Goal: Transaction & Acquisition: Purchase product/service

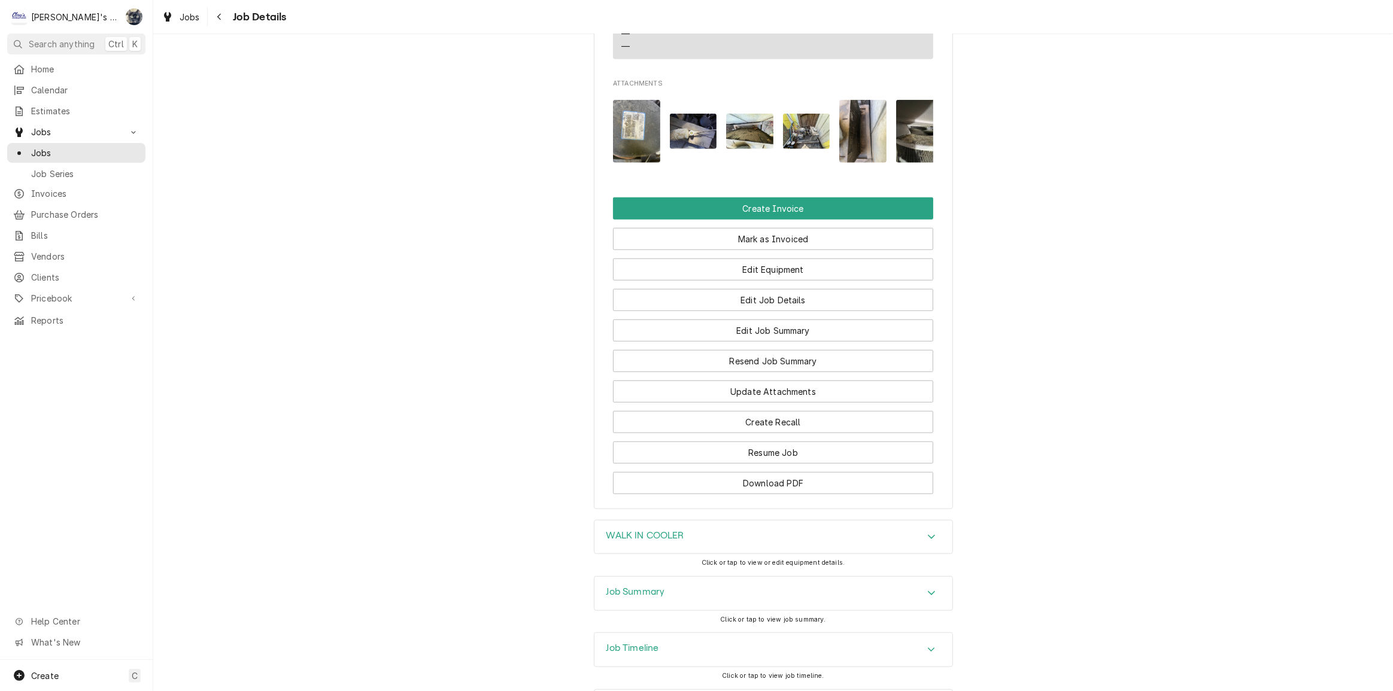
scroll to position [1174, 0]
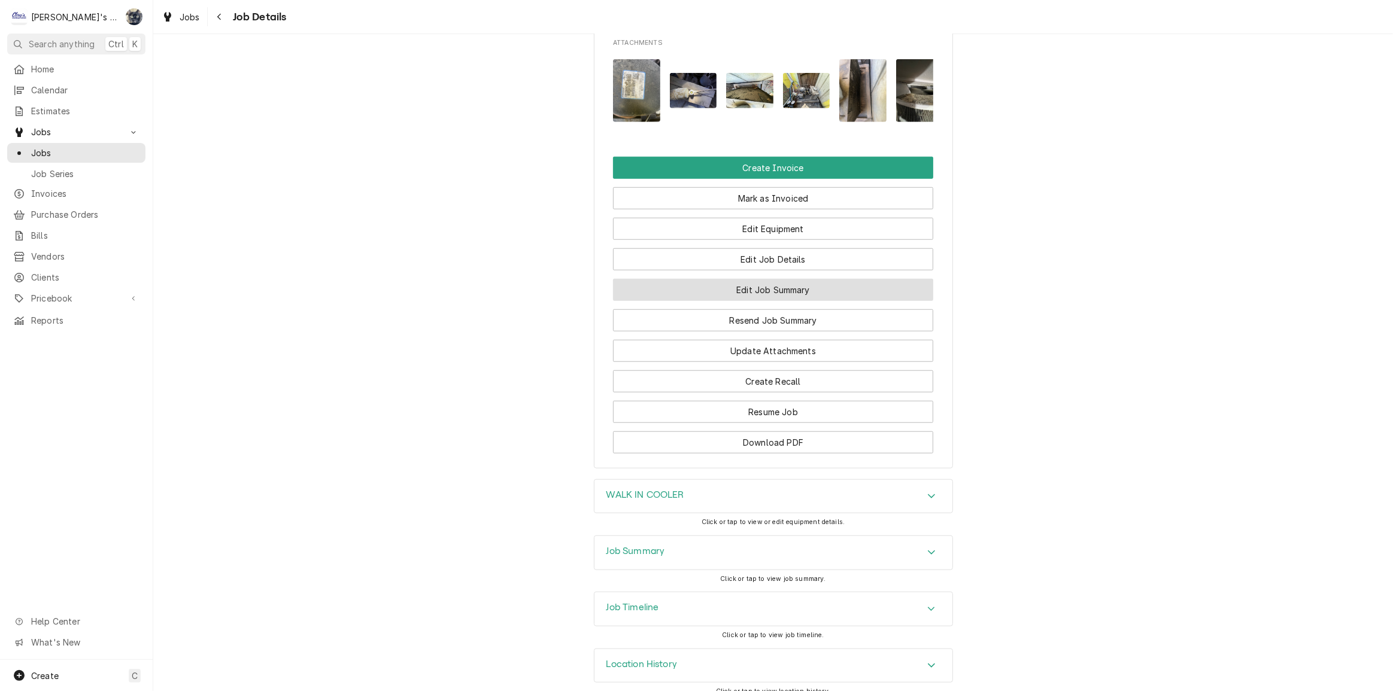
click at [767, 279] on button "Edit Job Summary" at bounding box center [773, 290] width 320 height 22
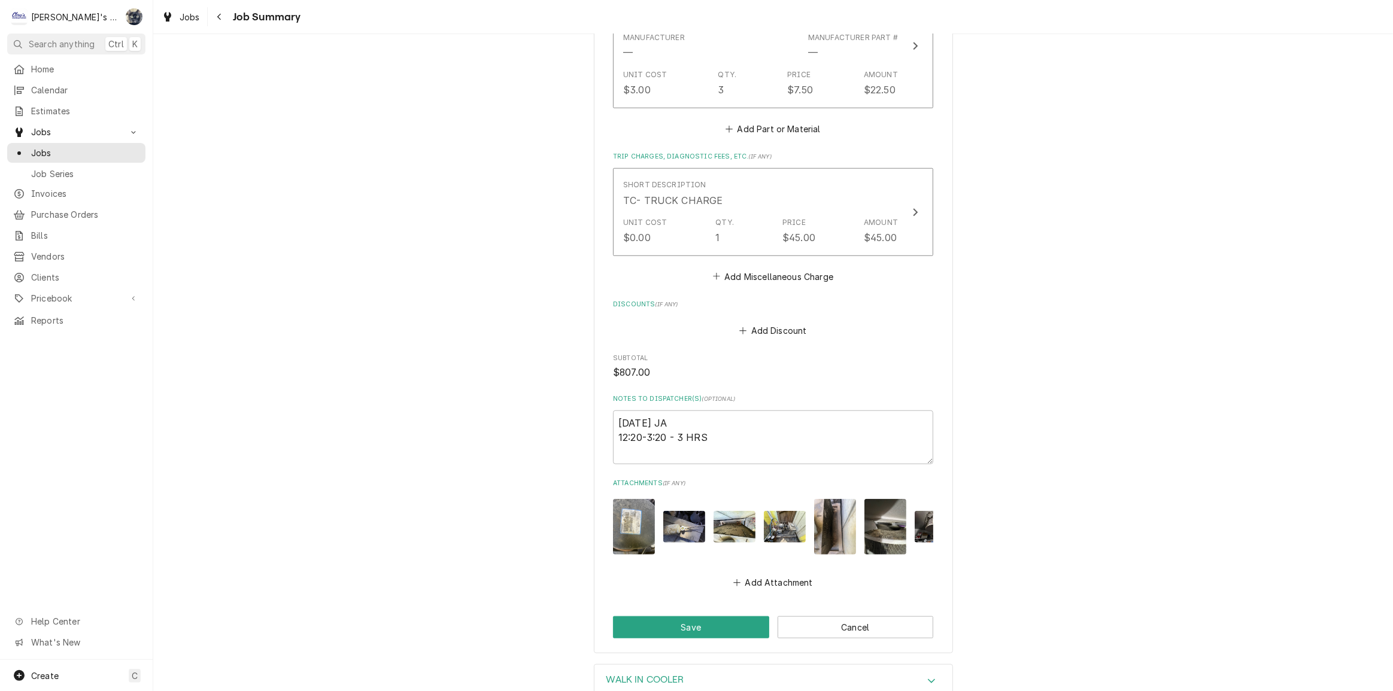
scroll to position [1101, 0]
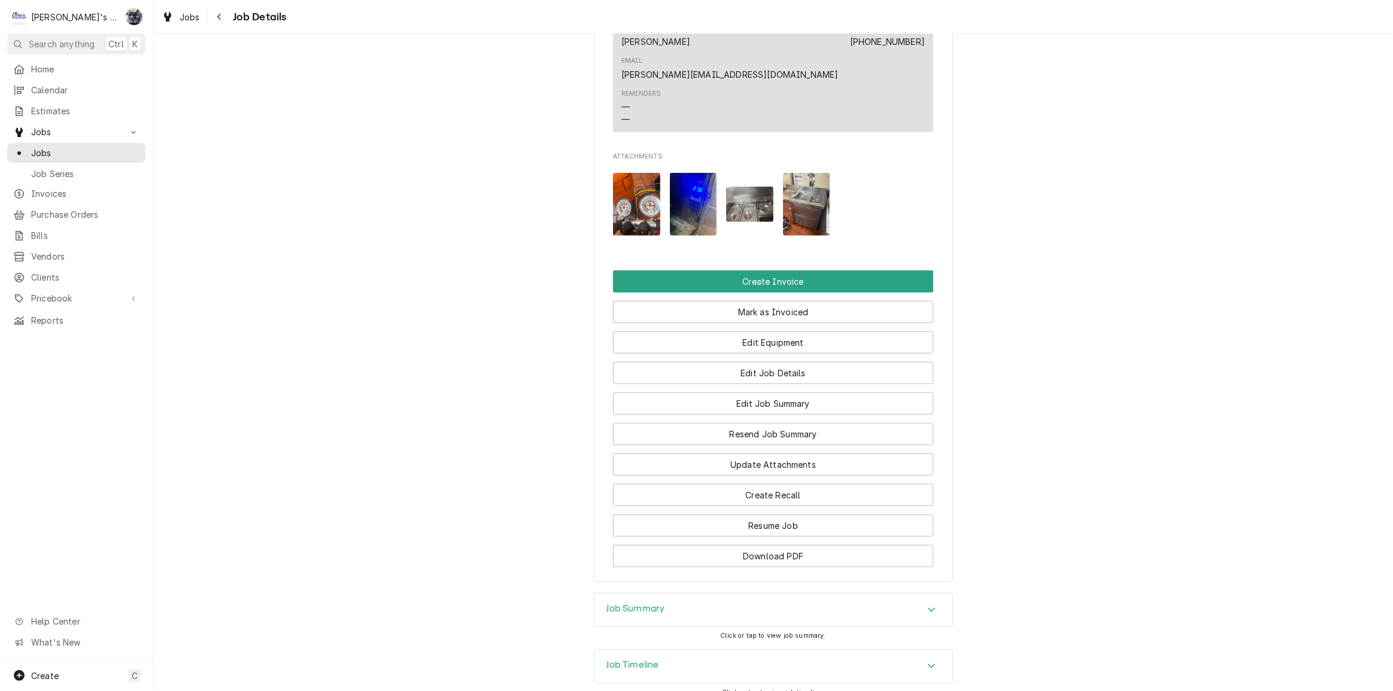
scroll to position [1146, 0]
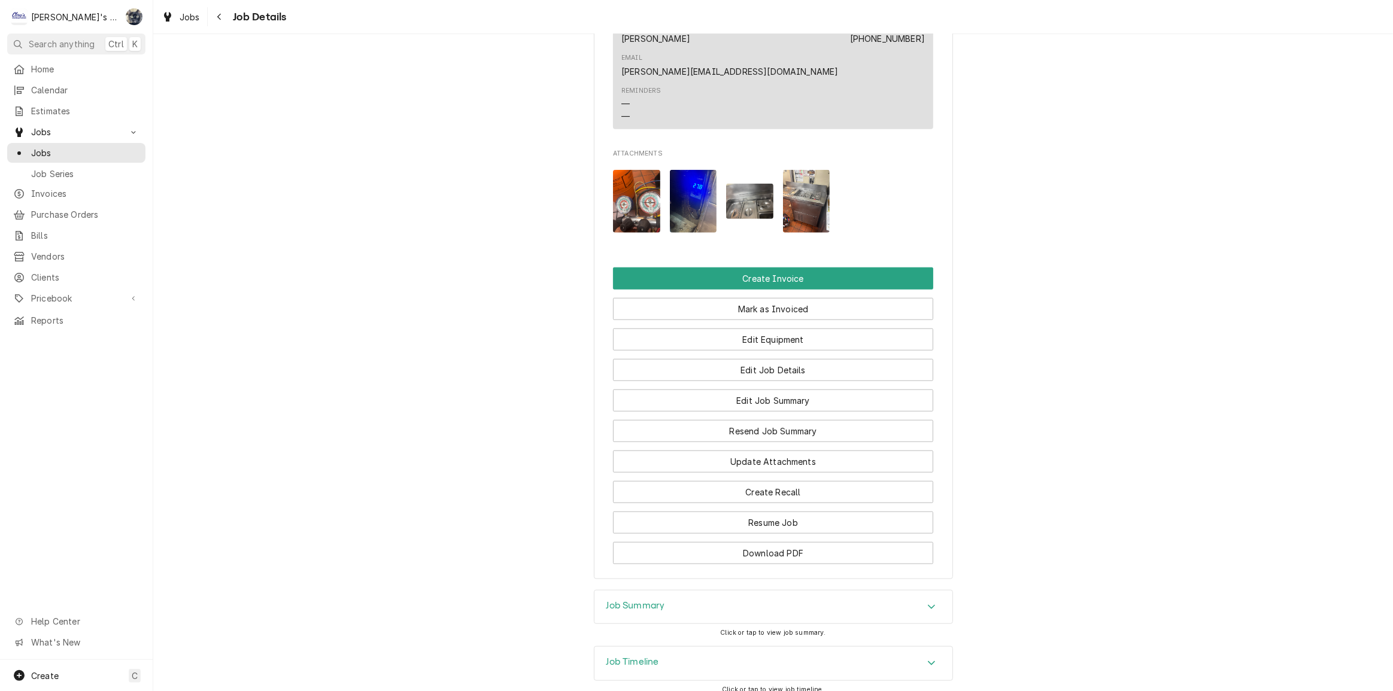
click at [675, 591] on div "Job Summary" at bounding box center [773, 608] width 358 height 34
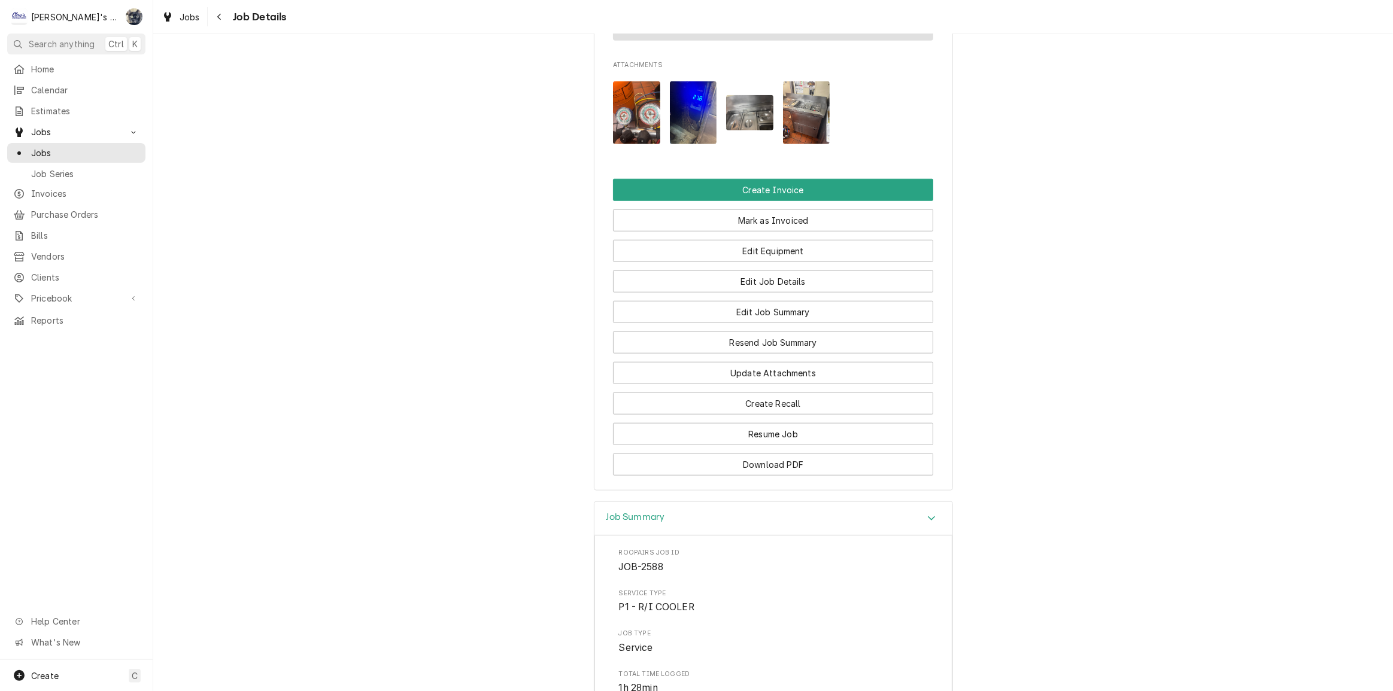
scroll to position [1201, 0]
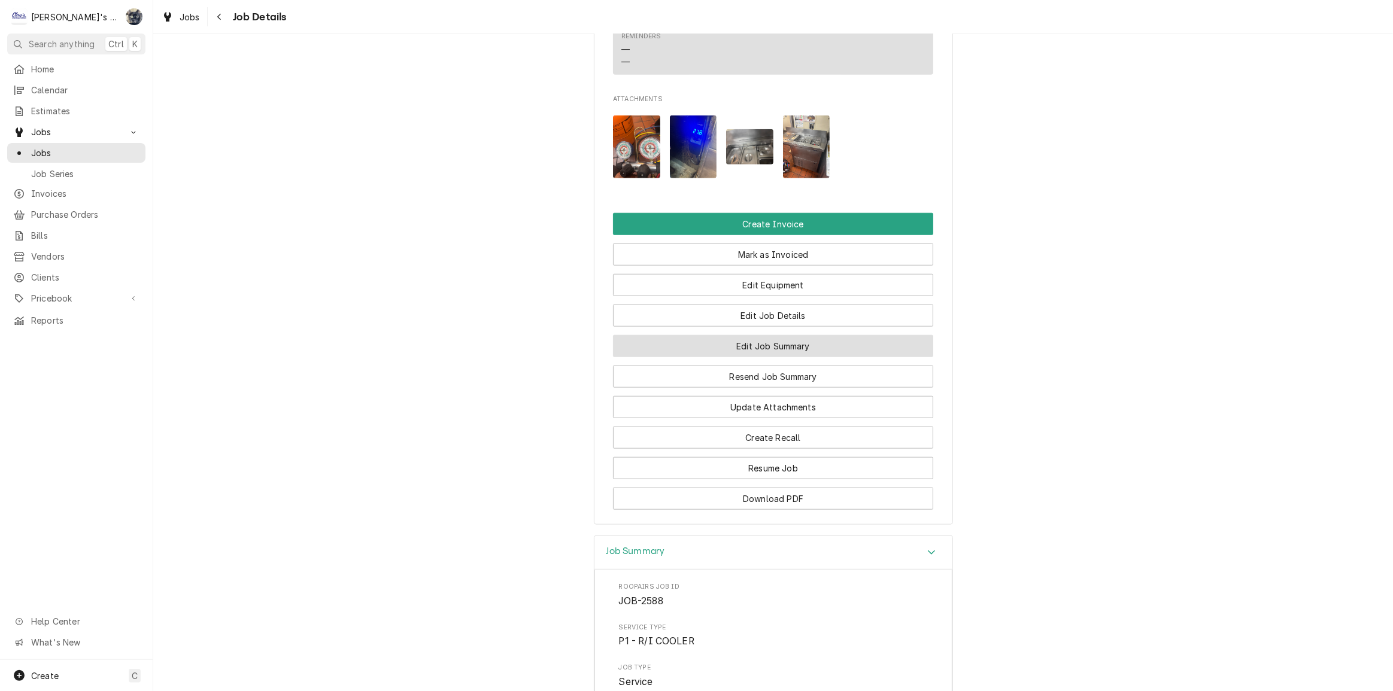
click at [770, 335] on button "Edit Job Summary" at bounding box center [773, 346] width 320 height 22
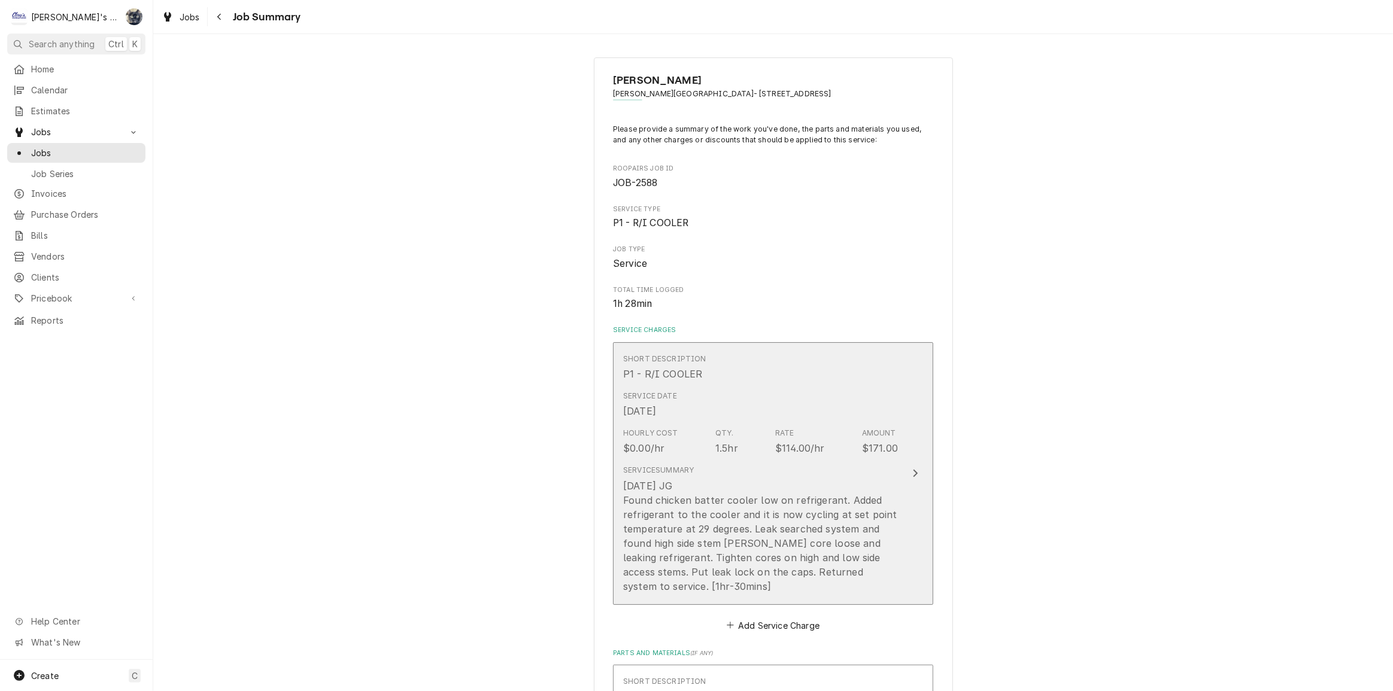
click at [773, 543] on div "[DATE] JG Found chicken batter cooler low on refrigerant. Added refrigerant to …" at bounding box center [760, 536] width 275 height 115
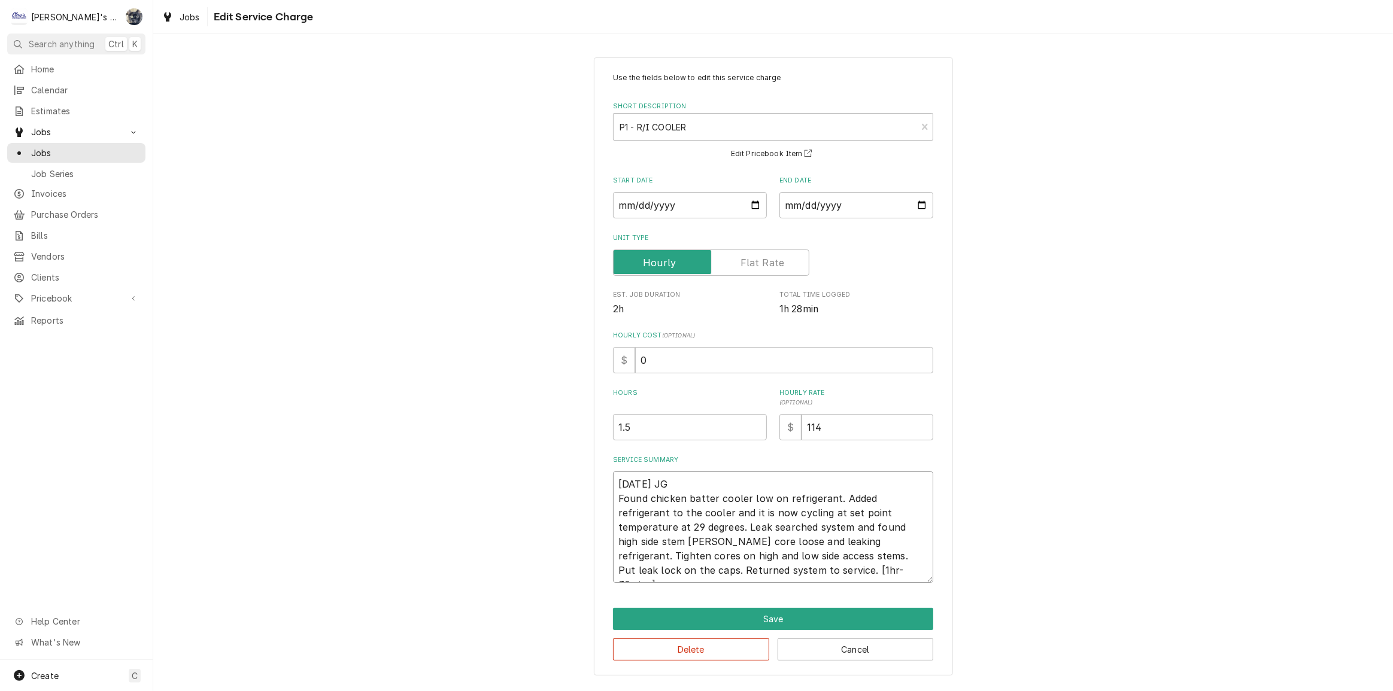
click at [623, 539] on textarea "[DATE] JG Found chicken batter cooler low on refrigerant. Added refrigerant to …" at bounding box center [773, 527] width 320 height 111
type textarea "x"
type textarea "[DATE] JG Found chicken batter cooler low on refrigerant. Added refrigerant to …"
type textarea "x"
type textarea "8/6/2025 JG Found chicken batter cooler low on refrigerant. Added refrigerant t…"
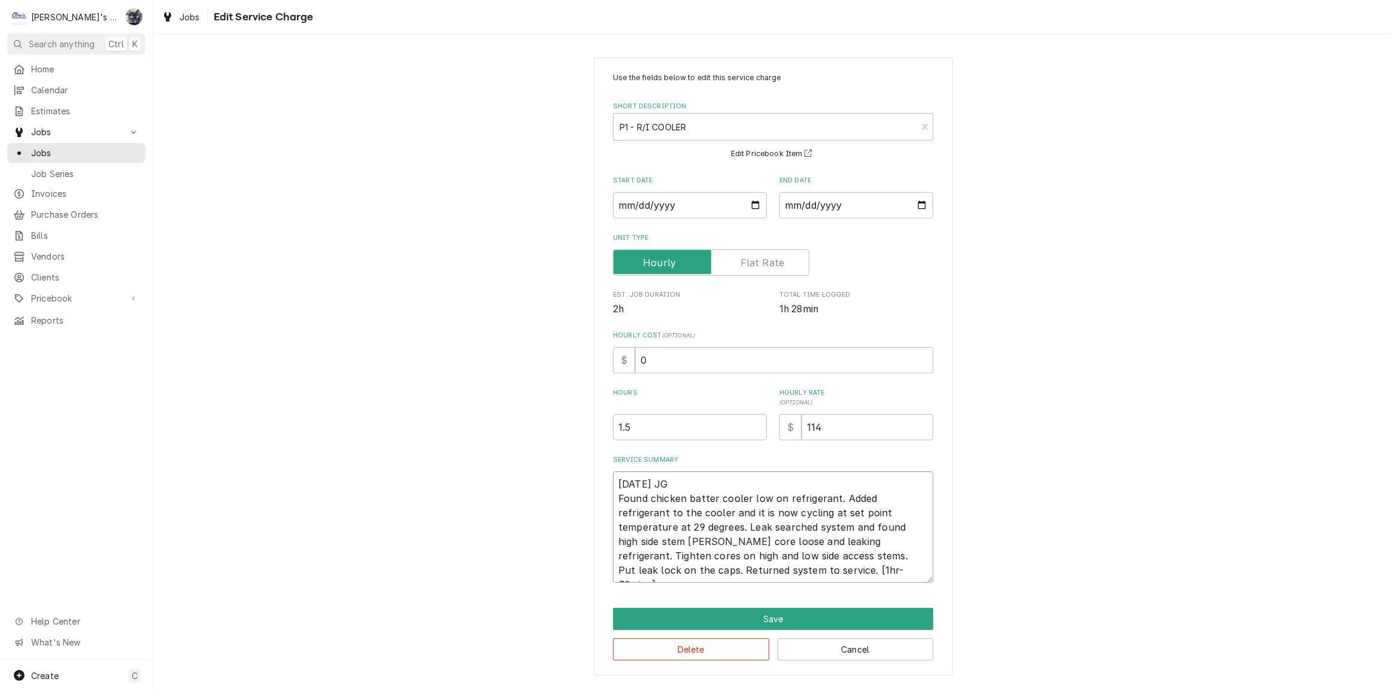
click at [858, 541] on textarea "8/6/2025 JG Found chicken batter cooler low on refrigerant. Added refrigerant t…" at bounding box center [773, 527] width 320 height 111
type textarea "x"
type textarea "8/6/2025 JG Found chicken batter cooler low on refrigerant. Added refrigerant t…"
type textarea "x"
type textarea "8/6/2025 JG Found chicken batter cooler low on refrigerant. Added refrigerant t…"
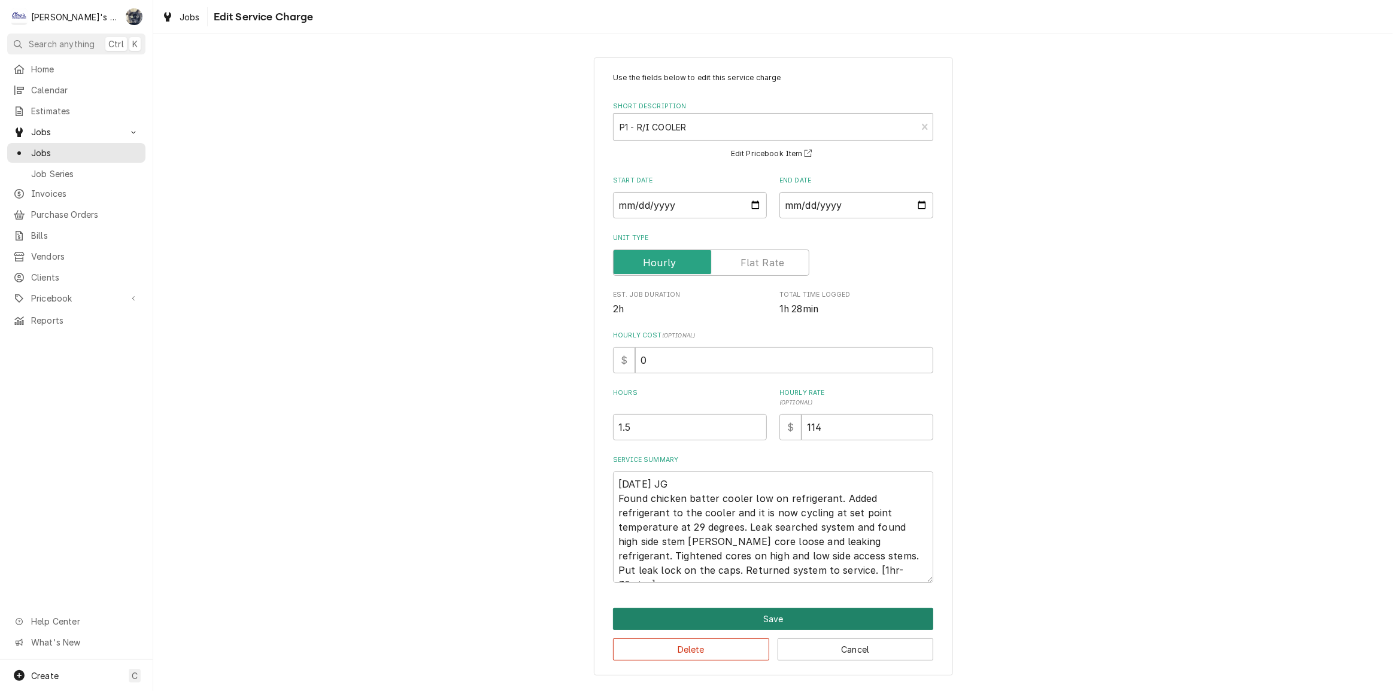
click at [795, 617] on button "Save" at bounding box center [773, 619] width 320 height 22
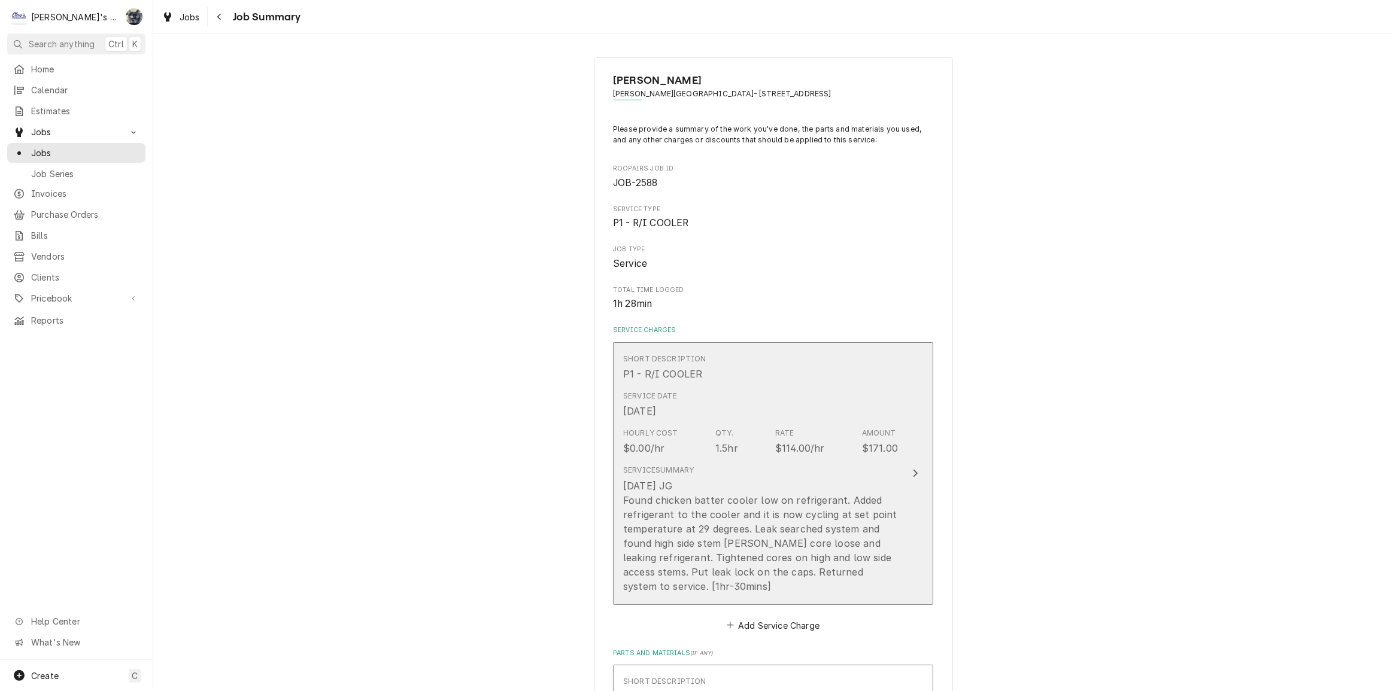
click at [767, 555] on div "8/6/2025 JG Found chicken batter cooler low on refrigerant. Added refrigerant t…" at bounding box center [760, 536] width 275 height 115
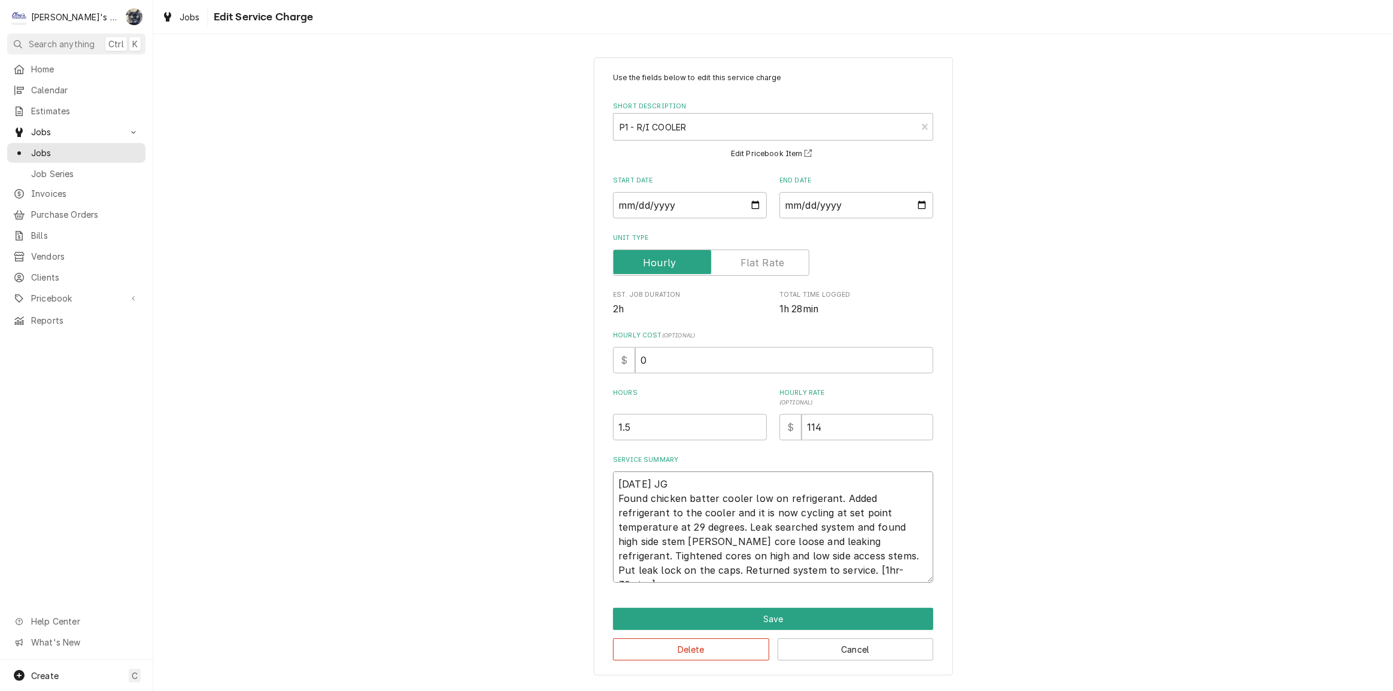
drag, startPoint x: 893, startPoint y: 554, endPoint x: 649, endPoint y: 512, distance: 247.3
click at [603, 482] on div "Use the fields below to edit this service charge Short Description P1 - R/I COO…" at bounding box center [773, 366] width 359 height 619
click at [779, 615] on button "Save" at bounding box center [773, 619] width 320 height 22
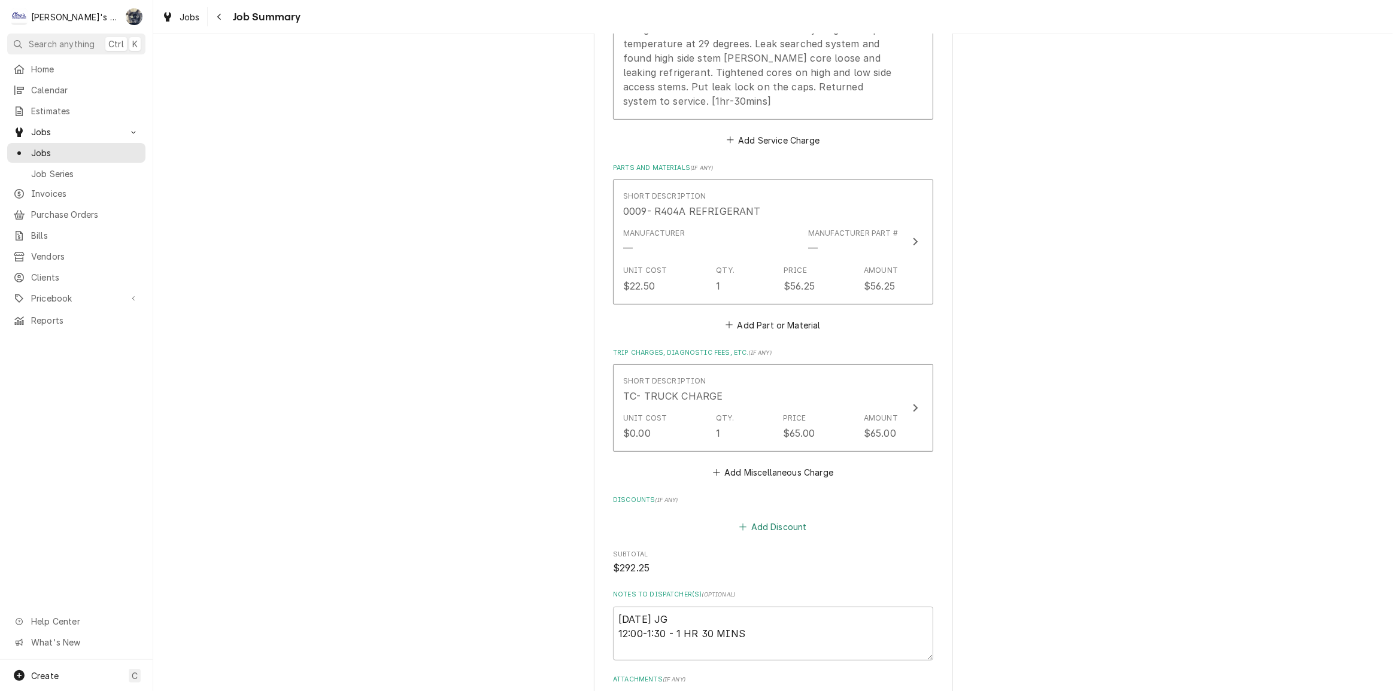
scroll to position [490, 0]
click at [756, 526] on button "Add Discount" at bounding box center [772, 522] width 71 height 17
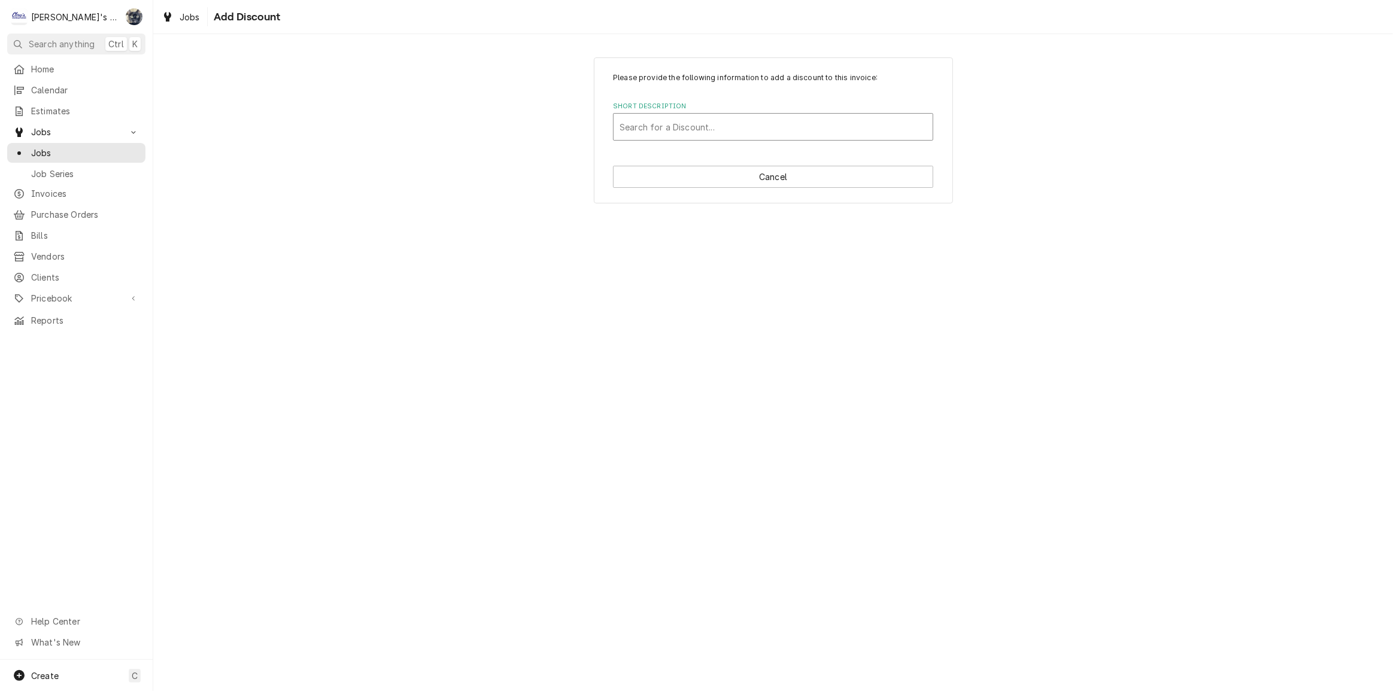
click at [696, 122] on div "Short Description" at bounding box center [773, 127] width 307 height 22
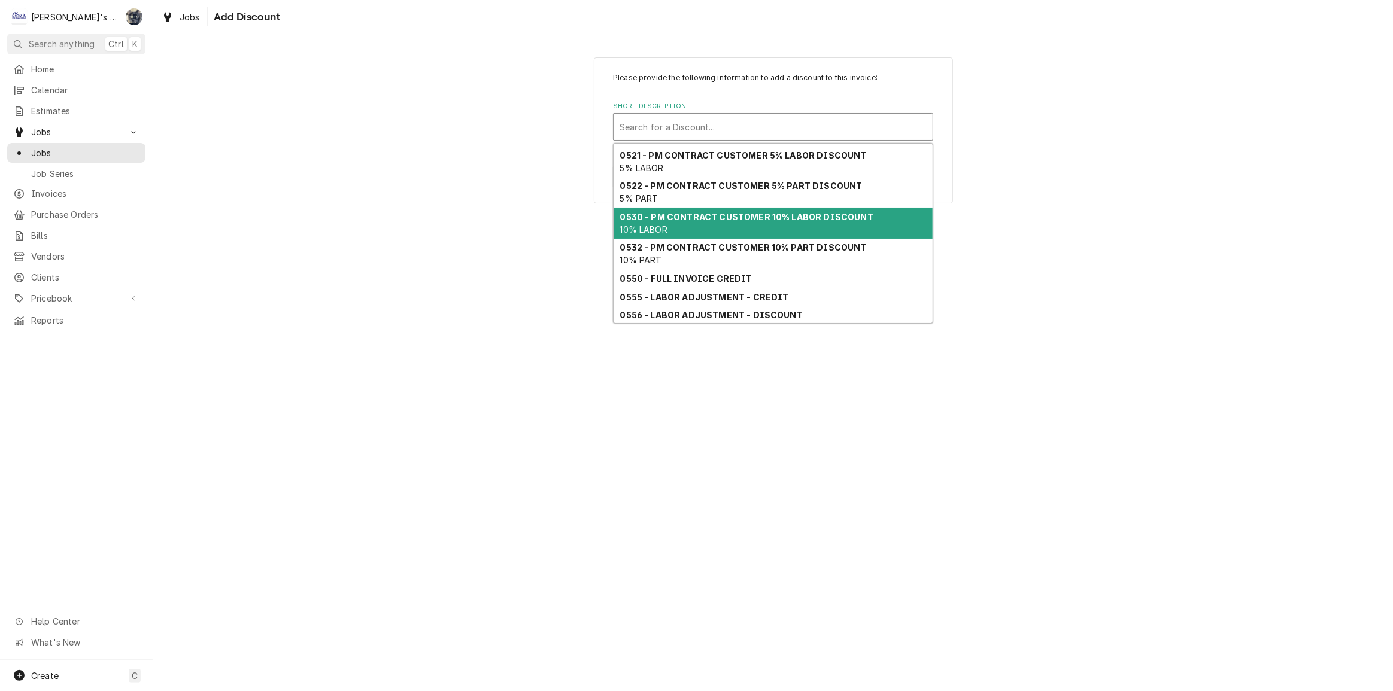
scroll to position [78, 0]
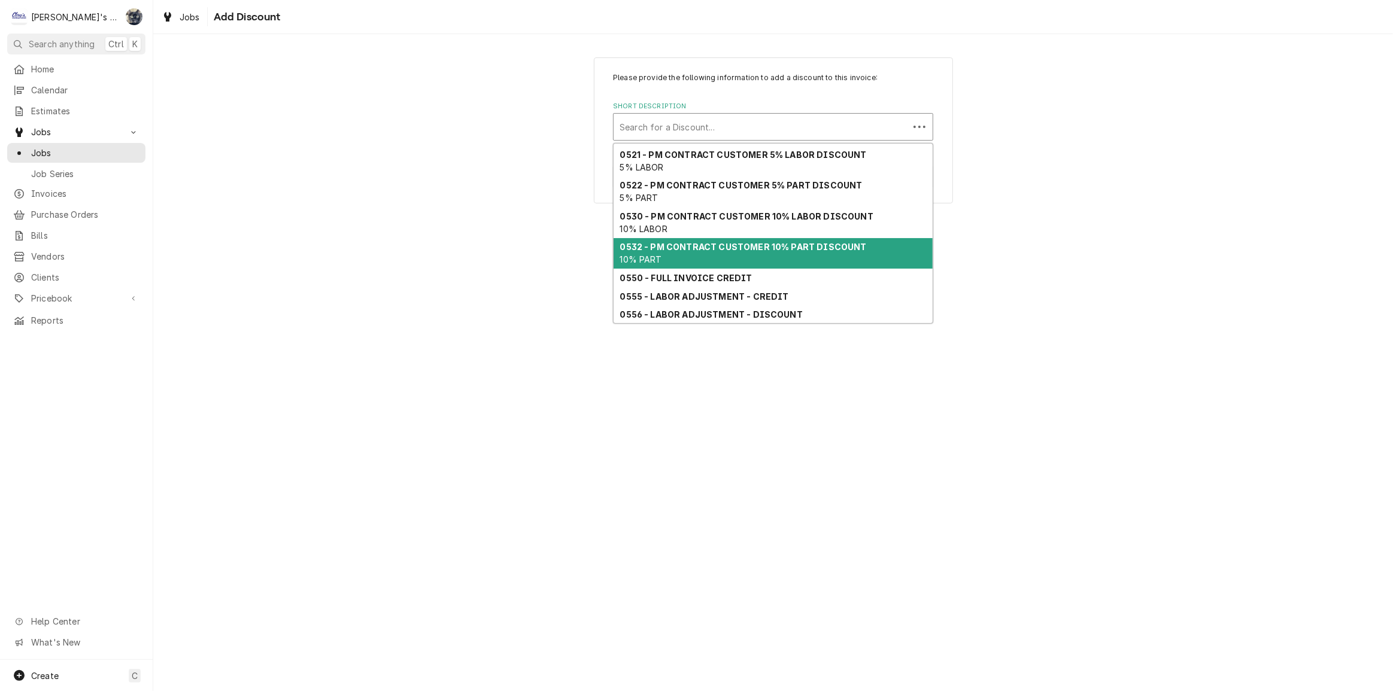
click at [703, 247] on strong "0532 - PM CONTRACT CUSTOMER 10% PART DISCOUNT" at bounding box center [743, 247] width 247 height 10
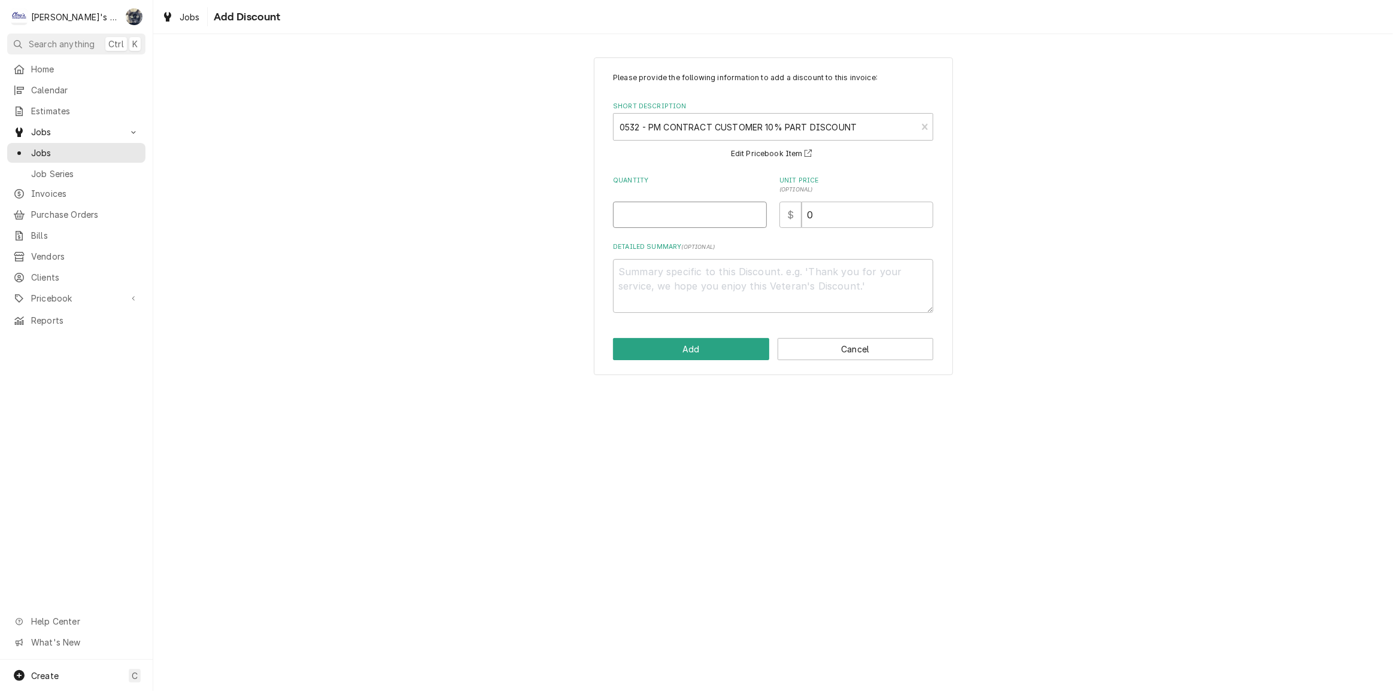
click at [654, 205] on input "Quantity" at bounding box center [690, 215] width 154 height 26
type textarea "x"
type input "1"
click at [697, 346] on button "Add" at bounding box center [691, 349] width 156 height 22
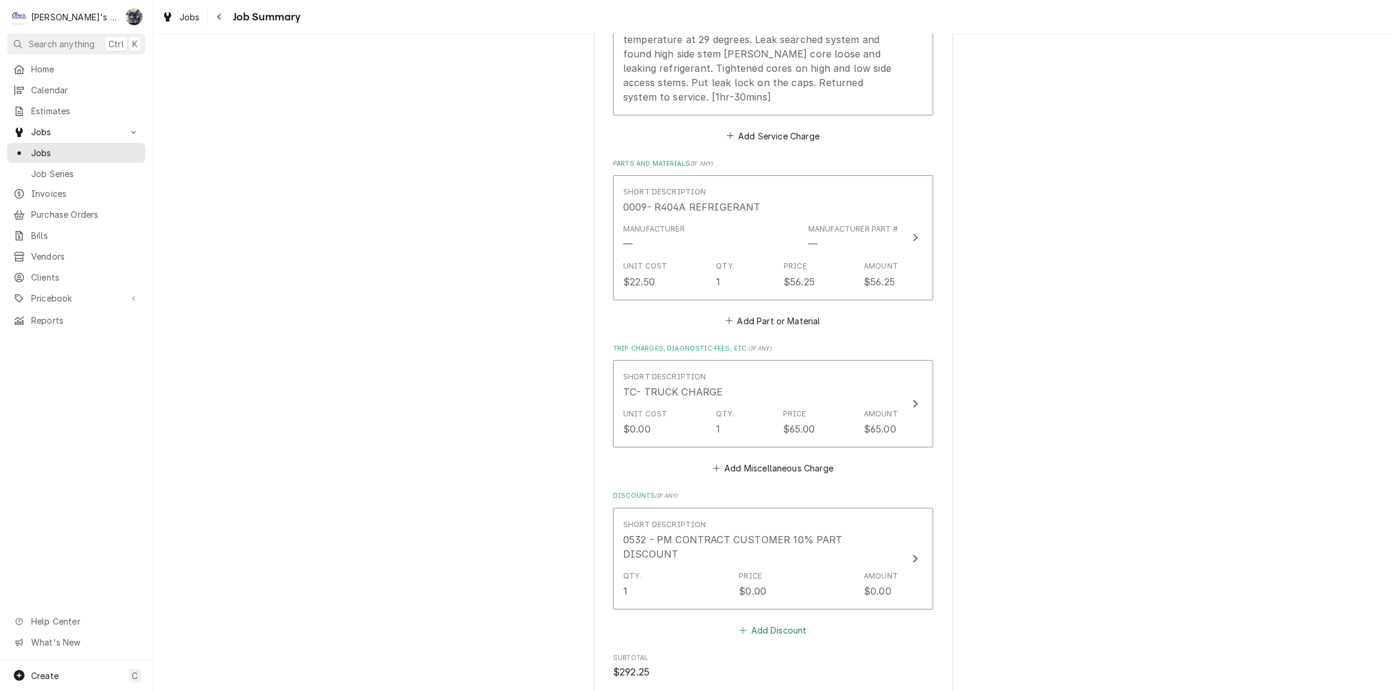
click at [742, 627] on icon "Discounts" at bounding box center [742, 631] width 7 height 8
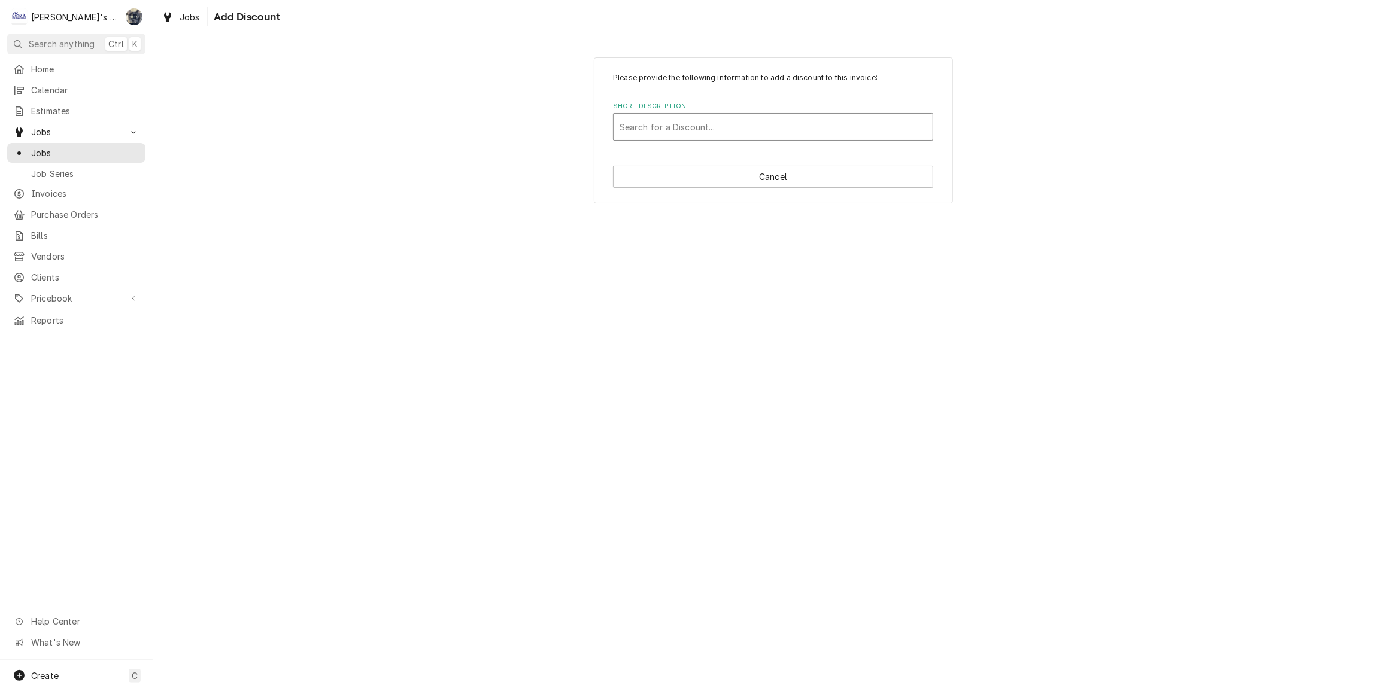
click at [723, 134] on div "Short Description" at bounding box center [773, 127] width 307 height 22
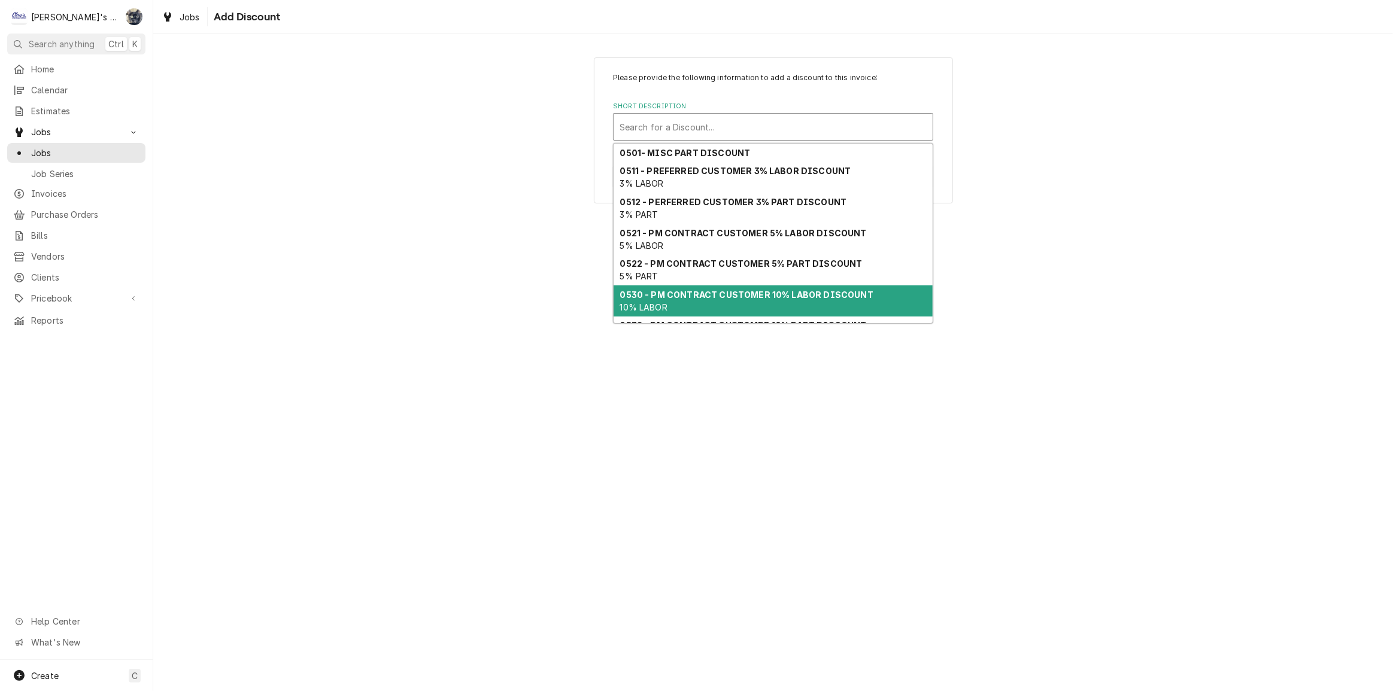
click at [728, 291] on strong "0530 - PM CONTRACT CUSTOMER 10% LABOR DISCOUNT" at bounding box center [746, 295] width 253 height 10
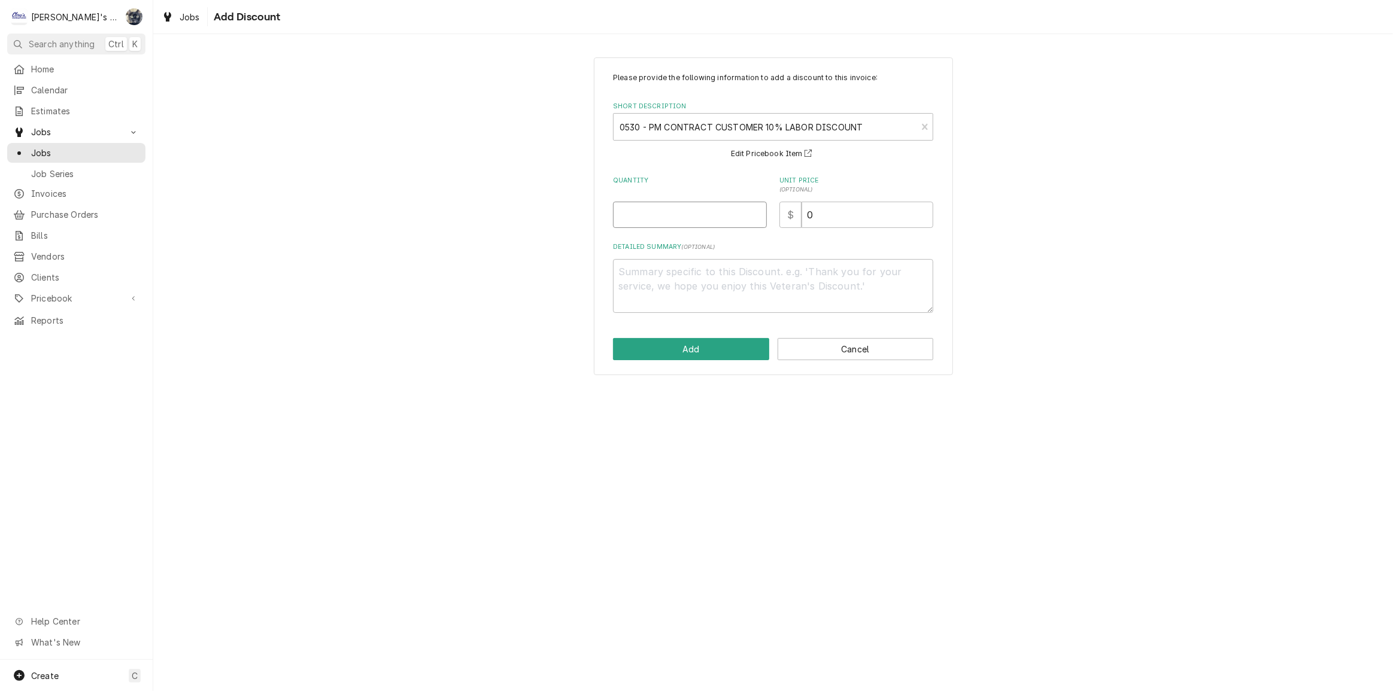
click at [681, 203] on input "Quantity" at bounding box center [690, 215] width 154 height 26
type textarea "x"
type input "1"
click at [695, 354] on button "Add" at bounding box center [691, 349] width 156 height 22
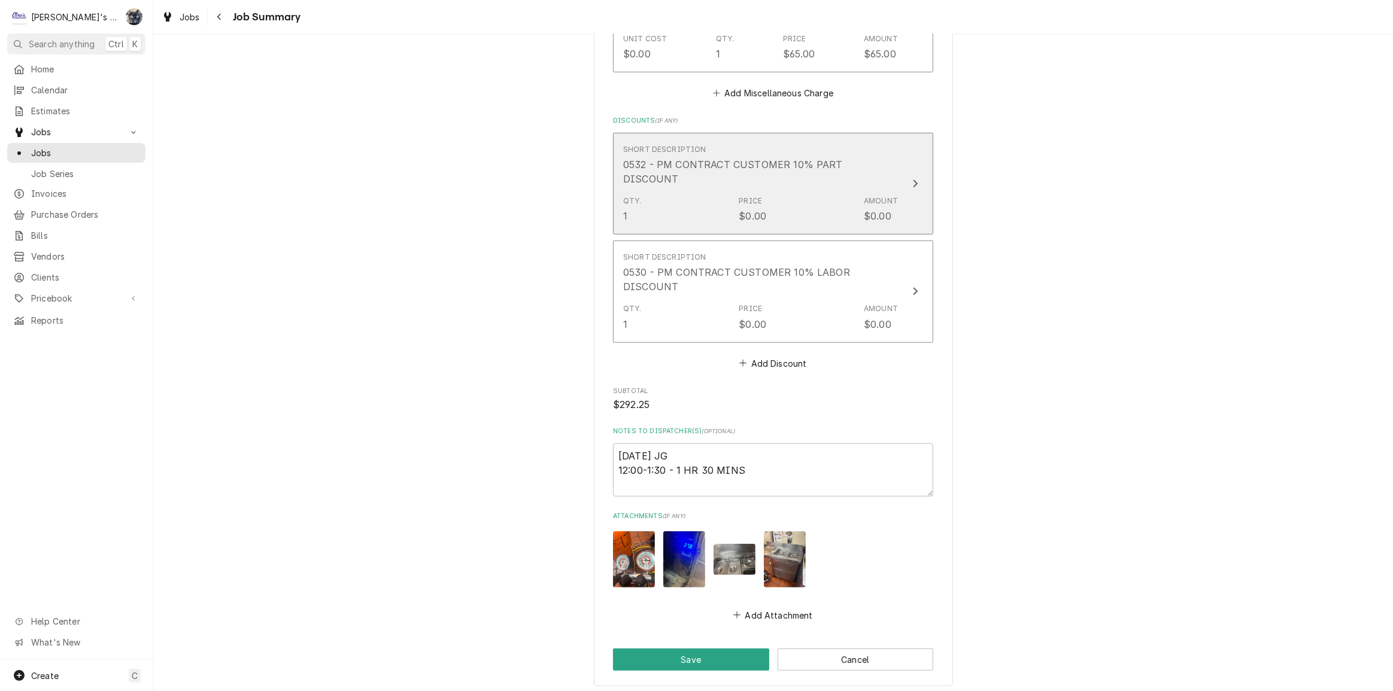
scroll to position [910, 0]
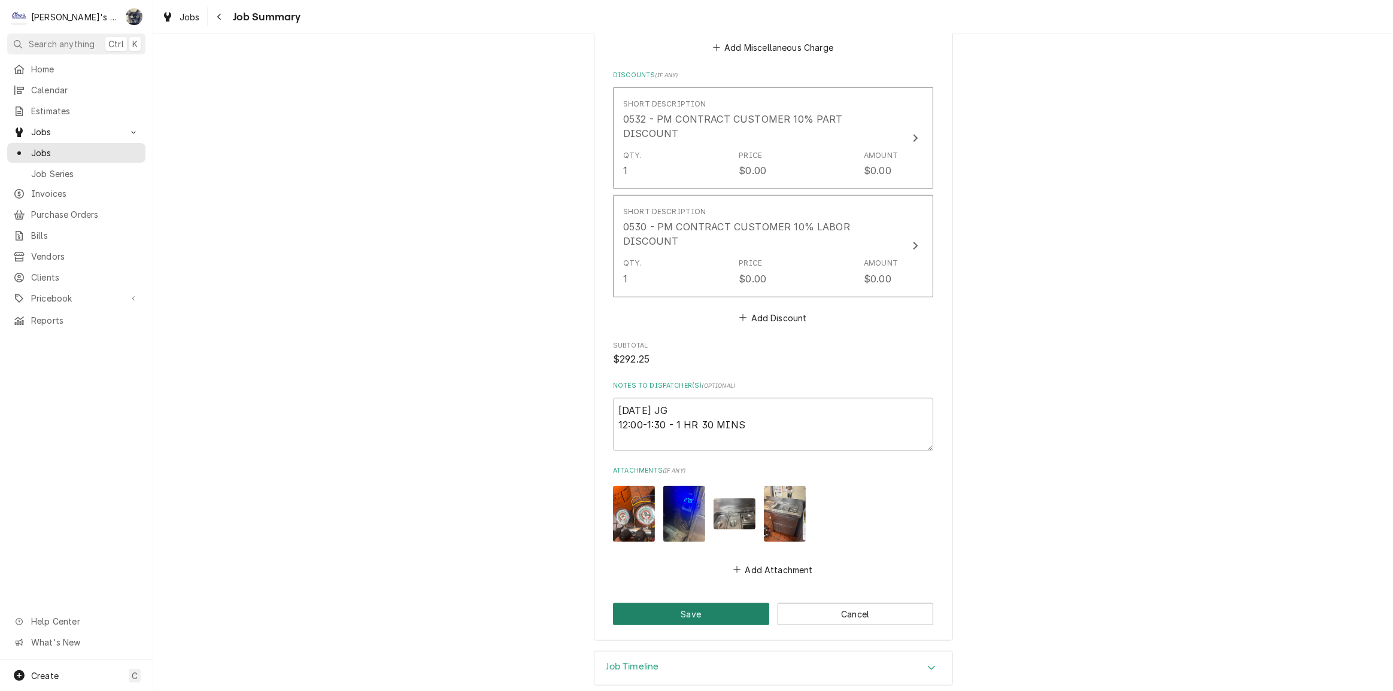
click at [721, 605] on button "Save" at bounding box center [691, 614] width 156 height 22
type textarea "x"
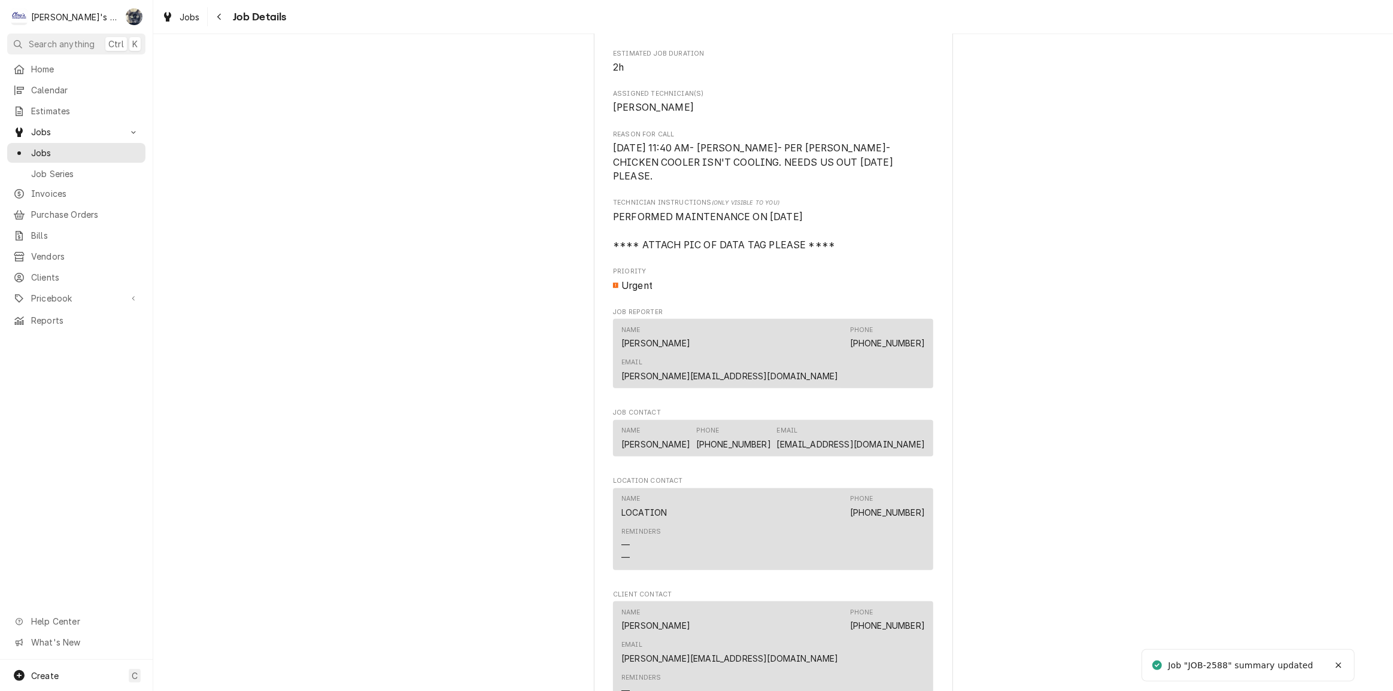
scroll to position [870, 0]
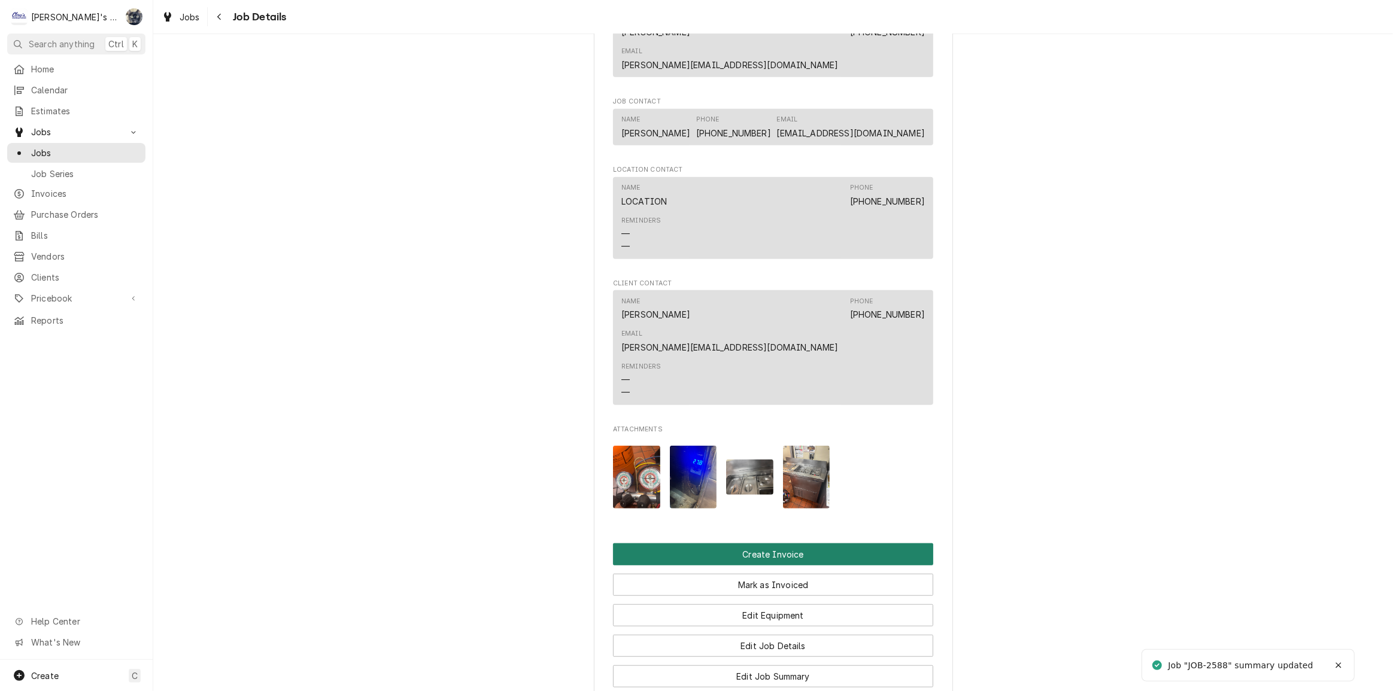
click at [753, 543] on button "Create Invoice" at bounding box center [773, 554] width 320 height 22
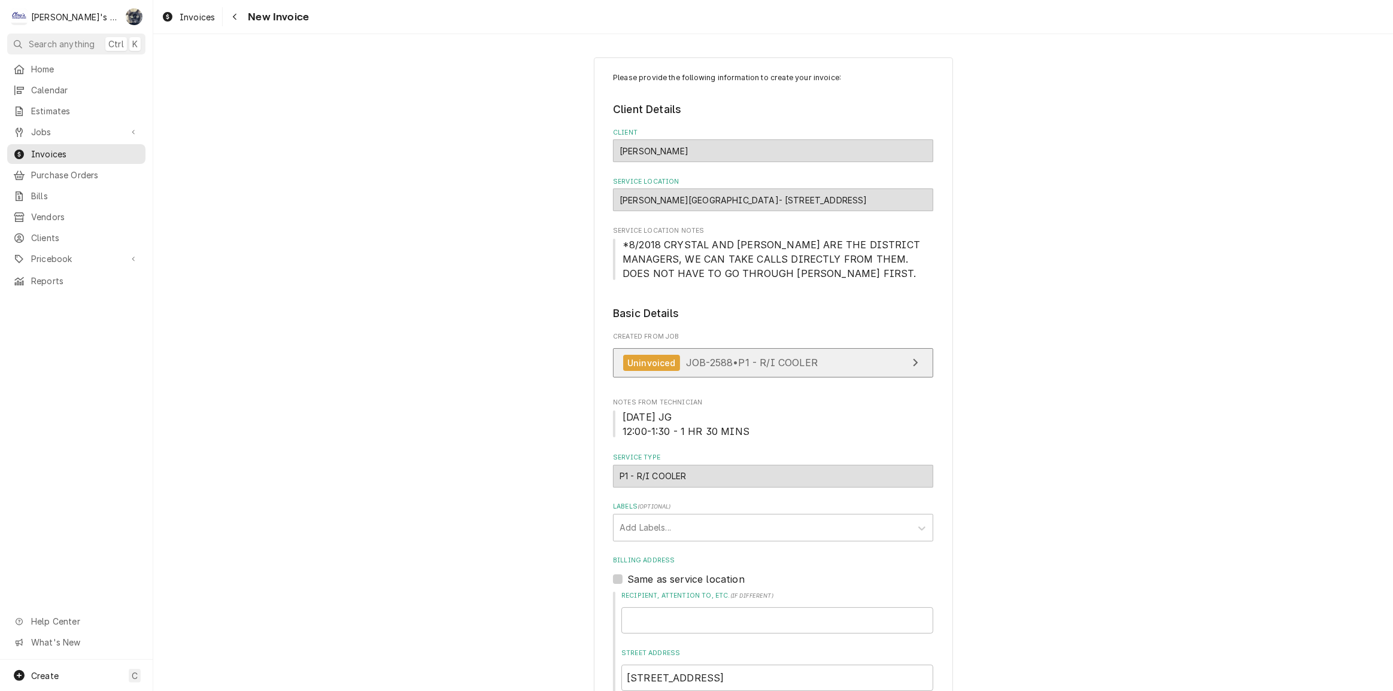
click at [734, 351] on link "Uninvoiced JOB-2588 • P1 - R/I COOLER" at bounding box center [773, 362] width 320 height 29
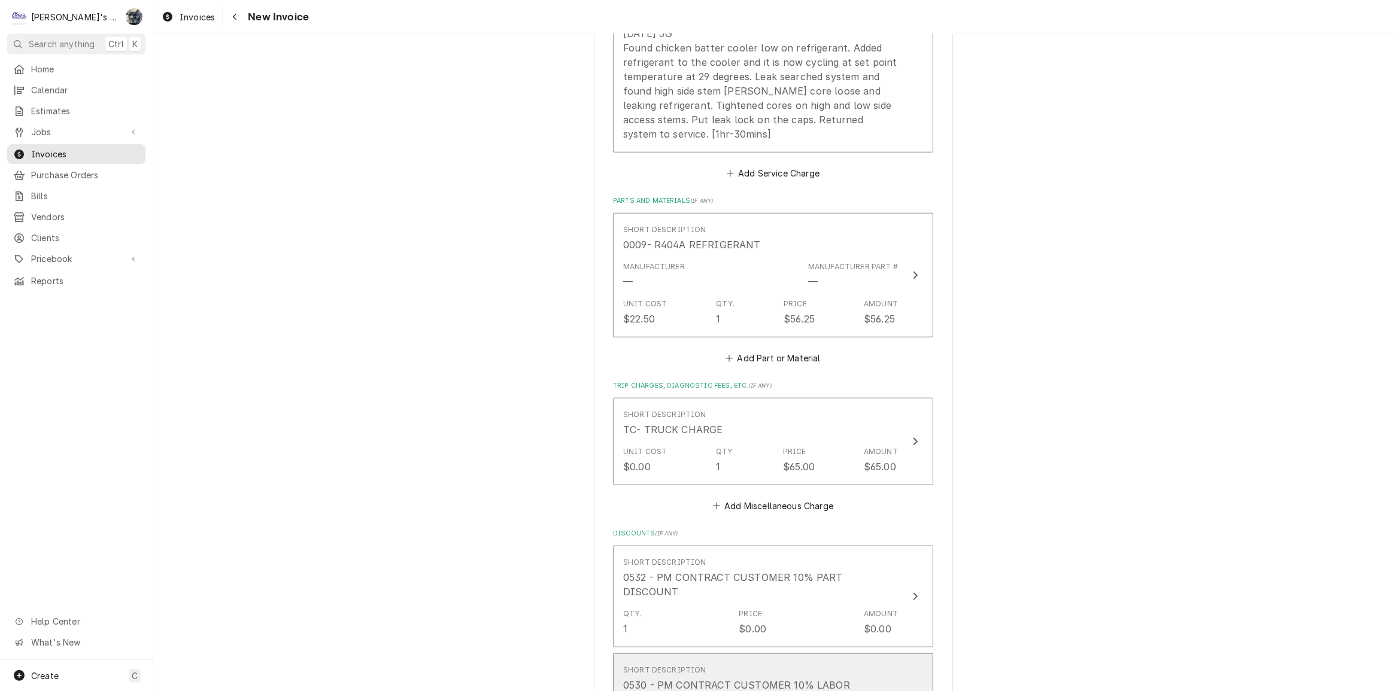
scroll to position [1528, 0]
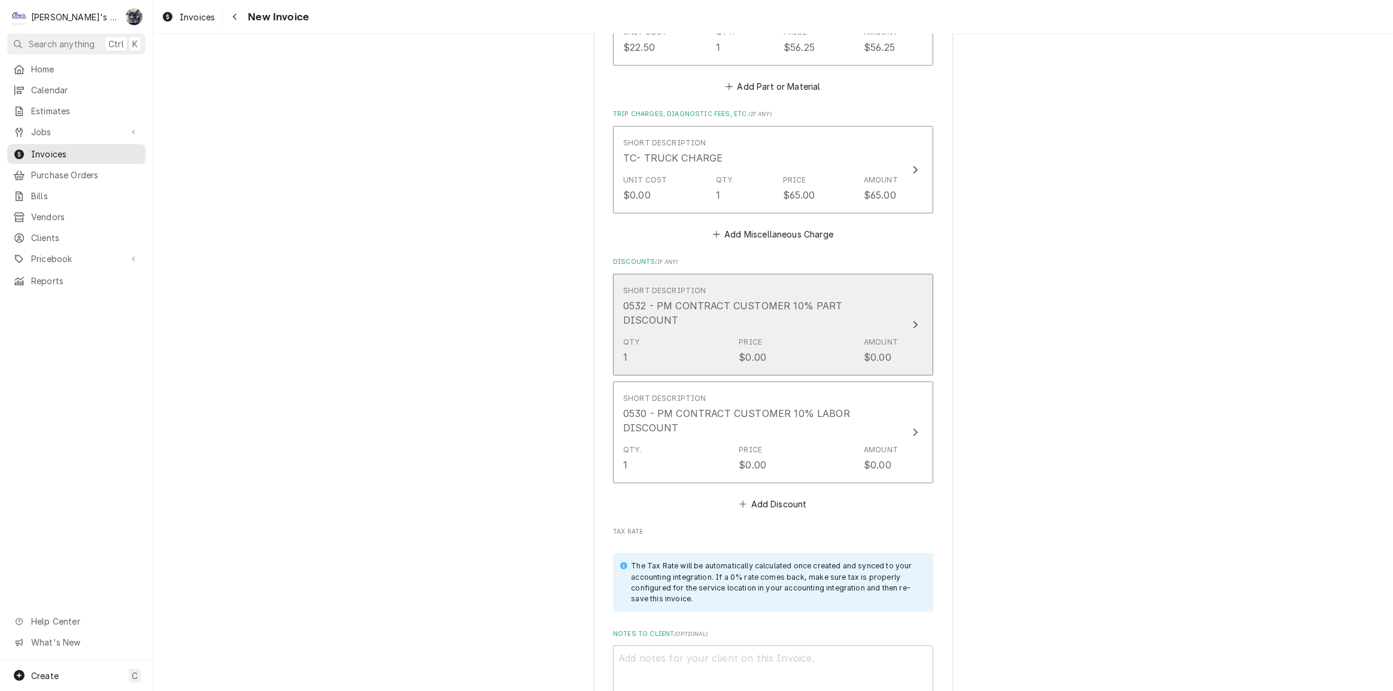
click at [752, 337] on div "Price" at bounding box center [750, 342] width 23 height 11
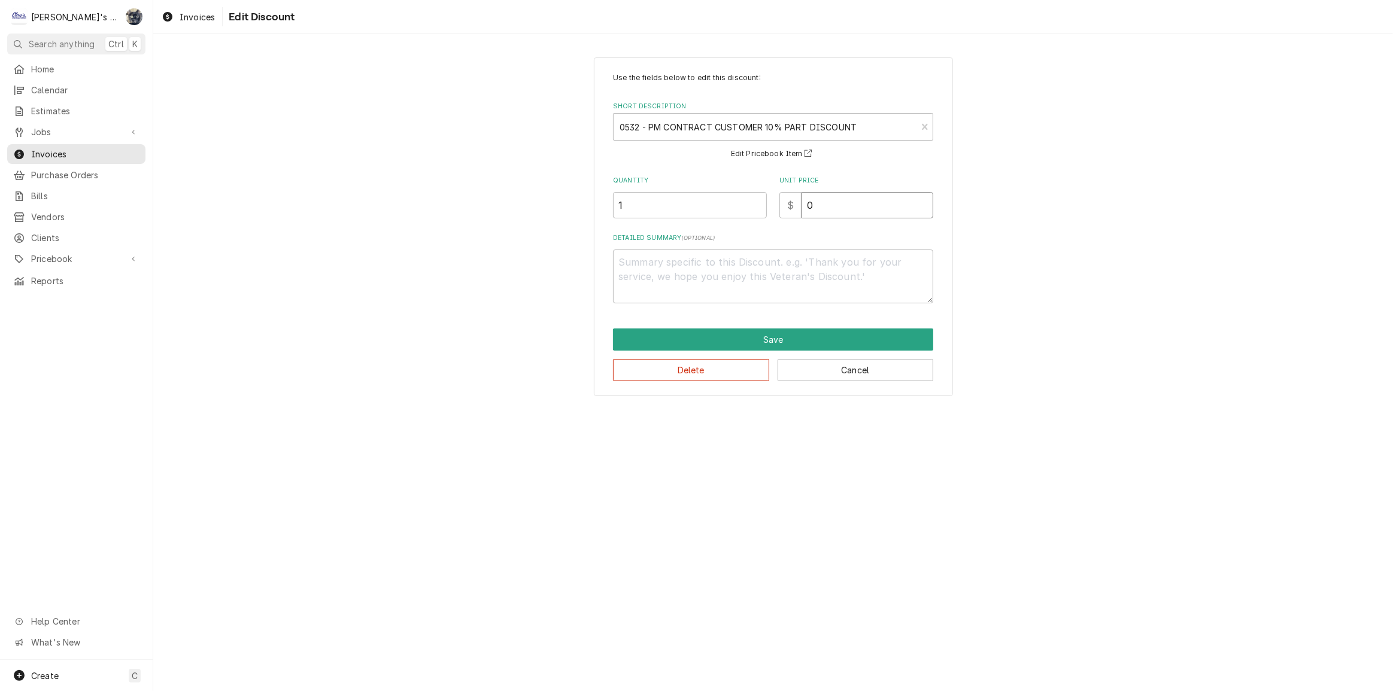
drag, startPoint x: 811, startPoint y: 209, endPoint x: 794, endPoint y: 209, distance: 16.8
click at [796, 209] on div "$ 0" at bounding box center [856, 205] width 154 height 26
type textarea "x"
type input "5"
type textarea "x"
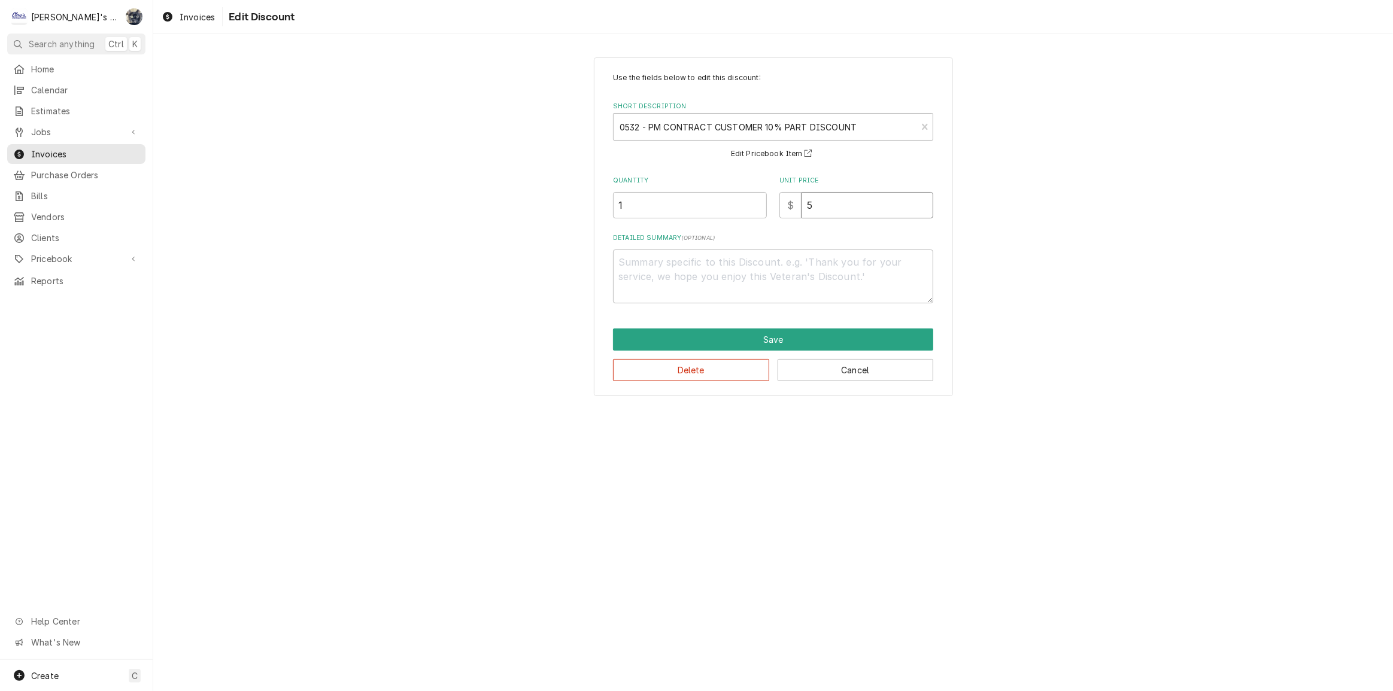
type input "5.6"
type textarea "x"
type input "5.63"
click at [774, 342] on button "Save" at bounding box center [773, 340] width 320 height 22
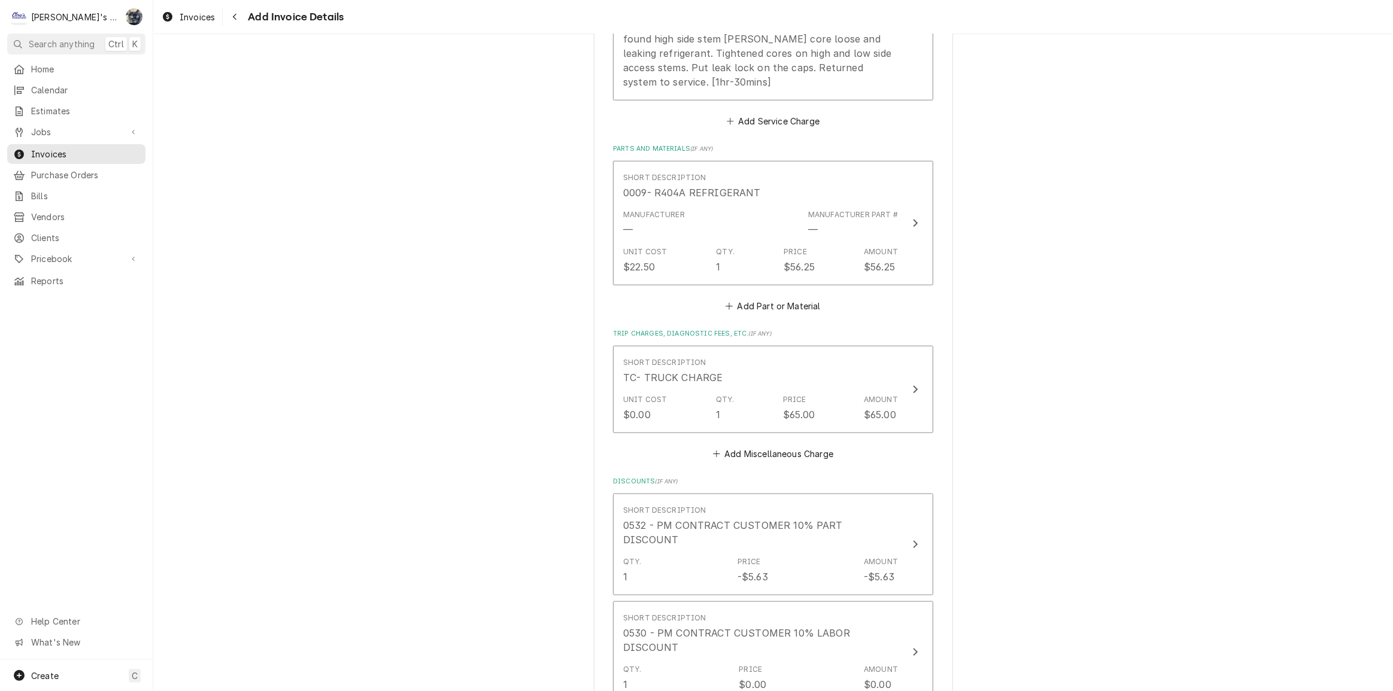
scroll to position [1637, 0]
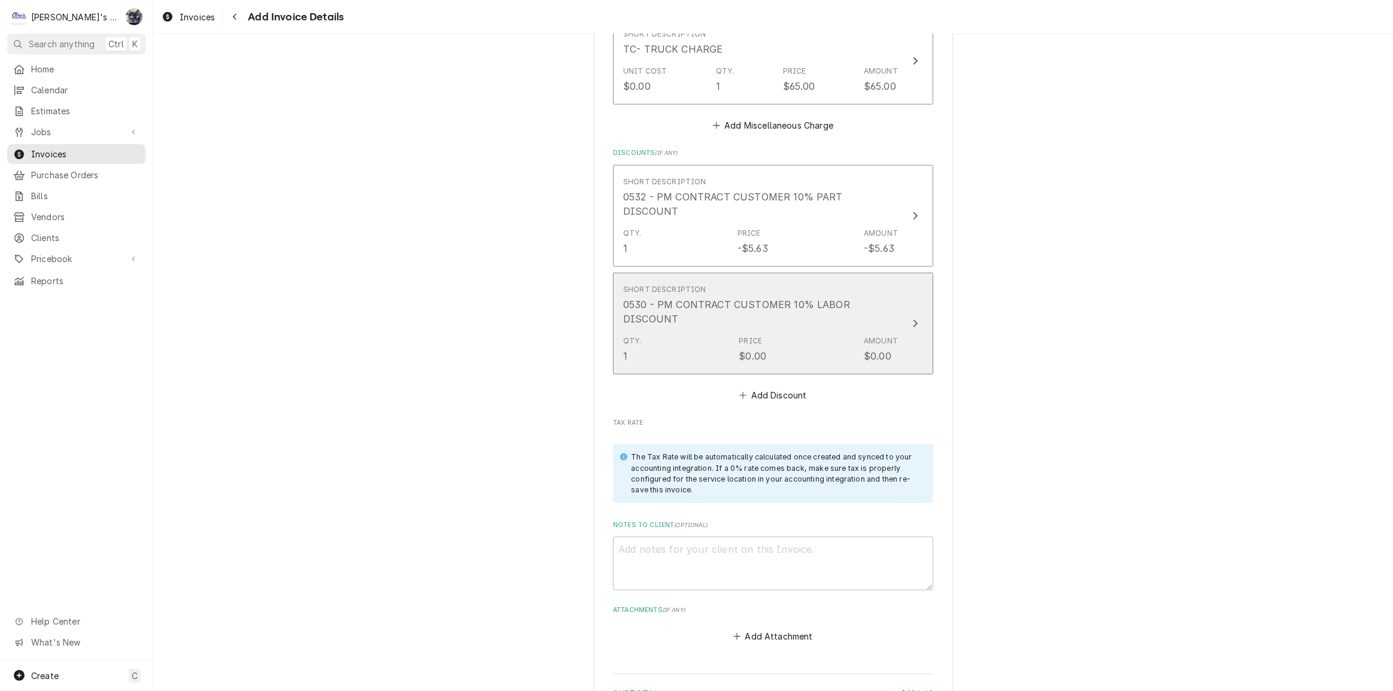
click at [778, 349] on div "Qty. 1 Price $0.00 Amount $0.00" at bounding box center [760, 349] width 275 height 37
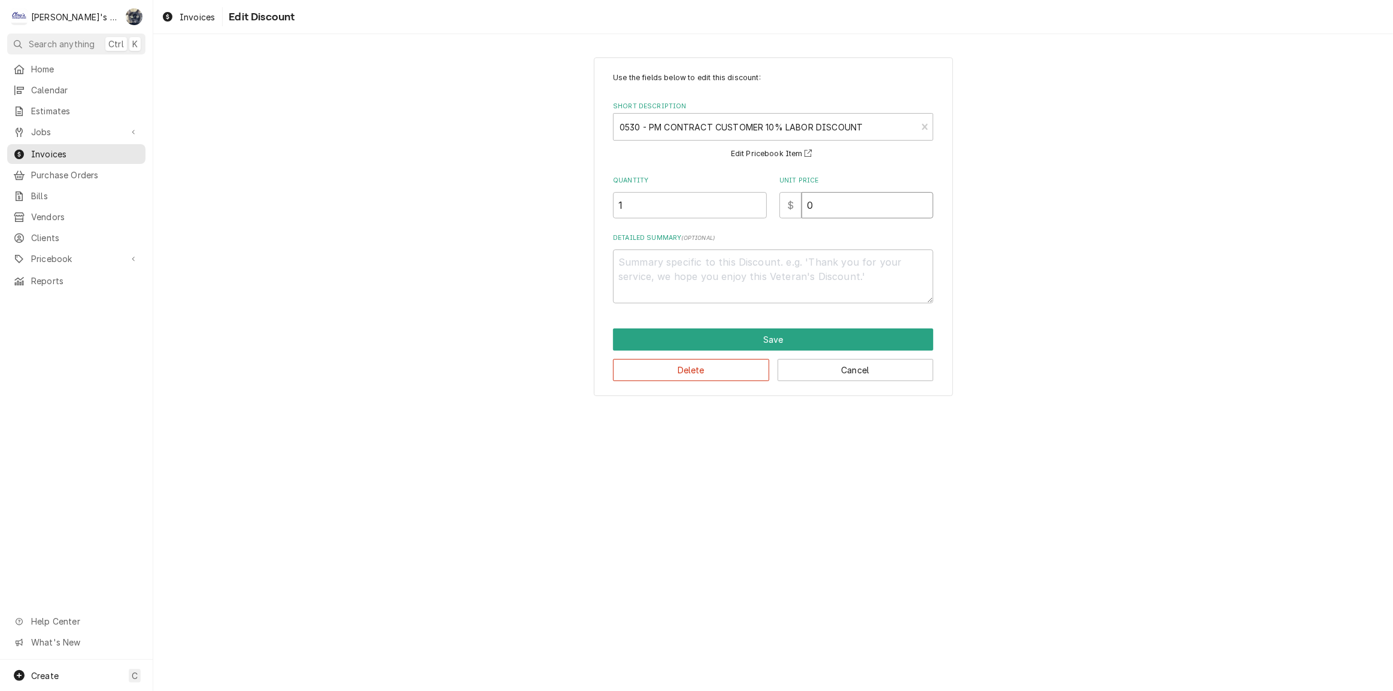
click at [783, 212] on div "$ 0" at bounding box center [856, 205] width 154 height 26
type textarea "x"
type input "1"
type textarea "x"
type input "17"
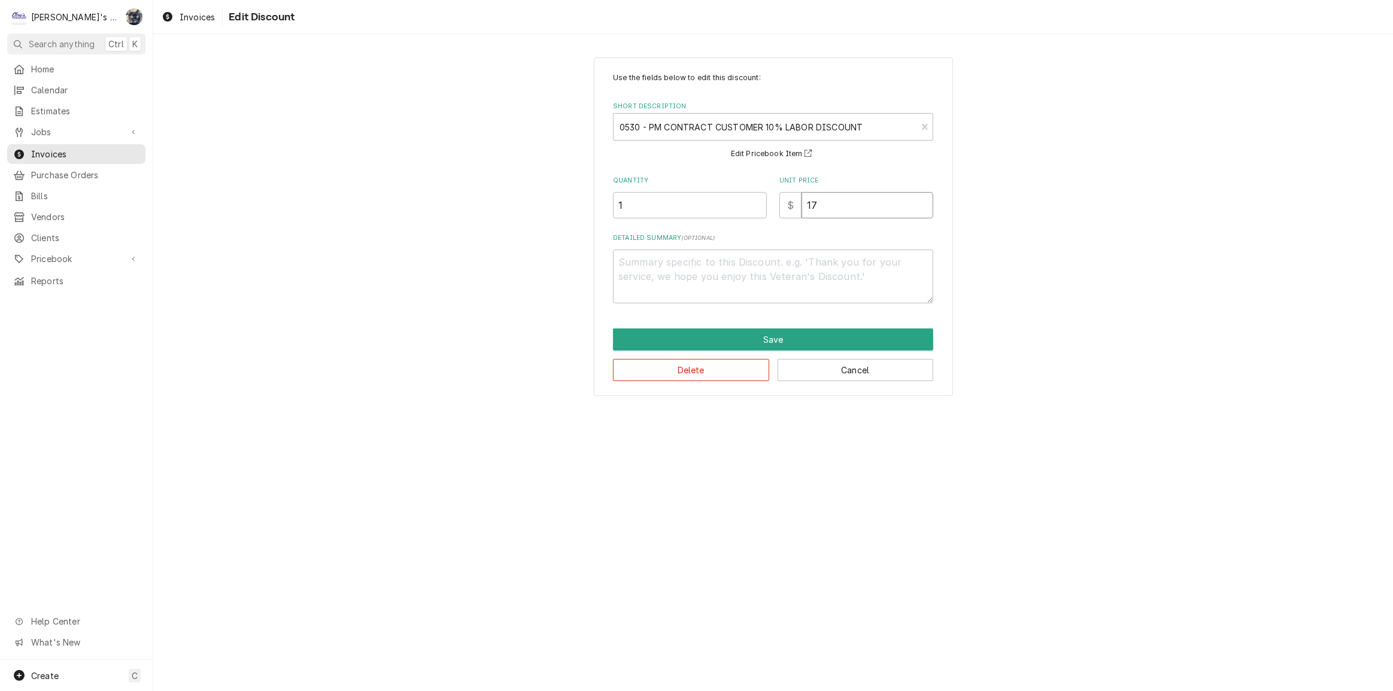
type textarea "x"
type input "17.1"
type textarea "x"
type input "17.10"
click at [728, 338] on button "Save" at bounding box center [773, 340] width 320 height 22
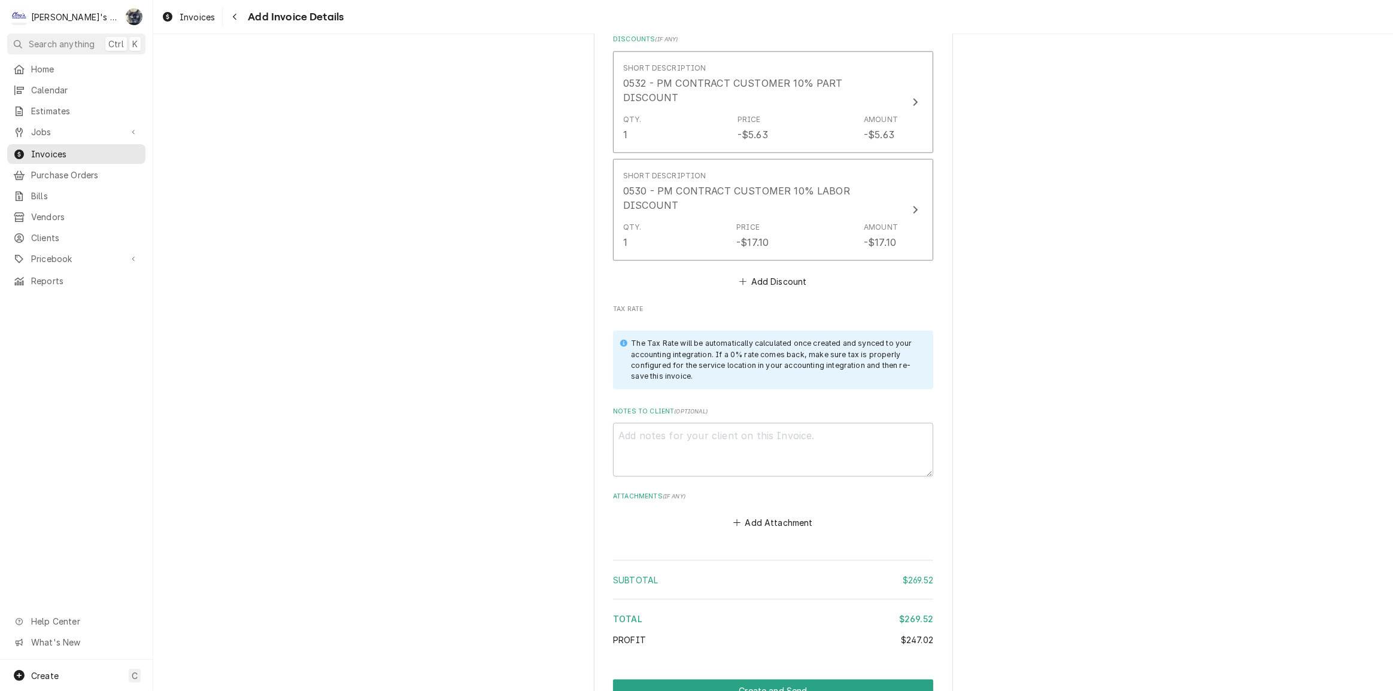
scroll to position [1800, 0]
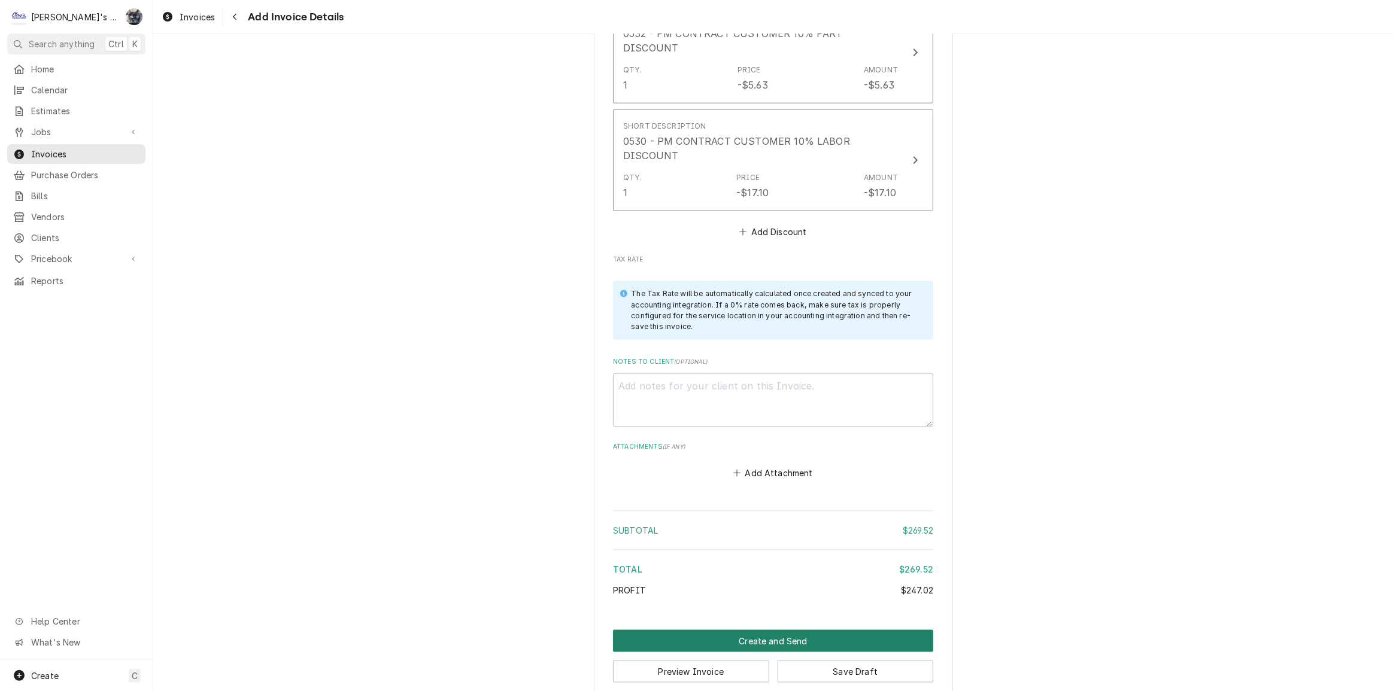
click at [724, 630] on button "Create and Send" at bounding box center [773, 641] width 320 height 22
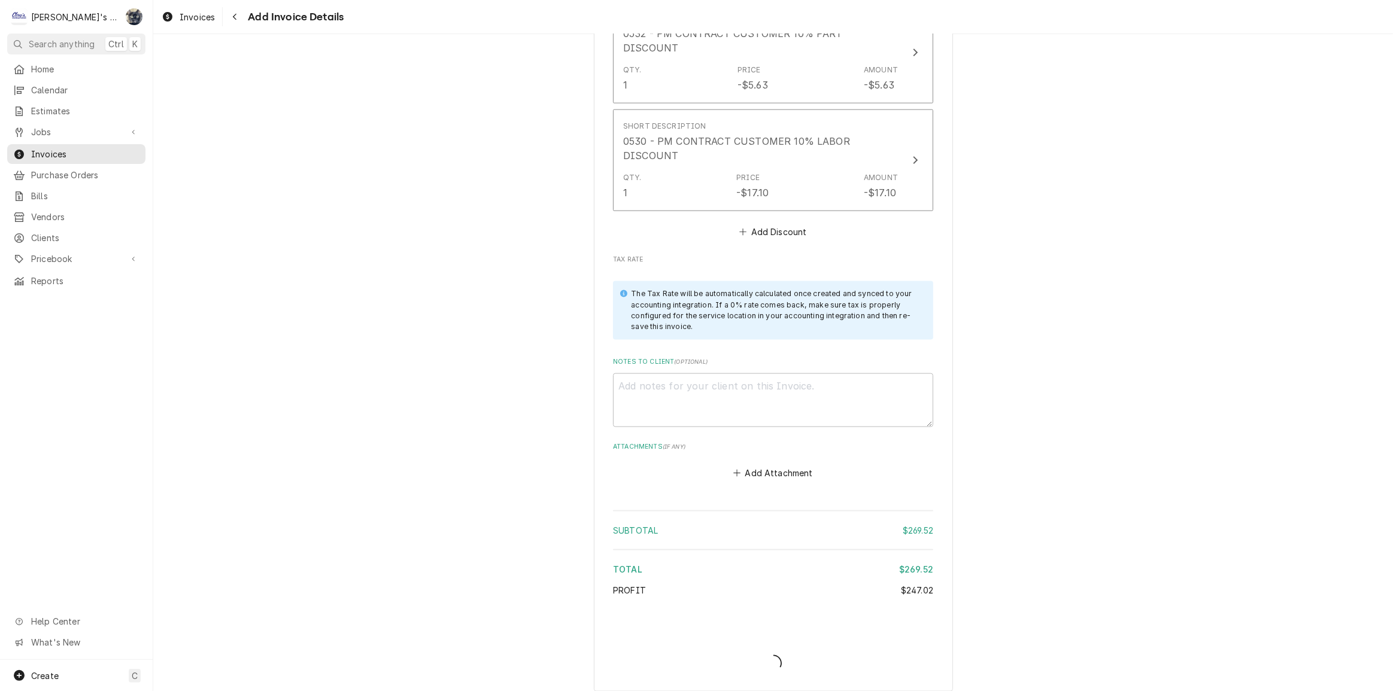
scroll to position [1794, 0]
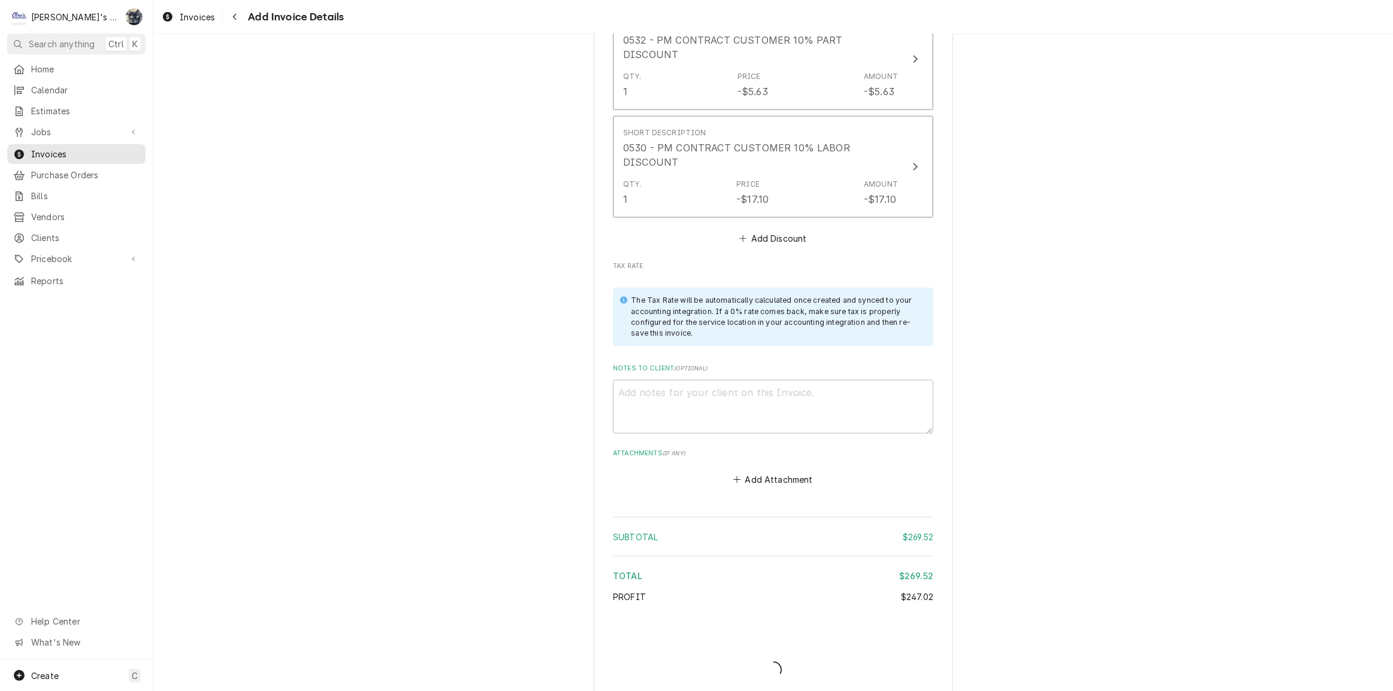
type textarea "x"
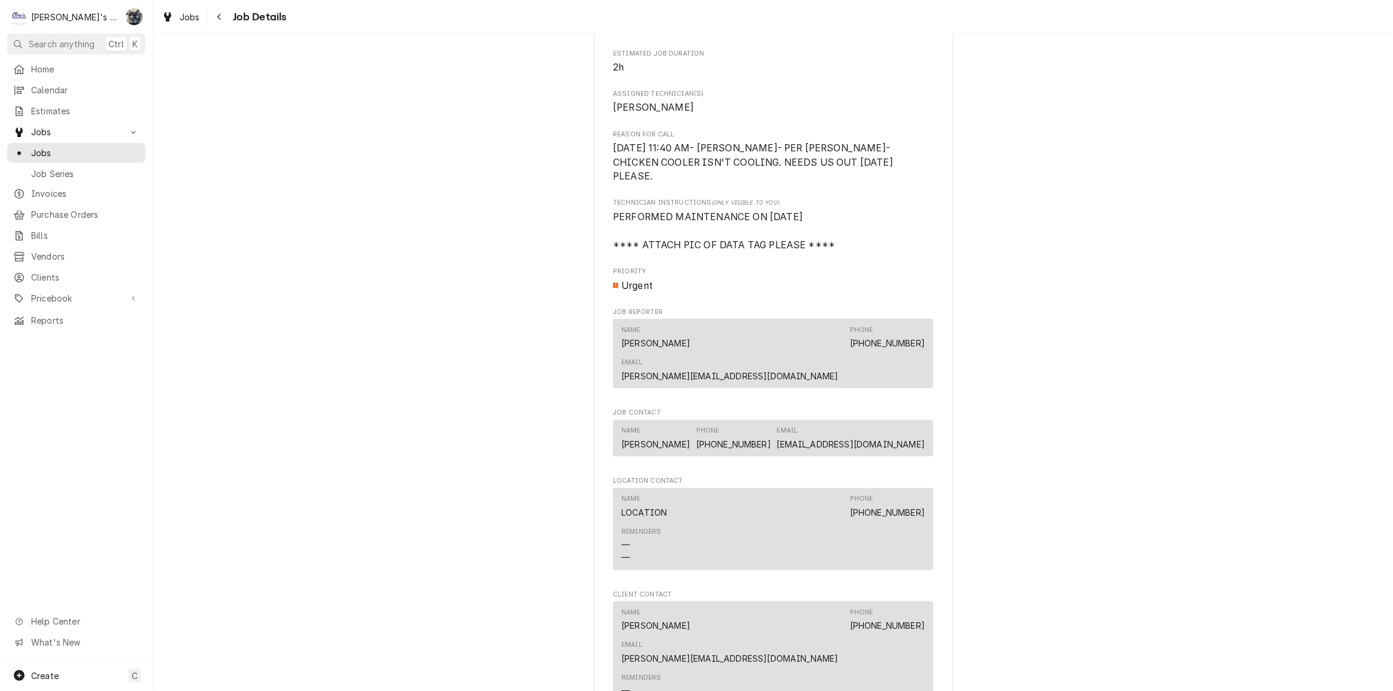
scroll to position [761, 0]
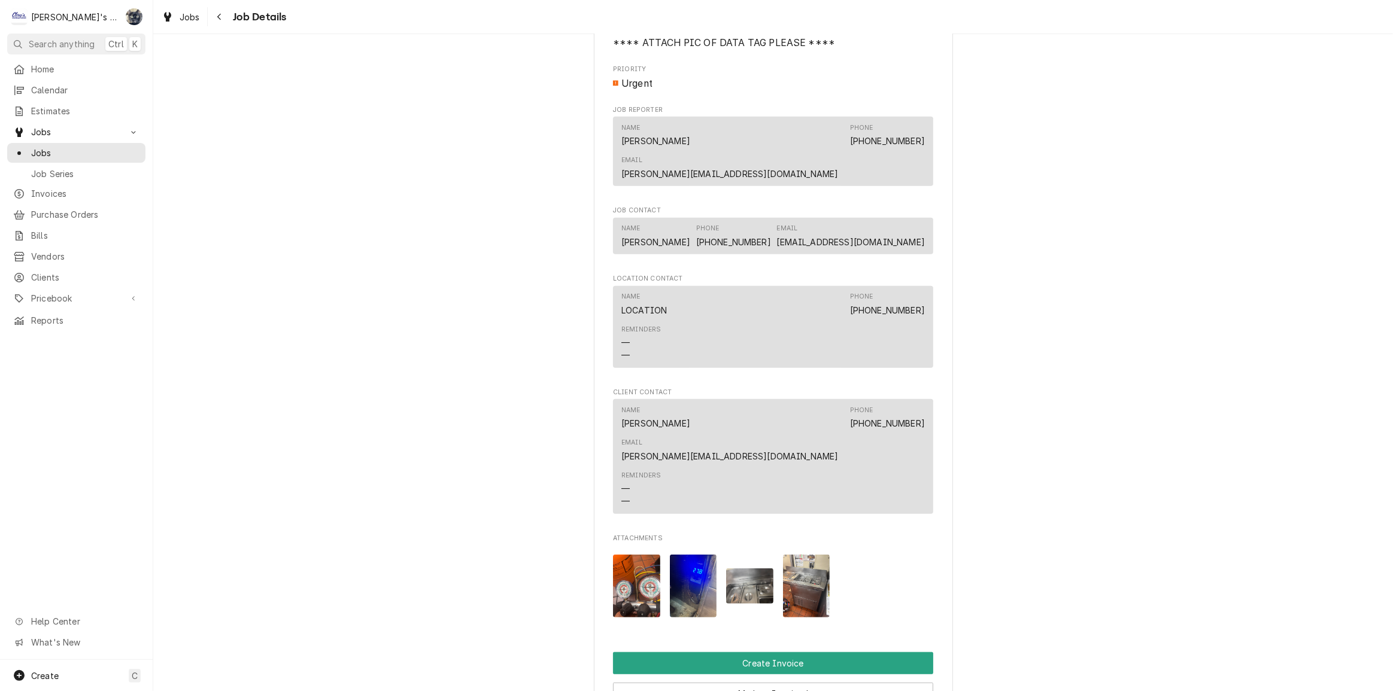
click at [811, 555] on img "Attachments" at bounding box center [806, 586] width 47 height 63
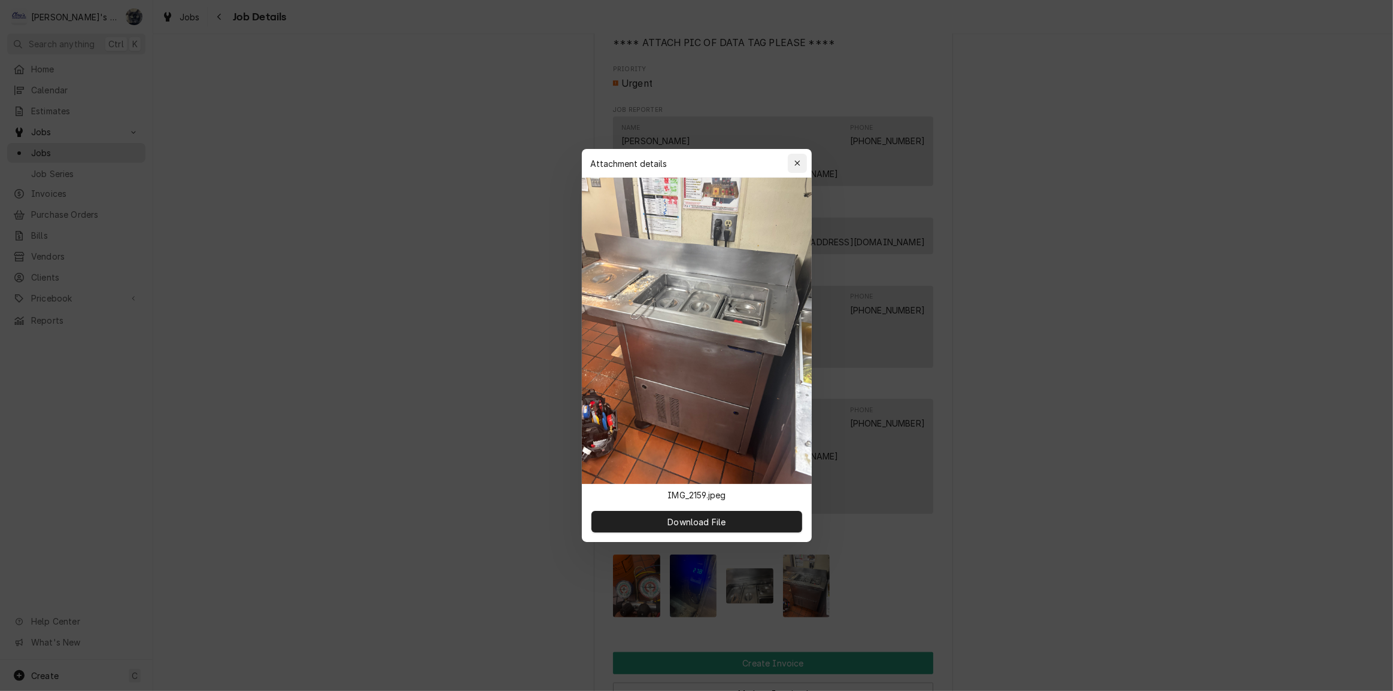
click at [796, 162] on icon "button" at bounding box center [797, 163] width 7 height 8
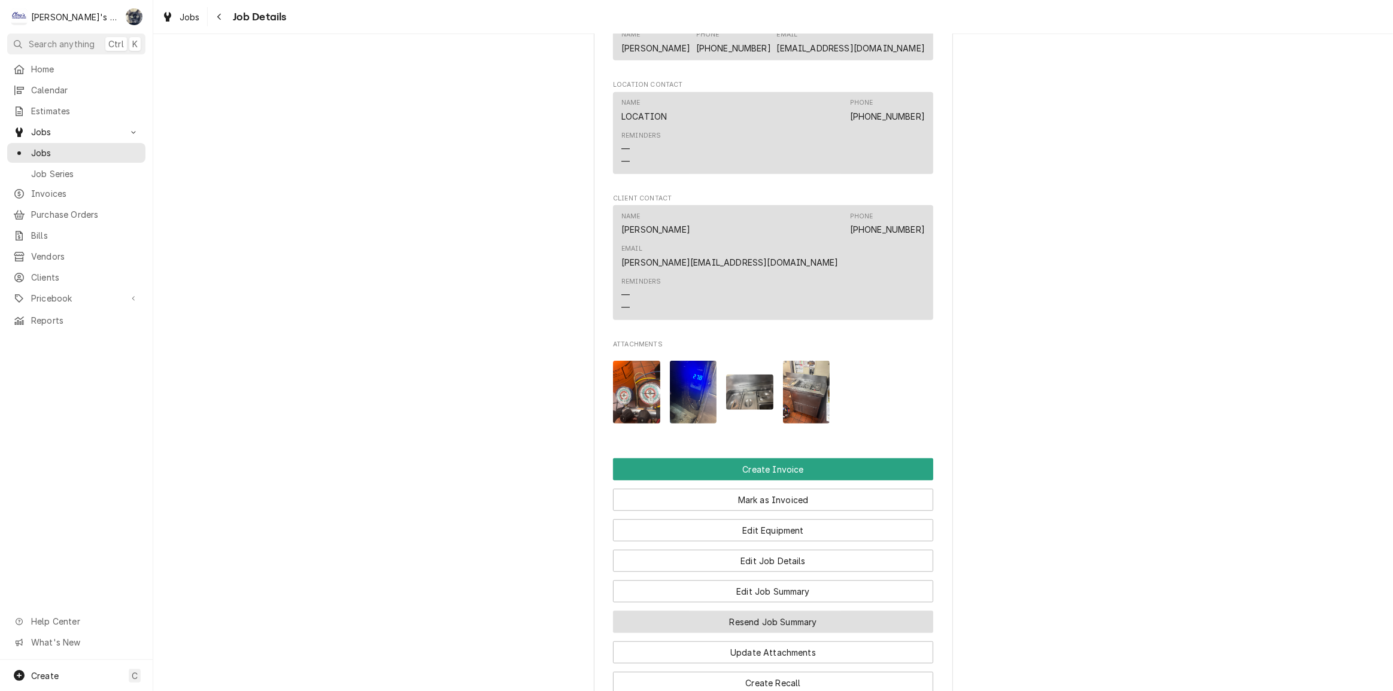
scroll to position [1088, 0]
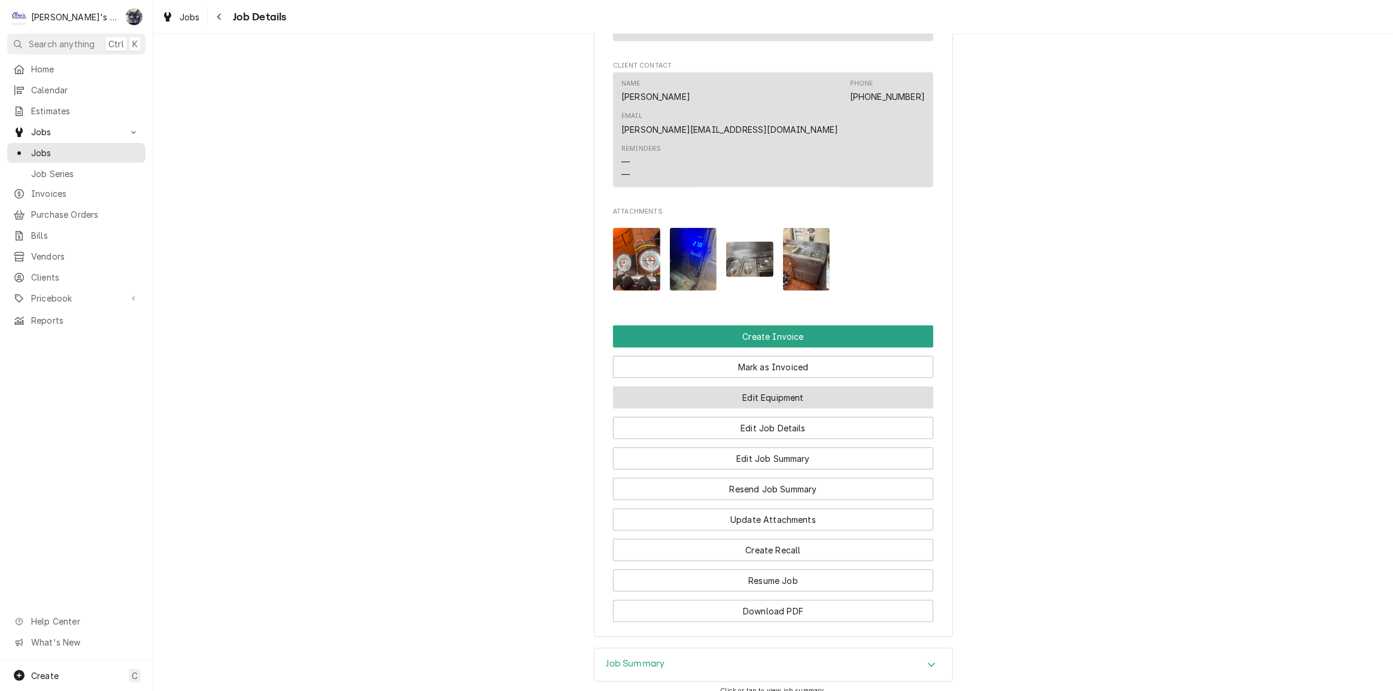
click at [760, 387] on button "Edit Equipment" at bounding box center [773, 398] width 320 height 22
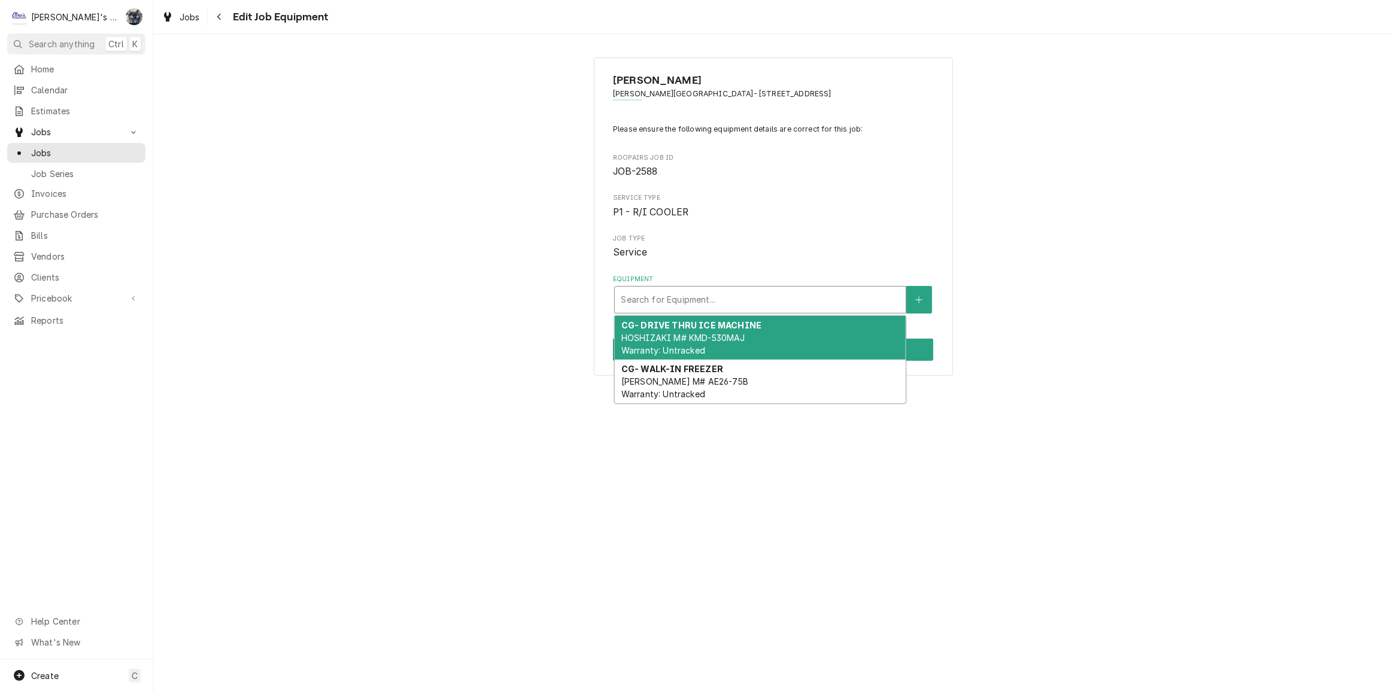
click at [746, 294] on div "Equipment" at bounding box center [760, 300] width 279 height 22
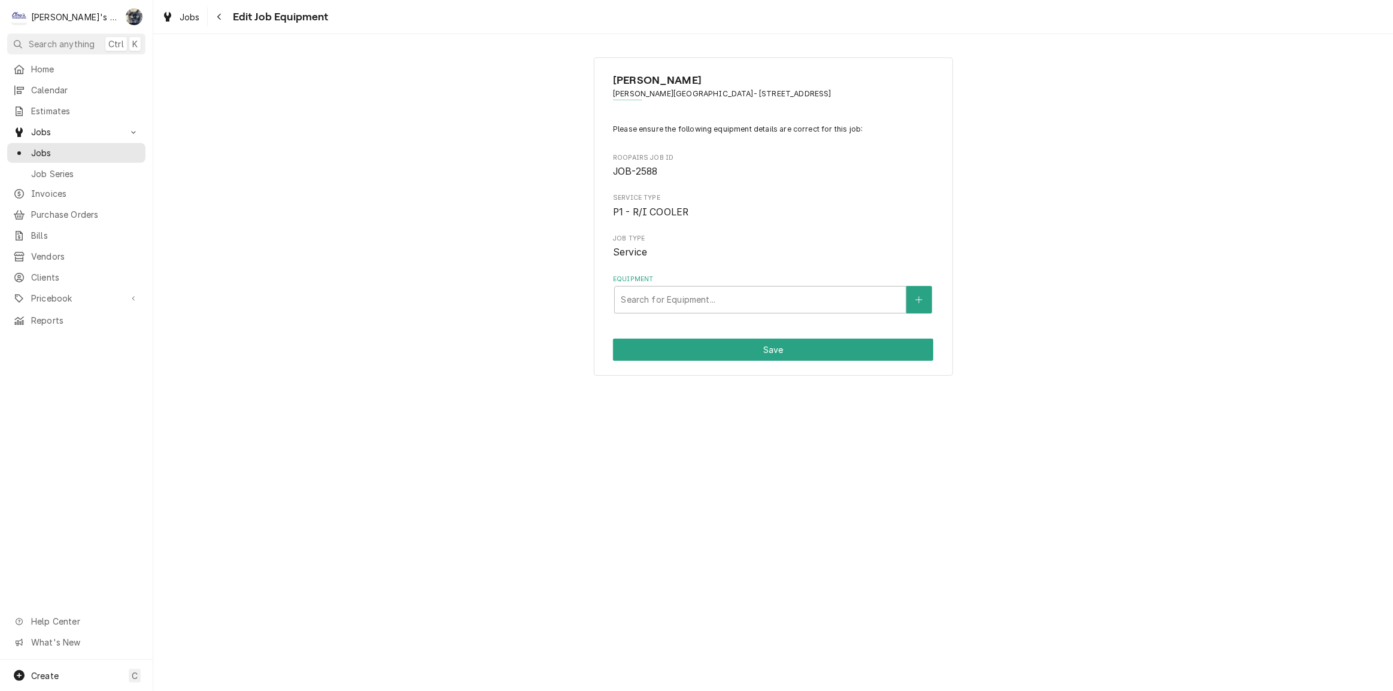
click at [811, 424] on div "[PERSON_NAME] [PERSON_NAME][GEOGRAPHIC_DATA]- [STREET_ADDRESS] Please ensure th…" at bounding box center [773, 362] width 1240 height 657
drag, startPoint x: 220, startPoint y: 16, endPoint x: 223, endPoint y: 23, distance: 8.6
click at [220, 16] on icon "Navigate back" at bounding box center [219, 17] width 5 height 8
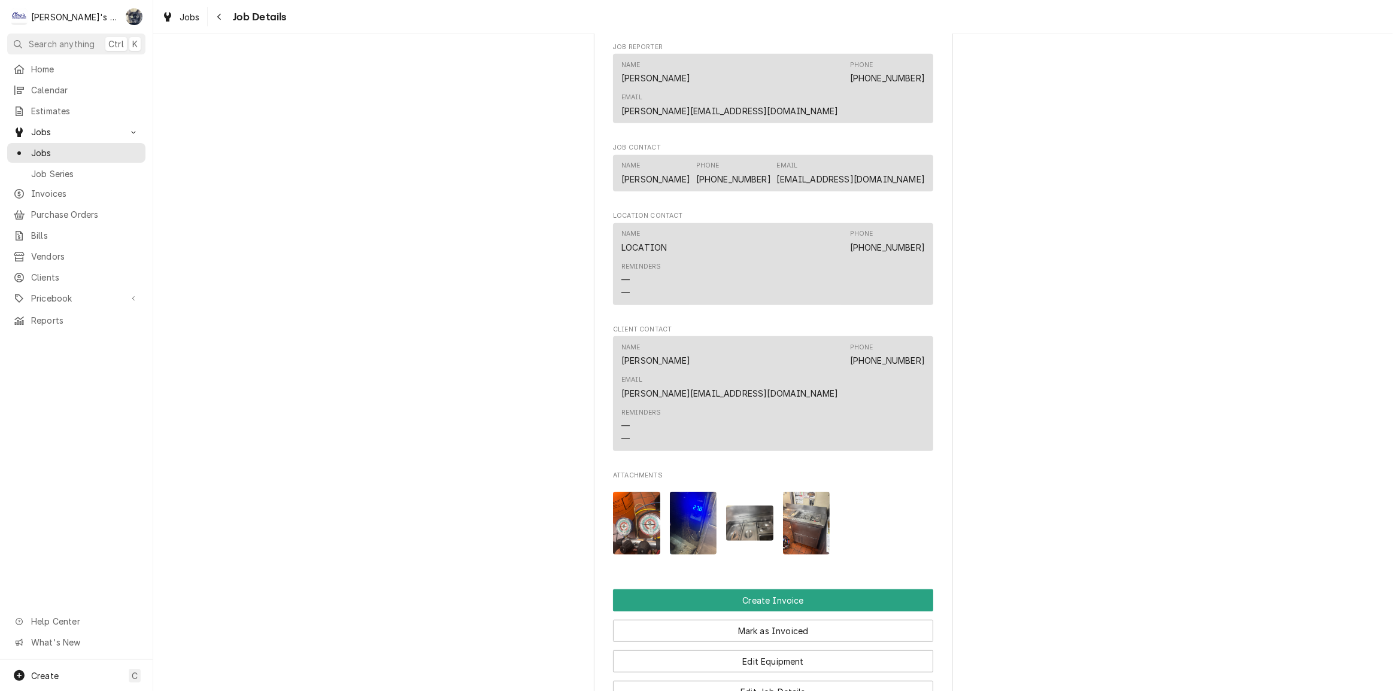
scroll to position [979, 0]
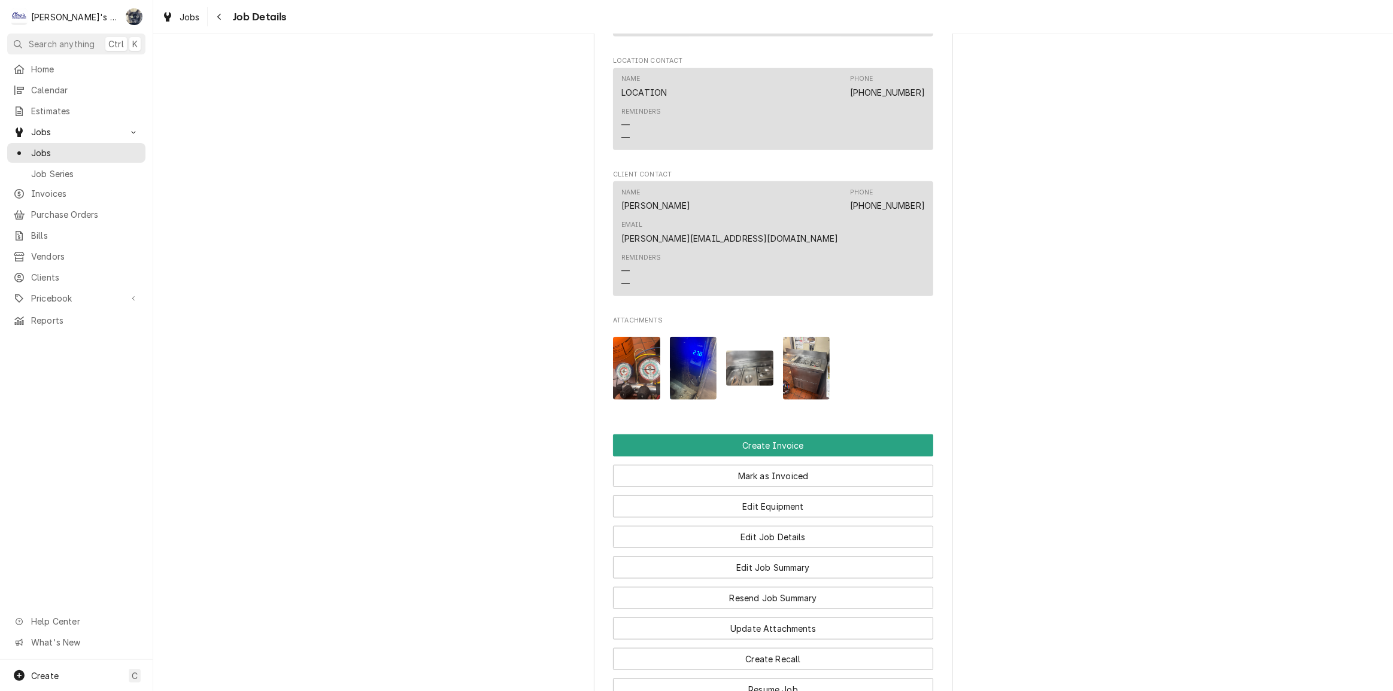
click at [739, 351] on img "Attachments" at bounding box center [749, 368] width 47 height 35
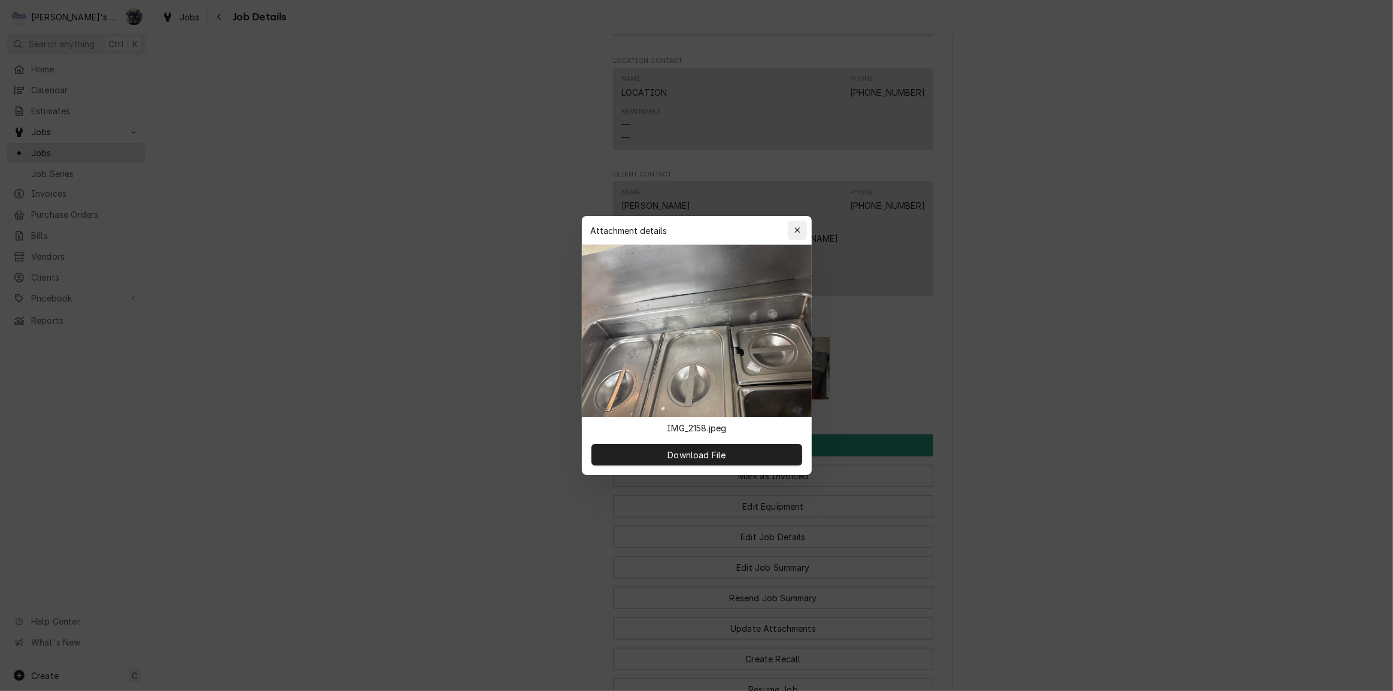
click at [803, 229] on button "button" at bounding box center [797, 230] width 19 height 19
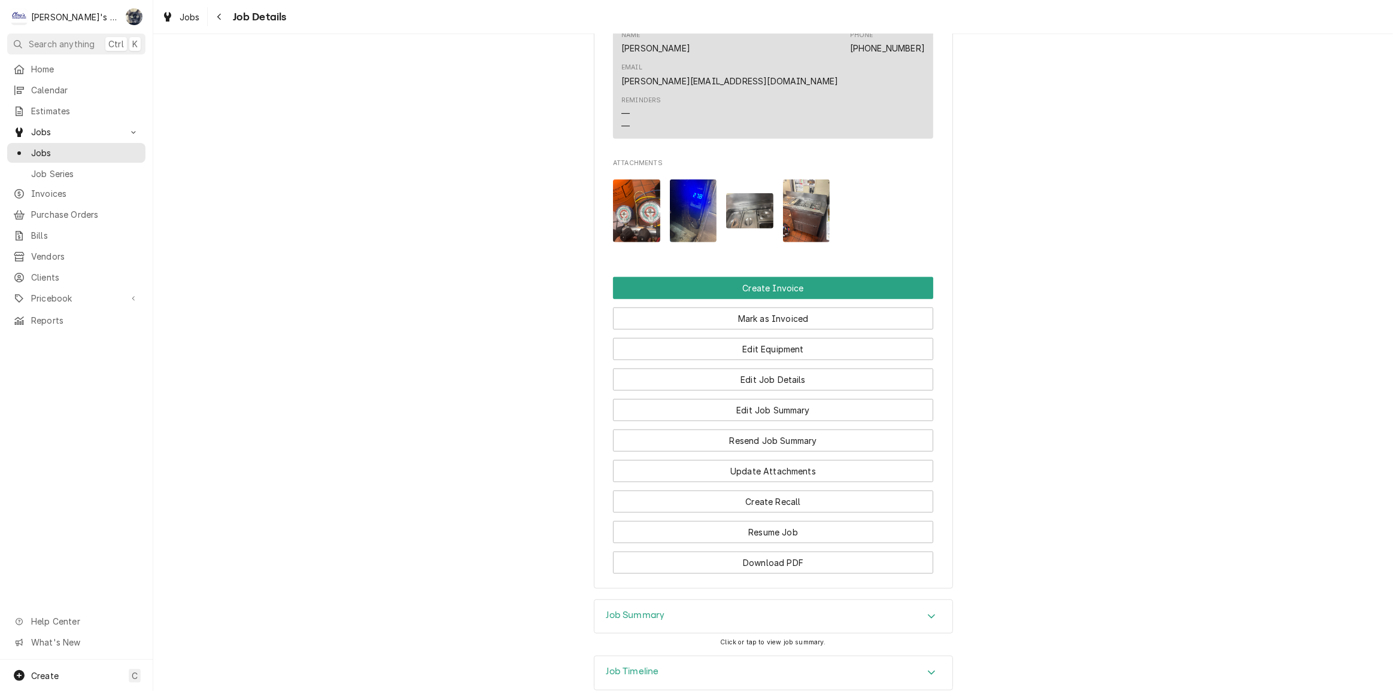
scroll to position [1146, 0]
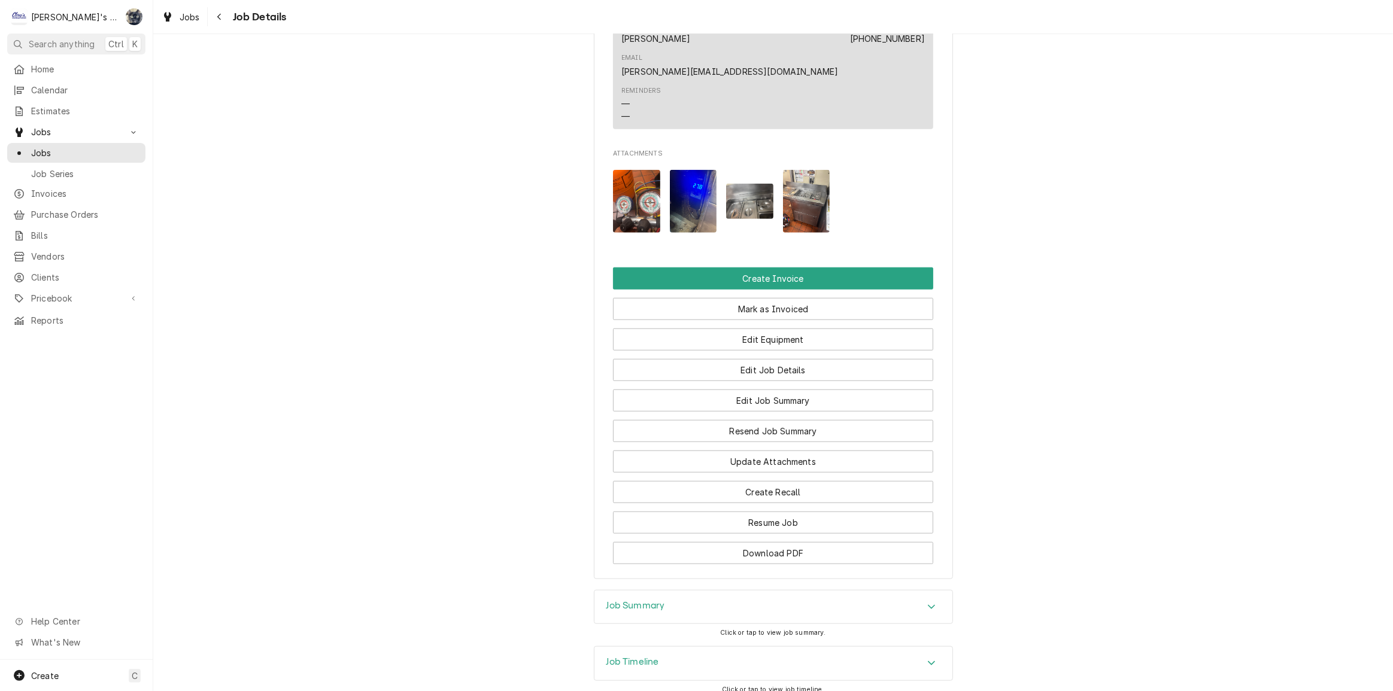
click at [752, 591] on div "Job Summary" at bounding box center [773, 608] width 358 height 34
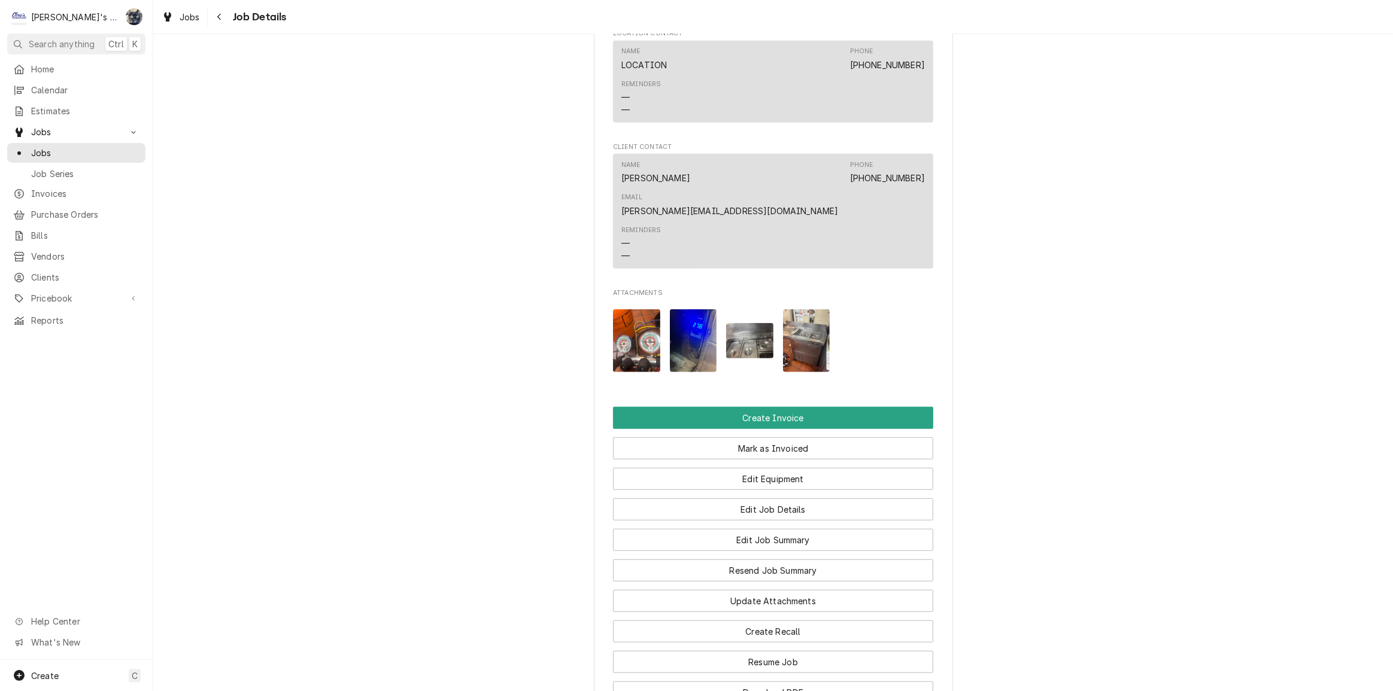
scroll to position [1006, 0]
click at [800, 311] on img "Attachments" at bounding box center [806, 342] width 47 height 63
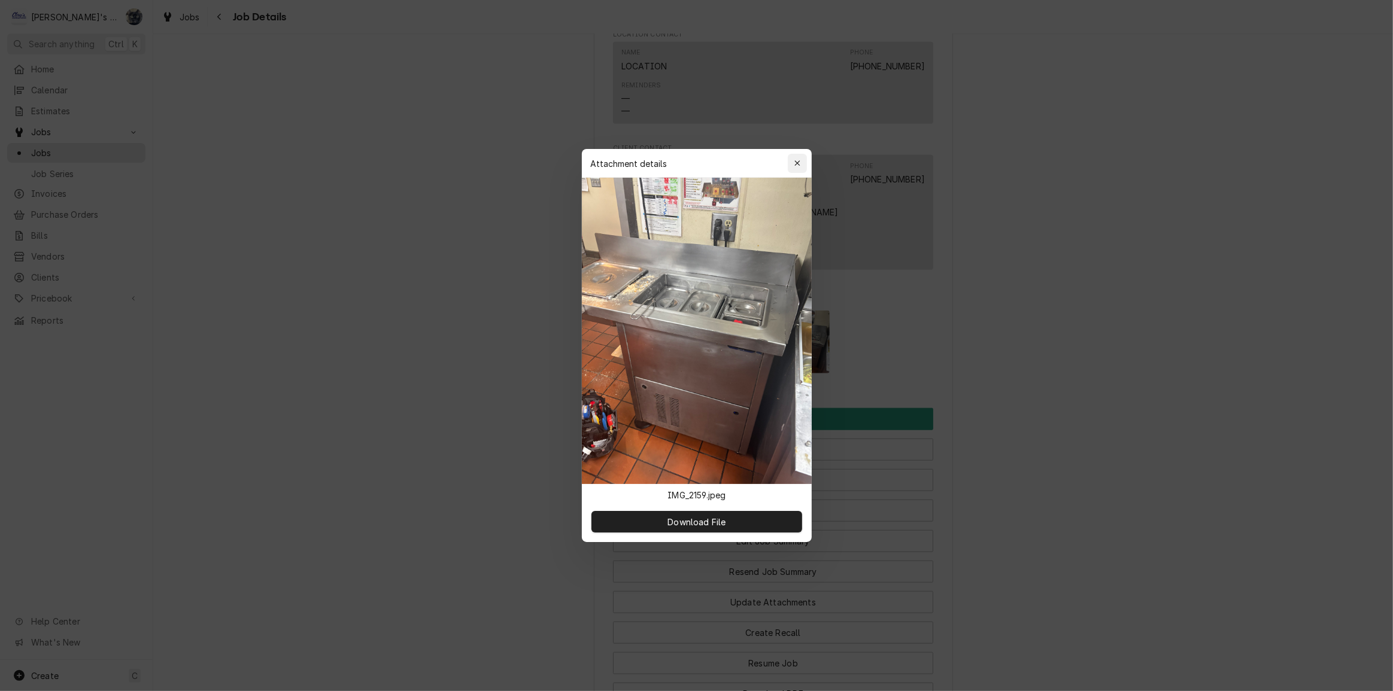
click at [797, 165] on icon "button" at bounding box center [797, 163] width 7 height 8
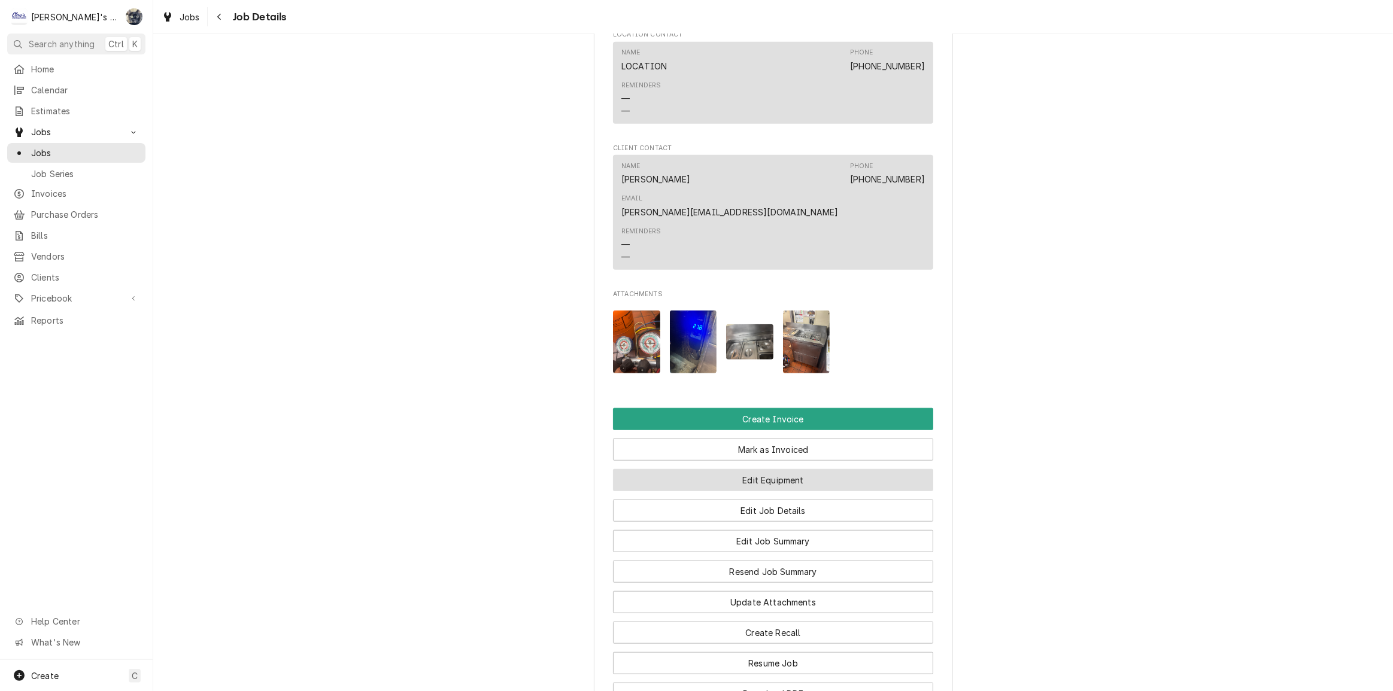
click at [760, 469] on button "Edit Equipment" at bounding box center [773, 480] width 320 height 22
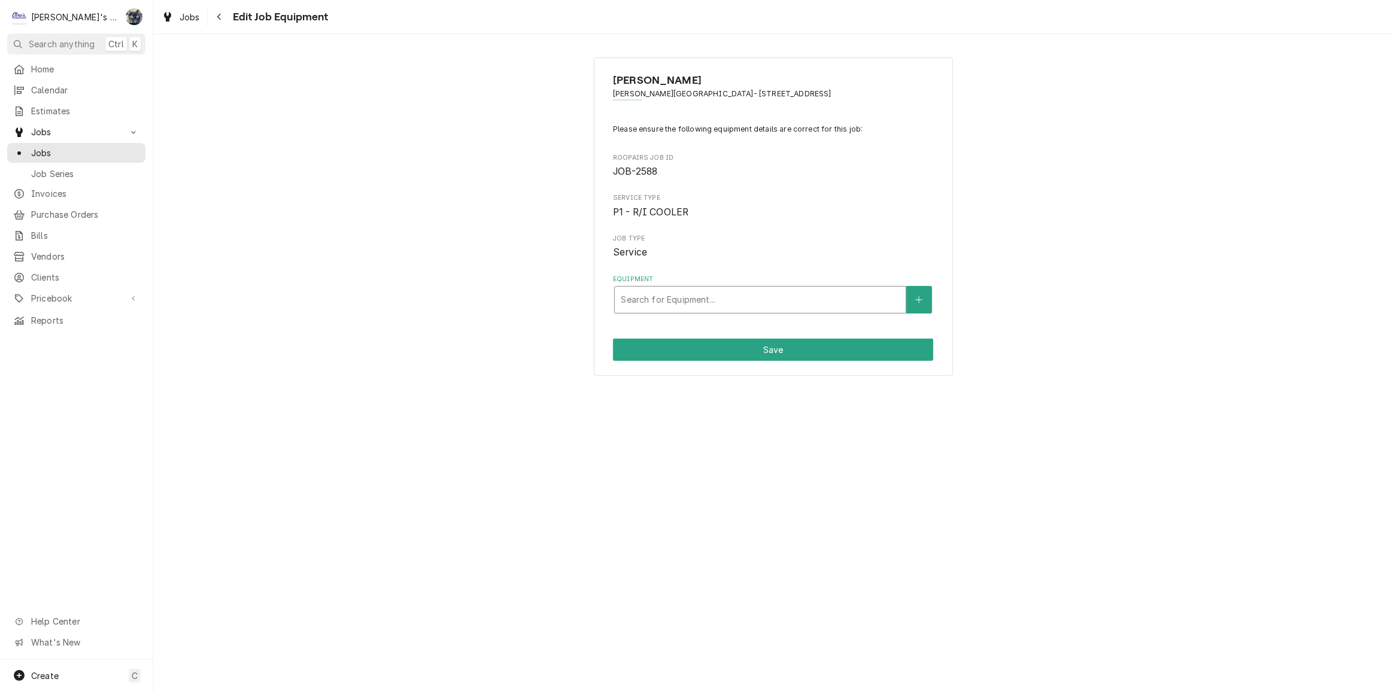
click at [739, 309] on div "Equipment" at bounding box center [760, 300] width 279 height 22
type input "was"
click at [900, 272] on div "Please ensure the following equipment details are correct for this job: Roopair…" at bounding box center [773, 219] width 320 height 190
click at [922, 296] on icon "Create New Equipment" at bounding box center [918, 300] width 7 height 8
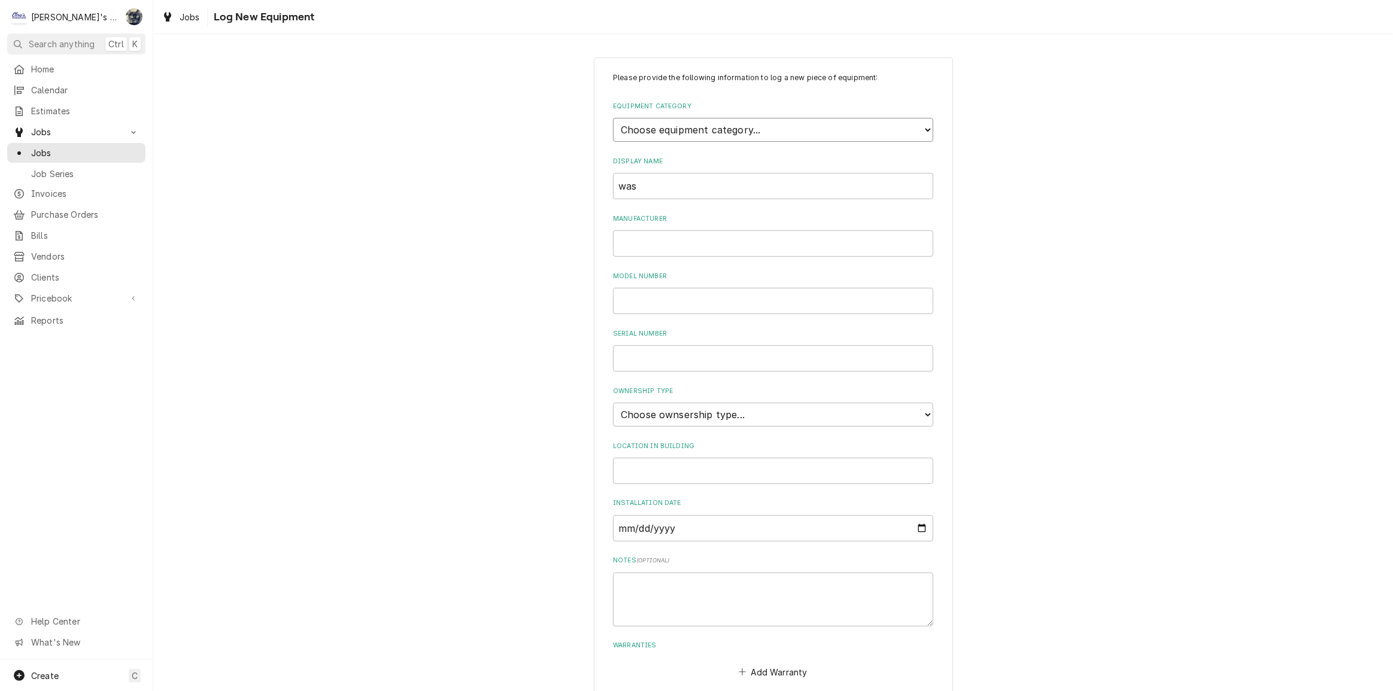
click at [690, 133] on select "Choose equipment category... Ice Machines Refrigeration HVAC Other" at bounding box center [773, 130] width 320 height 24
select select "8"
click at [613, 118] on select "Choose equipment category... Ice Machines Refrigeration HVAC Other" at bounding box center [773, 130] width 320 height 24
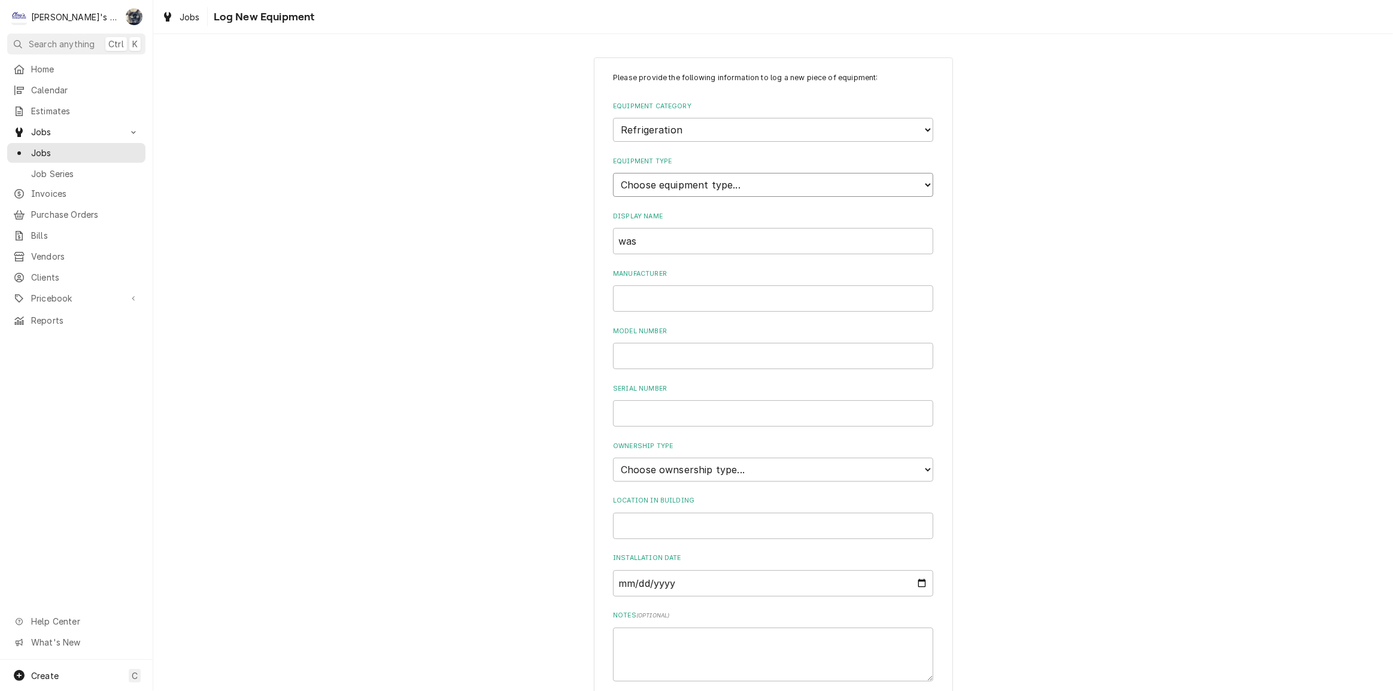
click at [679, 186] on select "Choose equipment type... Bar Refrigeration Blast Chiller Chef Base Freezer Chef…" at bounding box center [773, 185] width 320 height 24
select select "71"
click at [613, 173] on select "Choose equipment type... Bar Refrigeration Blast Chiller Chef Base Freezer Chef…" at bounding box center [773, 185] width 320 height 24
drag, startPoint x: 649, startPoint y: 244, endPoint x: 583, endPoint y: 244, distance: 66.4
click at [584, 244] on div "Please provide the following information to log a new piece of equipment: Equip…" at bounding box center [773, 428] width 1240 height 762
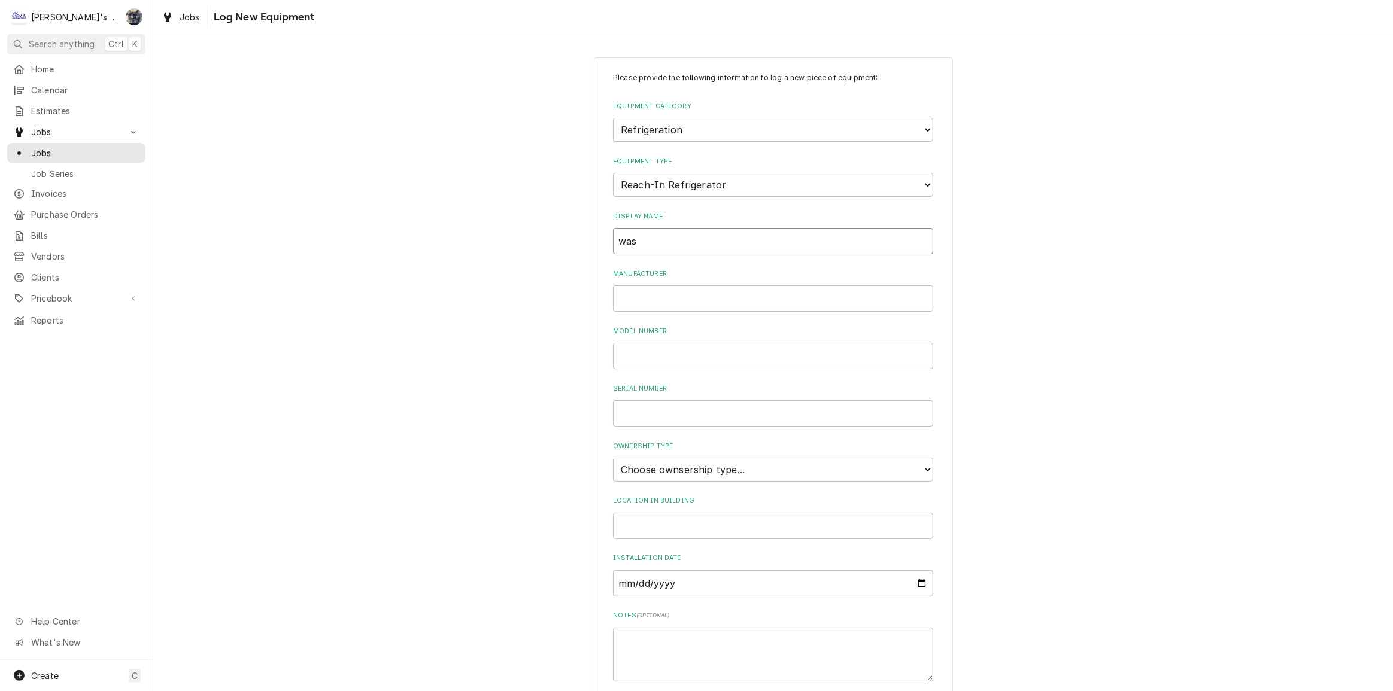
type input "w"
type input "COTTAGE GROVE - WASSERSTROM"
click at [727, 299] on input "Manufacturer" at bounding box center [773, 299] width 320 height 26
type input "M"
type input "WASSERSTROM"
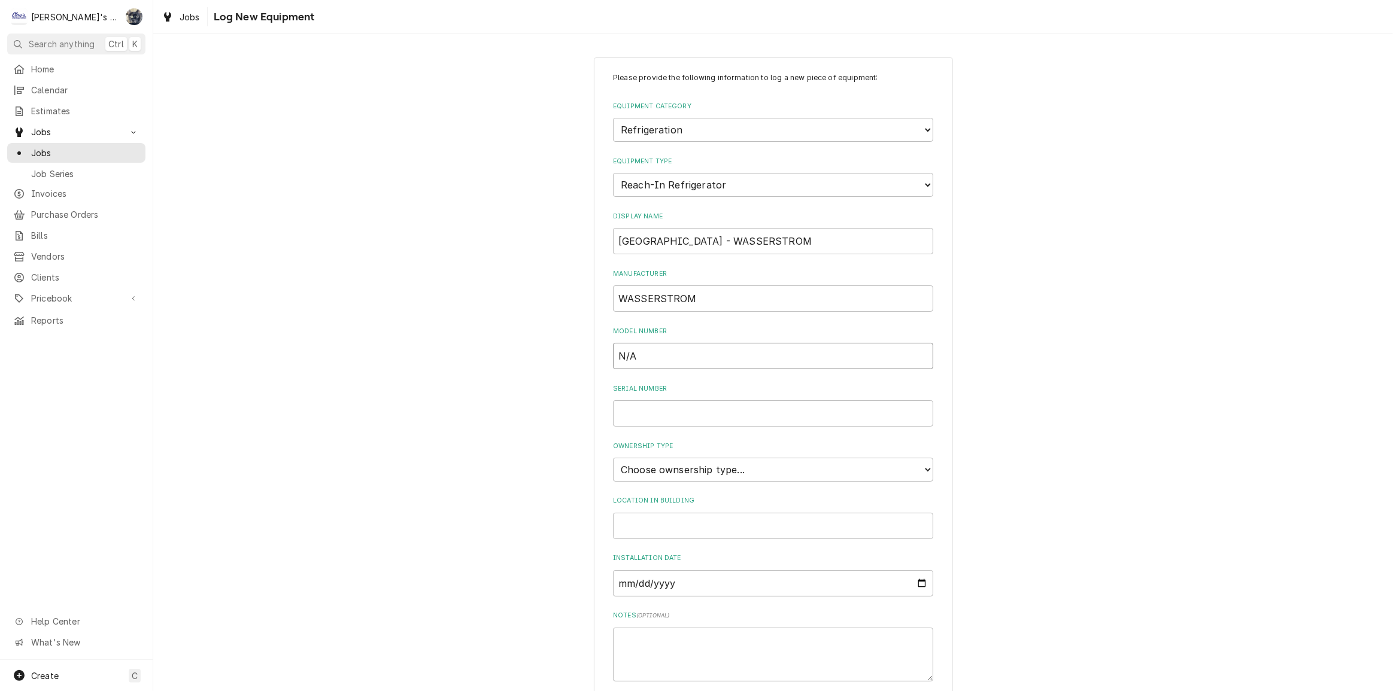
type input "N/A"
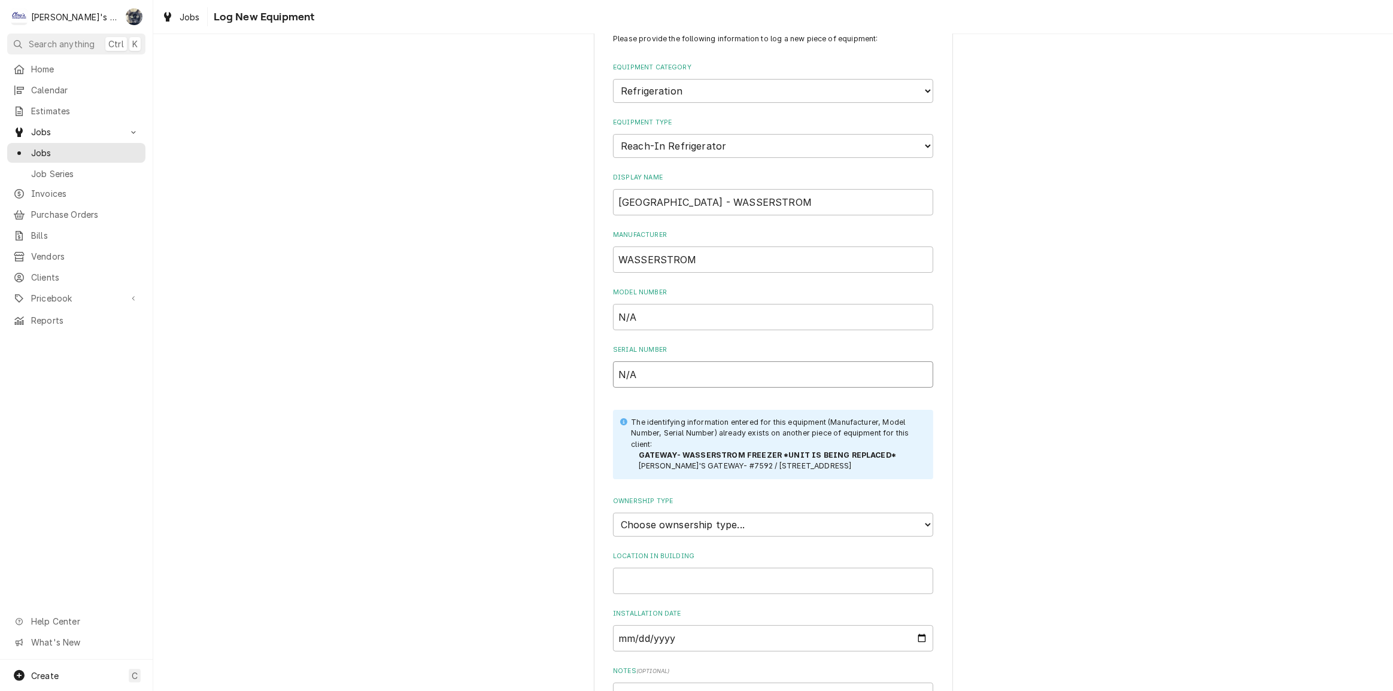
scroll to position [208, 0]
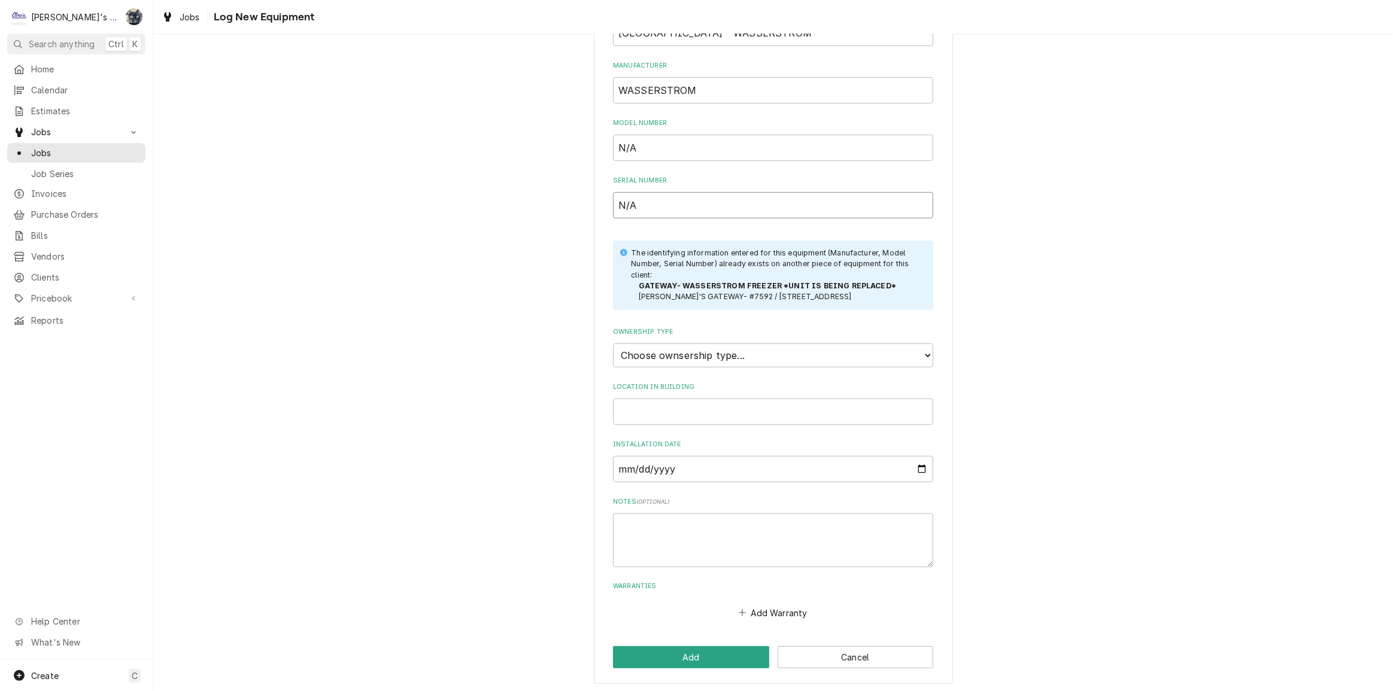
type input "N/A"
click at [711, 515] on textarea "Notes ( optional )" at bounding box center [773, 541] width 320 height 54
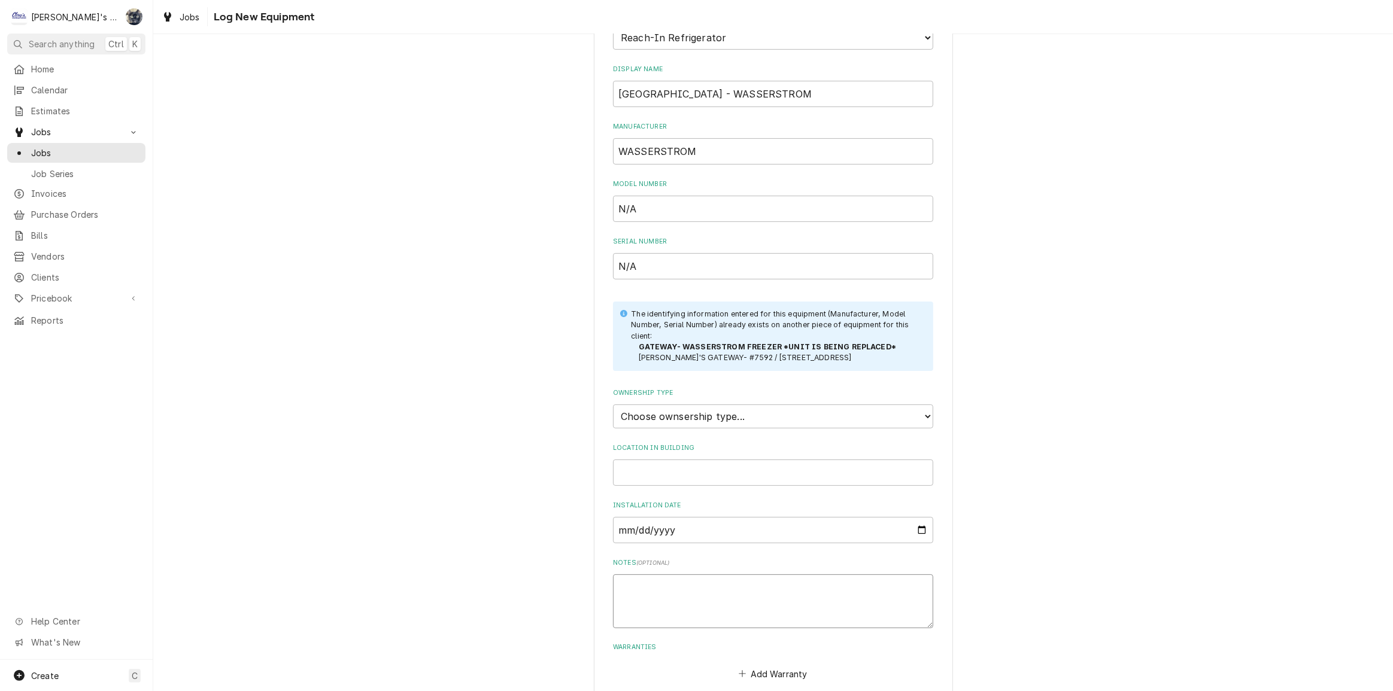
scroll to position [45, 0]
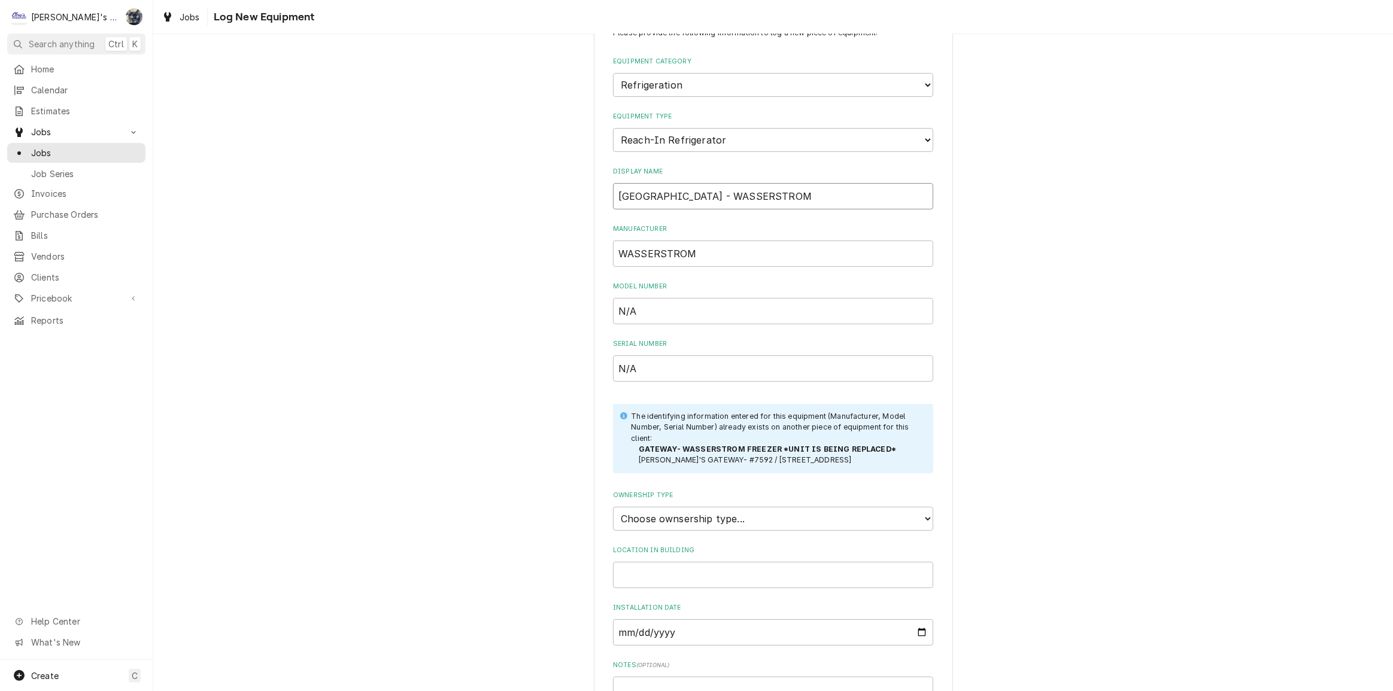
click at [800, 194] on input "COTTAGE GROVE - WASSERSTROM" at bounding box center [773, 196] width 320 height 26
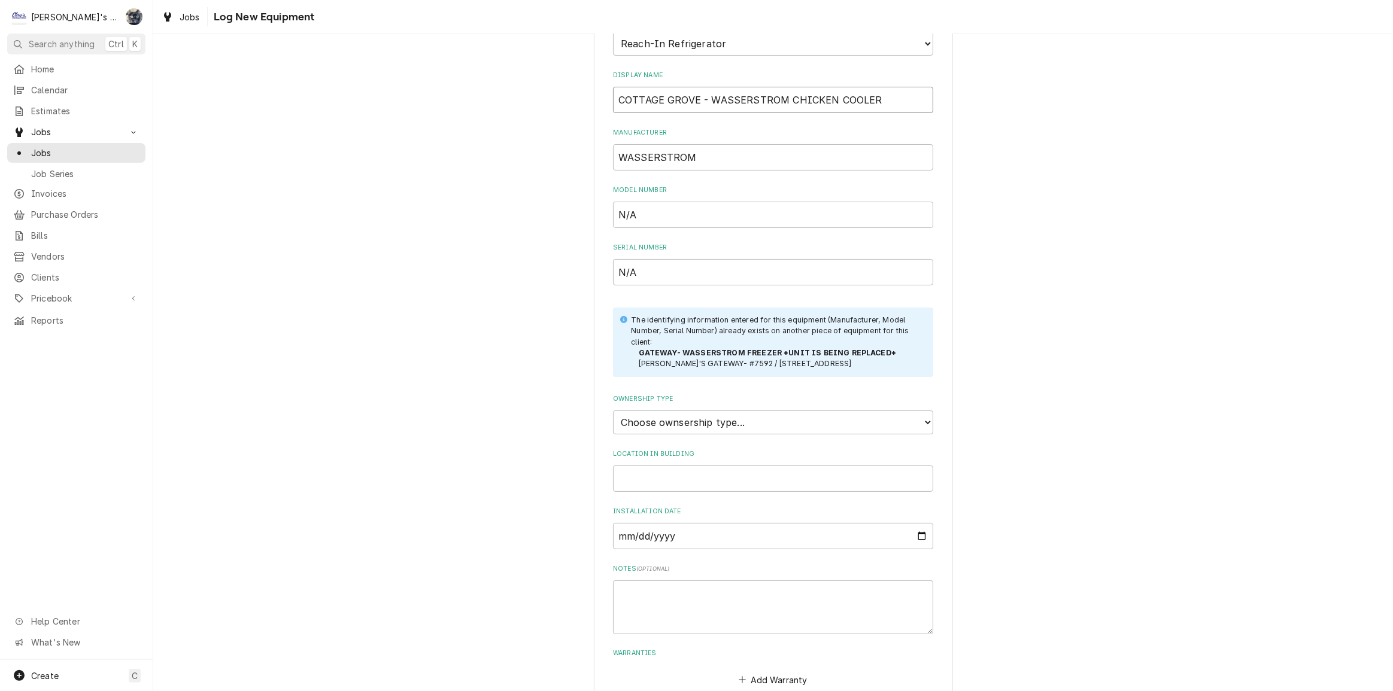
scroll to position [208, 0]
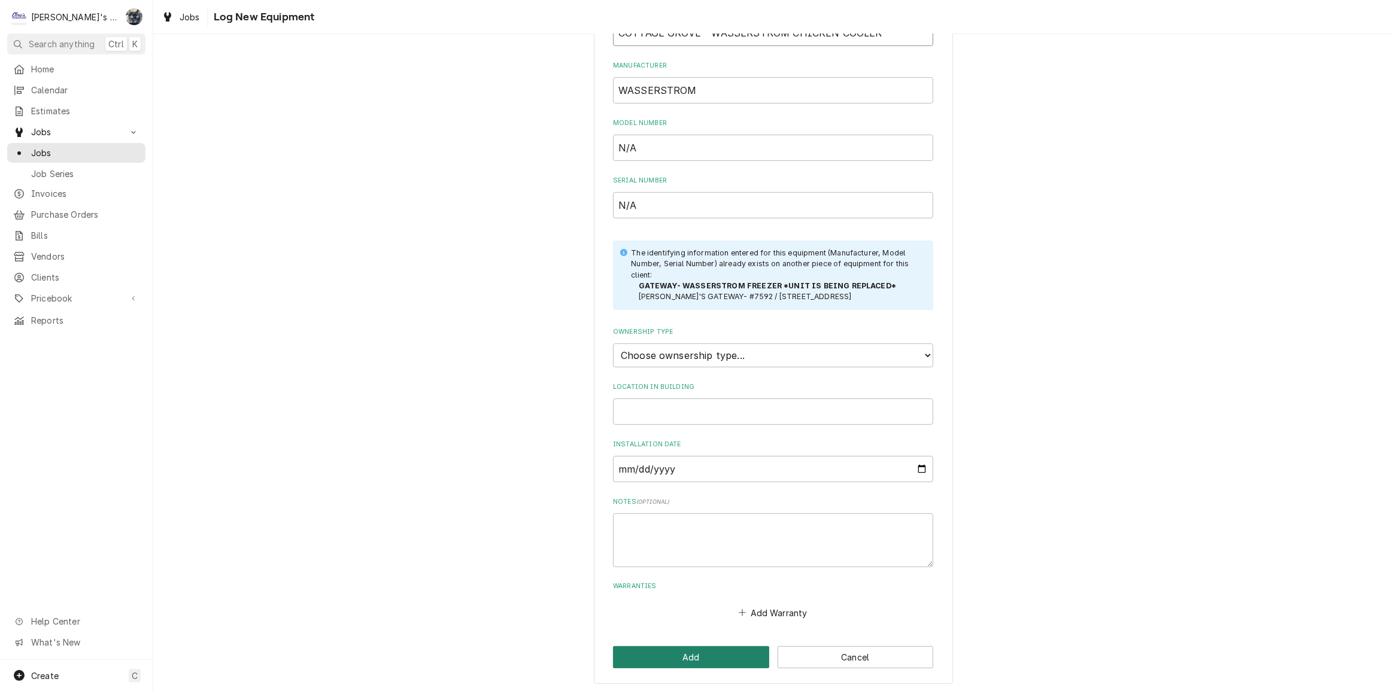
type input "COTTAGE GROVE - WASSERSTROM CHICKEN COOLER"
click at [702, 653] on button "Add" at bounding box center [691, 657] width 156 height 22
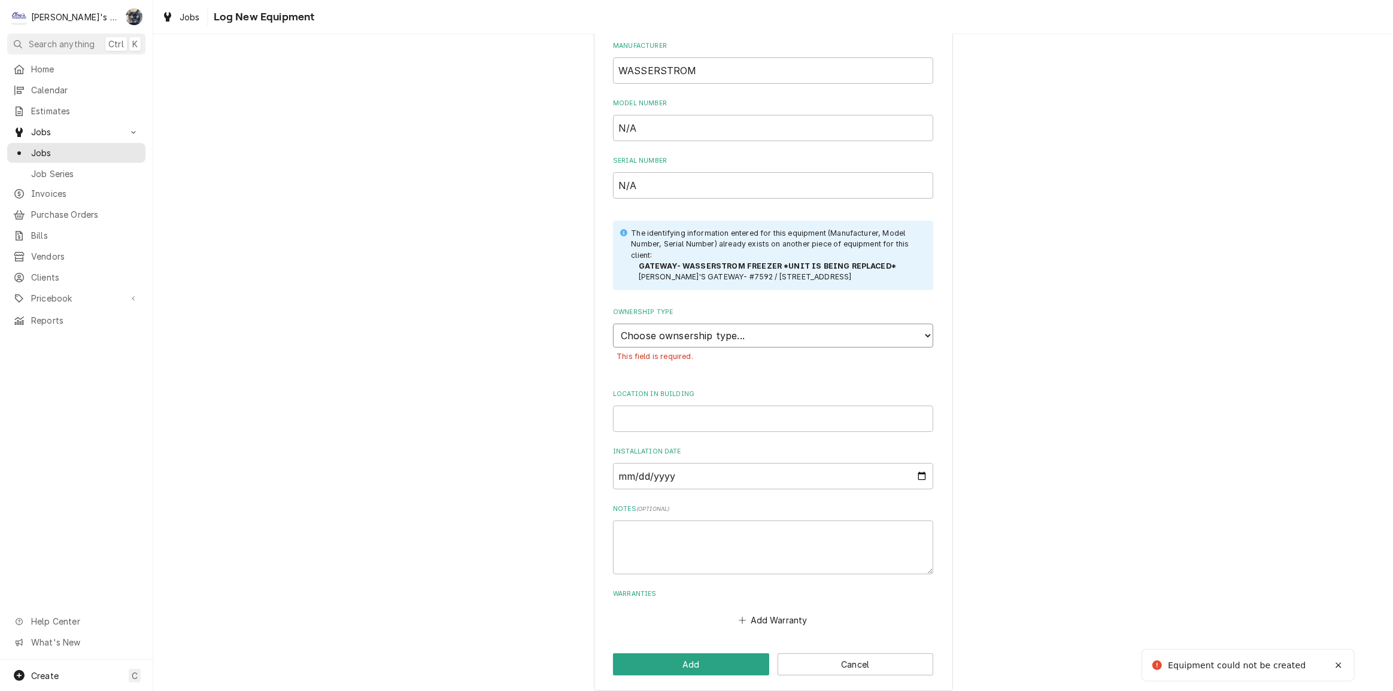
click at [693, 337] on select "Choose ownsership type... Unknown Owned Leased Rented" at bounding box center [773, 336] width 320 height 24
select select "1"
click at [613, 324] on select "Choose ownsership type... Unknown Owned Leased Rented" at bounding box center [773, 336] width 320 height 24
click at [702, 654] on button "Add" at bounding box center [691, 665] width 156 height 22
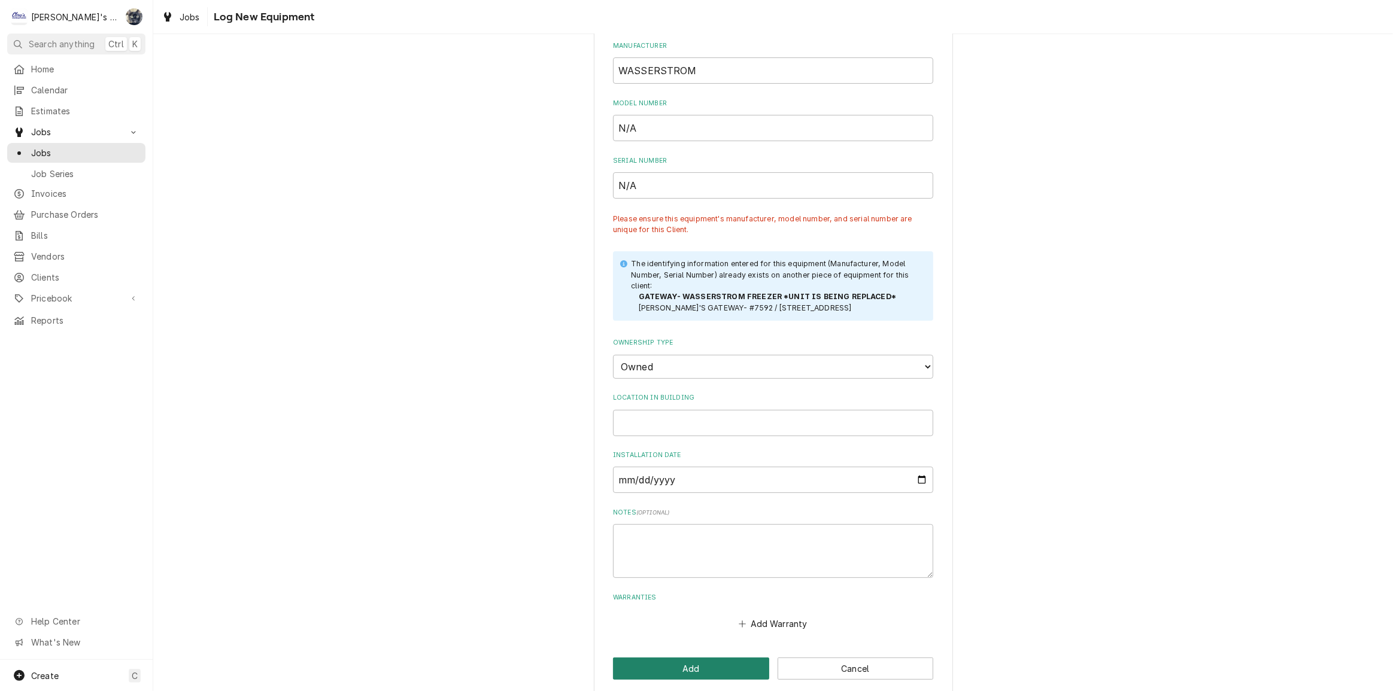
click at [703, 666] on button "Add" at bounding box center [691, 669] width 156 height 22
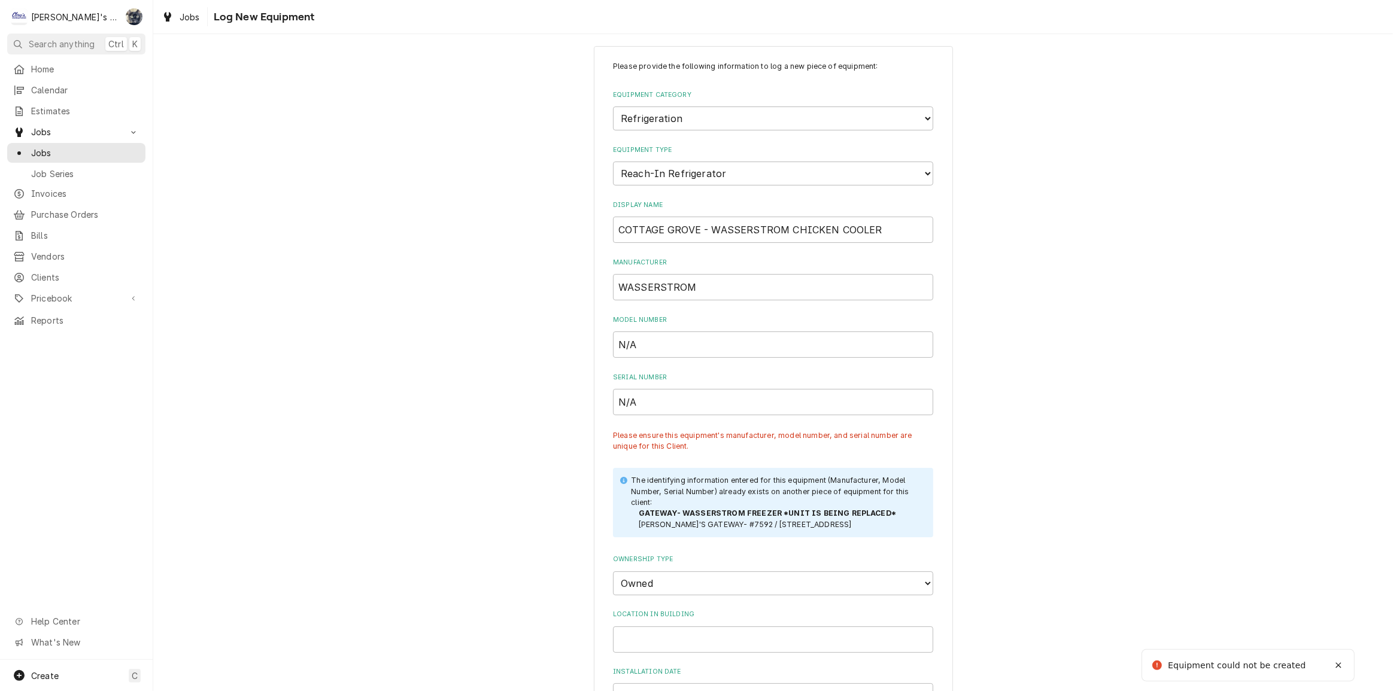
scroll to position [11, 0]
click at [648, 341] on input "N/A" at bounding box center [773, 345] width 320 height 26
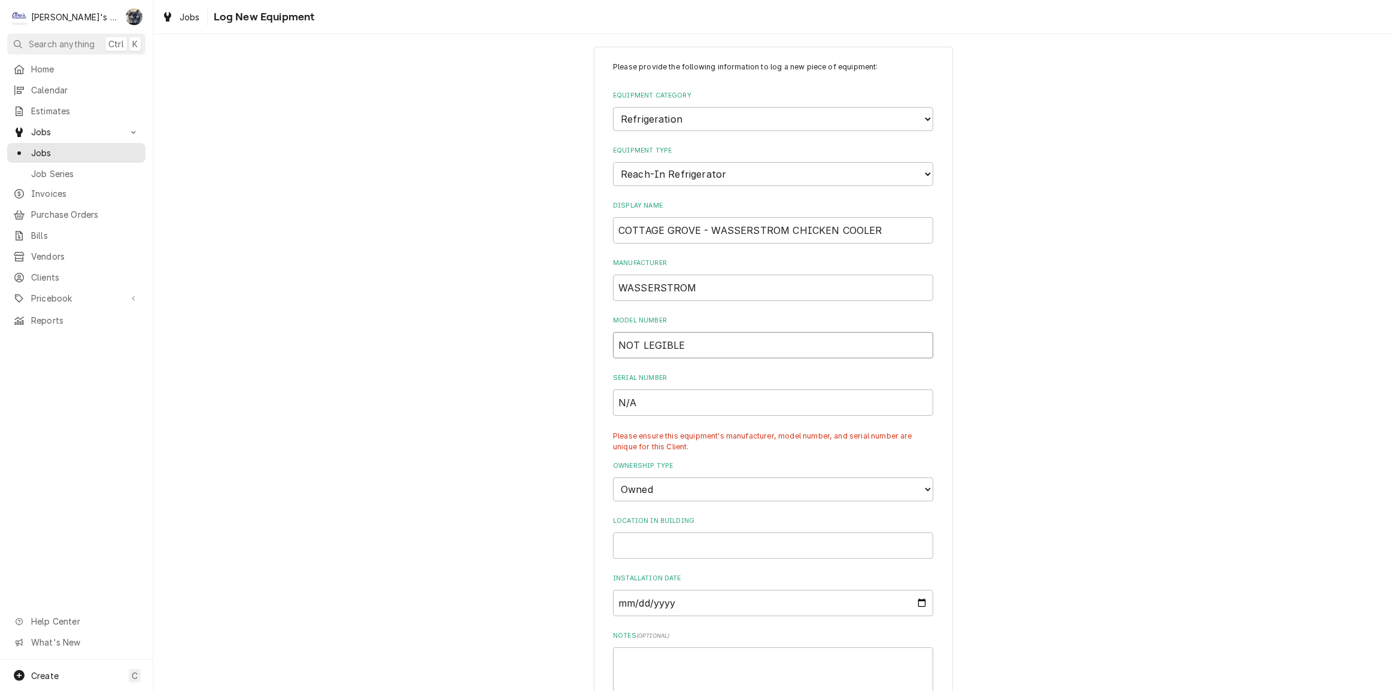
type input "NOT LEGIBLE"
click at [684, 400] on input "N/A" at bounding box center [773, 403] width 320 height 26
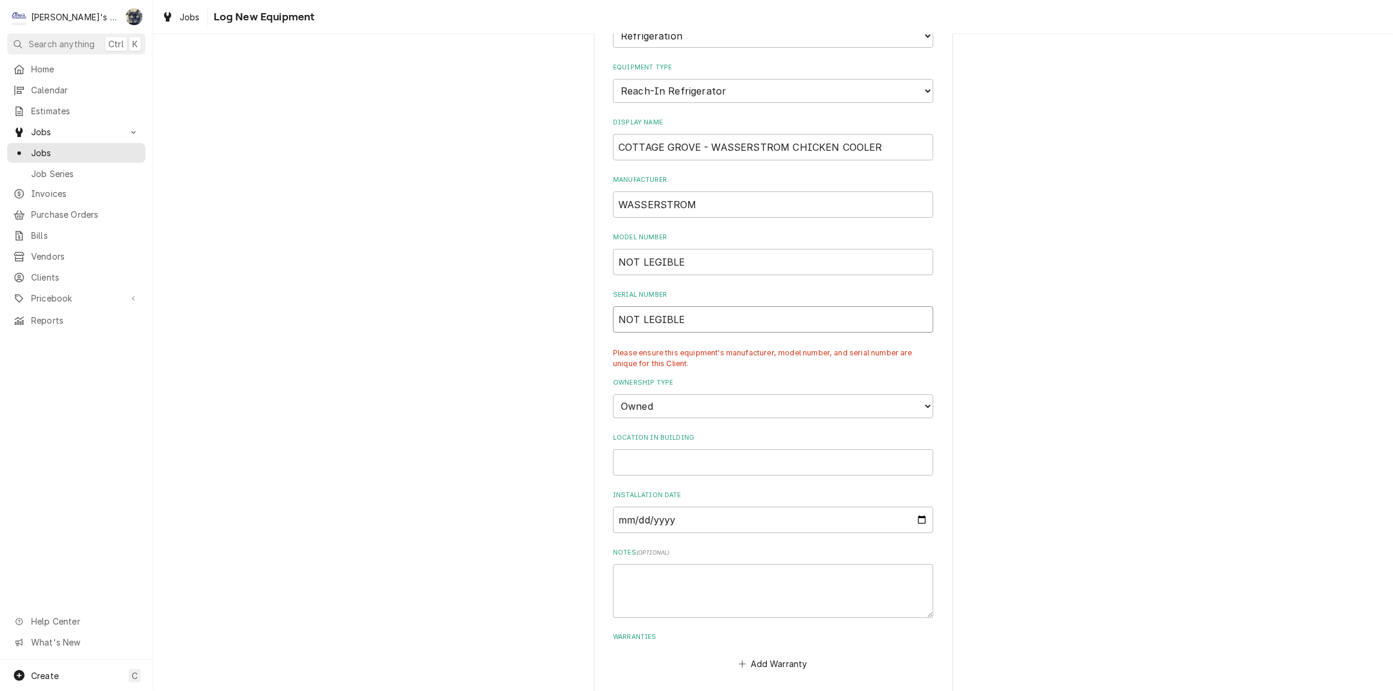
scroll to position [144, 0]
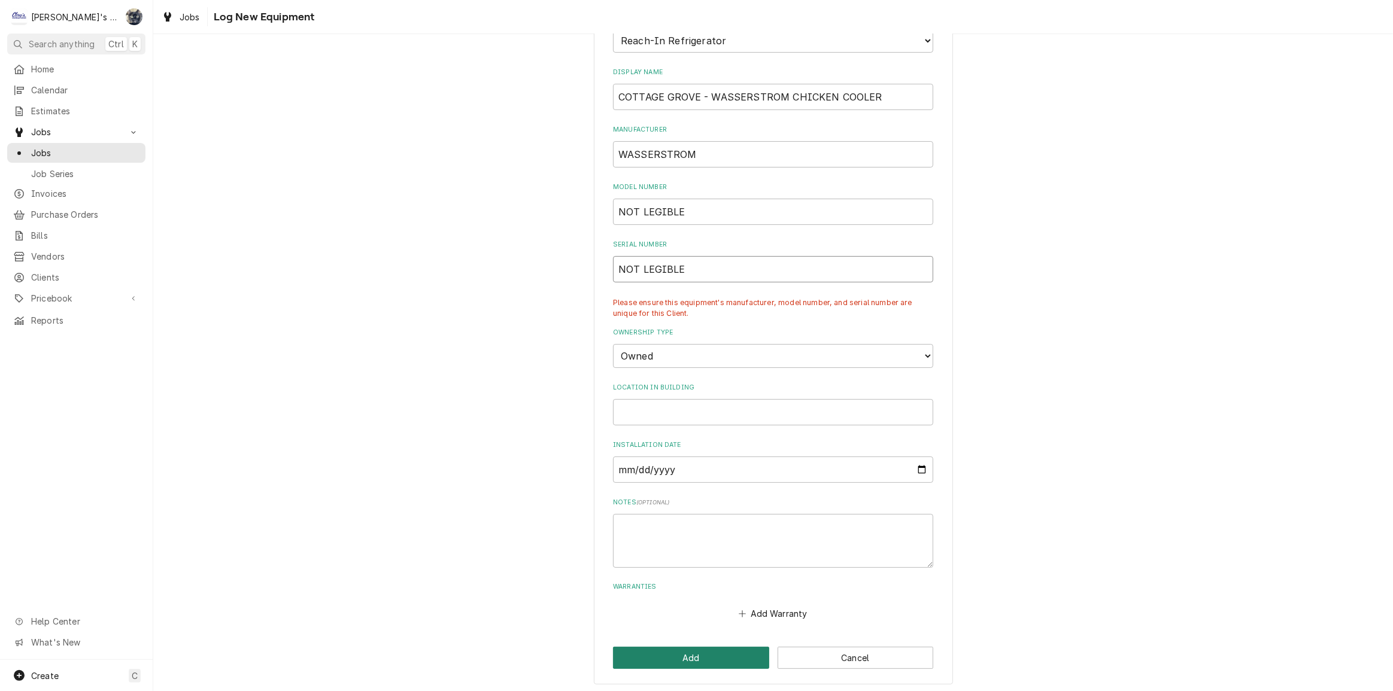
type input "NOT LEGIBLE"
click at [693, 651] on button "Add" at bounding box center [691, 658] width 156 height 22
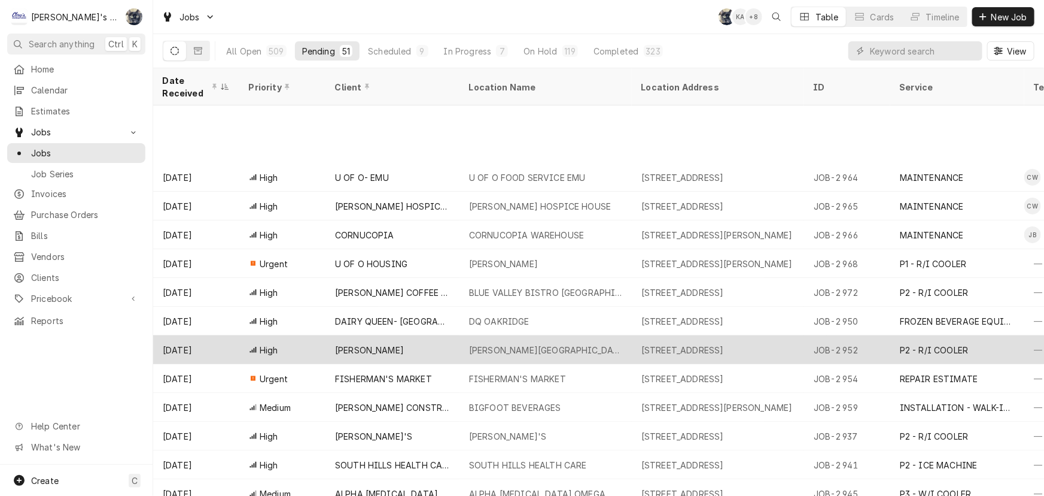
scroll to position [100, 0]
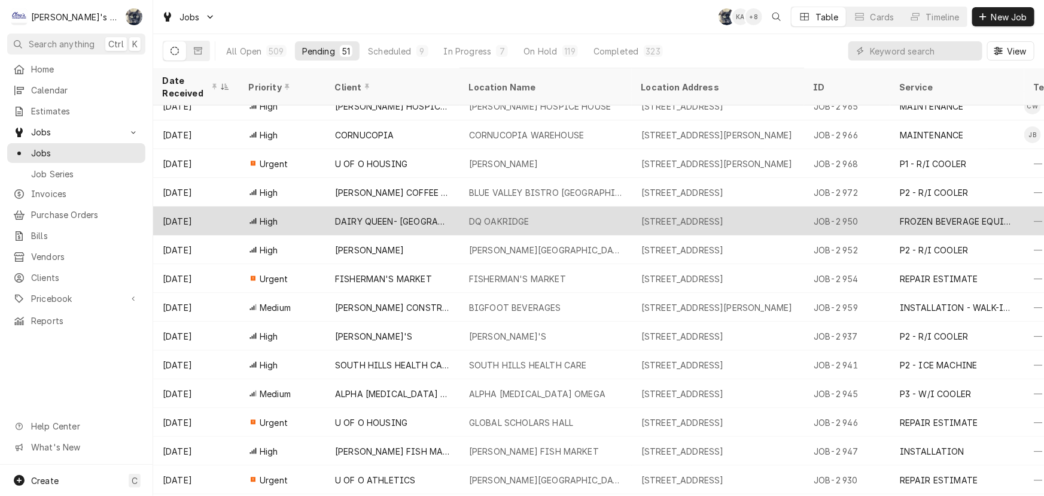
click at [500, 215] on div "DQ OAKRIDGE" at bounding box center [499, 221] width 60 height 13
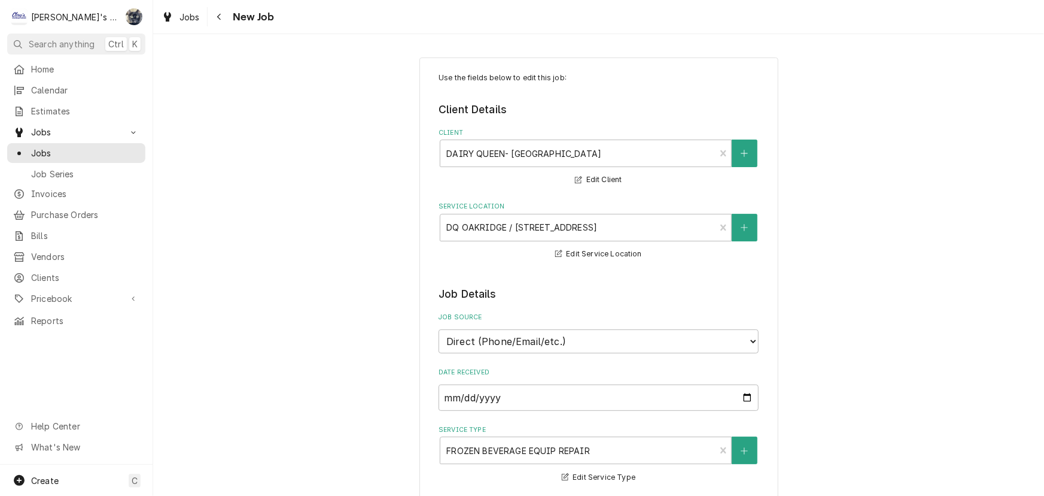
type textarea "x"
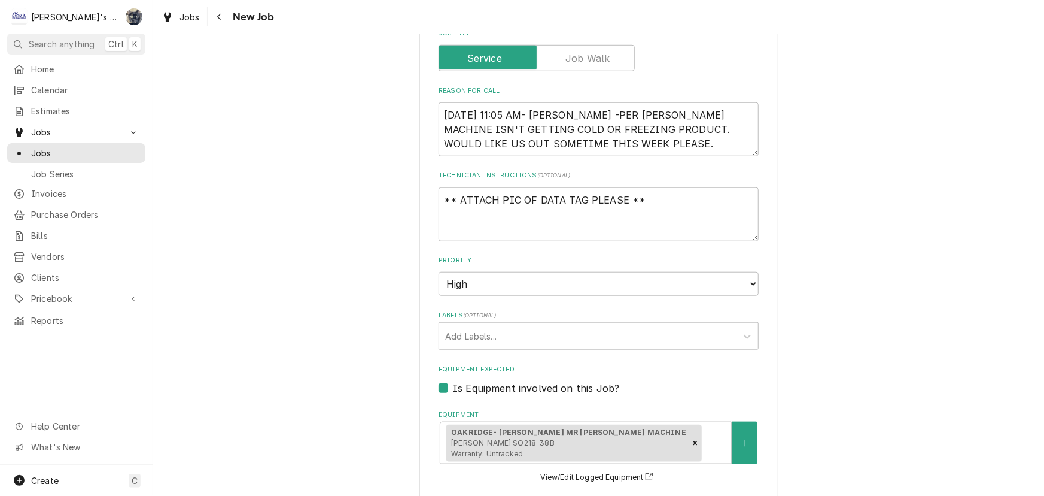
scroll to position [599, 0]
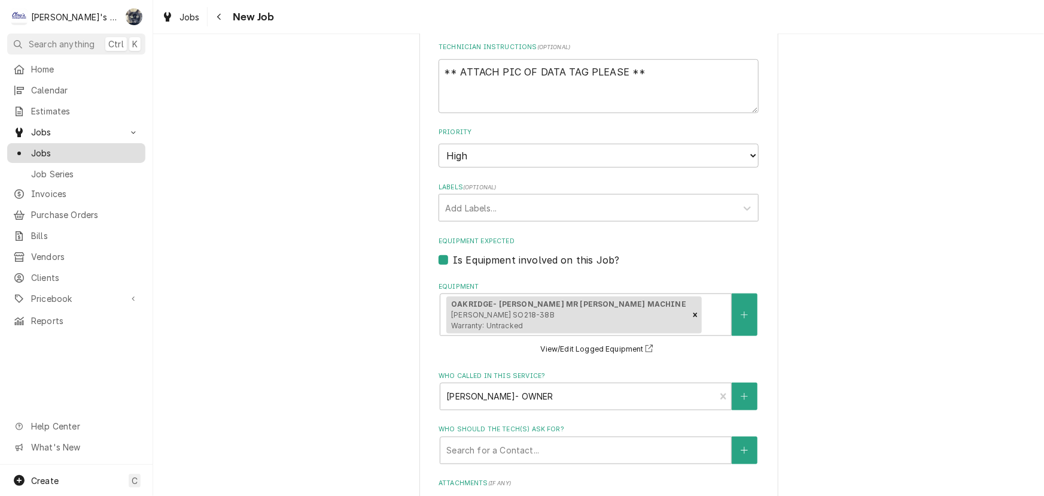
click at [56, 148] on span "Jobs" at bounding box center [85, 153] width 108 height 13
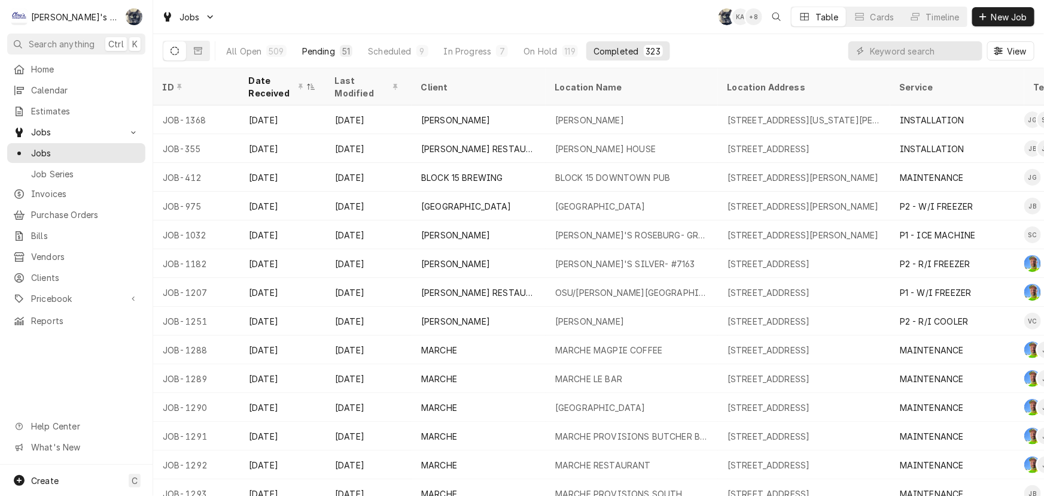
click at [302, 50] on div "Pending" at bounding box center [318, 51] width 33 height 13
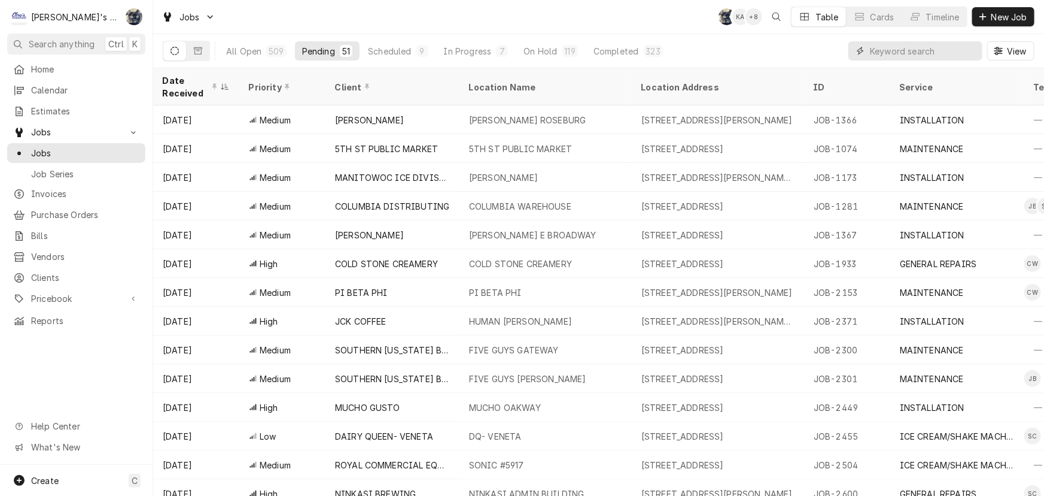
click at [912, 48] on input "Dynamic Content Wrapper" at bounding box center [923, 50] width 107 height 19
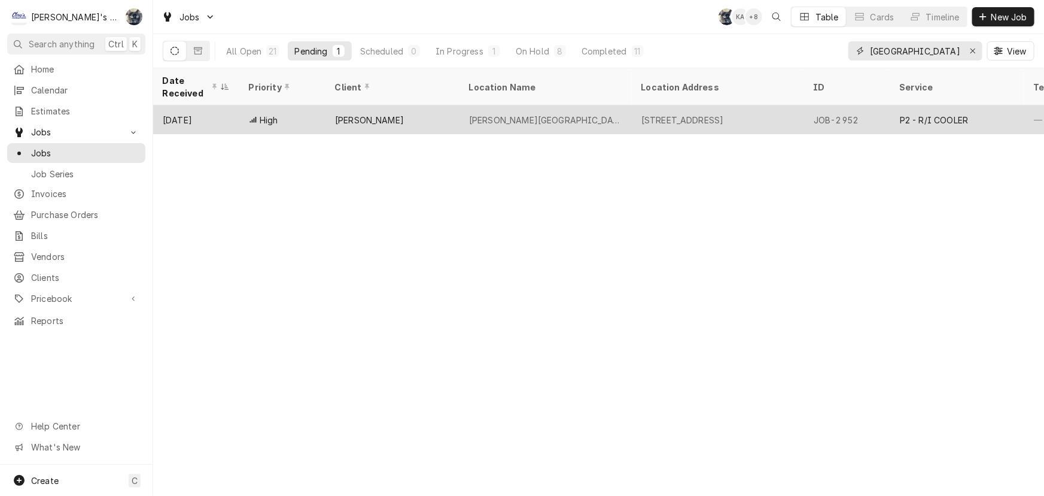
type input "COTTAGE GROVE"
click at [441, 122] on div "[PERSON_NAME]" at bounding box center [393, 119] width 134 height 29
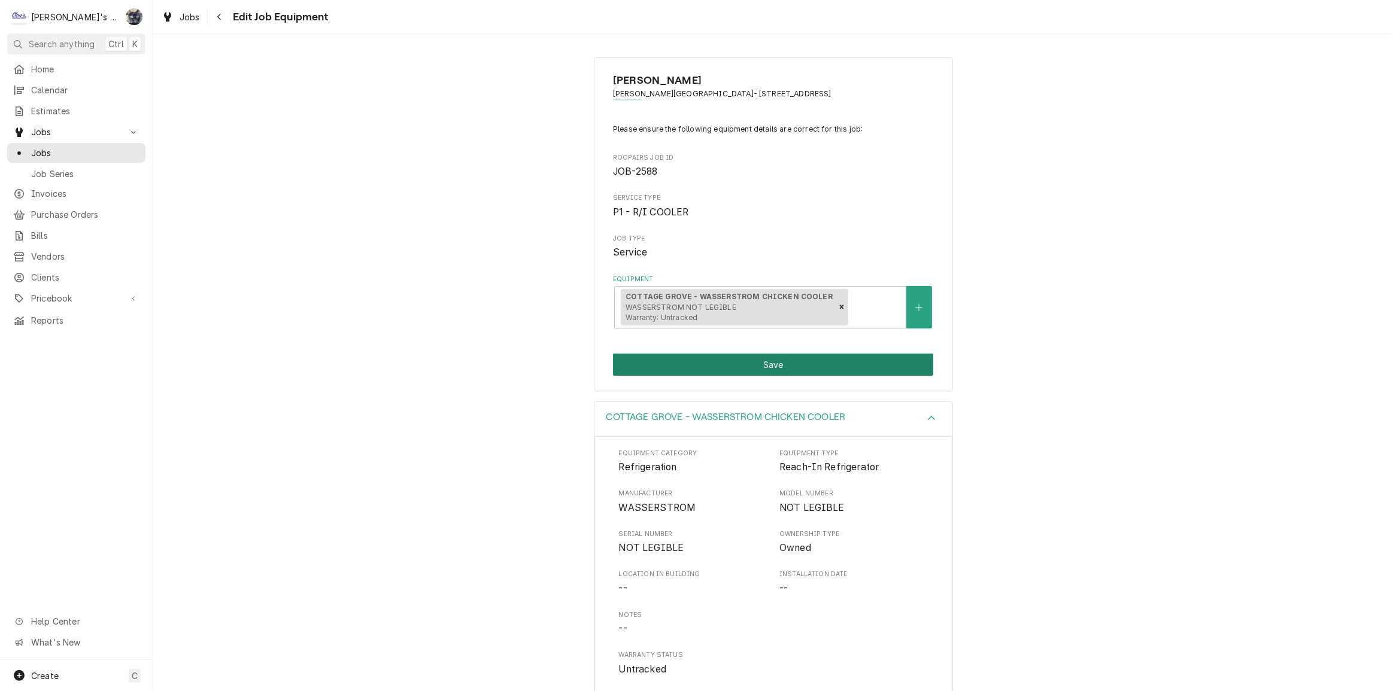
click at [756, 372] on button "Save" at bounding box center [773, 365] width 320 height 22
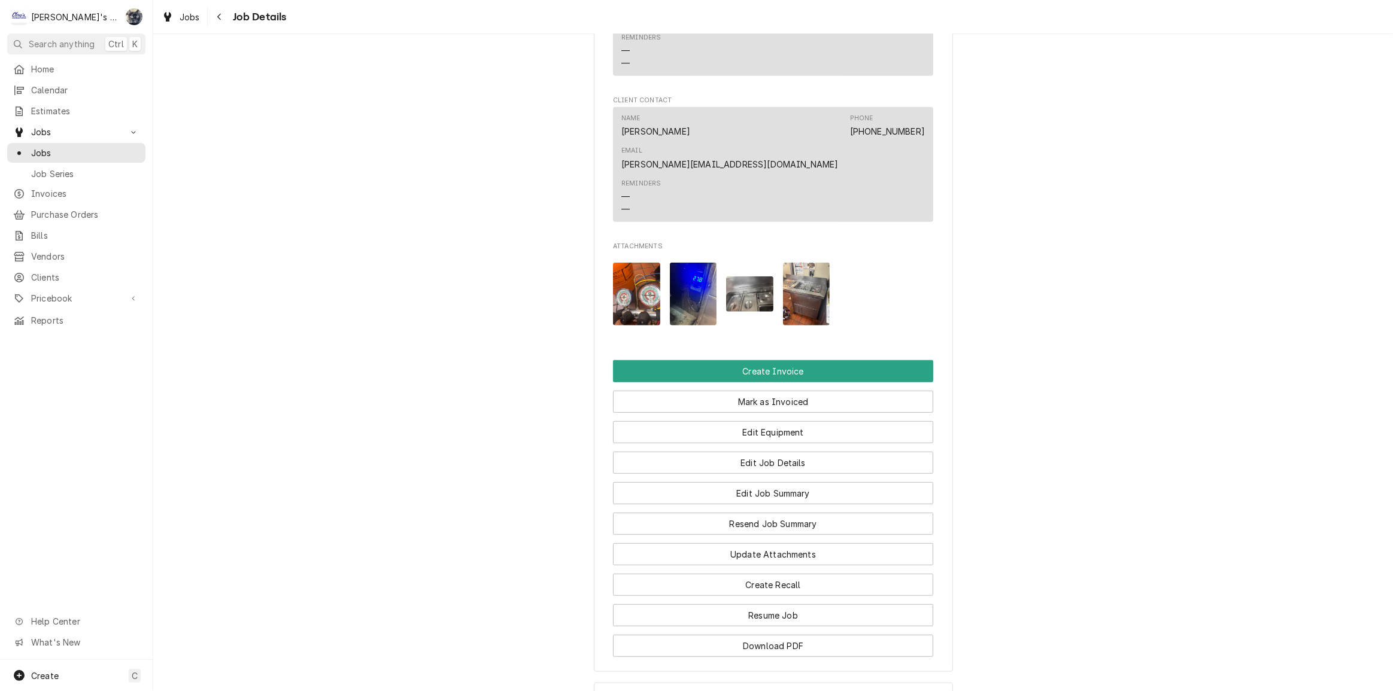
scroll to position [1088, 0]
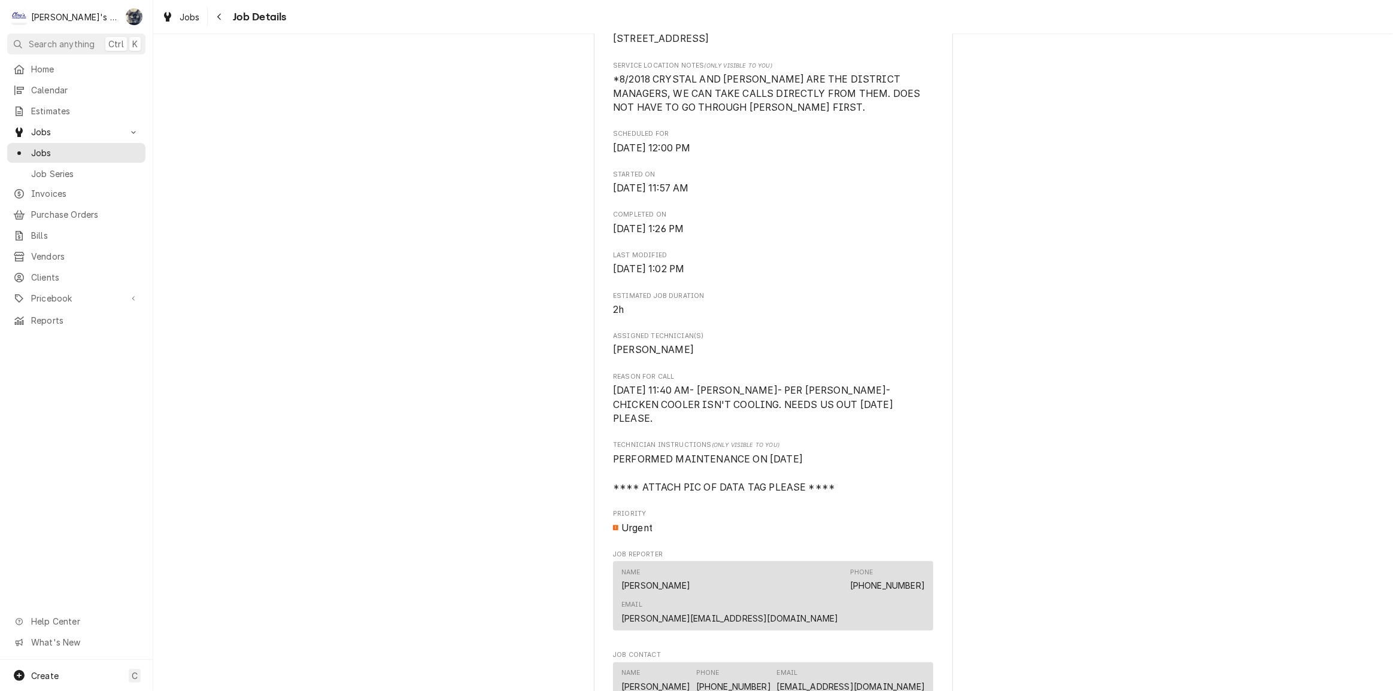
scroll to position [54, 0]
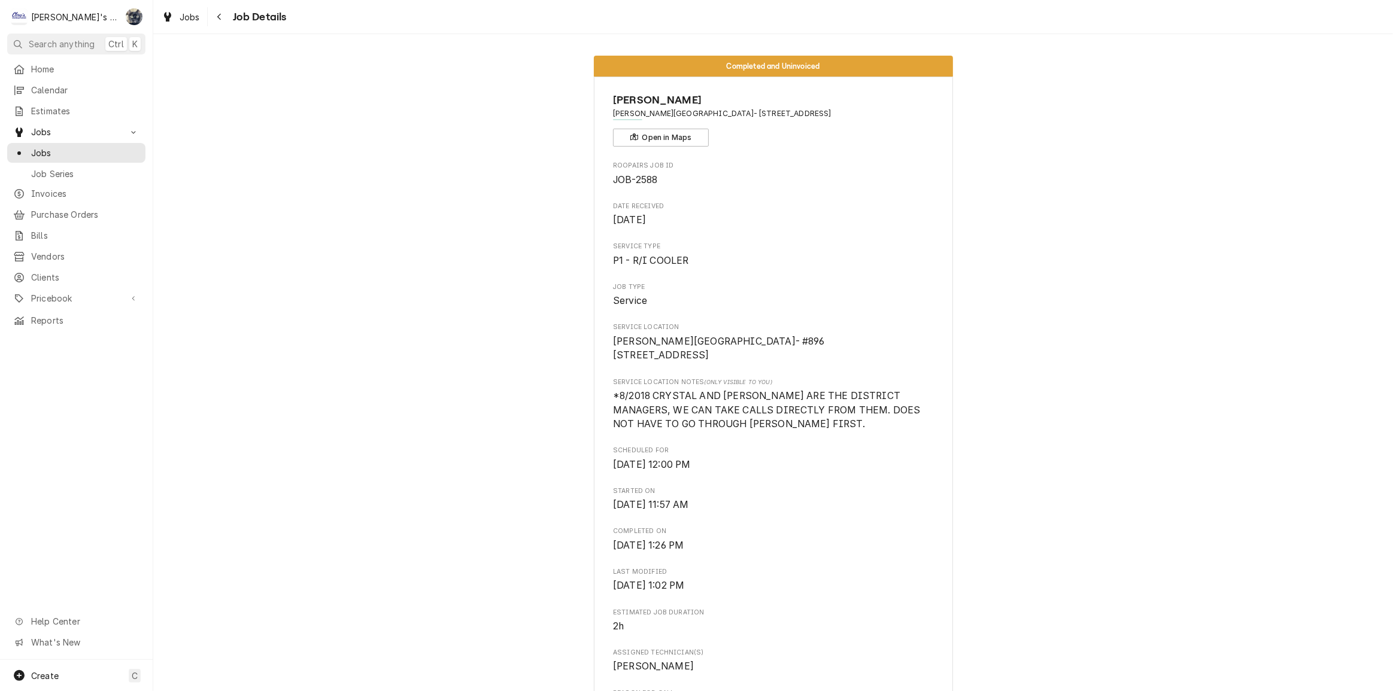
scroll to position [0, 0]
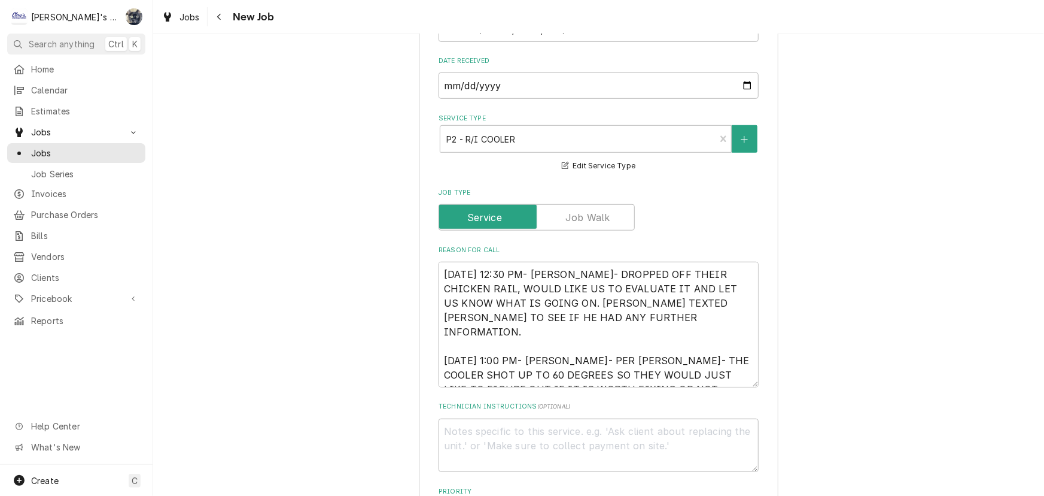
scroll to position [544, 0]
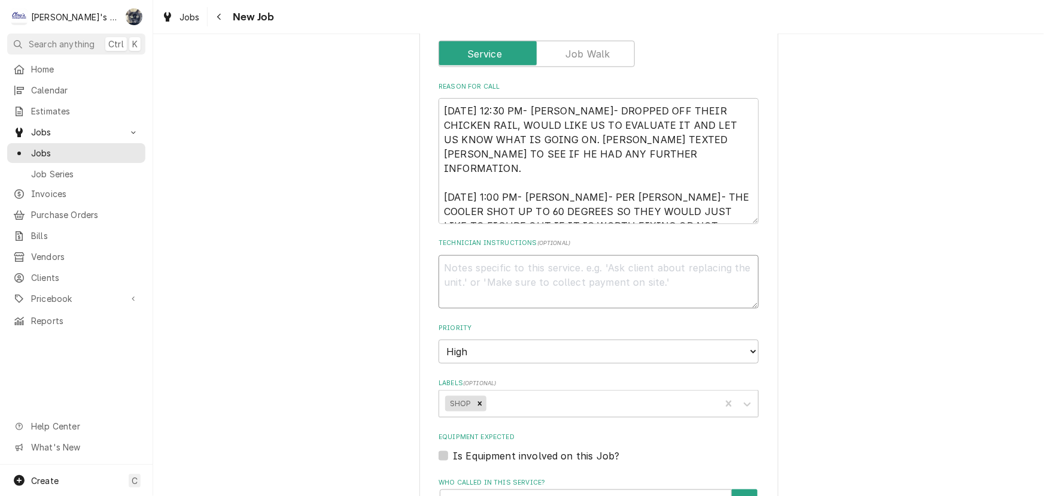
click at [572, 266] on textarea "Technician Instructions ( optional )" at bounding box center [599, 282] width 320 height 54
paste textarea "8/6/2025 JG Found chicken batter cooler low on refrigerant. Added refrigerant t…"
type textarea "x"
type textarea "8/6/2025 JG Found chicken batter cooler low on refrigerant. Added refrigerant t…"
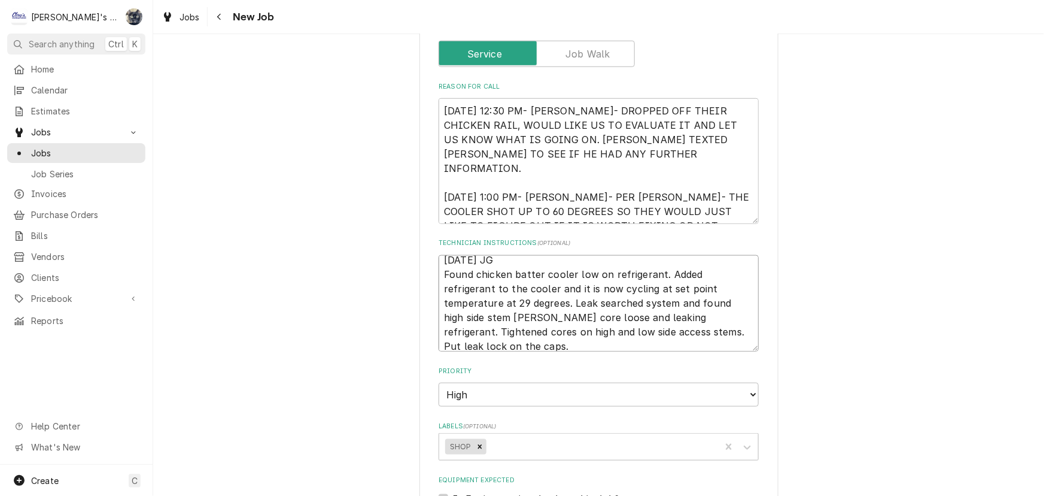
type textarea "x"
type textarea "8/6/2025 JG Found chicken batter cooler low on refrigerant. Added refrigerant t…"
click at [602, 213] on textarea "9/16/2025 12:30 PM- BECKETT- DROPPED OFF THEIR CHICKEN RAIL, WOULD LIKE US TO E…" at bounding box center [599, 161] width 320 height 126
type textarea "x"
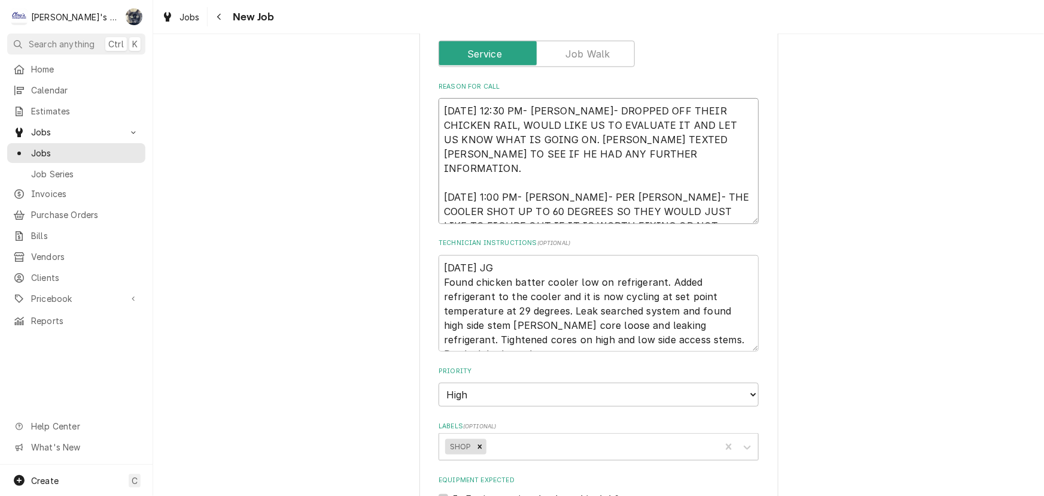
type textarea "9/16/2025 12:30 PM- BECKETT- DROPPED OFF THEIR CHICKEN RAIL, WOULD LIKE US TO E…"
type textarea "x"
type textarea "9/16/2025 12:30 PM- BECKETT- DROPPED OFF THEIR CHICKEN RAIL, WOULD LIKE US TO E…"
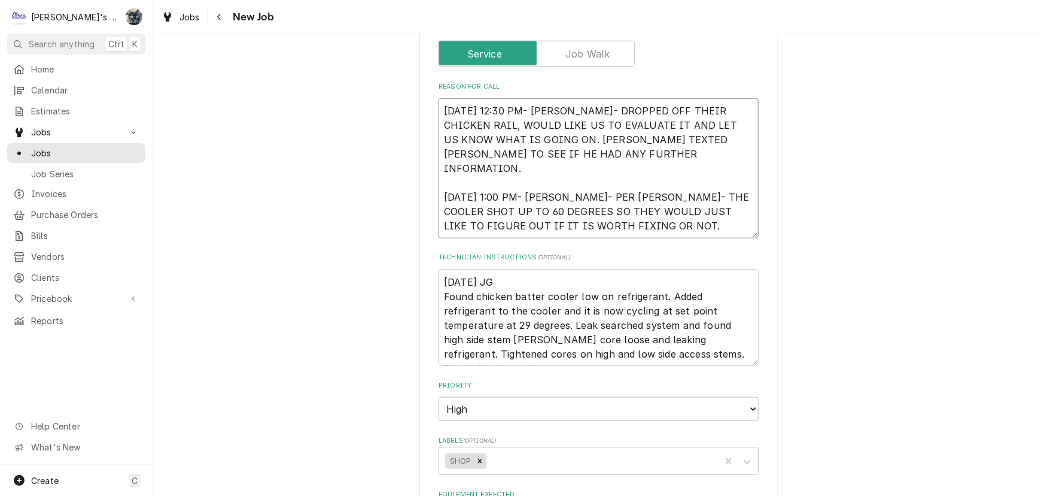
type textarea "x"
type textarea "9/16/2025 12:30 PM- BECKETT- DROPPED OFF THEIR CHICKEN RAIL, WOULD LIKE US TO E…"
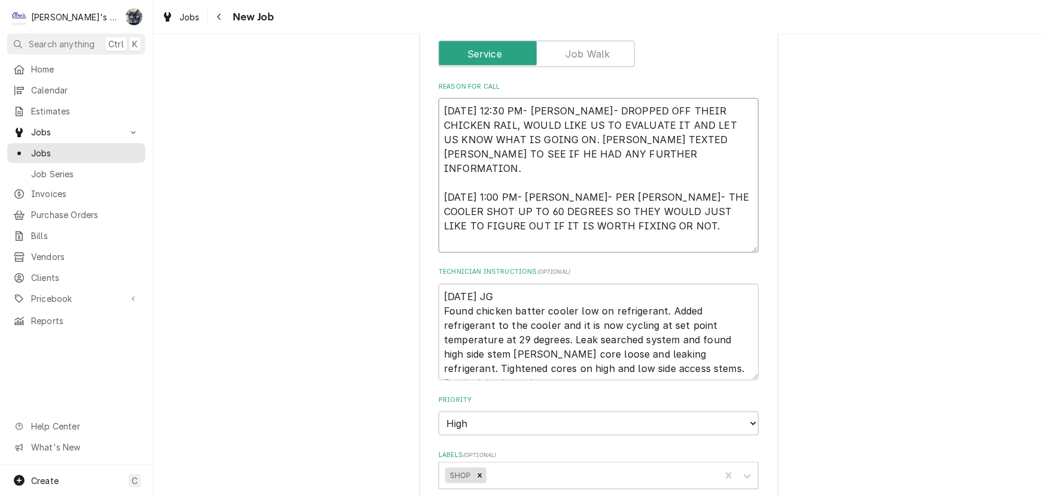
type textarea "x"
type textarea "9/16/2025 12:30 PM- BECKETT- DROPPED OFF THEIR CHICKEN RAIL, WOULD LIKE US TO E…"
type textarea "x"
type textarea "9/16/2025 12:30 PM- BECKETT- DROPPED OFF THEIR CHICKEN RAIL, WOULD LIKE US TO E…"
type textarea "x"
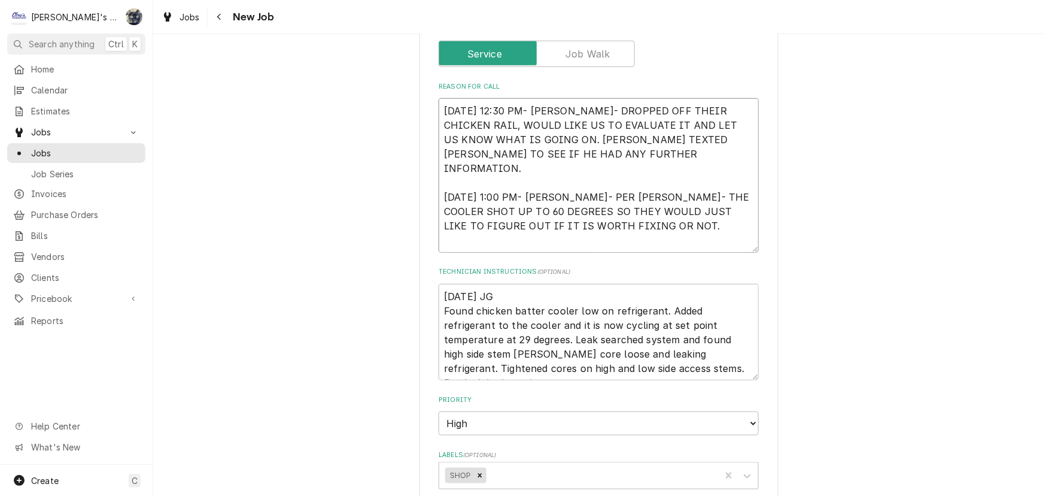
type textarea "9/16/2025 12:30 PM- BECKETT- DROPPED OFF THEIR CHICKEN RAIL, WOULD LIKE US TO E…"
type textarea "x"
type textarea "9/16/2025 12:30 PM- BECKETT- DROPPED OFF THEIR CHICKEN RAIL, WOULD LIKE US TO E…"
type textarea "x"
type textarea "9/16/2025 12:30 PM- BECKETT- DROPPED OFF THEIR CHICKEN RAIL, WOULD LIKE US TO E…"
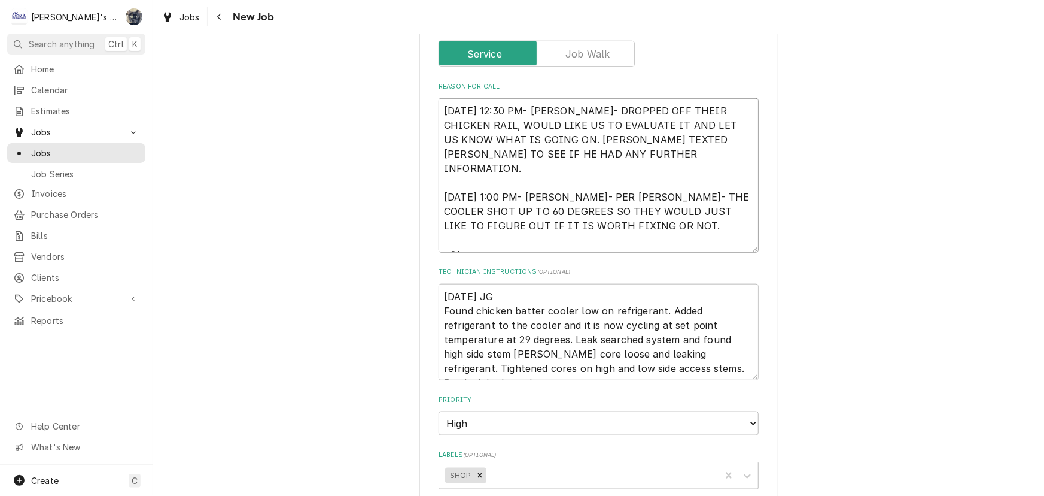
type textarea "x"
type textarea "9/16/2025 12:30 PM- BECKETT- DROPPED OFF THEIR CHICKEN RAIL, WOULD LIKE US TO E…"
type textarea "x"
type textarea "9/16/2025 12:30 PM- BECKETT- DROPPED OFF THEIR CHICKEN RAIL, WOULD LIKE US TO E…"
type textarea "x"
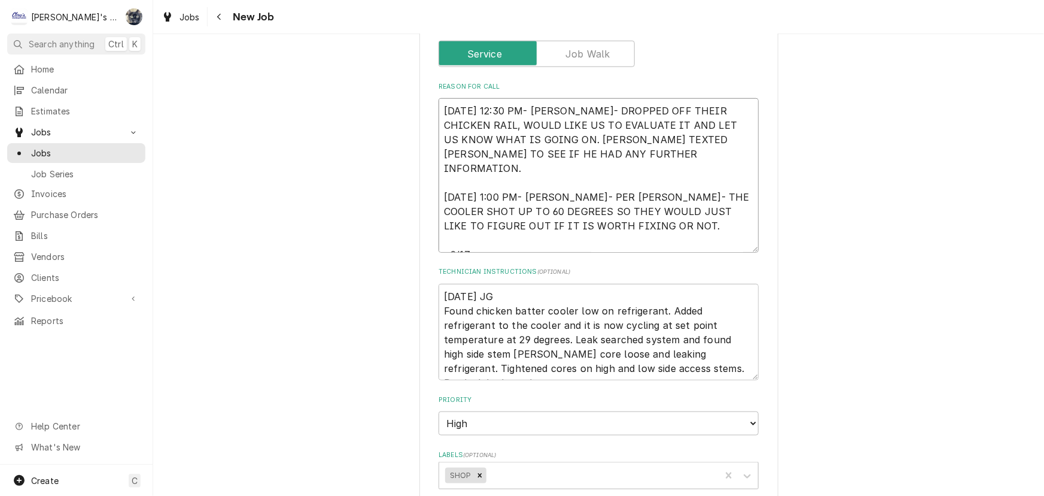
type textarea "9/16/2025 12:30 PM- BECKETT- DROPPED OFF THEIR CHICKEN RAIL, WOULD LIKE US TO E…"
type textarea "x"
type textarea "9/16/2025 12:30 PM- BECKETT- DROPPED OFF THEIR CHICKEN RAIL, WOULD LIKE US TO E…"
type textarea "x"
type textarea "9/16/2025 12:30 PM- BECKETT- DROPPED OFF THEIR CHICKEN RAIL, WOULD LIKE US TO E…"
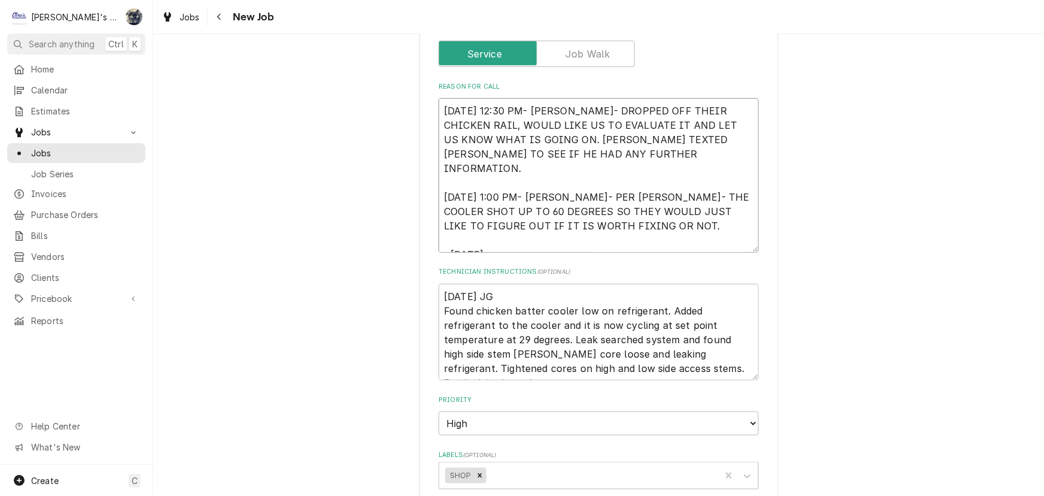
type textarea "x"
type textarea "9/16/2025 12:30 PM- BECKETT- DROPPED OFF THEIR CHICKEN RAIL, WOULD LIKE US TO E…"
type textarea "x"
type textarea "9/16/2025 12:30 PM- BECKETT- DROPPED OFF THEIR CHICKEN RAIL, WOULD LIKE US TO E…"
type textarea "x"
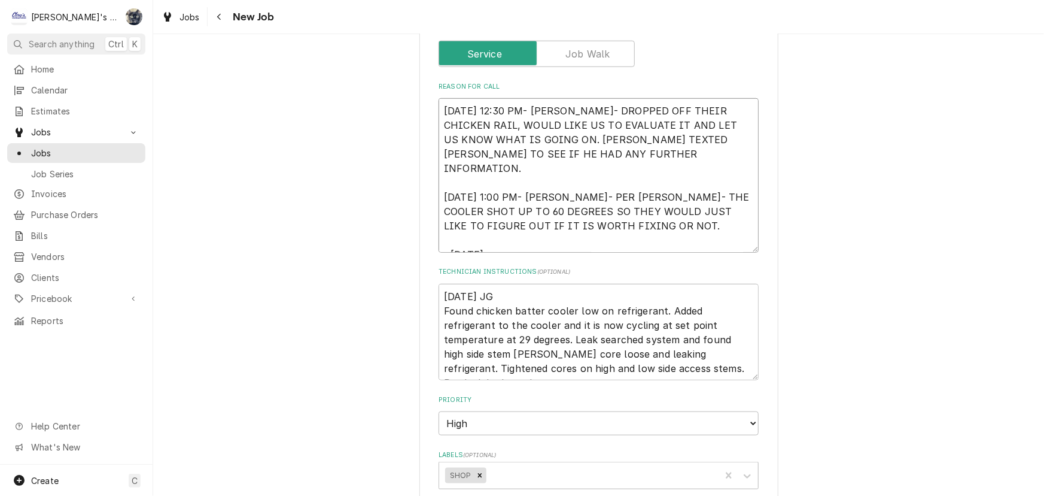
type textarea "9/16/2025 12:30 PM- BECKETT- DROPPED OFF THEIR CHICKEN RAIL, WOULD LIKE US TO E…"
type textarea "x"
type textarea "9/16/2025 12:30 PM- BECKETT- DROPPED OFF THEIR CHICKEN RAIL, WOULD LIKE US TO E…"
type textarea "x"
type textarea "9/16/2025 12:30 PM- BECKETT- DROPPED OFF THEIR CHICKEN RAIL, WOULD LIKE US TO E…"
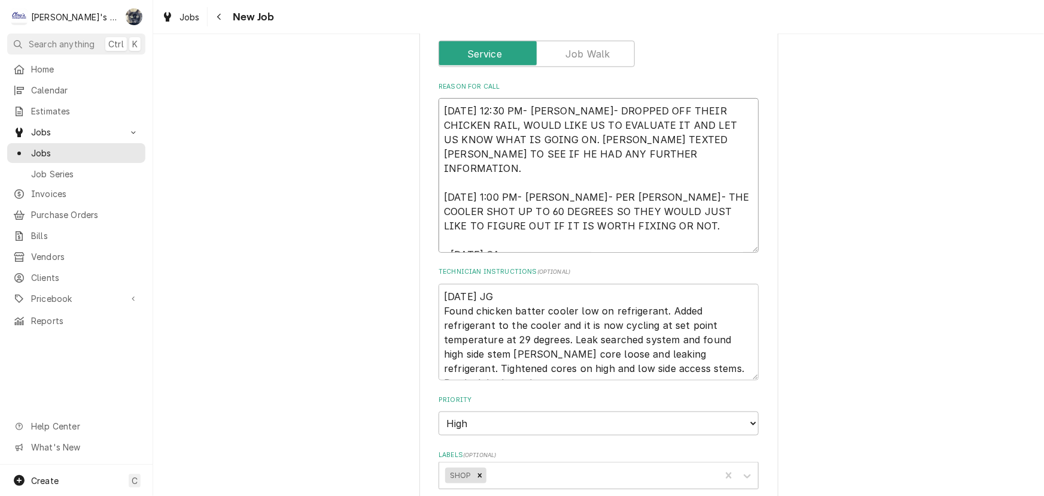
type textarea "x"
type textarea "9/16/2025 12:30 PM- BECKETT- DROPPED OFF THEIR CHICKEN RAIL, WOULD LIKE US TO E…"
type textarea "x"
type textarea "9/16/2025 12:30 PM- BECKETT- DROPPED OFF THEIR CHICKEN RAIL, WOULD LIKE US TO E…"
type textarea "x"
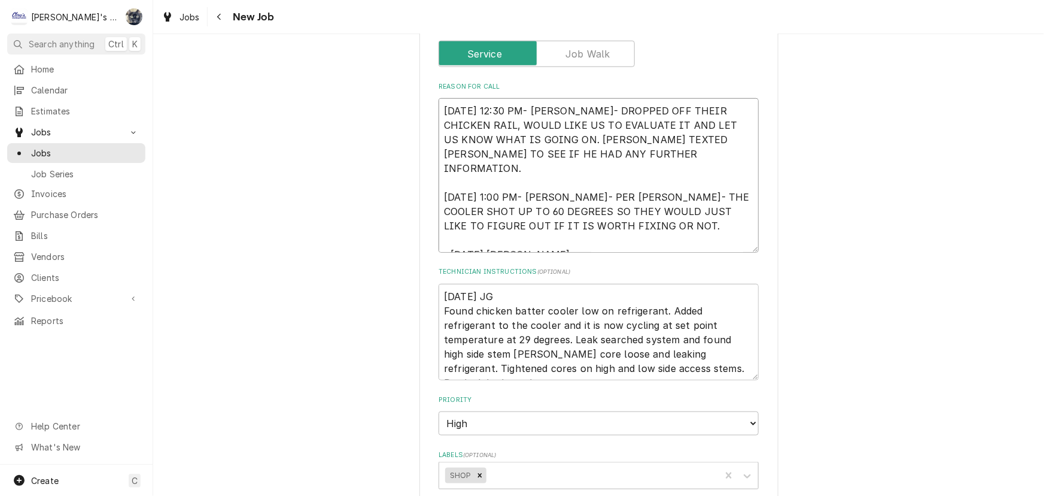
type textarea "9/16/2025 12:30 PM- BECKETT- DROPPED OFF THEIR CHICKEN RAIL, WOULD LIKE US TO E…"
type textarea "x"
type textarea "9/16/2025 12:30 PM- BECKETT- DROPPED OFF THEIR CHICKEN RAIL, WOULD LIKE US TO E…"
type textarea "x"
type textarea "9/16/2025 12:30 PM- BECKETT- DROPPED OFF THEIR CHICKEN RAIL, WOULD LIKE US TO E…"
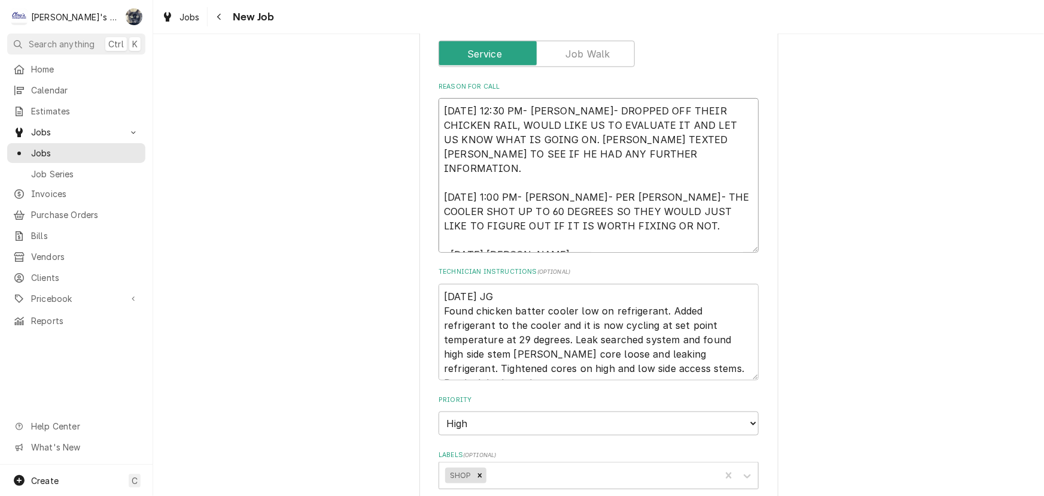
type textarea "x"
type textarea "9/16/2025 12:30 PM- BECKETT- DROPPED OFF THEIR CHICKEN RAIL, WOULD LIKE US TO E…"
type textarea "x"
type textarea "9/16/2025 12:30 PM- BECKETT- DROPPED OFF THEIR CHICKEN RAIL, WOULD LIKE US TO E…"
type textarea "x"
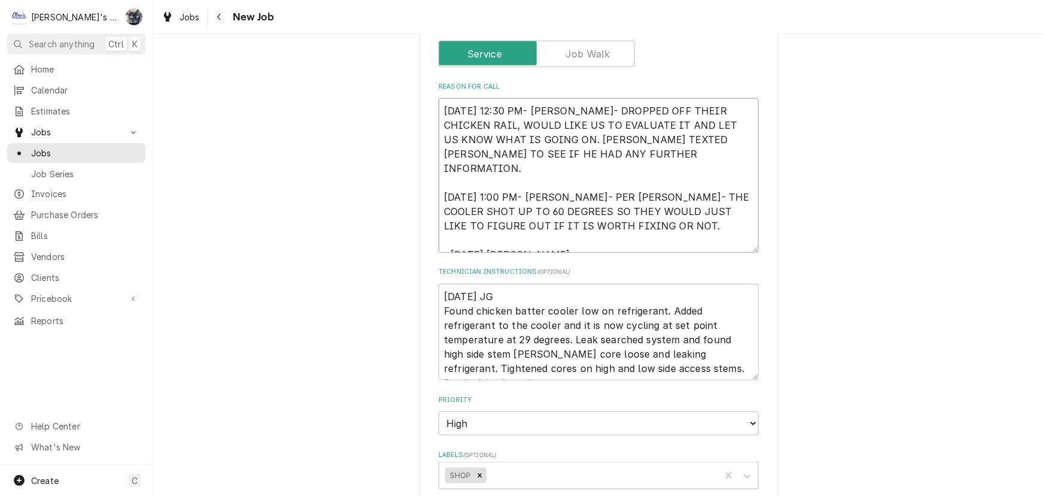
type textarea "9/16/2025 12:30 PM- BECKETT- DROPPED OFF THEIR CHICKEN RAIL, WOULD LIKE US TO E…"
type textarea "x"
type textarea "9/16/2025 12:30 PM- BECKETT- DROPPED OFF THEIR CHICKEN RAIL, WOULD LIKE US TO E…"
type textarea "x"
type textarea "9/16/2025 12:30 PM- BECKETT- DROPPED OFF THEIR CHICKEN RAIL, WOULD LIKE US TO E…"
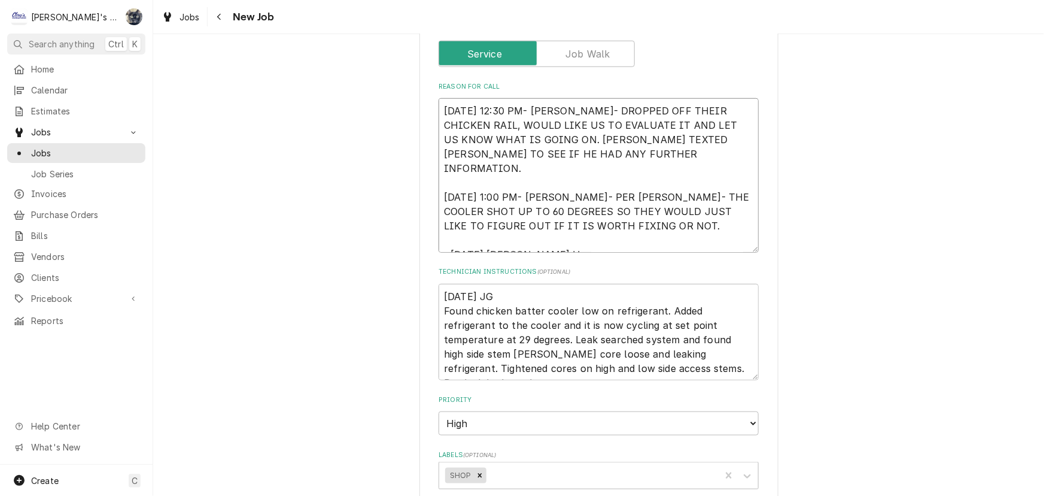
type textarea "x"
type textarea "9/16/2025 12:30 PM- BECKETT- DROPPED OFF THEIR CHICKEN RAIL, WOULD LIKE US TO E…"
type textarea "x"
type textarea "9/16/2025 12:30 PM- BECKETT- DROPPED OFF THEIR CHICKEN RAIL, WOULD LIKE US TO E…"
type textarea "x"
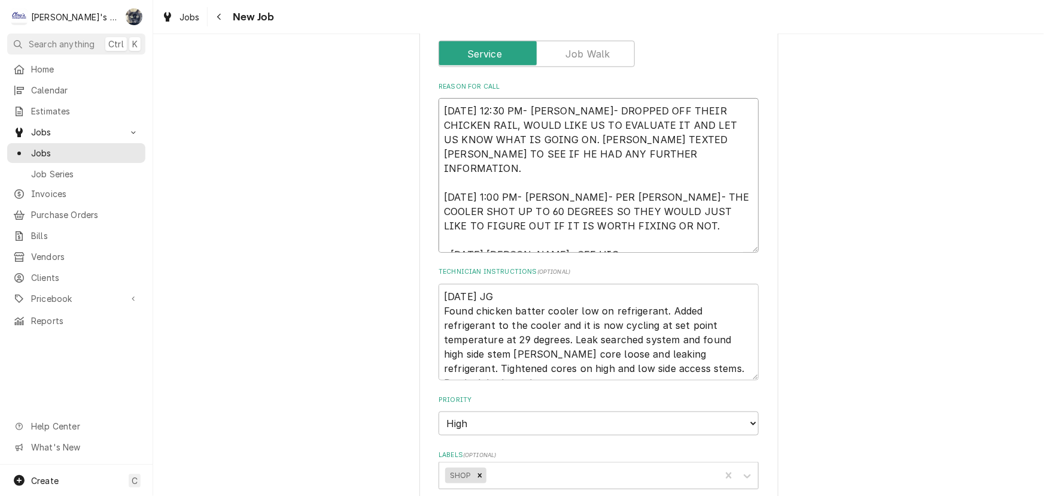
type textarea "9/16/2025 12:30 PM- BECKETT- DROPPED OFF THEIR CHICKEN RAIL, WOULD LIKE US TO E…"
type textarea "x"
type textarea "9/16/2025 12:30 PM- BECKETT- DROPPED OFF THEIR CHICKEN RAIL, WOULD LIKE US TO E…"
type textarea "x"
type textarea "9/16/2025 12:30 PM- BECKETT- DROPPED OFF THEIR CHICKEN RAIL, WOULD LIKE US TO E…"
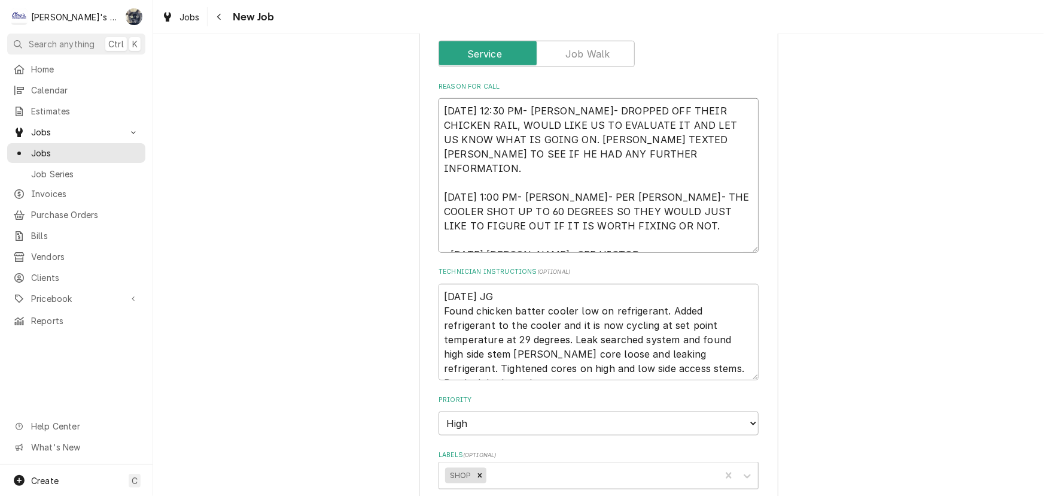
type textarea "x"
type textarea "9/16/2025 12:30 PM- BECKETT- DROPPED OFF THEIR CHICKEN RAIL, WOULD LIKE US TO E…"
type textarea "x"
type textarea "9/16/2025 12:30 PM- BECKETT- DROPPED OFF THEIR CHICKEN RAIL, WOULD LIKE US TO E…"
type textarea "x"
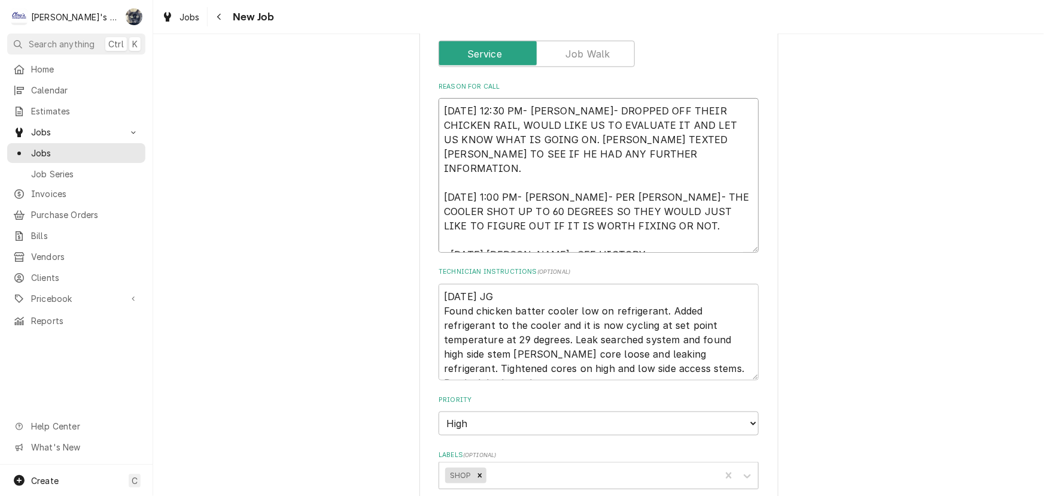
type textarea "9/16/2025 12:30 PM- BECKETT- DROPPED OFF THEIR CHICKEN RAIL, WOULD LIKE US TO E…"
type textarea "x"
type textarea "9/16/2025 12:30 PM- BECKETT- DROPPED OFF THEIR CHICKEN RAIL, WOULD LIKE US TO E…"
type textarea "x"
type textarea "9/16/2025 12:30 PM- BECKETT- DROPPED OFF THEIR CHICKEN RAIL, WOULD LIKE US TO E…"
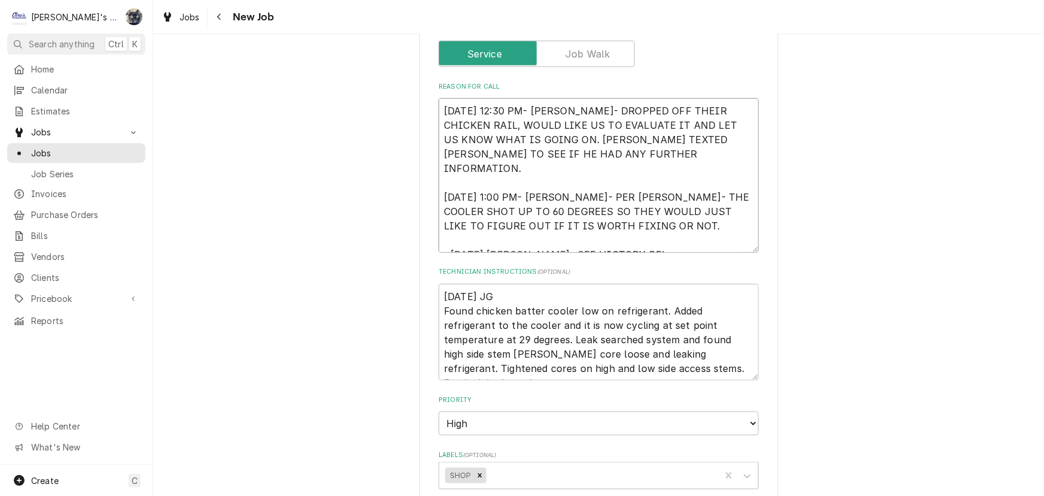
type textarea "x"
type textarea "9/16/2025 12:30 PM- BECKETT- DROPPED OFF THEIR CHICKEN RAIL, WOULD LIKE US TO E…"
type textarea "x"
type textarea "9/16/2025 12:30 PM- BECKETT- DROPPED OFF THEIR CHICKEN RAIL, WOULD LIKE US TO E…"
type textarea "x"
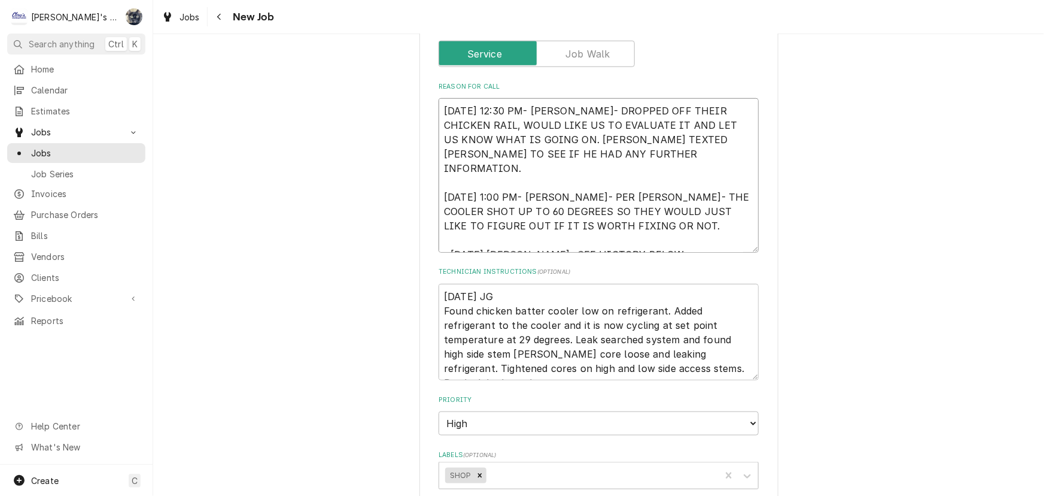
type textarea "9/16/2025 12:30 PM- BECKETT- DROPPED OFF THEIR CHICKEN RAIL, WOULD LIKE US TO E…"
type textarea "x"
type textarea "9/16/2025 12:30 PM- BECKETT- DROPPED OFF THEIR CHICKEN RAIL, WOULD LIKE US TO E…"
type textarea "x"
type textarea "9/16/2025 12:30 PM- BECKETT- DROPPED OFF THEIR CHICKEN RAIL, WOULD LIKE US TO E…"
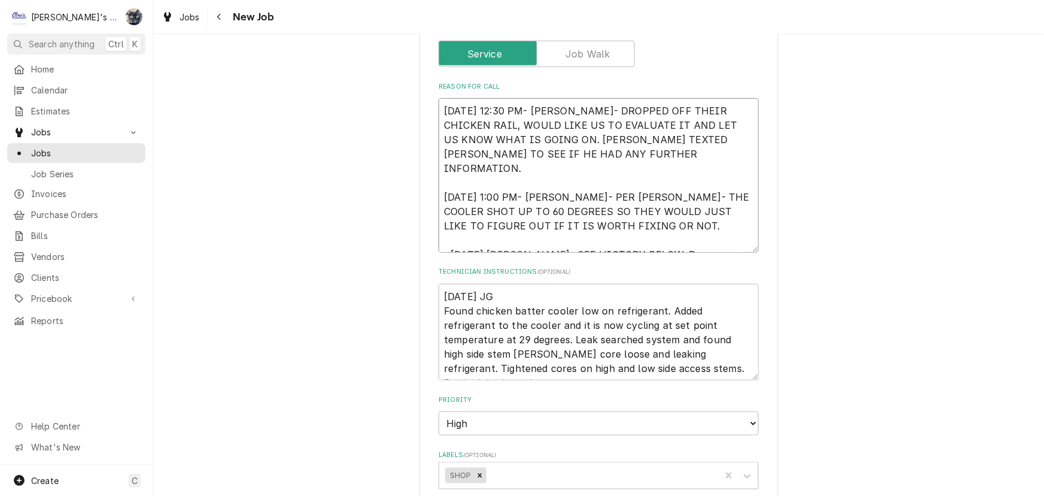
type textarea "x"
type textarea "9/16/2025 12:30 PM- BECKETT- DROPPED OFF THEIR CHICKEN RAIL, WOULD LIKE US TO E…"
type textarea "x"
type textarea "9/16/2025 12:30 PM- BECKETT- DROPPED OFF THEIR CHICKEN RAIL, WOULD LIKE US TO E…"
type textarea "x"
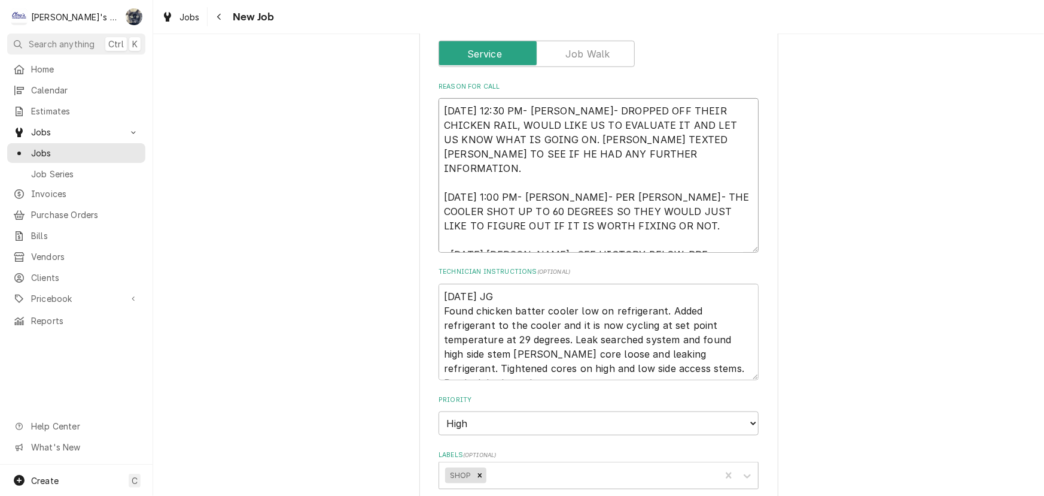
type textarea "9/16/2025 12:30 PM- BECKETT- DROPPED OFF THEIR CHICKEN RAIL, WOULD LIKE US TO E…"
type textarea "x"
type textarea "9/16/2025 12:30 PM- BECKETT- DROPPED OFF THEIR CHICKEN RAIL, WOULD LIKE US TO E…"
type textarea "x"
type textarea "9/16/2025 12:30 PM- BECKETT- DROPPED OFF THEIR CHICKEN RAIL, WOULD LIKE US TO E…"
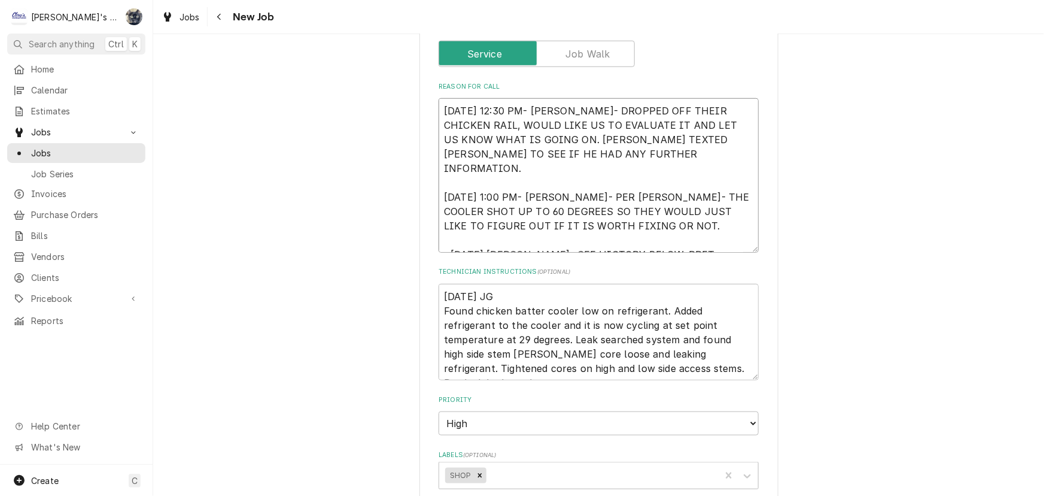
type textarea "x"
type textarea "9/16/2025 12:30 PM- BECKETT- DROPPED OFF THEIR CHICKEN RAIL, WOULD LIKE US TO E…"
type textarea "x"
type textarea "9/16/2025 12:30 PM- BECKETT- DROPPED OFF THEIR CHICKEN RAIL, WOULD LIKE US TO E…"
type textarea "x"
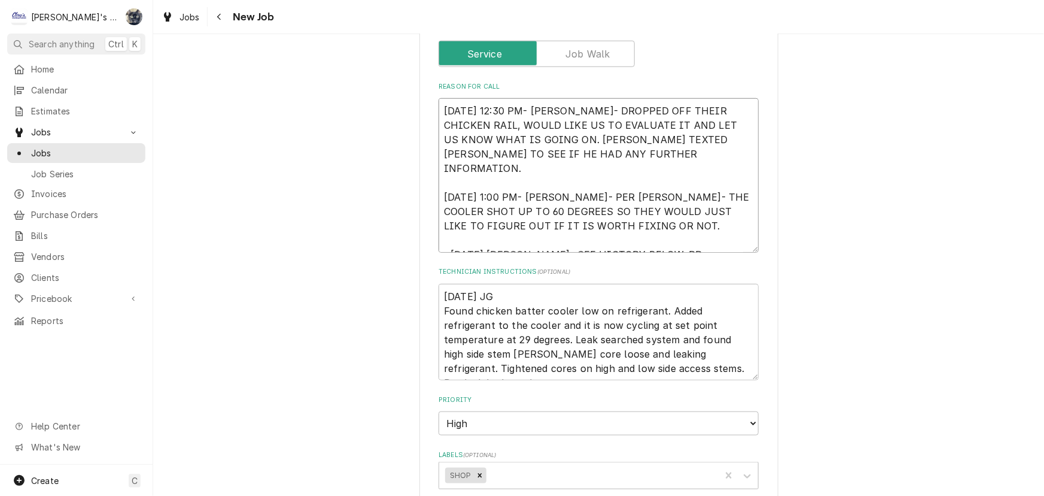
type textarea "9/16/2025 12:30 PM- BECKETT- DROPPED OFF THEIR CHICKEN RAIL, WOULD LIKE US TO E…"
type textarea "x"
type textarea "9/16/2025 12:30 PM- BECKETT- DROPPED OFF THEIR CHICKEN RAIL, WOULD LIKE US TO E…"
type textarea "x"
type textarea "9/16/2025 12:30 PM- BECKETT- DROPPED OFF THEIR CHICKEN RAIL, WOULD LIKE US TO E…"
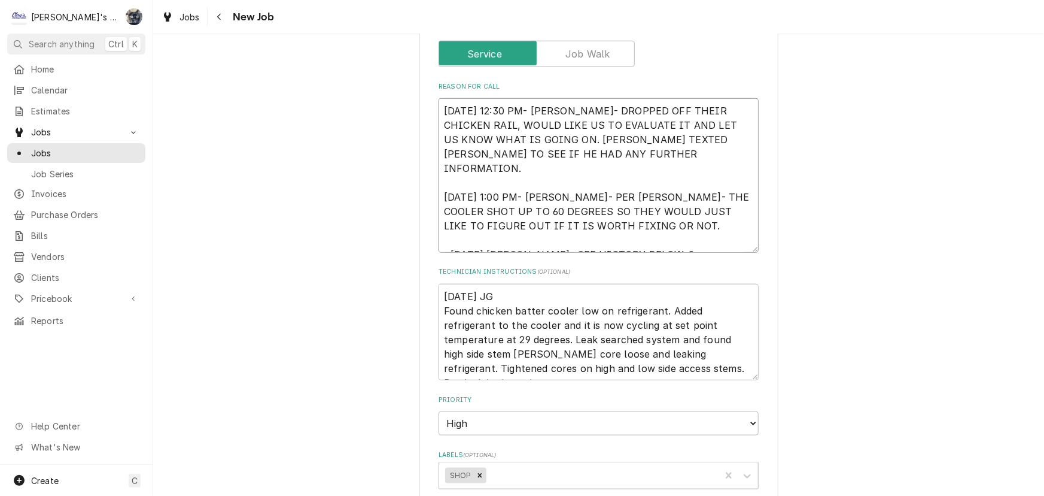
type textarea "x"
type textarea "9/16/2025 12:30 PM- BECKETT- DROPPED OFF THEIR CHICKEN RAIL, WOULD LIKE US TO E…"
type textarea "x"
type textarea "9/16/2025 12:30 PM- BECKETT- DROPPED OFF THEIR CHICKEN RAIL, WOULD LIKE US TO E…"
type textarea "x"
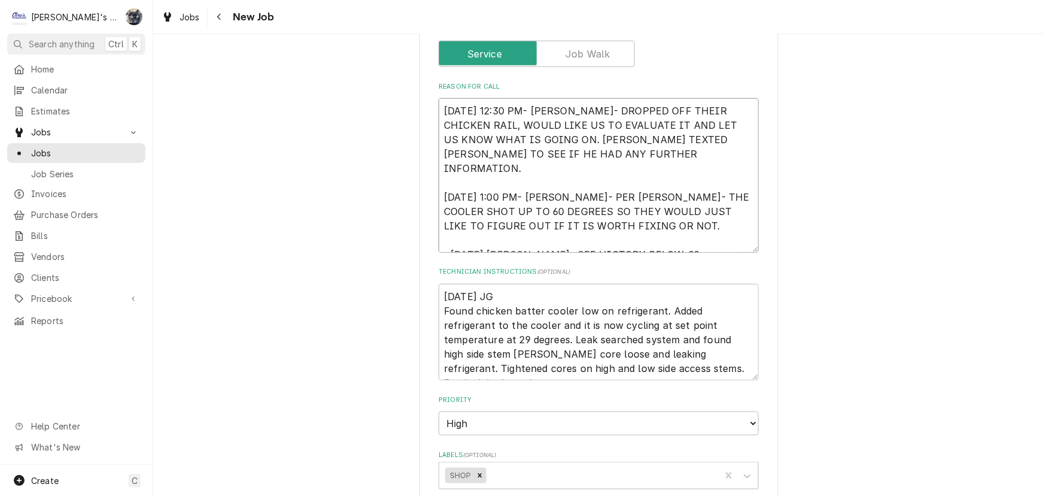
type textarea "9/16/2025 12:30 PM- BECKETT- DROPPED OFF THEIR CHICKEN RAIL, WOULD LIKE US TO E…"
type textarea "x"
type textarea "9/16/2025 12:30 PM- BECKETT- DROPPED OFF THEIR CHICKEN RAIL, WOULD LIKE US TO E…"
type textarea "x"
type textarea "9/16/2025 12:30 PM- BECKETT- DROPPED OFF THEIR CHICKEN RAIL, WOULD LIKE US TO E…"
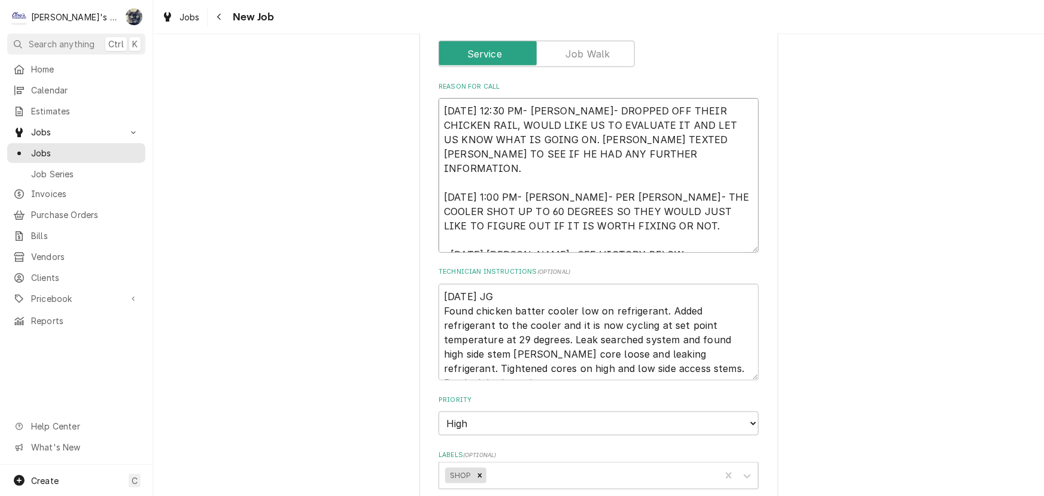
type textarea "x"
type textarea "9/16/2025 12:30 PM- BECKETT- DROPPED OFF THEIR CHICKEN RAIL, WOULD LIKE US TO E…"
type textarea "x"
type textarea "9/16/2025 12:30 PM- BECKETT- DROPPED OFF THEIR CHICKEN RAIL, WOULD LIKE US TO E…"
type textarea "x"
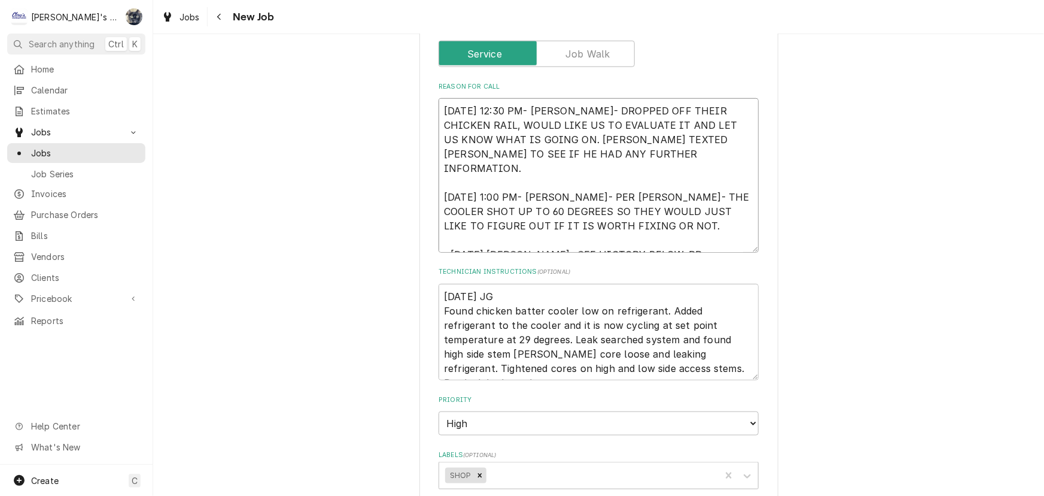
type textarea "9/16/2025 12:30 PM- BECKETT- DROPPED OFF THEIR CHICKEN RAIL, WOULD LIKE US TO E…"
type textarea "x"
type textarea "9/16/2025 12:30 PM- BECKETT- DROPPED OFF THEIR CHICKEN RAIL, WOULD LIKE US TO E…"
type textarea "x"
type textarea "9/16/2025 12:30 PM- BECKETT- DROPPED OFF THEIR CHICKEN RAIL, WOULD LIKE US TO E…"
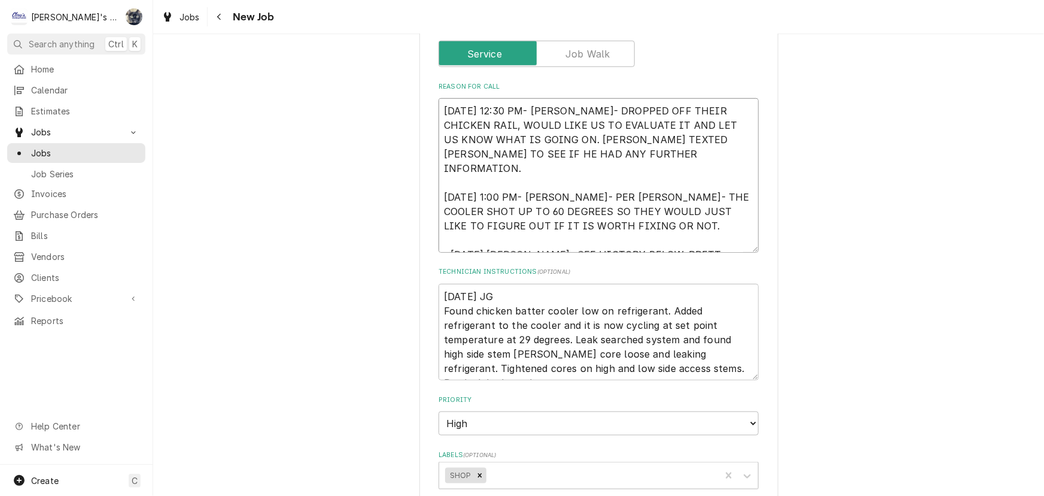
type textarea "x"
type textarea "9/16/2025 12:30 PM- BECKETT- DROPPED OFF THEIR CHICKEN RAIL, WOULD LIKE US TO E…"
type textarea "x"
type textarea "9/16/2025 12:30 PM- BECKETT- DROPPED OFF THEIR CHICKEN RAIL, WOULD LIKE US TO E…"
type textarea "x"
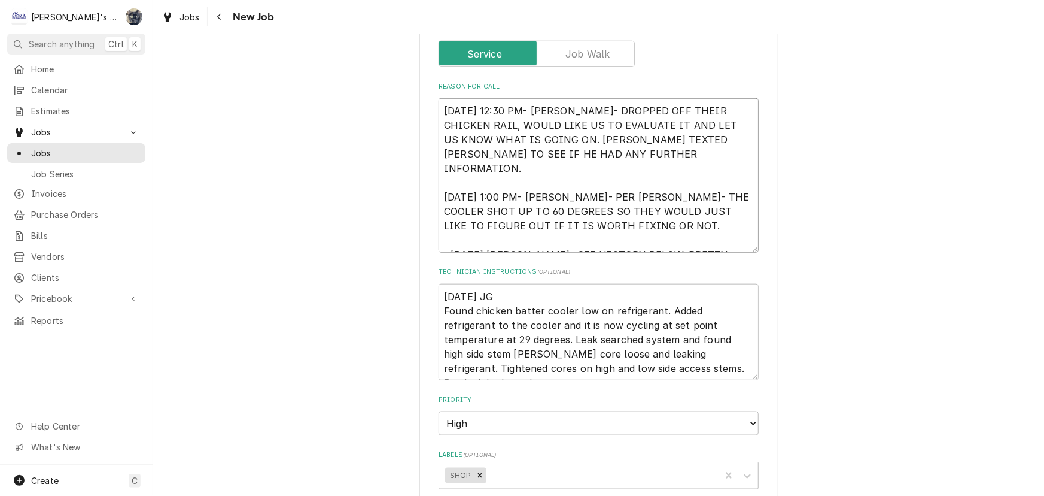
type textarea "9/16/2025 12:30 PM- BECKETT- DROPPED OFF THEIR CHICKEN RAIL, WOULD LIKE US TO E…"
type textarea "x"
type textarea "9/16/2025 12:30 PM- BECKETT- DROPPED OFF THEIR CHICKEN RAIL, WOULD LIKE US TO E…"
type textarea "x"
type textarea "9/16/2025 12:30 PM- BECKETT- DROPPED OFF THEIR CHICKEN RAIL, WOULD LIKE US TO E…"
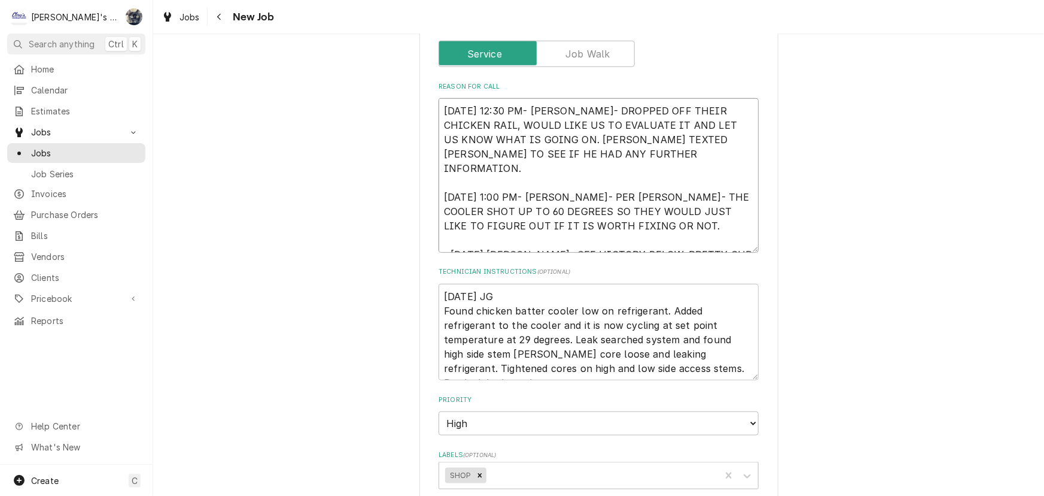
type textarea "x"
type textarea "9/16/2025 12:30 PM- BECKETT- DROPPED OFF THEIR CHICKEN RAIL, WOULD LIKE US TO E…"
type textarea "x"
type textarea "9/16/2025 12:30 PM- BECKETT- DROPPED OFF THEIR CHICKEN RAIL, WOULD LIKE US TO E…"
type textarea "x"
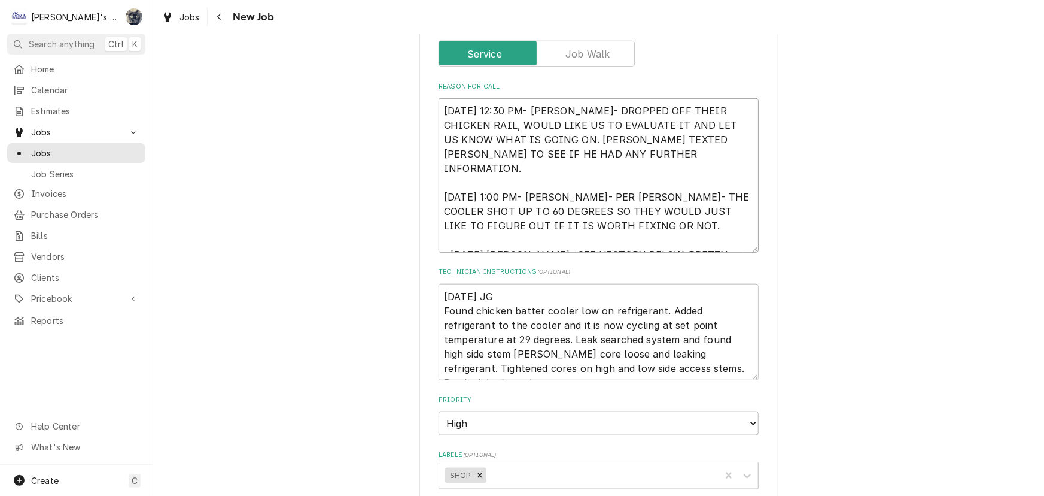
type textarea "9/16/2025 12:30 PM- BECKETT- DROPPED OFF THEIR CHICKEN RAIL, WOULD LIKE US TO E…"
type textarea "x"
type textarea "9/16/2025 12:30 PM- BECKETT- DROPPED OFF THEIR CHICKEN RAIL, WOULD LIKE US TO E…"
type textarea "x"
type textarea "9/16/2025 12:30 PM- BECKETT- DROPPED OFF THEIR CHICKEN RAIL, WOULD LIKE US TO E…"
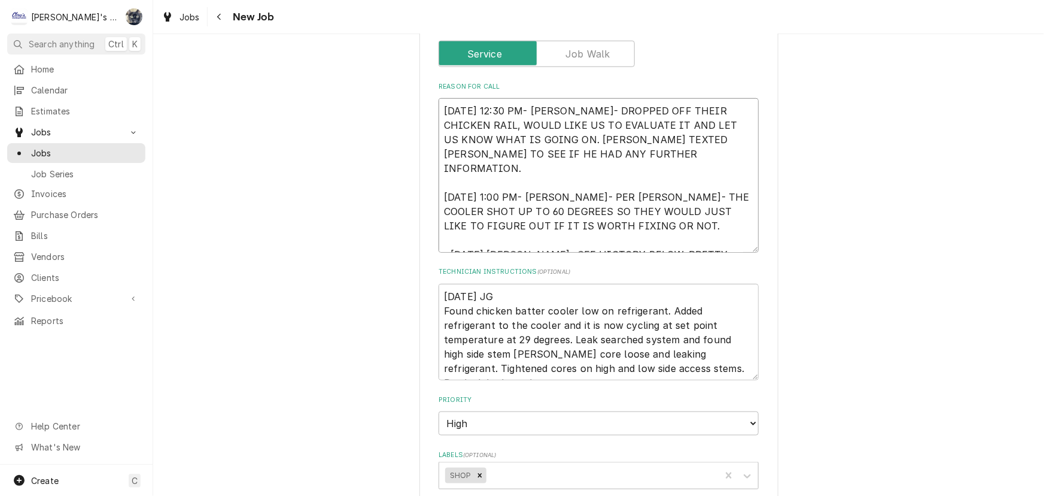
type textarea "x"
type textarea "9/16/2025 12:30 PM- BECKETT- DROPPED OFF THEIR CHICKEN RAIL, WOULD LIKE US TO E…"
type textarea "x"
type textarea "9/16/2025 12:30 PM- BECKETT- DROPPED OFF THEIR CHICKEN RAIL, WOULD LIKE US TO E…"
type textarea "x"
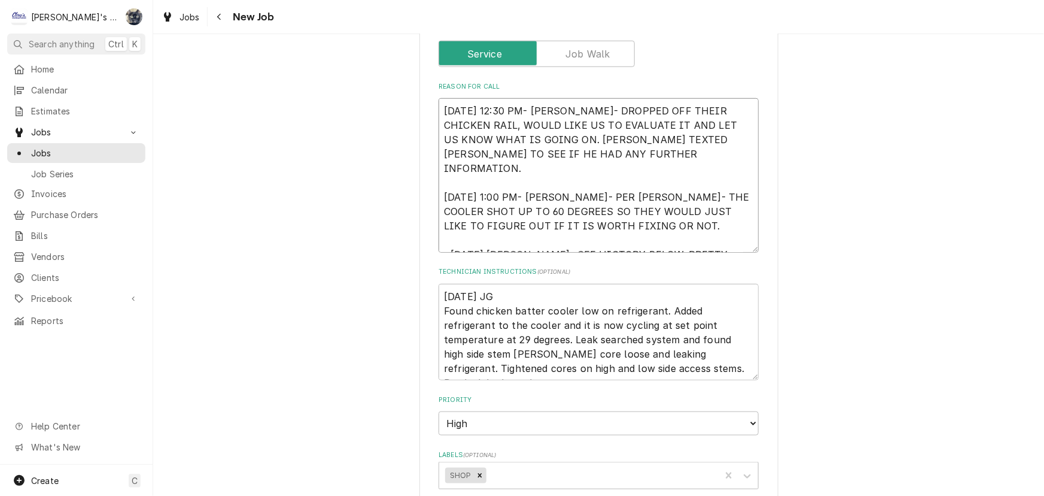
type textarea "9/16/2025 12:30 PM- BECKETT- DROPPED OFF THEIR CHICKEN RAIL, WOULD LIKE US TO E…"
type textarea "x"
type textarea "9/16/2025 12:30 PM- BECKETT- DROPPED OFF THEIR CHICKEN RAIL, WOULD LIKE US TO E…"
type textarea "x"
type textarea "9/16/2025 12:30 PM- BECKETT- DROPPED OFF THEIR CHICKEN RAIL, WOULD LIKE US TO E…"
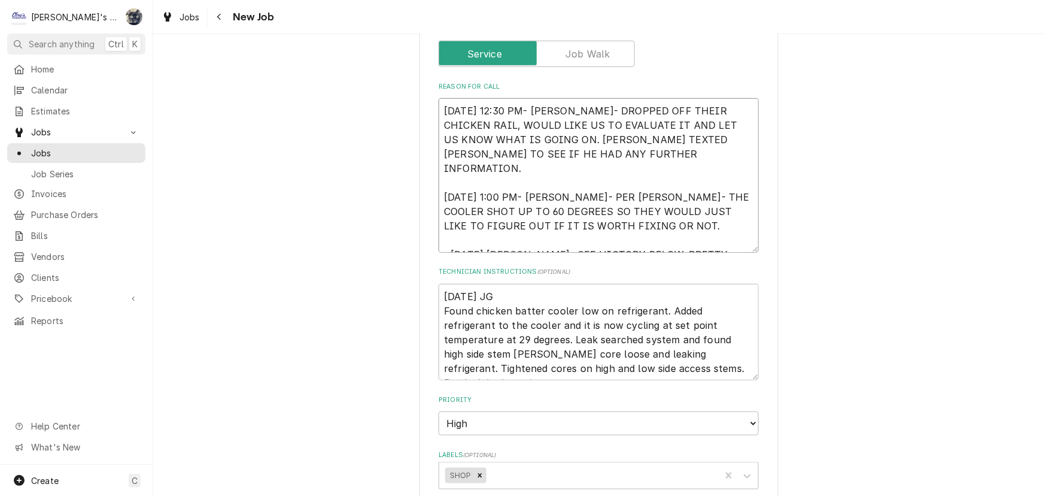
type textarea "x"
type textarea "9/16/2025 12:30 PM- BECKETT- DROPPED OFF THEIR CHICKEN RAIL, WOULD LIKE US TO E…"
type textarea "x"
type textarea "9/16/2025 12:30 PM- BECKETT- DROPPED OFF THEIR CHICKEN RAIL, WOULD LIKE US TO E…"
type textarea "x"
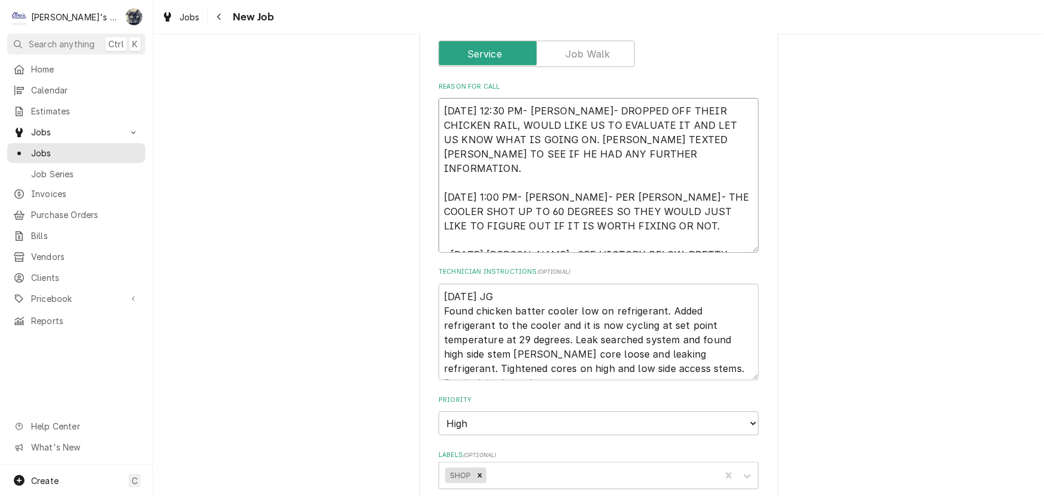
type textarea "9/16/2025 12:30 PM- BECKETT- DROPPED OFF THEIR CHICKEN RAIL, WOULD LIKE US TO E…"
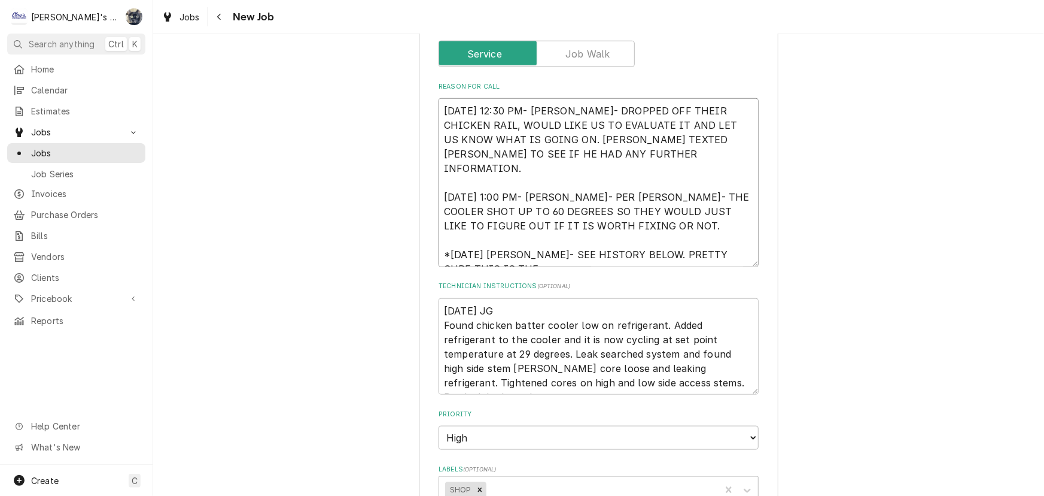
type textarea "x"
type textarea "9/16/2025 12:30 PM- BECKETT- DROPPED OFF THEIR CHICKEN RAIL, WOULD LIKE US TO E…"
type textarea "x"
type textarea "9/16/2025 12:30 PM- BECKETT- DROPPED OFF THEIR CHICKEN RAIL, WOULD LIKE US TO E…"
type textarea "x"
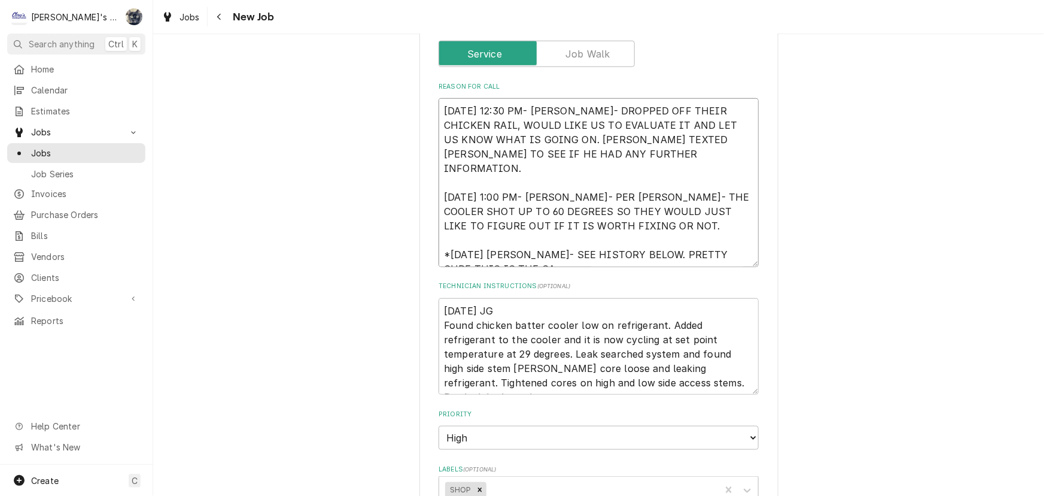
type textarea "9/16/2025 12:30 PM- BECKETT- DROPPED OFF THEIR CHICKEN RAIL, WOULD LIKE US TO E…"
type textarea "x"
type textarea "9/16/2025 12:30 PM- BECKETT- DROPPED OFF THEIR CHICKEN RAIL, WOULD LIKE US TO E…"
type textarea "x"
type textarea "9/16/2025 12:30 PM- BECKETT- DROPPED OFF THEIR CHICKEN RAIL, WOULD LIKE US TO E…"
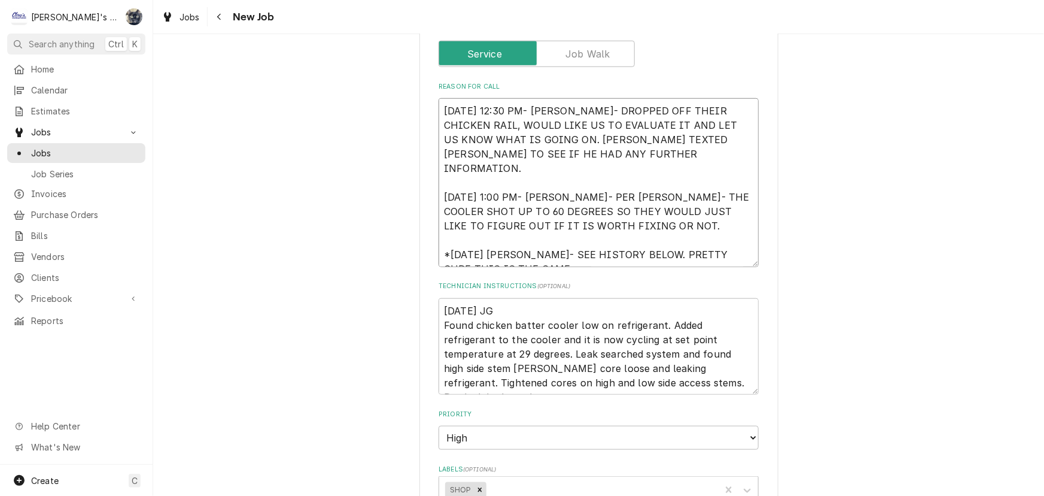
type textarea "x"
type textarea "9/16/2025 12:30 PM- BECKETT- DROPPED OFF THEIR CHICKEN RAIL, WOULD LIKE US TO E…"
type textarea "x"
type textarea "9/16/2025 12:30 PM- BECKETT- DROPPED OFF THEIR CHICKEN RAIL, WOULD LIKE US TO E…"
type textarea "x"
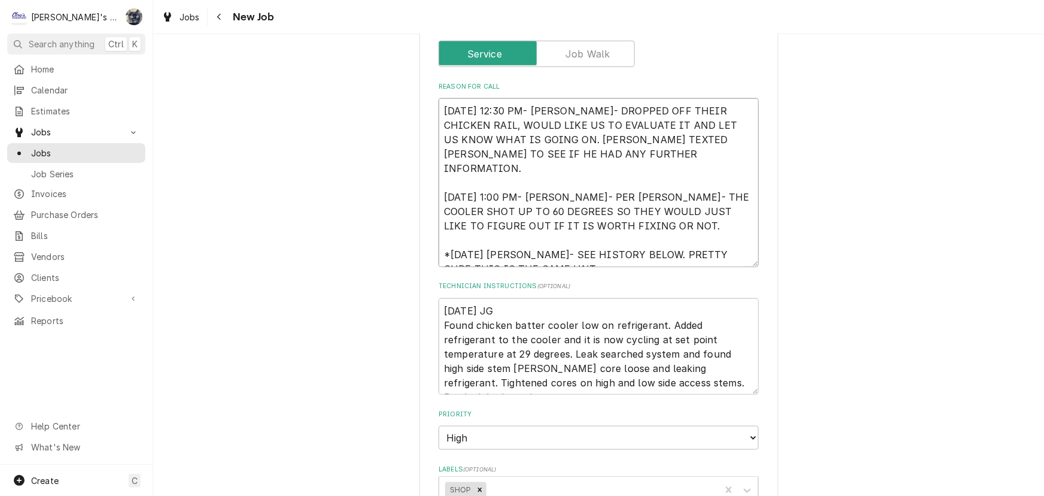
type textarea "9/16/2025 12:30 PM- BECKETT- DROPPED OFF THEIR CHICKEN RAIL, WOULD LIKE US TO E…"
type textarea "x"
type textarea "9/16/2025 12:30 PM- BECKETT- DROPPED OFF THEIR CHICKEN RAIL, WOULD LIKE US TO E…"
type textarea "x"
type textarea "9/16/2025 12:30 PM- BECKETT- DROPPED OFF THEIR CHICKEN RAIL, WOULD LIKE US TO E…"
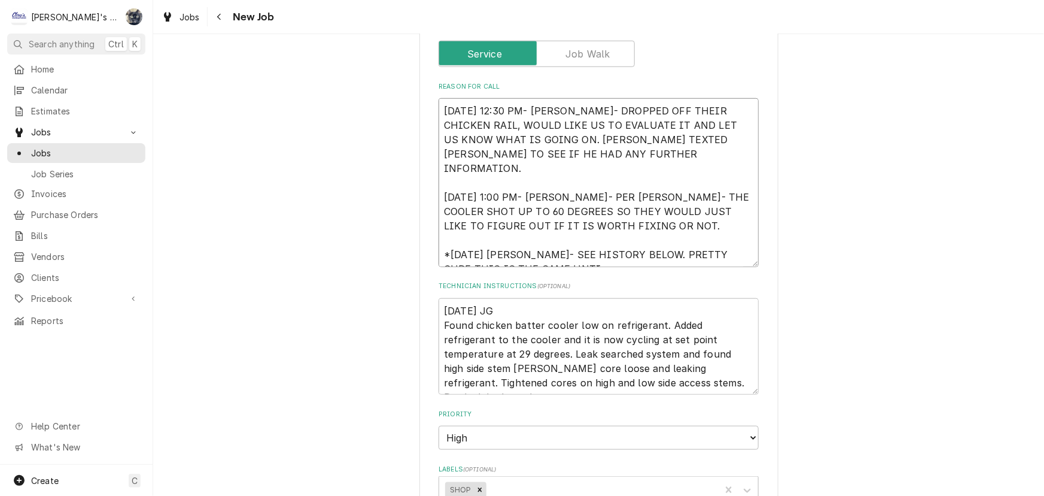
type textarea "x"
type textarea "9/16/2025 12:30 PM- BECKETT- DROPPED OFF THEIR CHICKEN RAIL, WOULD LIKE US TO E…"
type textarea "x"
type textarea "9/16/2025 12:30 PM- BECKETT- DROPPED OFF THEIR CHICKEN RAIL, WOULD LIKE US TO E…"
type textarea "x"
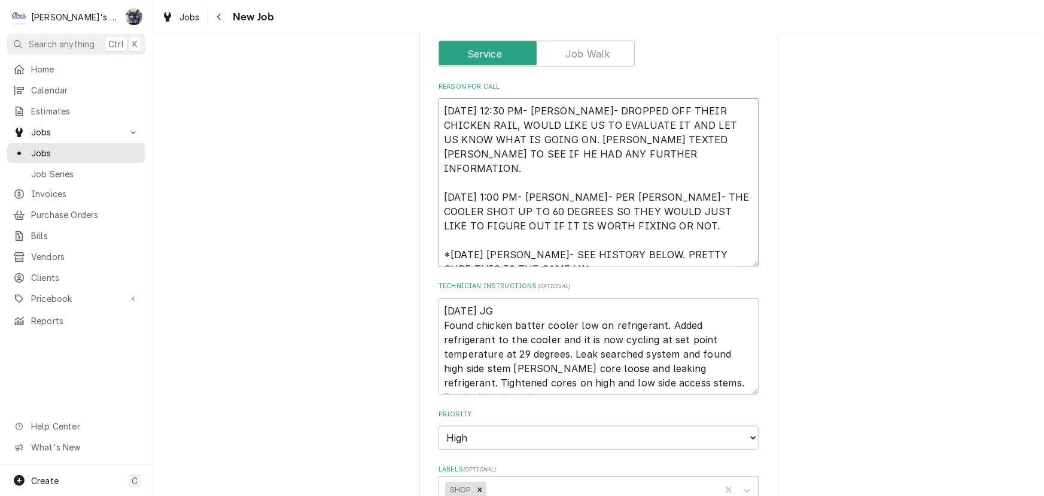
type textarea "9/16/2025 12:30 PM- BECKETT- DROPPED OFF THEIR CHICKEN RAIL, WOULD LIKE US TO E…"
type textarea "x"
type textarea "9/16/2025 12:30 PM- BECKETT- DROPPED OFF THEIR CHICKEN RAIL, WOULD LIKE US TO E…"
type textarea "x"
type textarea "9/16/2025 12:30 PM- BECKETT- DROPPED OFF THEIR CHICKEN RAIL, WOULD LIKE US TO E…"
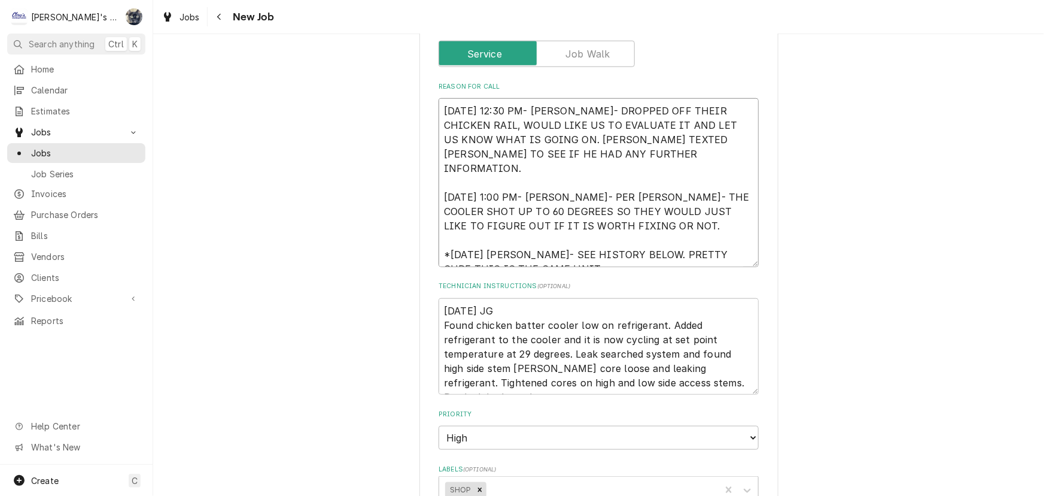
type textarea "x"
type textarea "9/16/2025 12:30 PM- BECKETT- DROPPED OFF THEIR CHICKEN RAIL, WOULD LIKE US TO E…"
type textarea "x"
type textarea "9/16/2025 12:30 PM- BECKETT- DROPPED OFF THEIR CHICKEN RAIL, WOULD LIKE US TO E…"
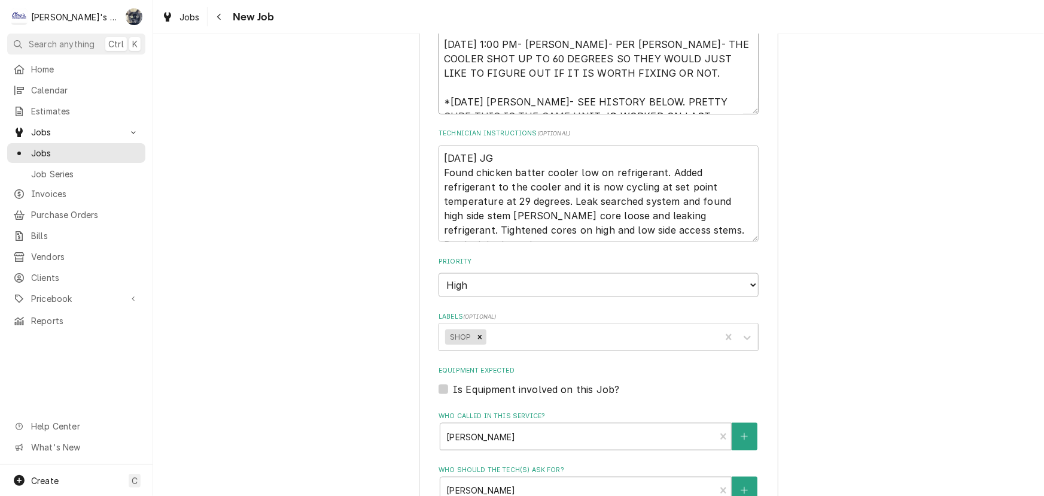
scroll to position [599, 0]
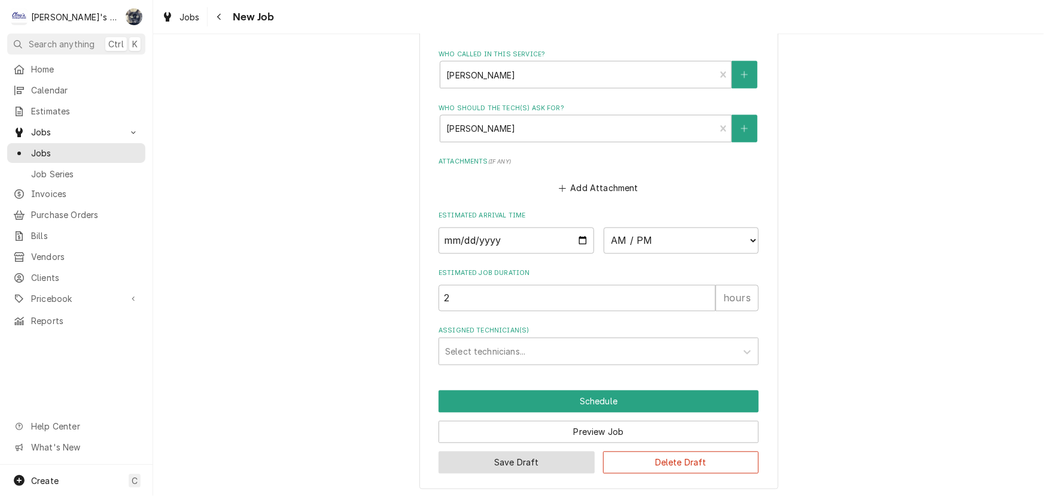
click at [539, 461] on button "Save Draft" at bounding box center [517, 462] width 156 height 22
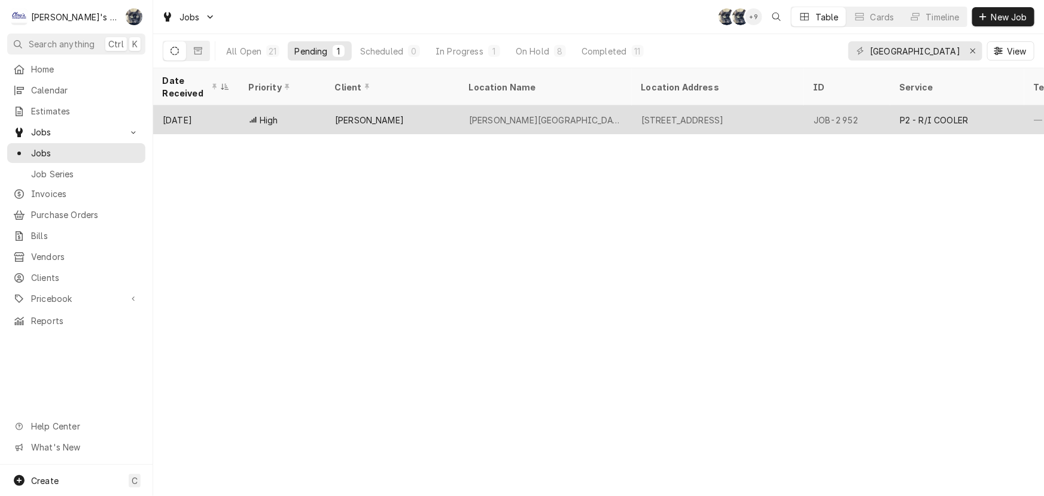
click at [263, 105] on div "High" at bounding box center [282, 119] width 86 height 29
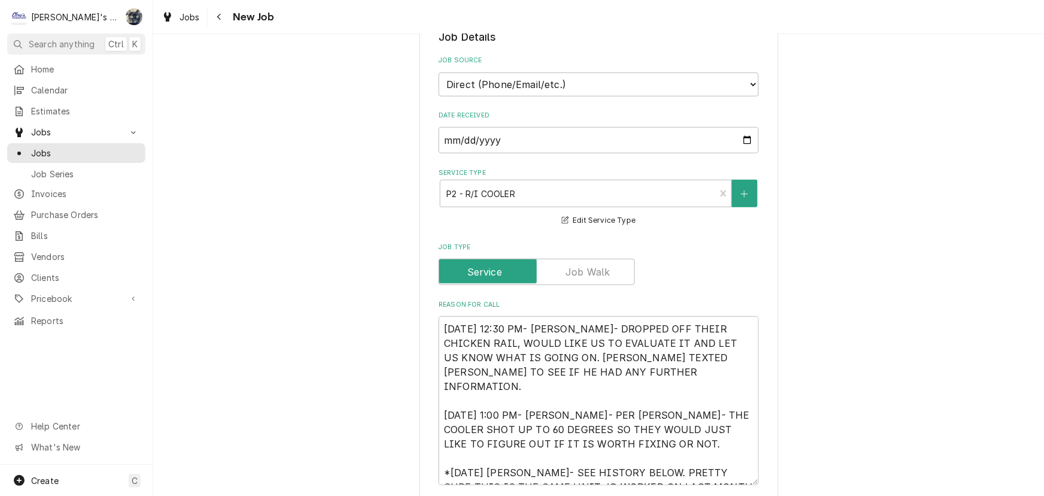
type textarea "x"
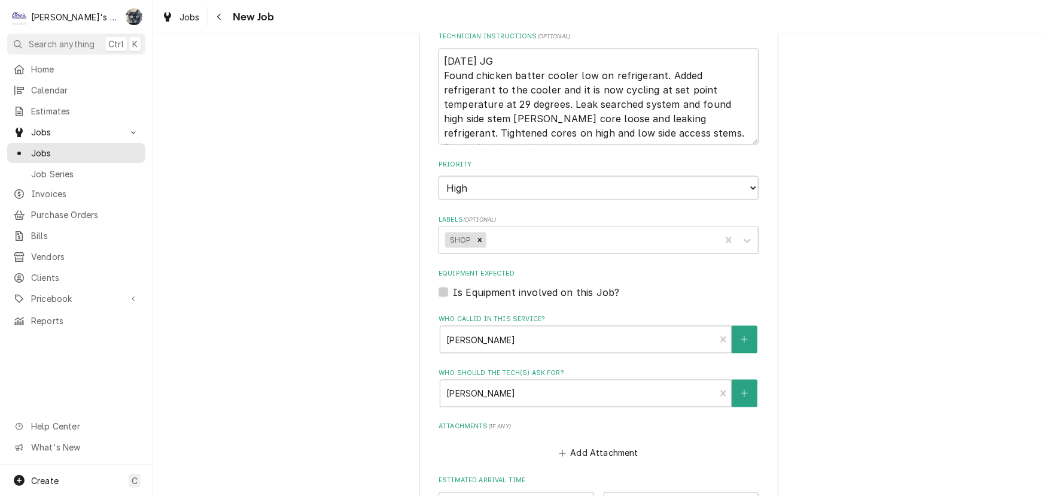
scroll to position [786, 0]
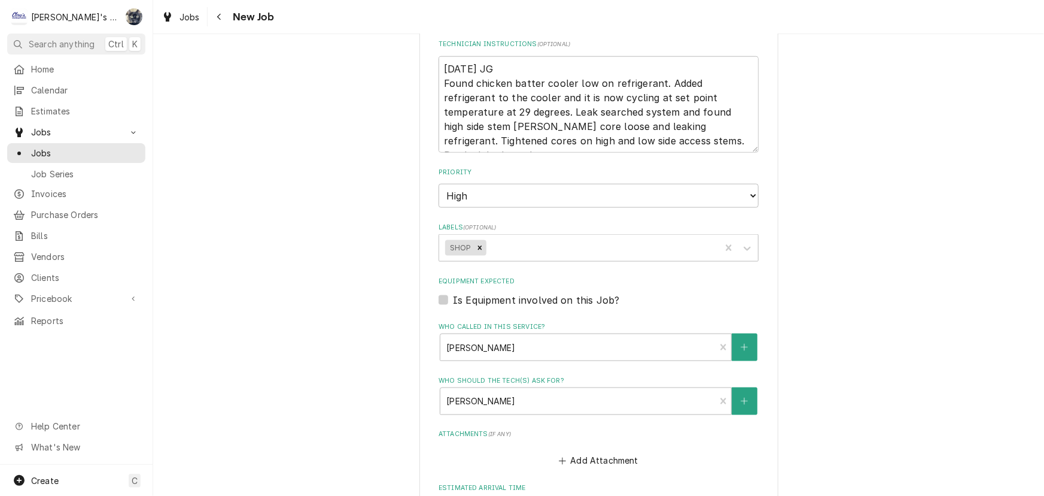
click at [453, 299] on label "Is Equipment involved on this Job?" at bounding box center [536, 300] width 166 height 14
click at [453, 299] on input "Equipment Expected" at bounding box center [613, 306] width 320 height 26
checkbox input "true"
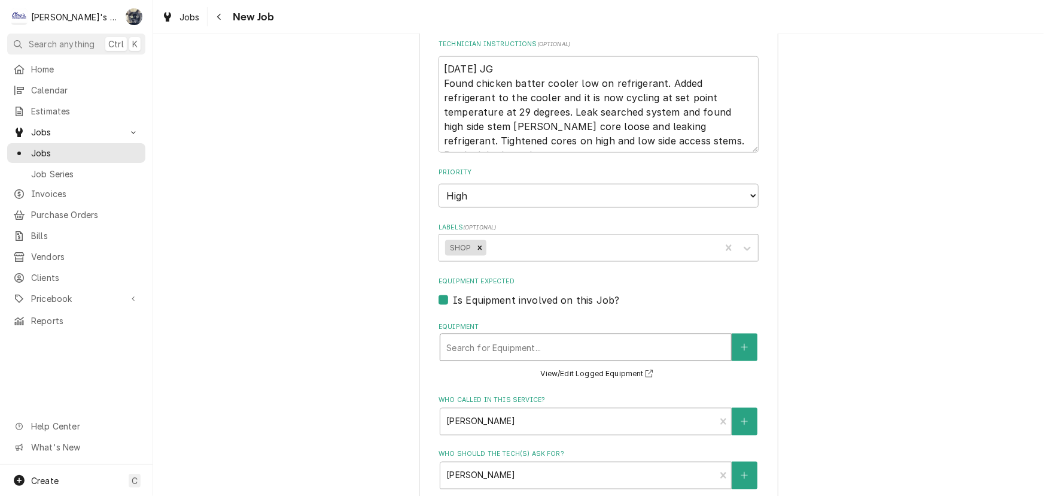
type textarea "x"
click at [548, 336] on div "Equipment" at bounding box center [586, 347] width 279 height 22
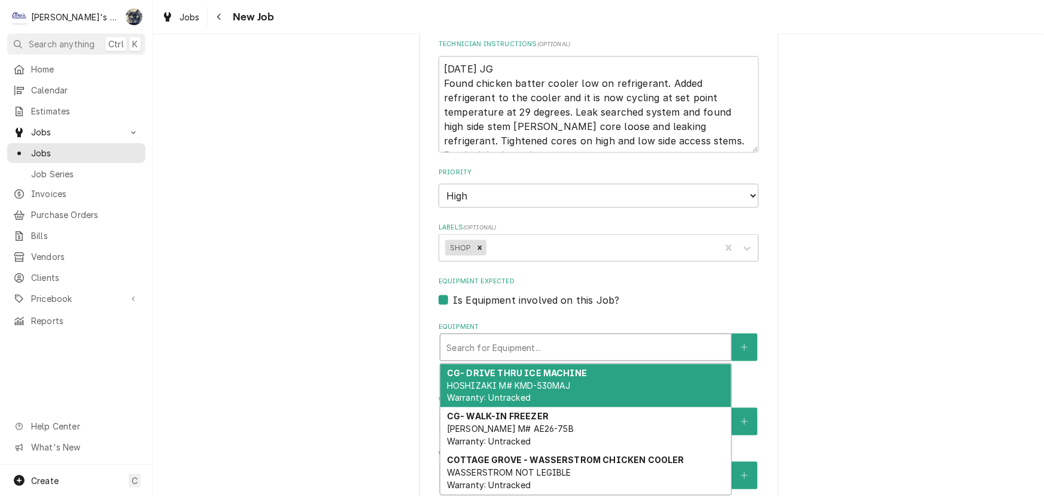
click at [453, 295] on label "Is Equipment involved on this Job?" at bounding box center [536, 300] width 166 height 14
click at [453, 295] on input "Equipment Expected" at bounding box center [613, 306] width 320 height 26
checkbox input "false"
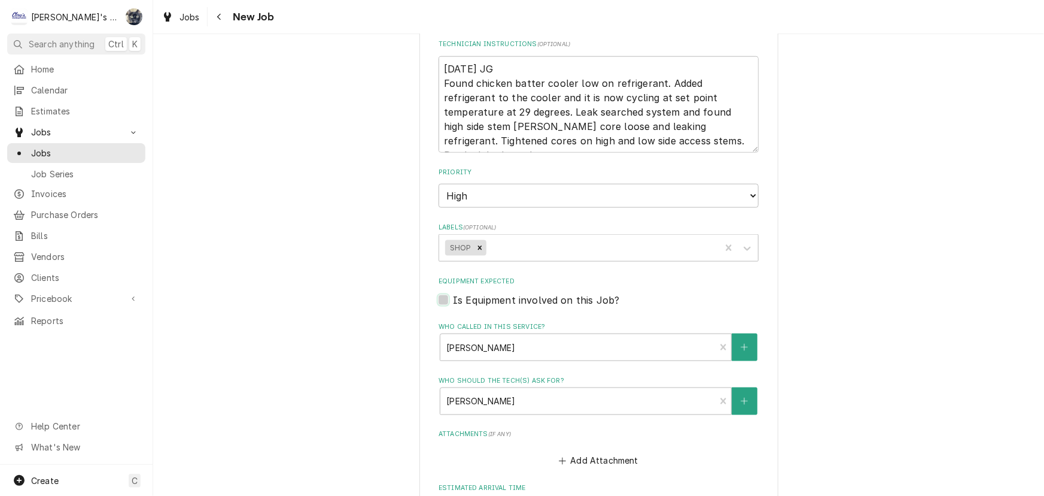
type textarea "x"
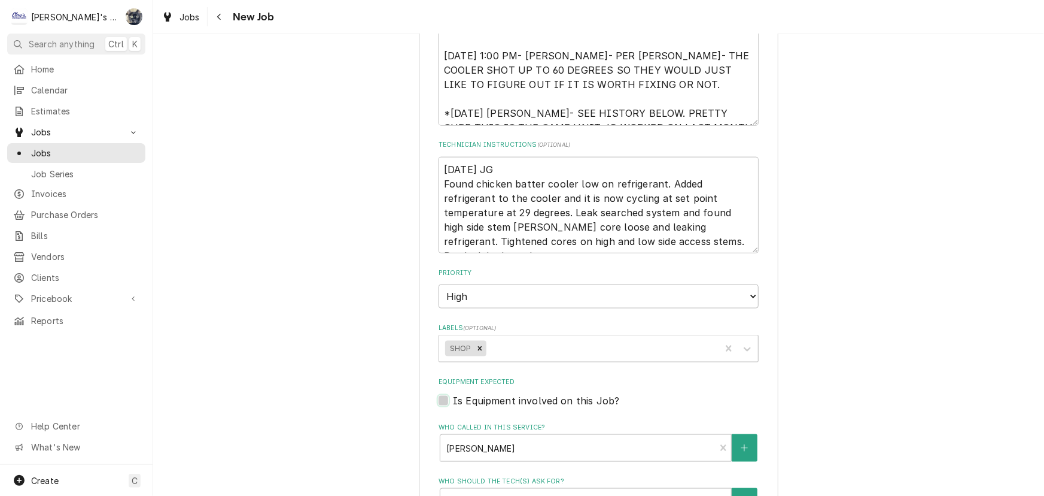
scroll to position [569, 0]
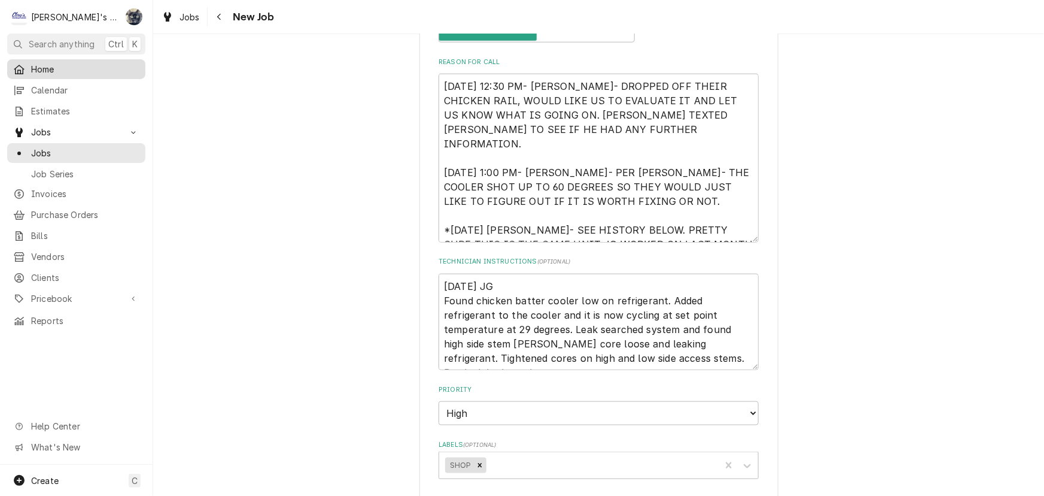
click at [45, 72] on span "Home" at bounding box center [85, 69] width 108 height 13
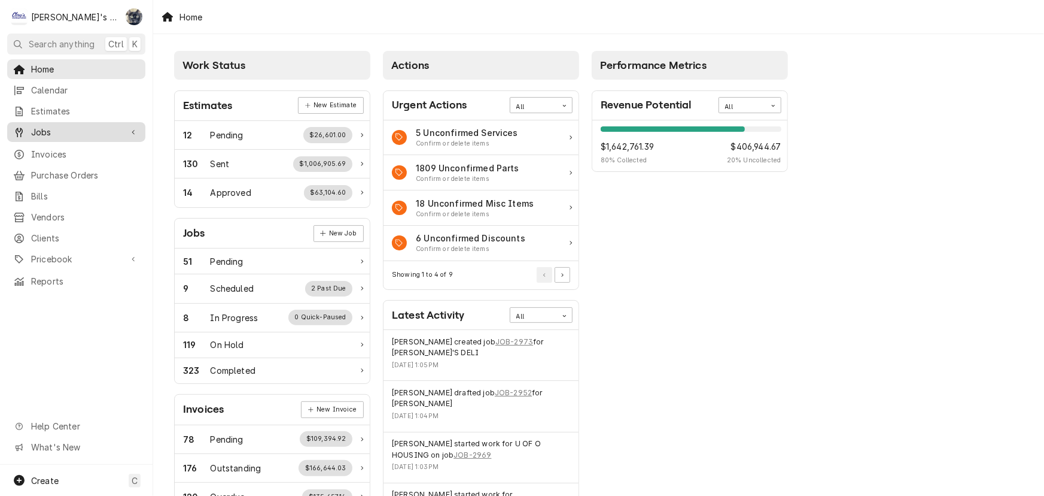
click at [84, 132] on span "Jobs" at bounding box center [76, 132] width 90 height 13
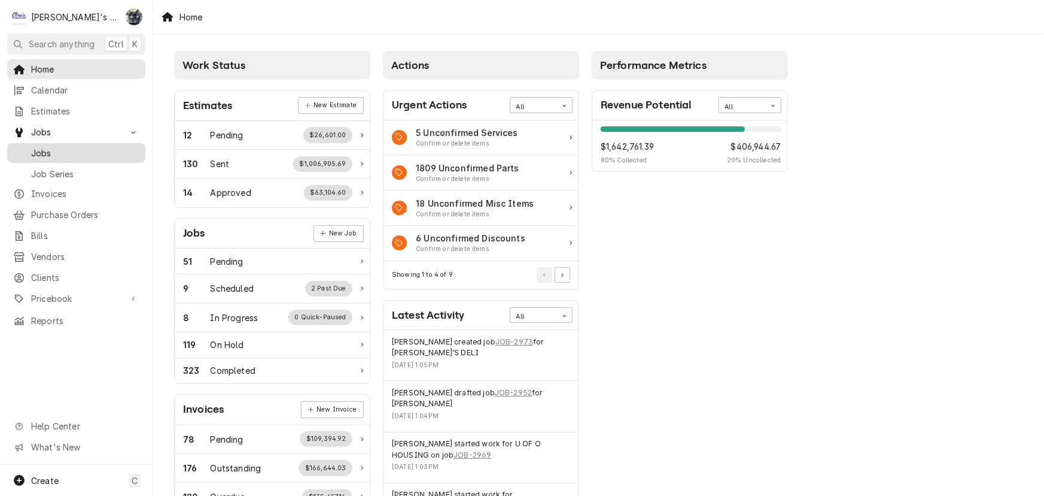
click at [83, 147] on span "Jobs" at bounding box center [85, 153] width 108 height 13
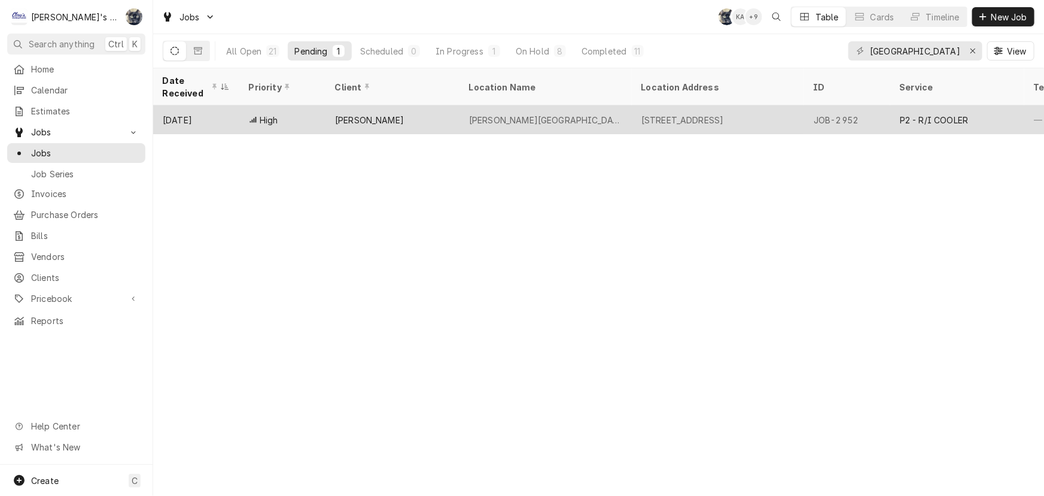
click at [518, 114] on div "[PERSON_NAME][GEOGRAPHIC_DATA]- #896" at bounding box center [545, 120] width 153 height 13
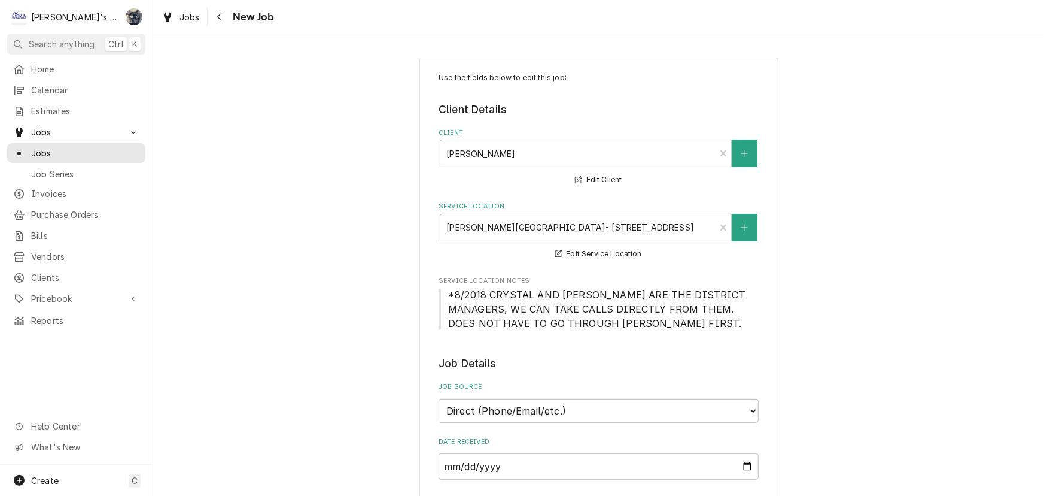
type textarea "x"
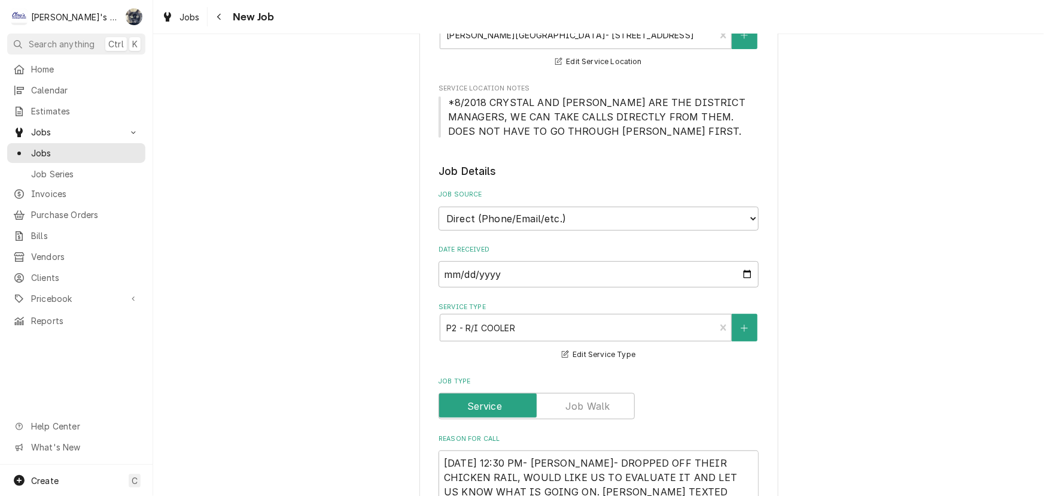
scroll to position [381, 0]
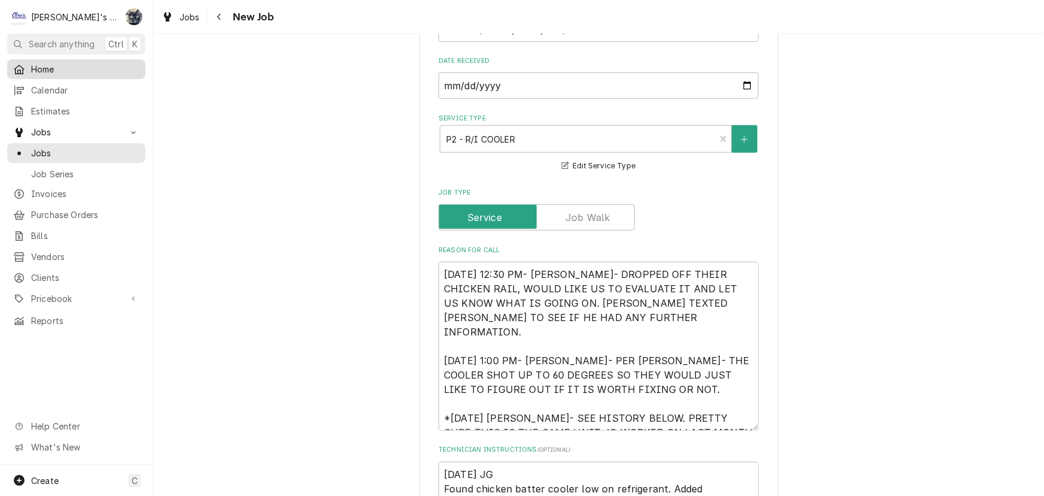
click at [54, 71] on span "Home" at bounding box center [85, 69] width 108 height 13
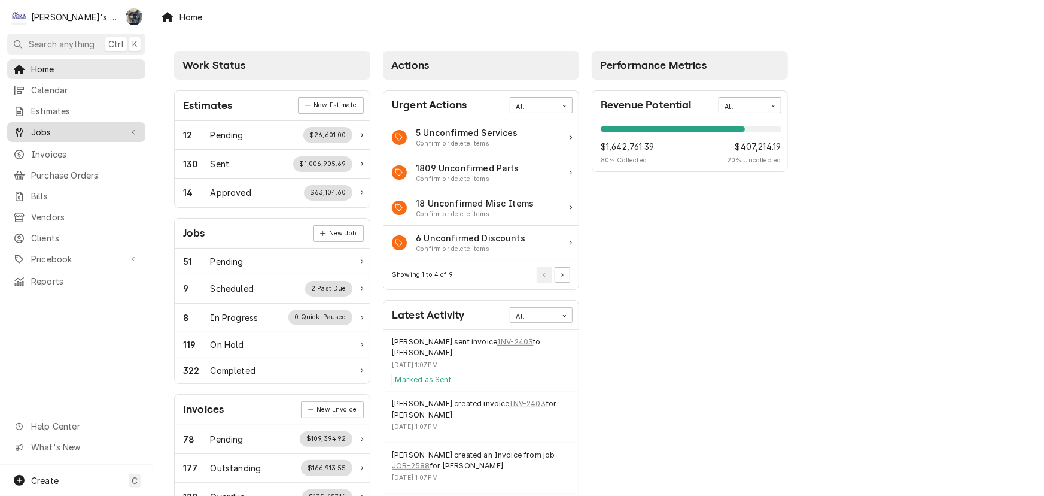
click at [44, 129] on span "Jobs" at bounding box center [76, 132] width 90 height 13
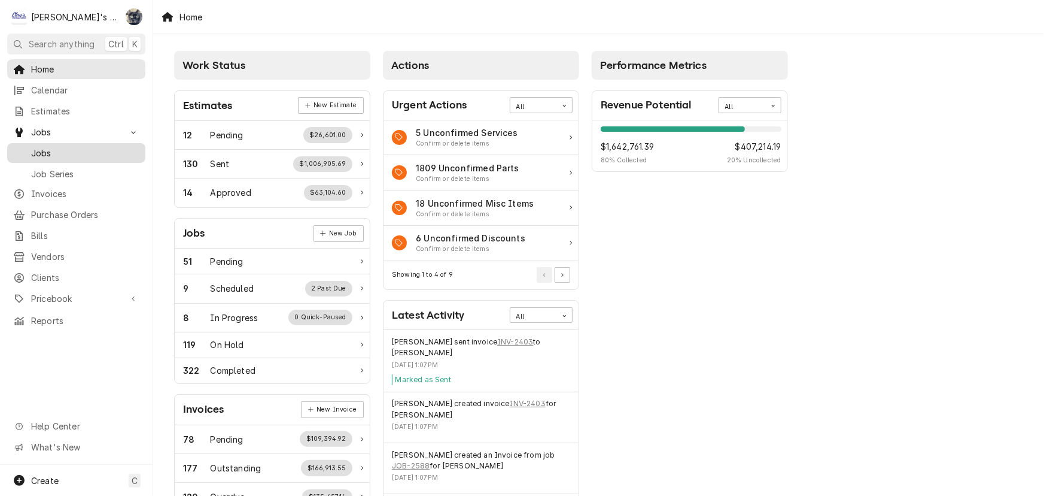
click at [55, 151] on span "Jobs" at bounding box center [85, 153] width 108 height 13
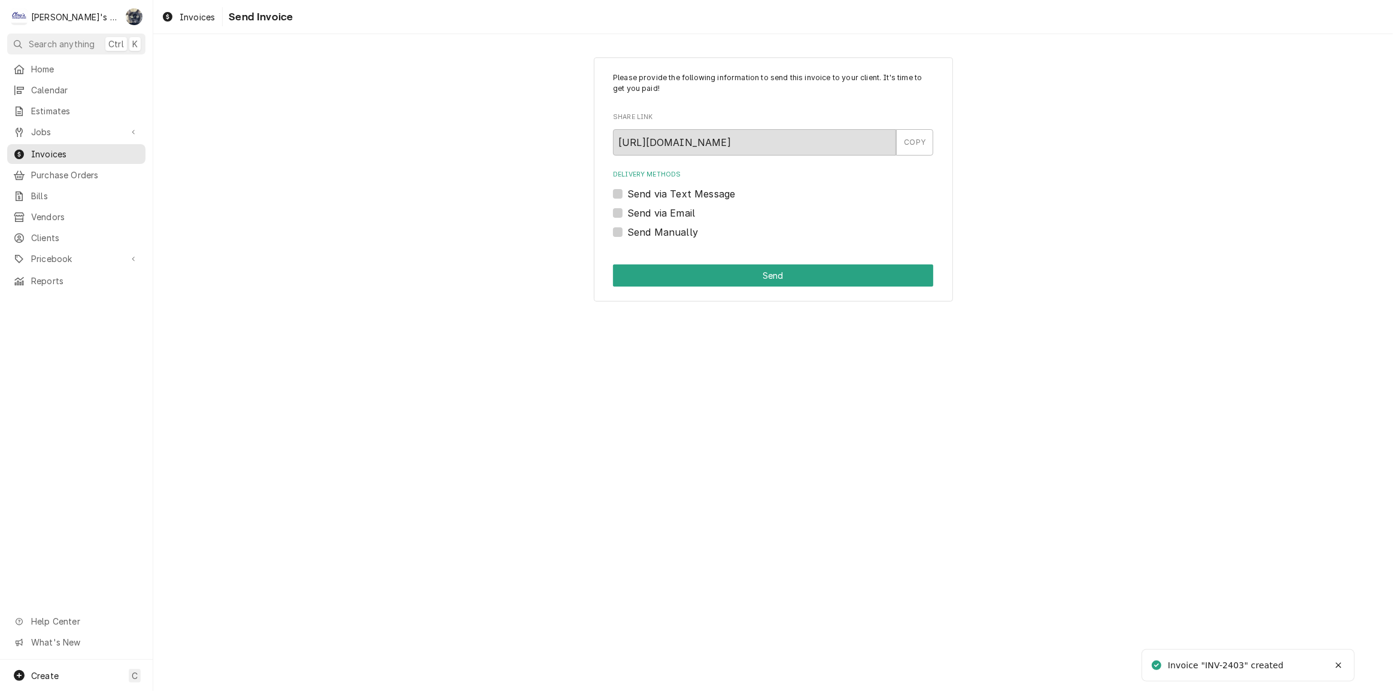
click at [627, 230] on label "Send Manually" at bounding box center [662, 232] width 71 height 14
click at [627, 230] on input "Send Manually" at bounding box center [787, 238] width 320 height 26
checkbox input "true"
click at [636, 278] on button "Send" at bounding box center [773, 276] width 320 height 22
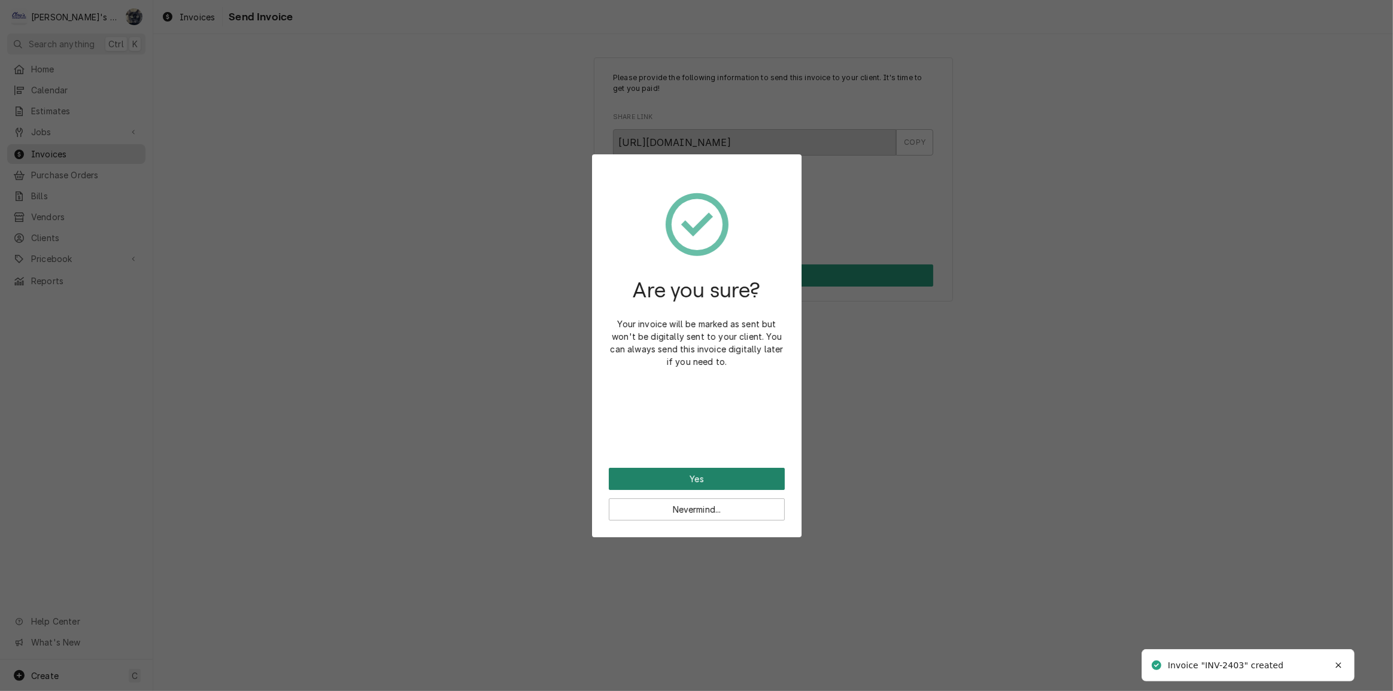
click at [676, 476] on button "Yes" at bounding box center [697, 479] width 176 height 22
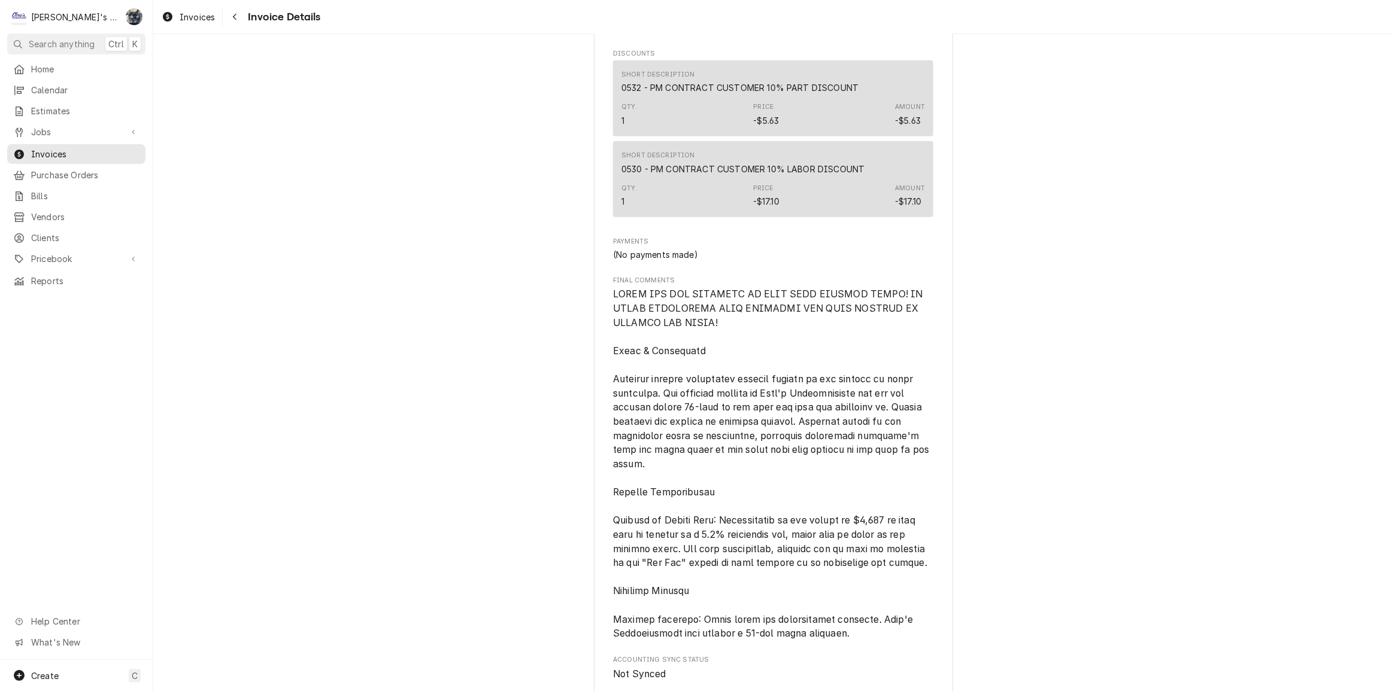
scroll to position [1589, 0]
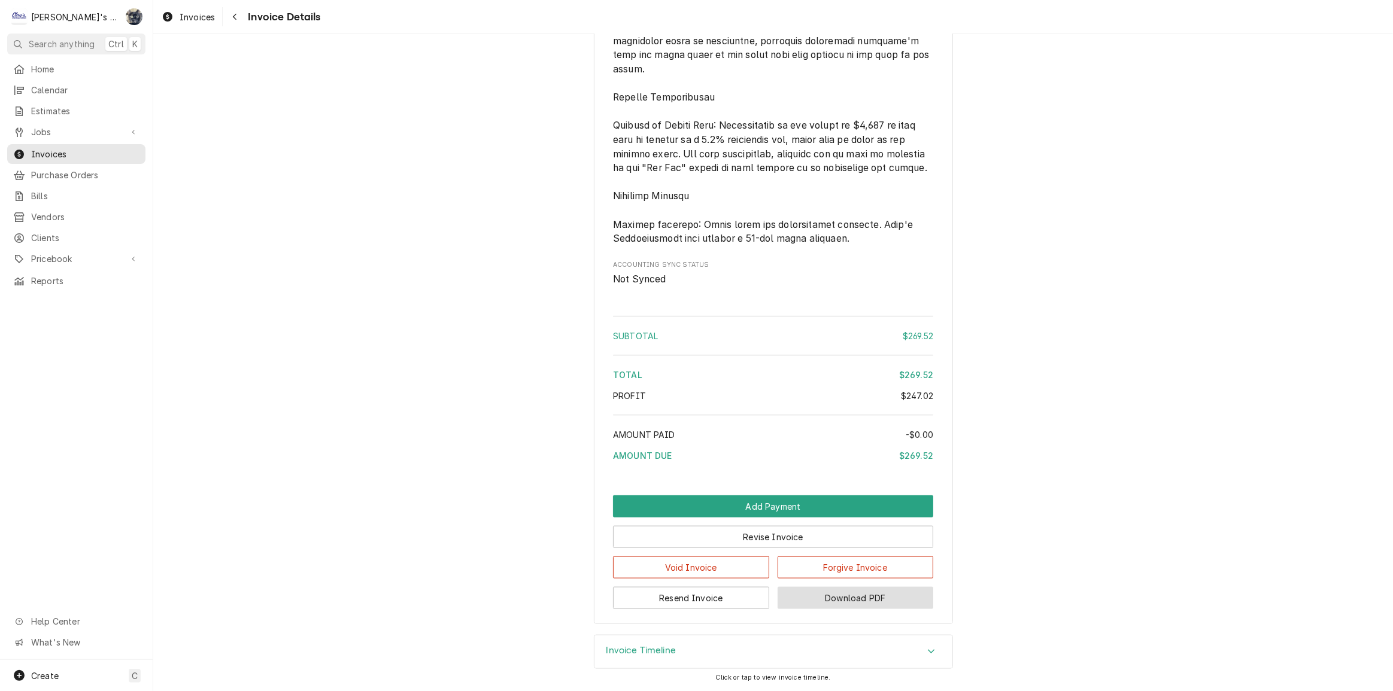
click at [798, 605] on button "Download PDF" at bounding box center [856, 598] width 156 height 22
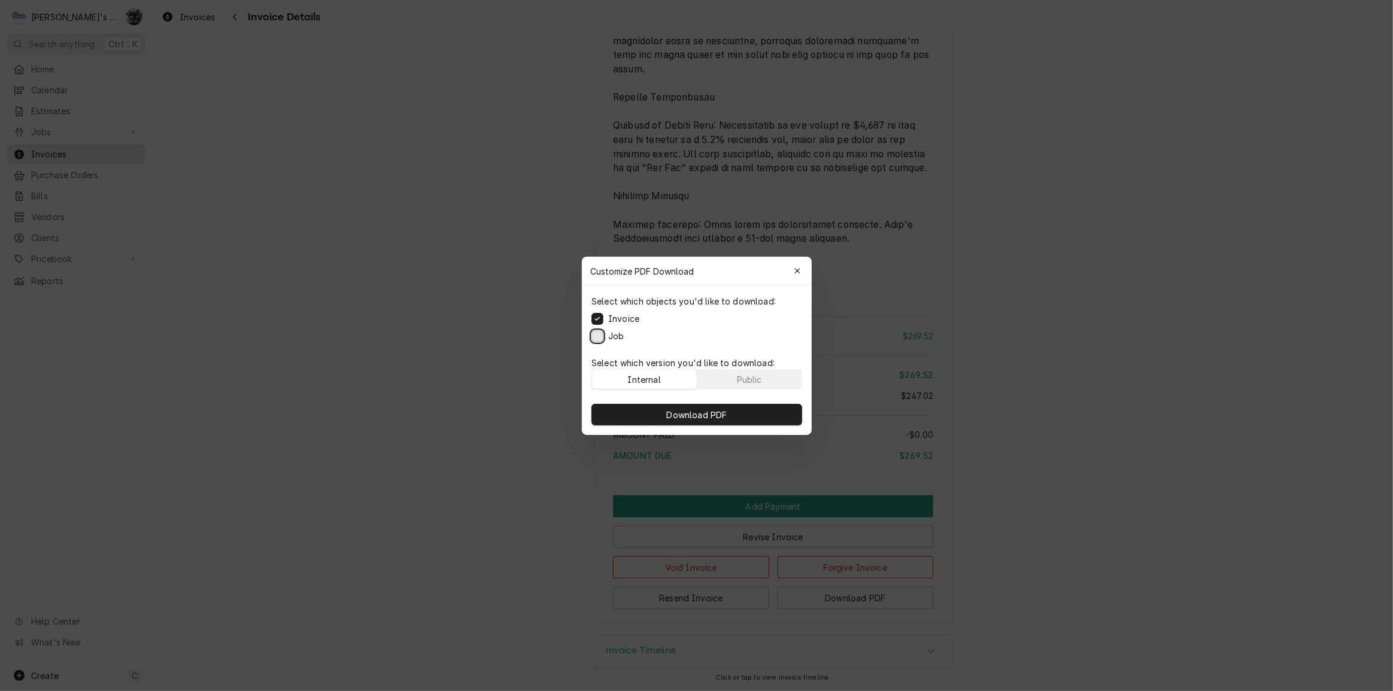
click at [596, 337] on button "Job" at bounding box center [597, 336] width 12 height 12
click at [623, 406] on button "Download PDF" at bounding box center [696, 415] width 211 height 22
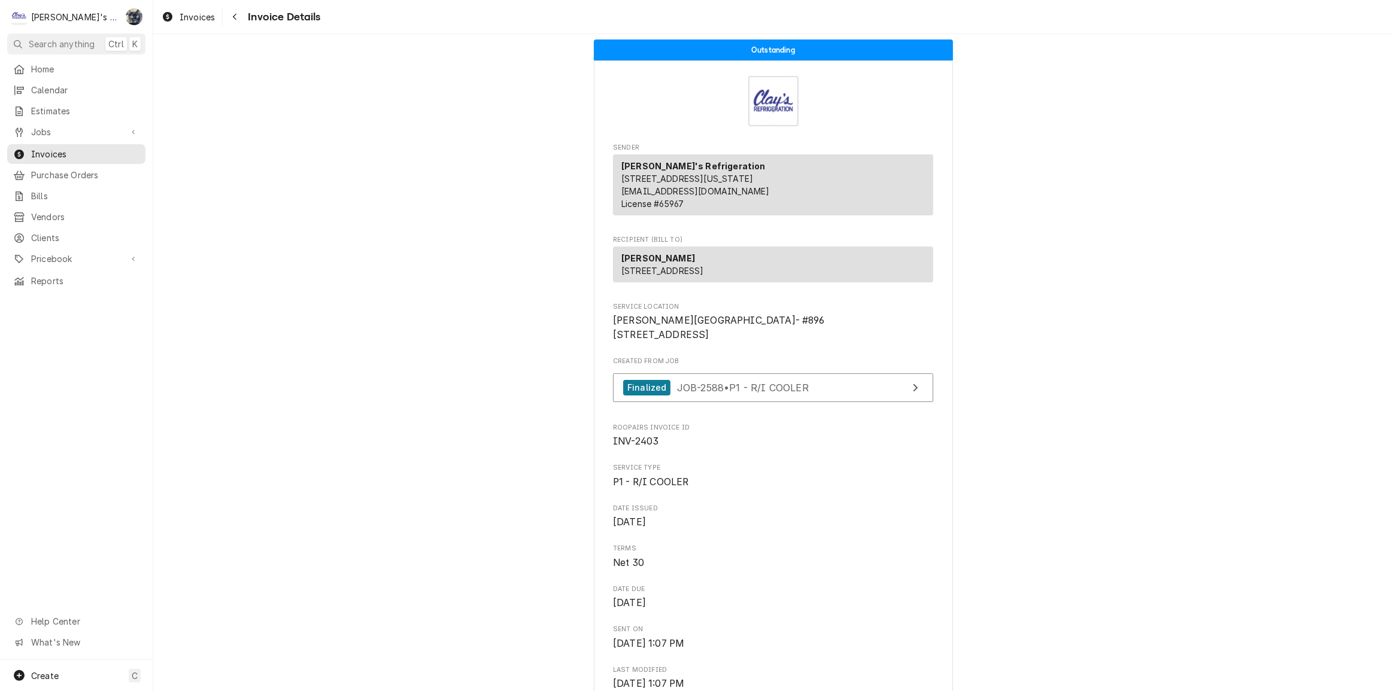
scroll to position [0, 0]
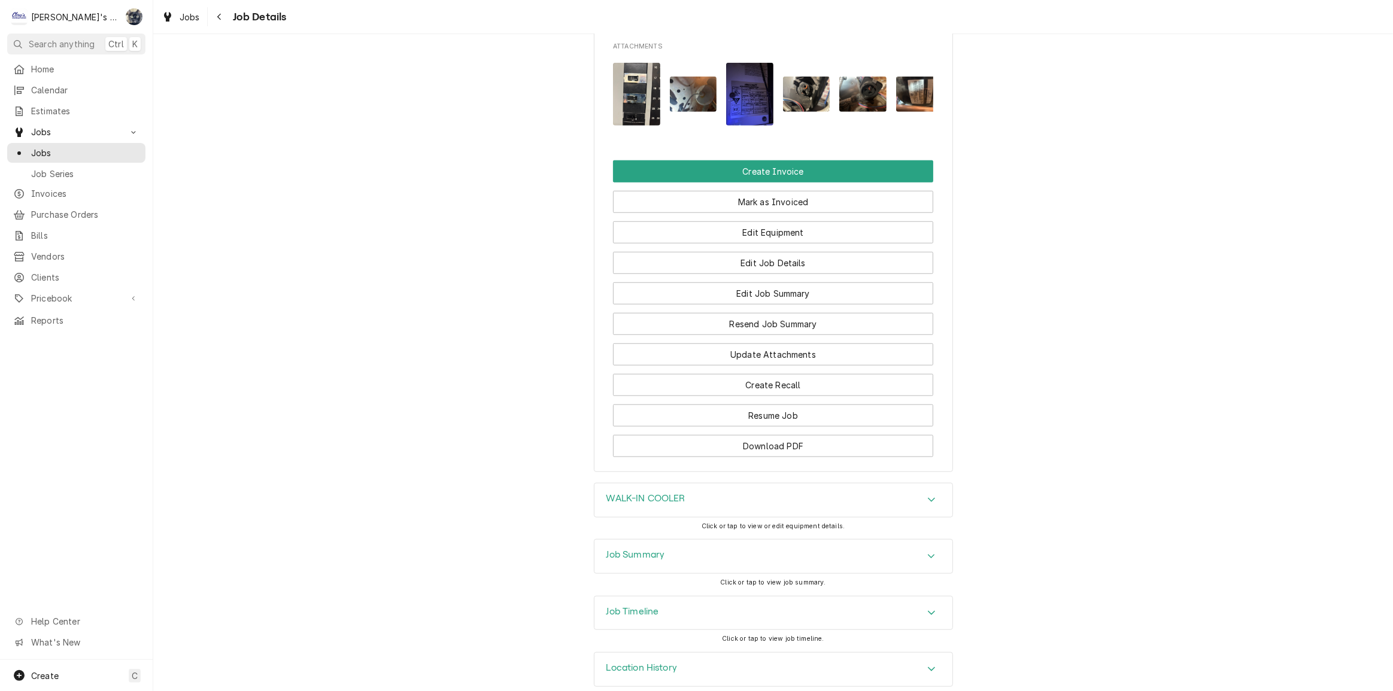
scroll to position [1125, 0]
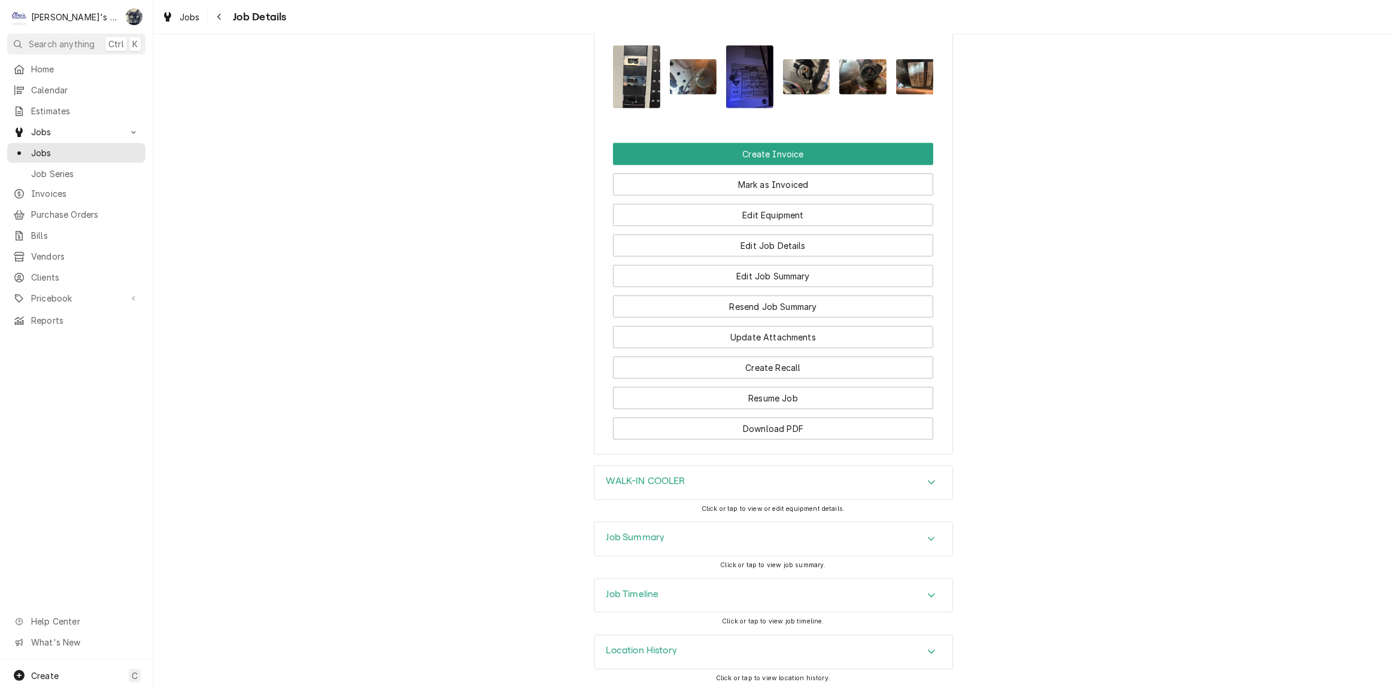
click at [666, 493] on div "WALK-IN COOLER" at bounding box center [773, 483] width 358 height 34
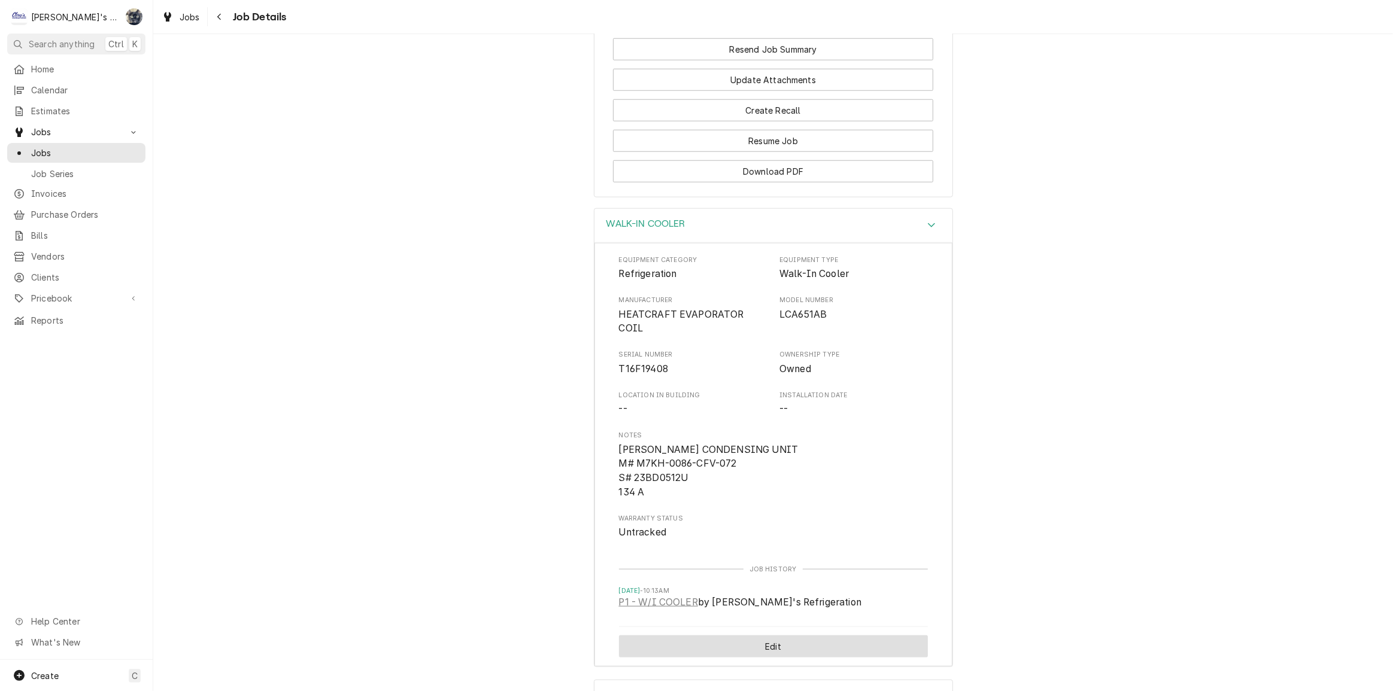
scroll to position [1540, 0]
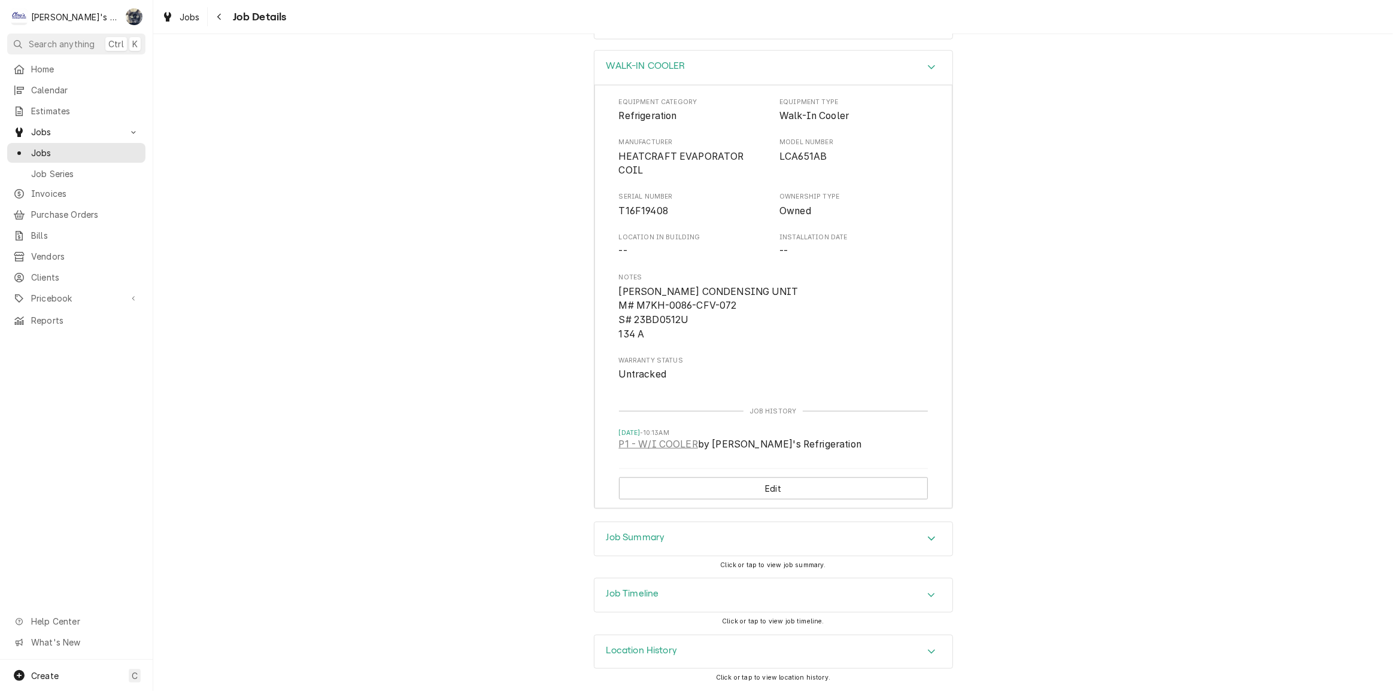
click at [669, 542] on div "Job Summary" at bounding box center [773, 540] width 358 height 34
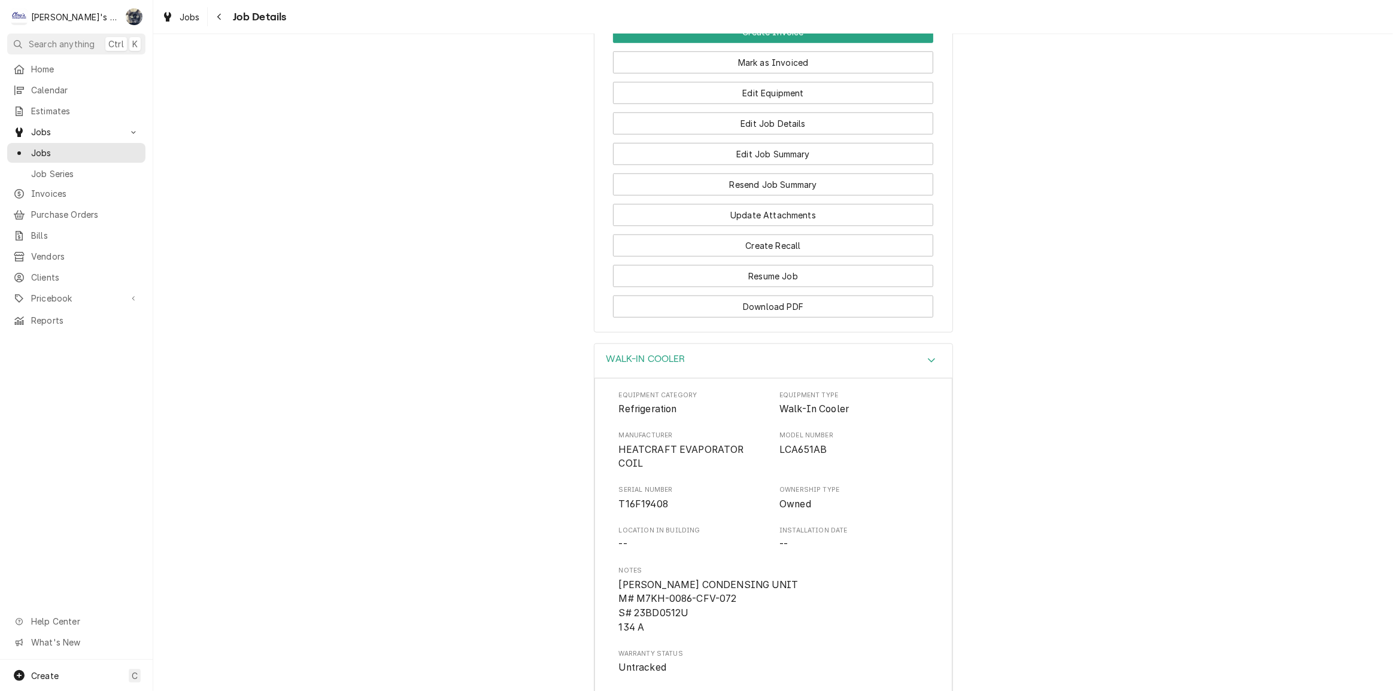
scroll to position [1214, 0]
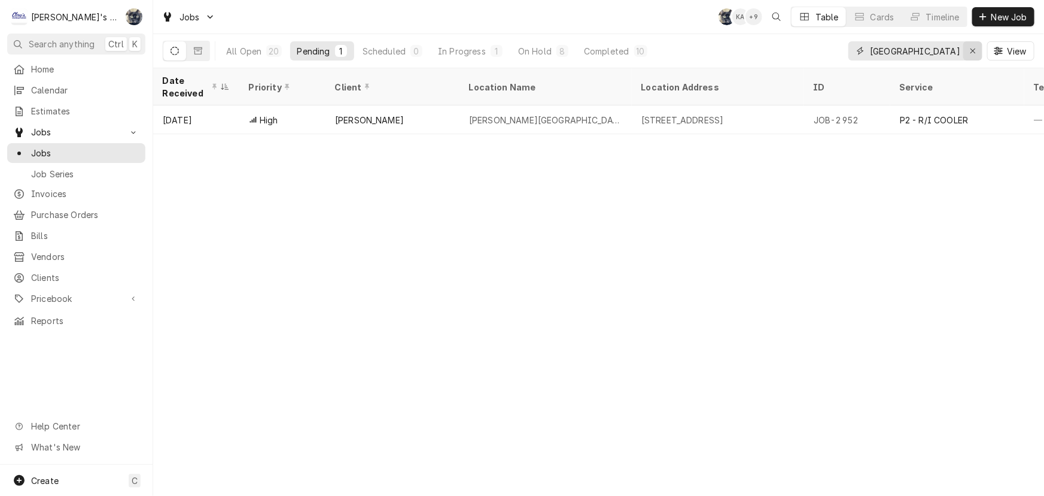
click at [970, 48] on icon "Erase input" at bounding box center [973, 51] width 7 height 8
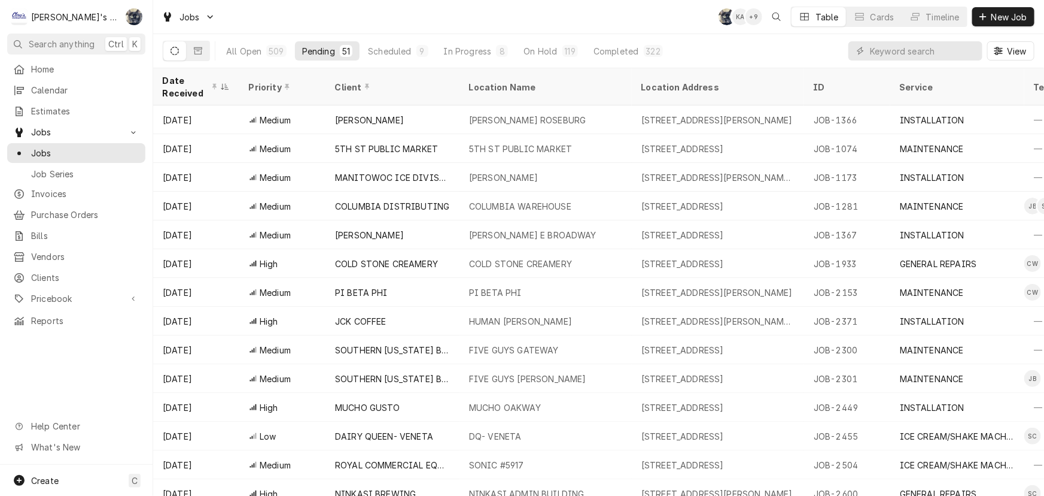
click at [335, 46] on button "Pending 51" at bounding box center [327, 50] width 65 height 19
click at [188, 82] on div "Date Received" at bounding box center [190, 86] width 55 height 25
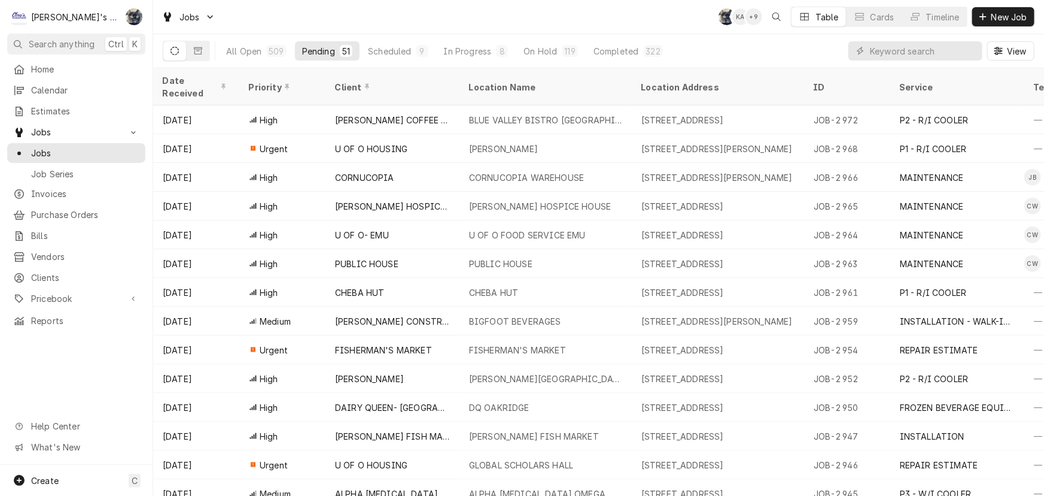
click at [188, 82] on div "Date Received" at bounding box center [195, 86] width 65 height 25
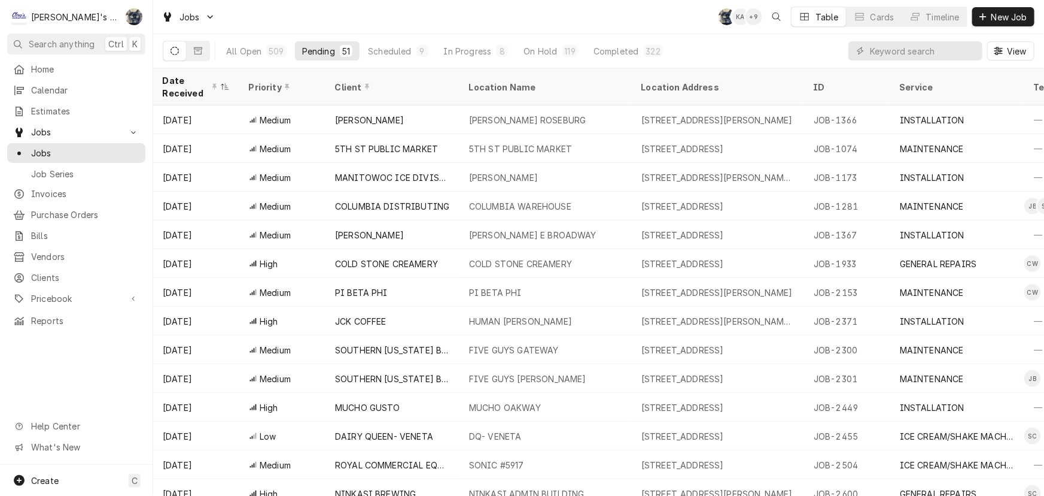
click at [188, 82] on div "Date Received" at bounding box center [190, 86] width 55 height 25
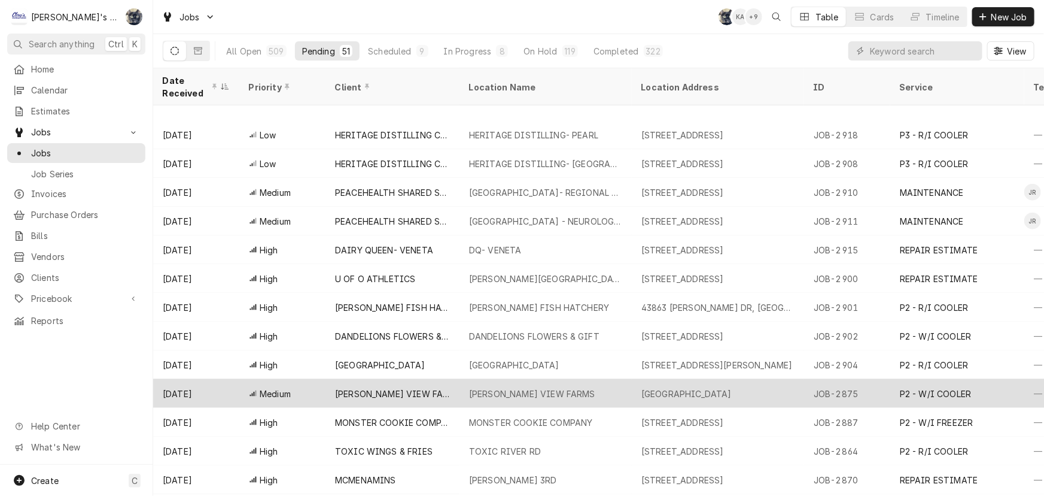
scroll to position [617, 0]
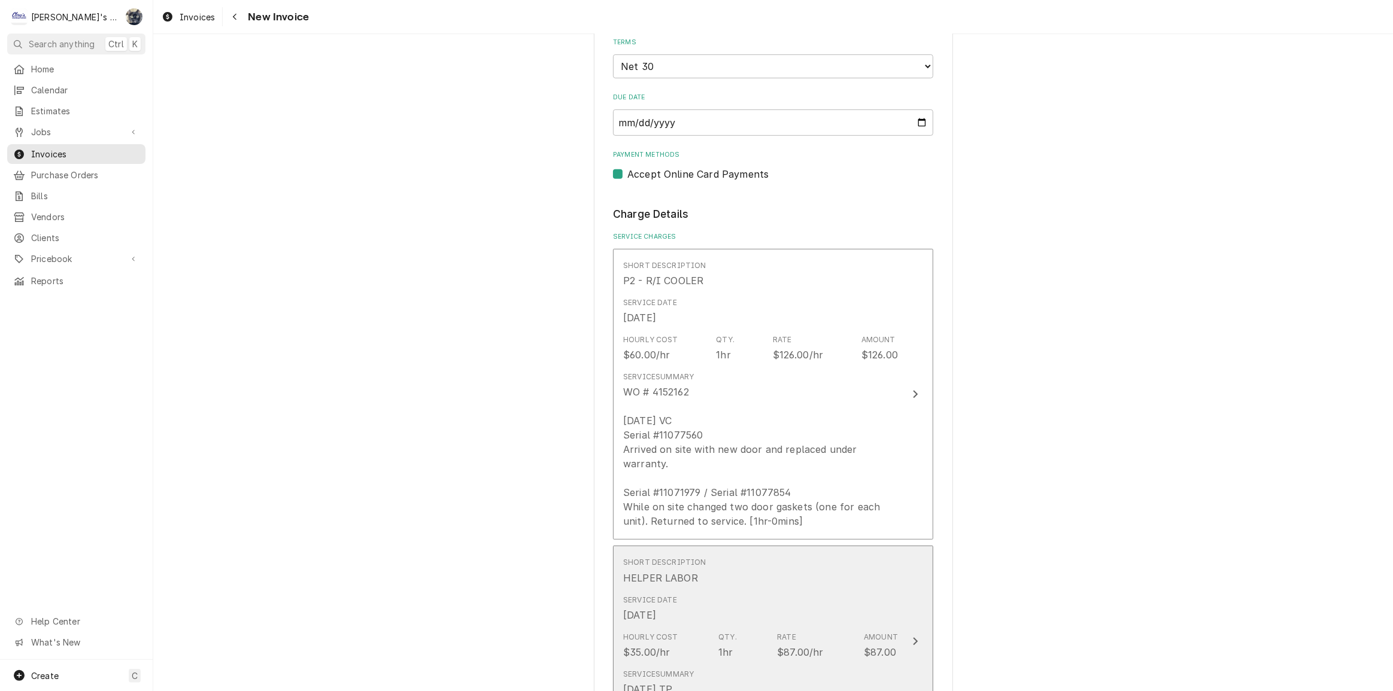
scroll to position [925, 0]
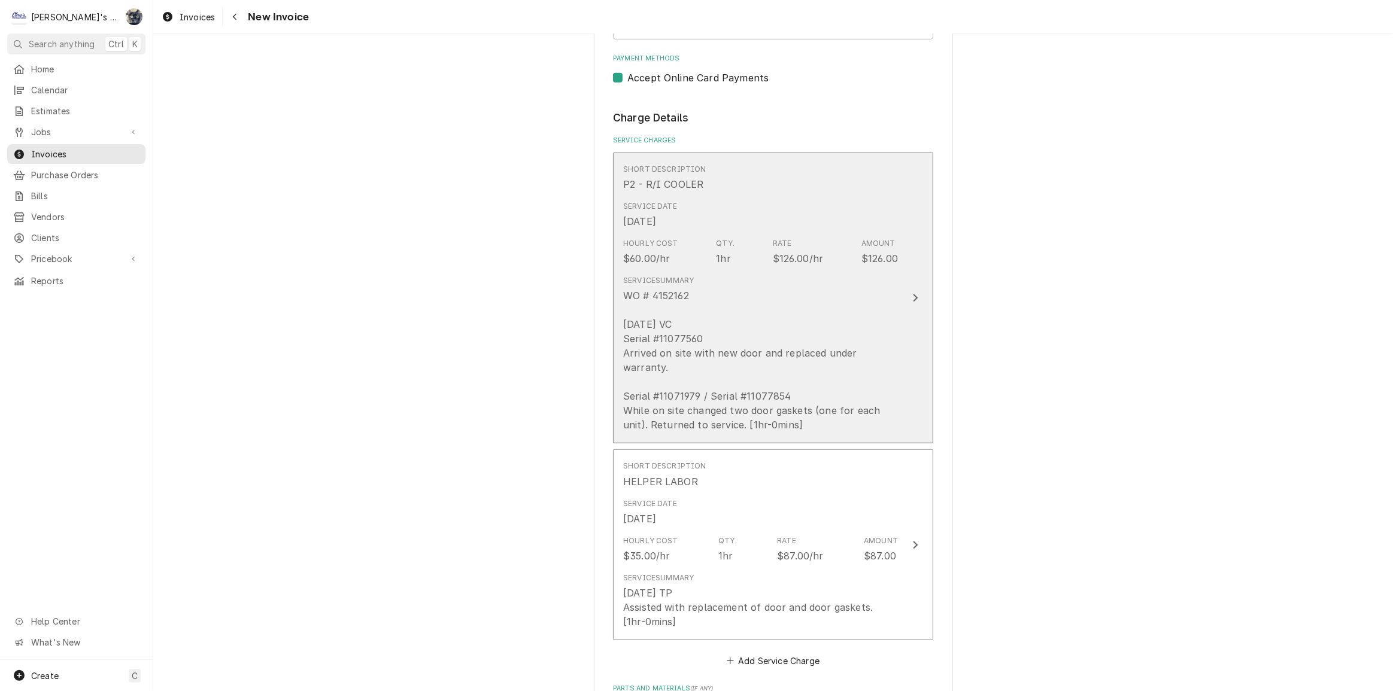
click at [704, 374] on div "WO # 4152162 [DATE] VC Serial #11077560 Arrived on site with new door and repla…" at bounding box center [760, 361] width 275 height 144
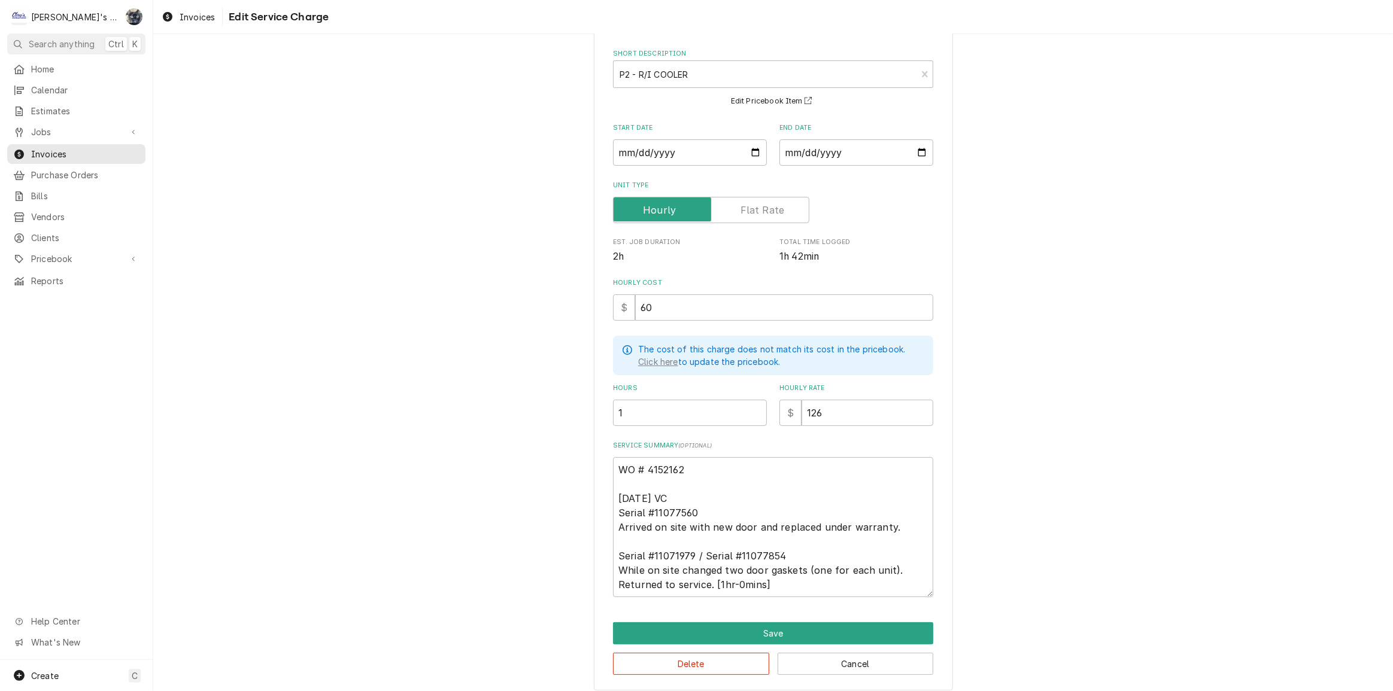
scroll to position [60, 0]
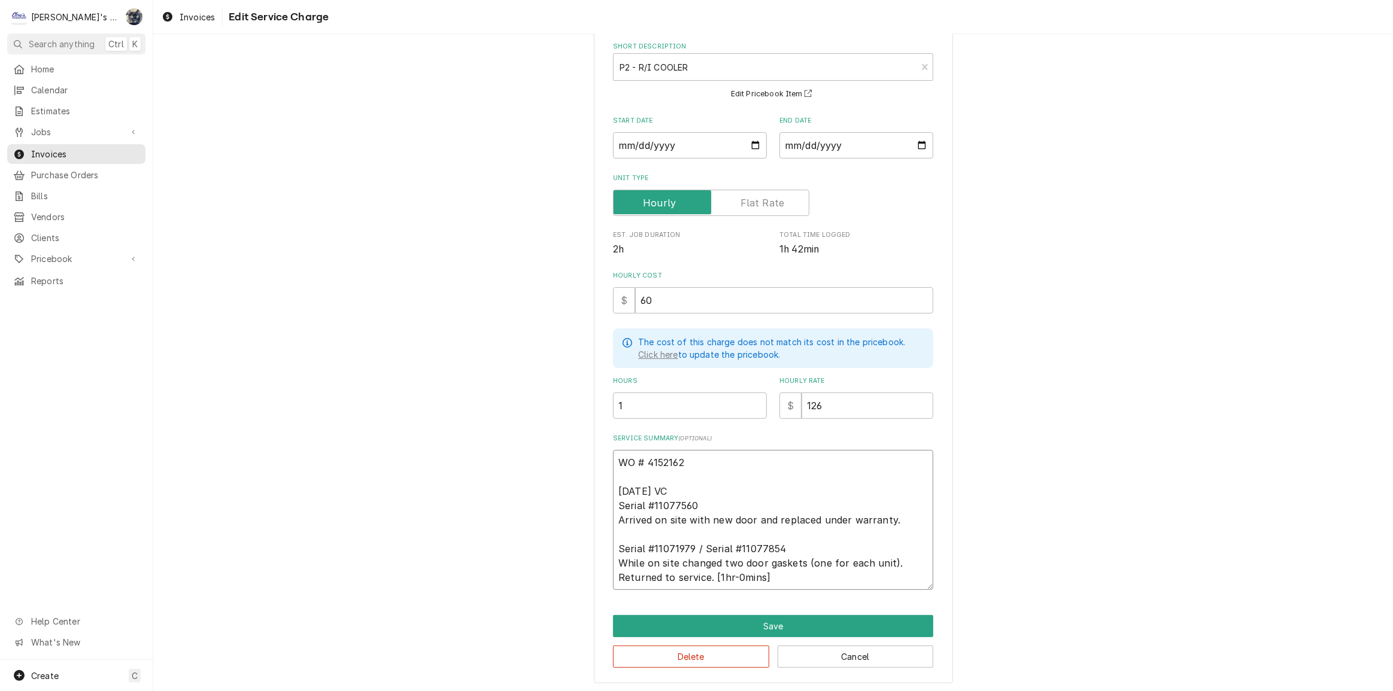
drag, startPoint x: 798, startPoint y: 573, endPoint x: 612, endPoint y: 535, distance: 190.1
click at [613, 535] on textarea "WO # 4152162 [DATE] VC Serial #11077560 Arrived on site with new door and repla…" at bounding box center [773, 520] width 320 height 140
type textarea "x"
type textarea "WO # 4152162 [DATE] VC Serial #11077560 Arrived on site with new door and repla…"
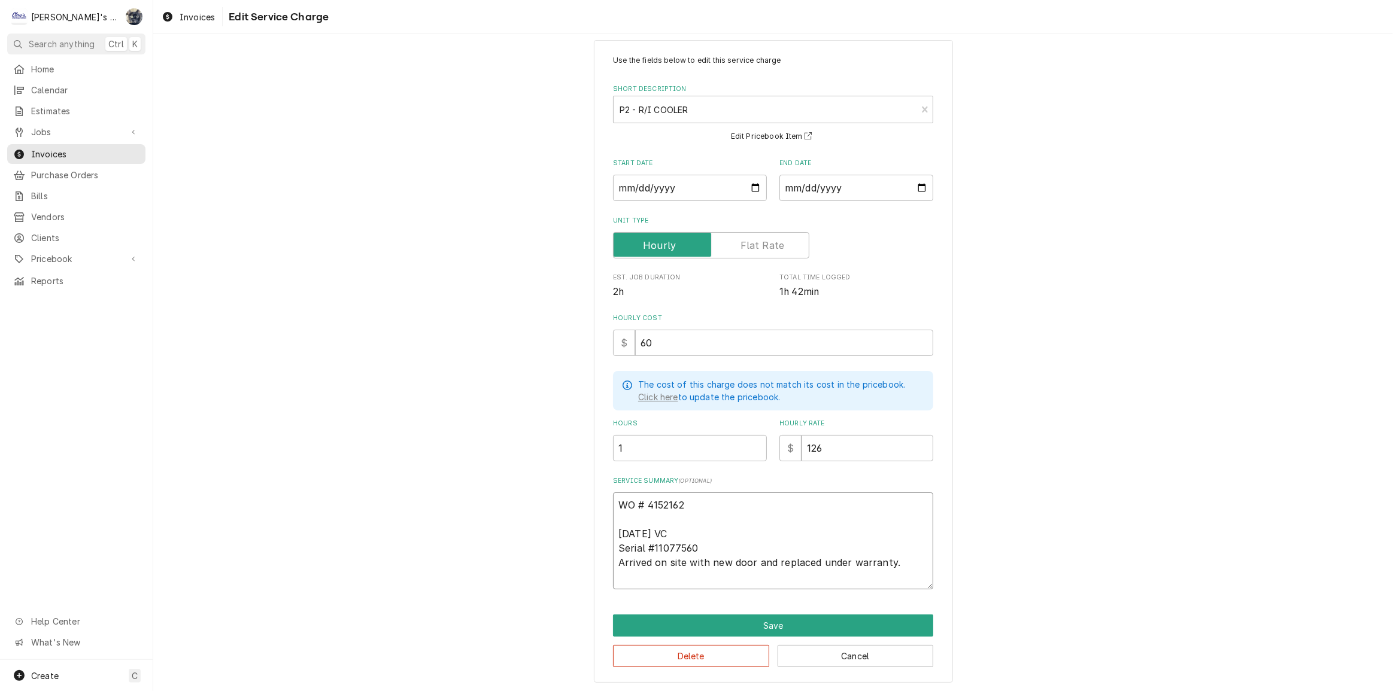
type textarea "x"
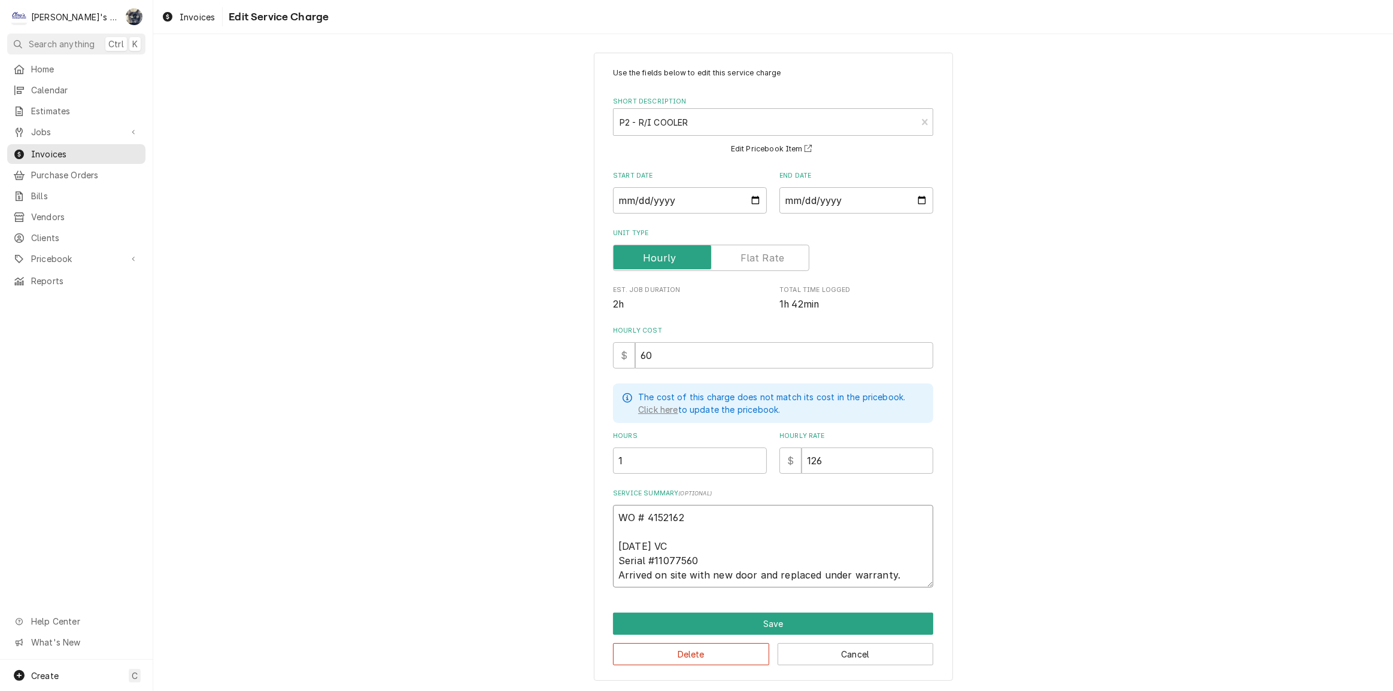
scroll to position [2, 0]
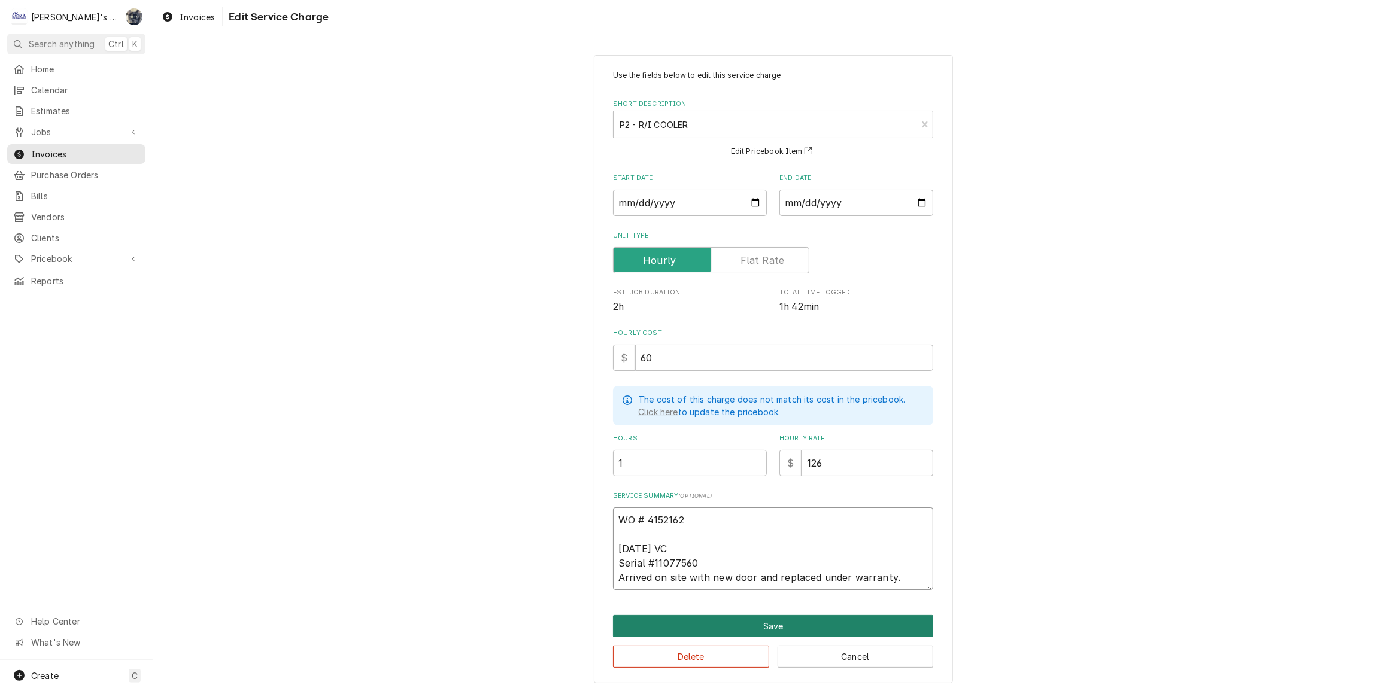
type textarea "WO # 4152162 [DATE] VC Serial #11077560 Arrived on site with new door and repla…"
click at [738, 625] on button "Save" at bounding box center [773, 626] width 320 height 22
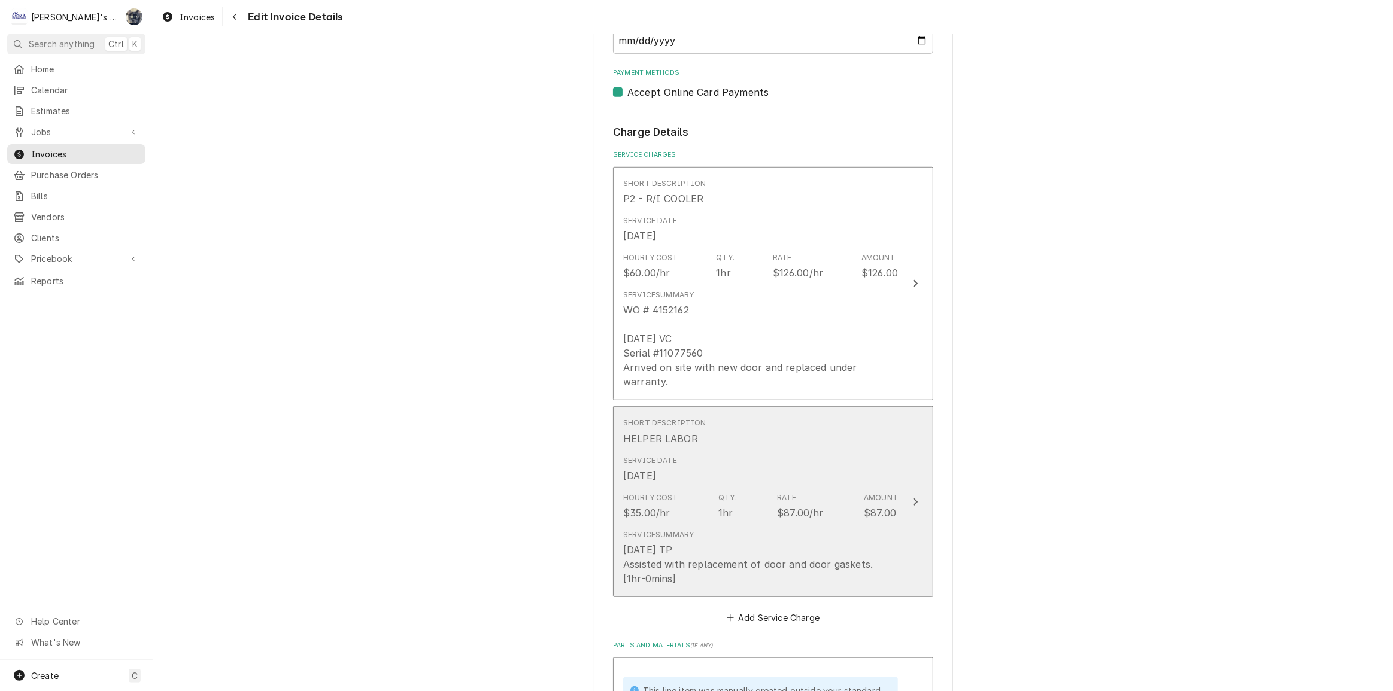
scroll to position [910, 0]
click at [726, 573] on div "Service Summary 7/30/2025 TP Assisted with replacement of door and door gaskets…" at bounding box center [760, 559] width 275 height 66
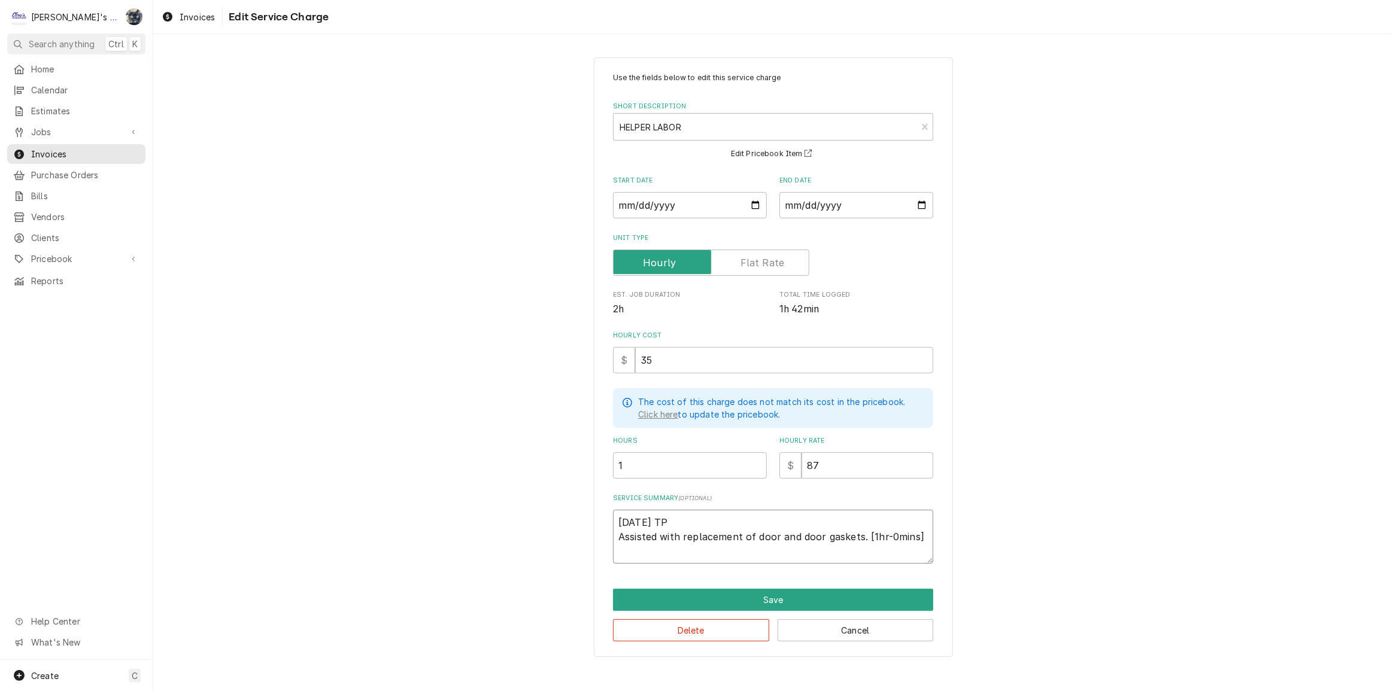
drag, startPoint x: 927, startPoint y: 532, endPoint x: 628, endPoint y: 535, distance: 299.3
click at [605, 534] on div "Use the fields below to edit this service charge Short Description HELPER LABOR…" at bounding box center [773, 357] width 359 height 600
paste textarea "Serial #11071979 / Serial #11077854 While on site changed two door gaskets (one…"
type textarea "x"
type textarea "7/30/2025 TP Serial #11071979 / Serial #11077854 While on site changed two door…"
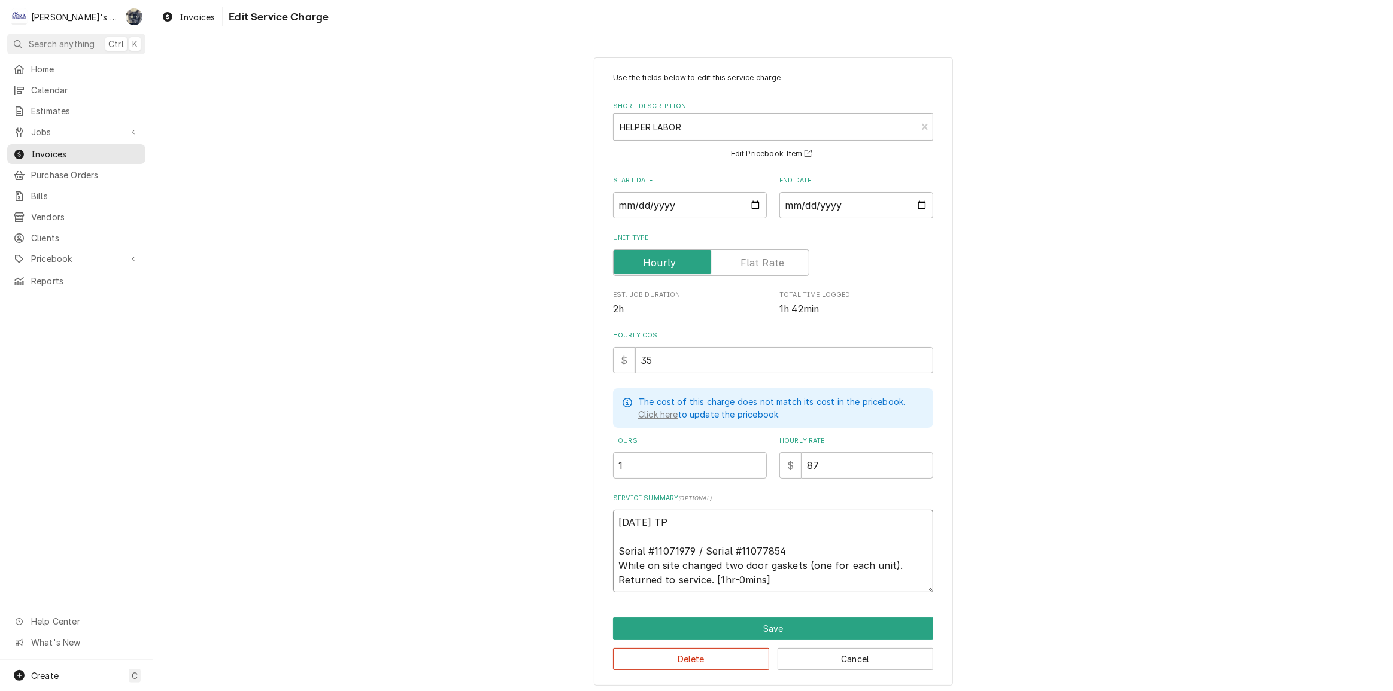
click at [681, 564] on textarea "7/30/2025 TP Serial #11071979 / Serial #11077854 While on site changed two door…" at bounding box center [773, 551] width 320 height 83
type textarea "x"
type textarea "7/30/2025 TP Serial #11071979 / Serial #11077854 While on site hanged two door …"
type textarea "x"
type textarea "7/30/2025 TP Serial #11071979 / Serial #11077854 While on sitehanged two door g…"
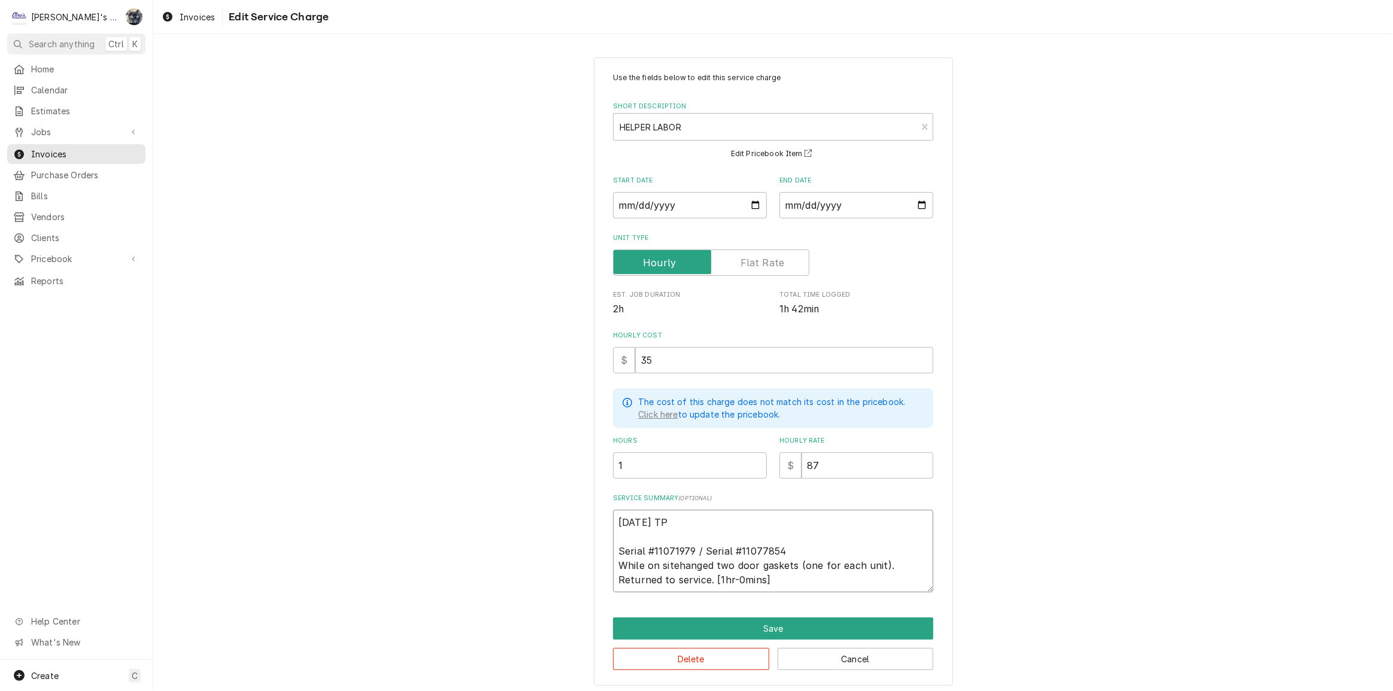
type textarea "x"
type textarea "7/30/2025 TP Serial #11071979 / Serial #11077854 While on sithanged two door ga…"
type textarea "x"
type textarea "7/30/2025 TP Serial #11071979 / Serial #11077854 While on sihanged two door gas…"
type textarea "x"
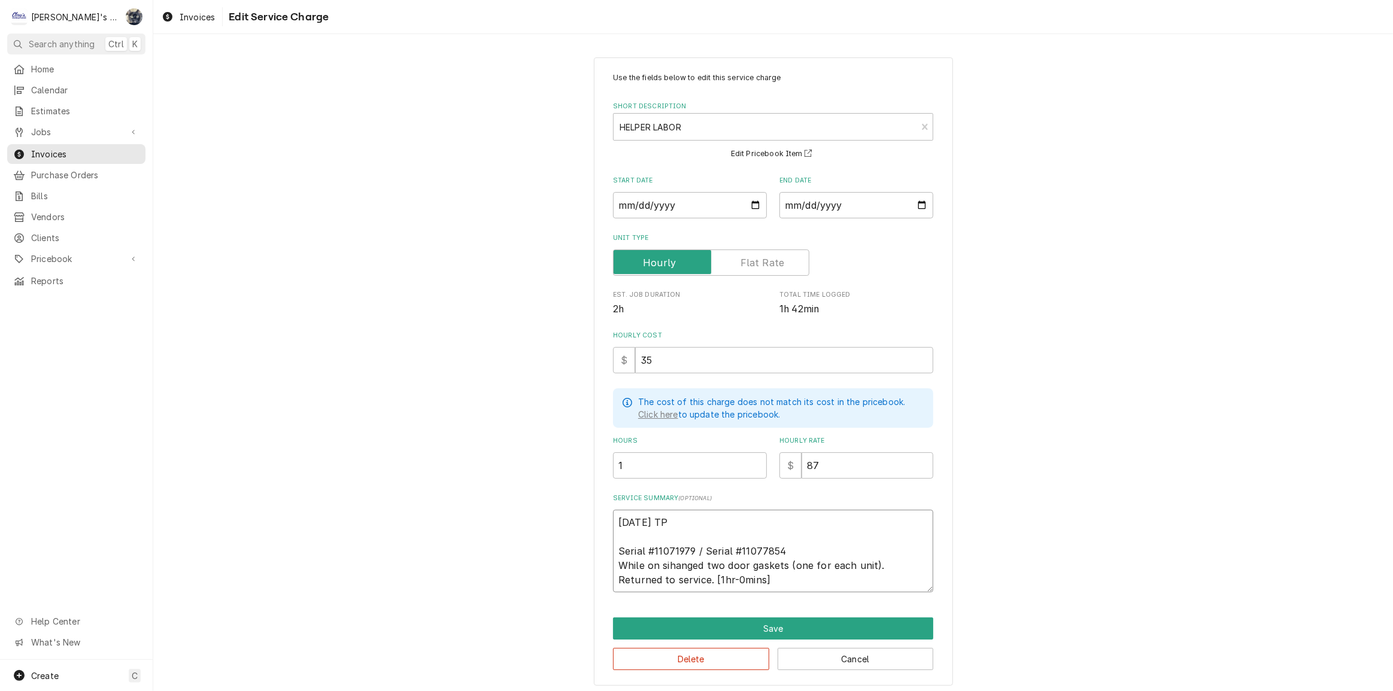
type textarea "7/30/2025 TP Serial #11071979 / Serial #11077854 While on shanged two door gask…"
type textarea "x"
type textarea "7/30/2025 TP Serial #11071979 / Serial #11077854 While on hanged two door gaske…"
type textarea "x"
type textarea "7/30/2025 TP Serial #11071979 / Serial #11077854 While onhanged two door gasket…"
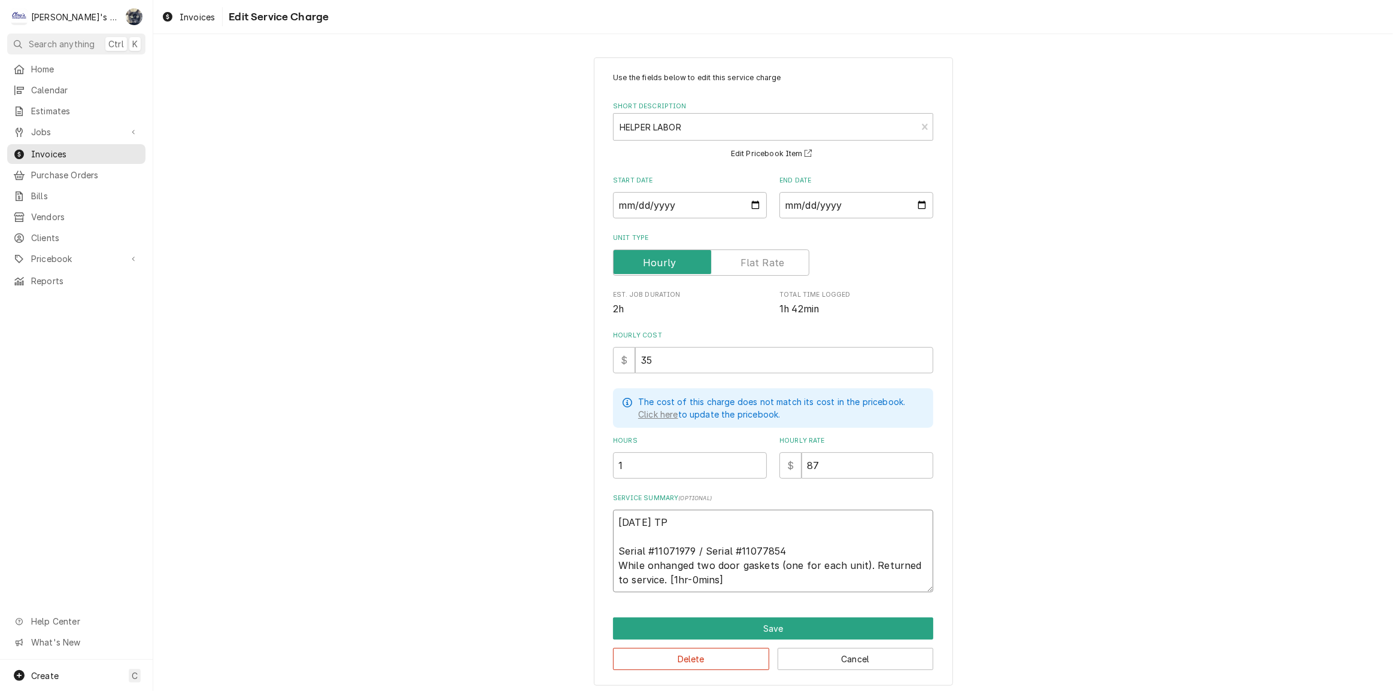
type textarea "x"
type textarea "7/30/2025 TP Serial #11071979 / Serial #11077854 While ohanged two door gaskets…"
type textarea "x"
type textarea "7/30/2025 TP Serial #11071979 / Serial #11077854 While hanged two door gaskets …"
type textarea "x"
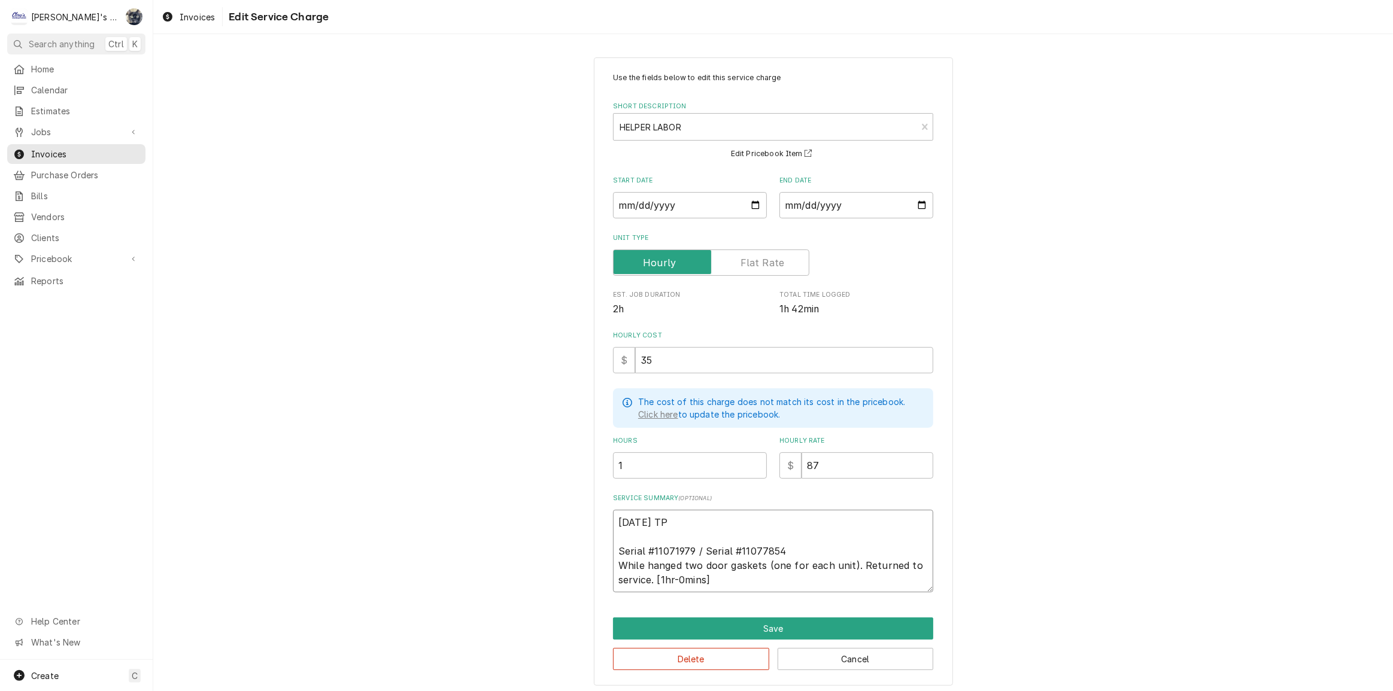
type textarea "7/30/2025 TP Serial #11071979 / Serial #11077854 Whilehanged two door gaskets (…"
type textarea "x"
type textarea "7/30/2025 TP Serial #11071979 / Serial #11077854 Whilhanged two door gaskets (o…"
type textarea "x"
type textarea "7/30/2025 TP Serial #11071979 / Serial #11077854 Whihanged two door gaskets (on…"
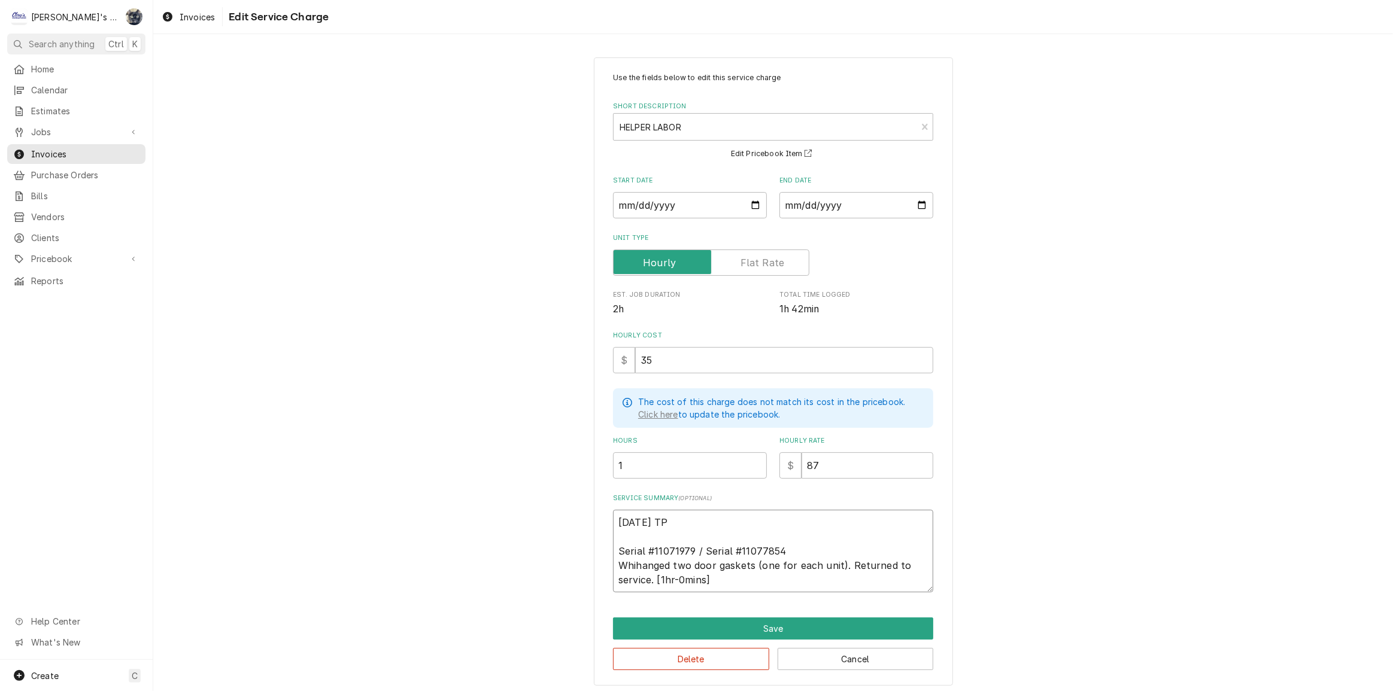
type textarea "x"
type textarea "7/30/2025 TP Serial #11071979 / Serial #11077854 Whhanged two door gaskets (one…"
type textarea "x"
type textarea "7/30/2025 TP Serial #11071979 / Serial #11077854 Whanged two door gaskets (one …"
type textarea "x"
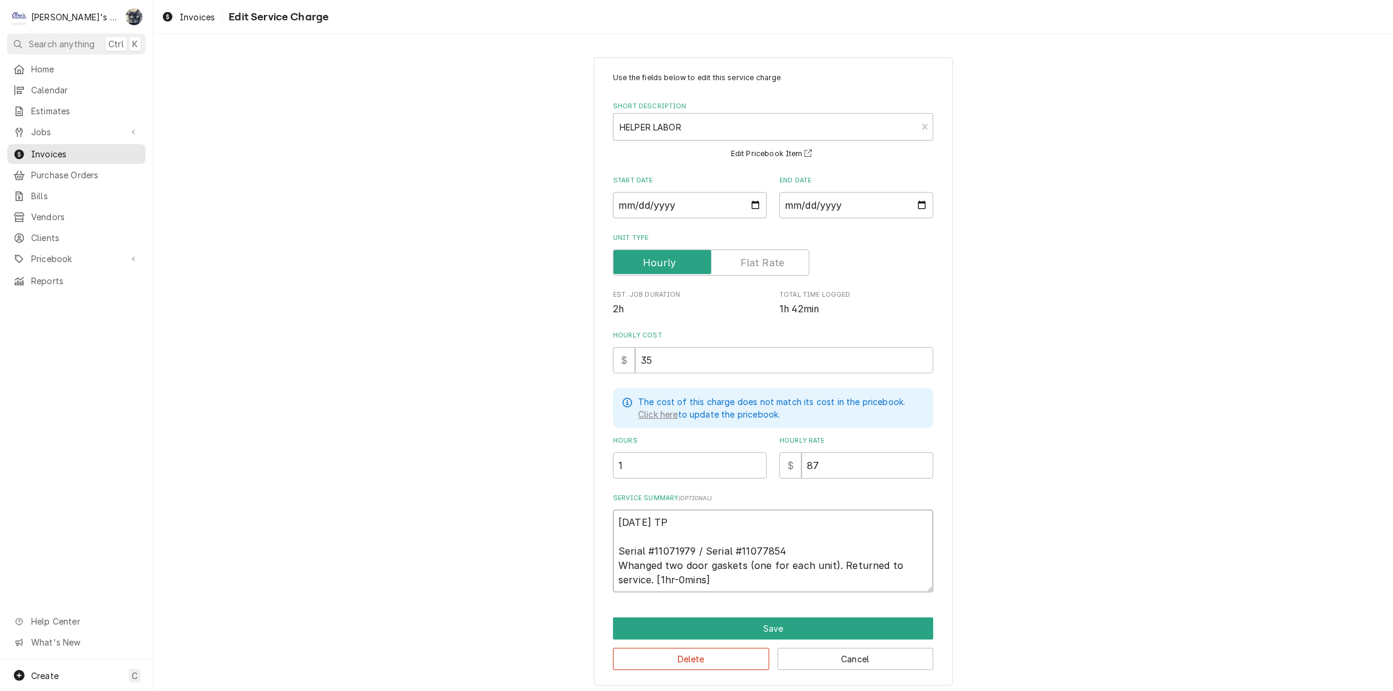
type textarea "7/30/2025 TP Serial #11071979 / Serial #11077854 hanged two door gaskets (one f…"
type textarea "x"
type textarea "7/30/2025 TP Serial #11071979 / Serial #11077854 Changed two door gaskets (one …"
click at [613, 549] on textarea "7/30/2025 TP Serial #11071979 / Serial #11077854 Changed two door gaskets (one …" at bounding box center [773, 551] width 320 height 83
type textarea "x"
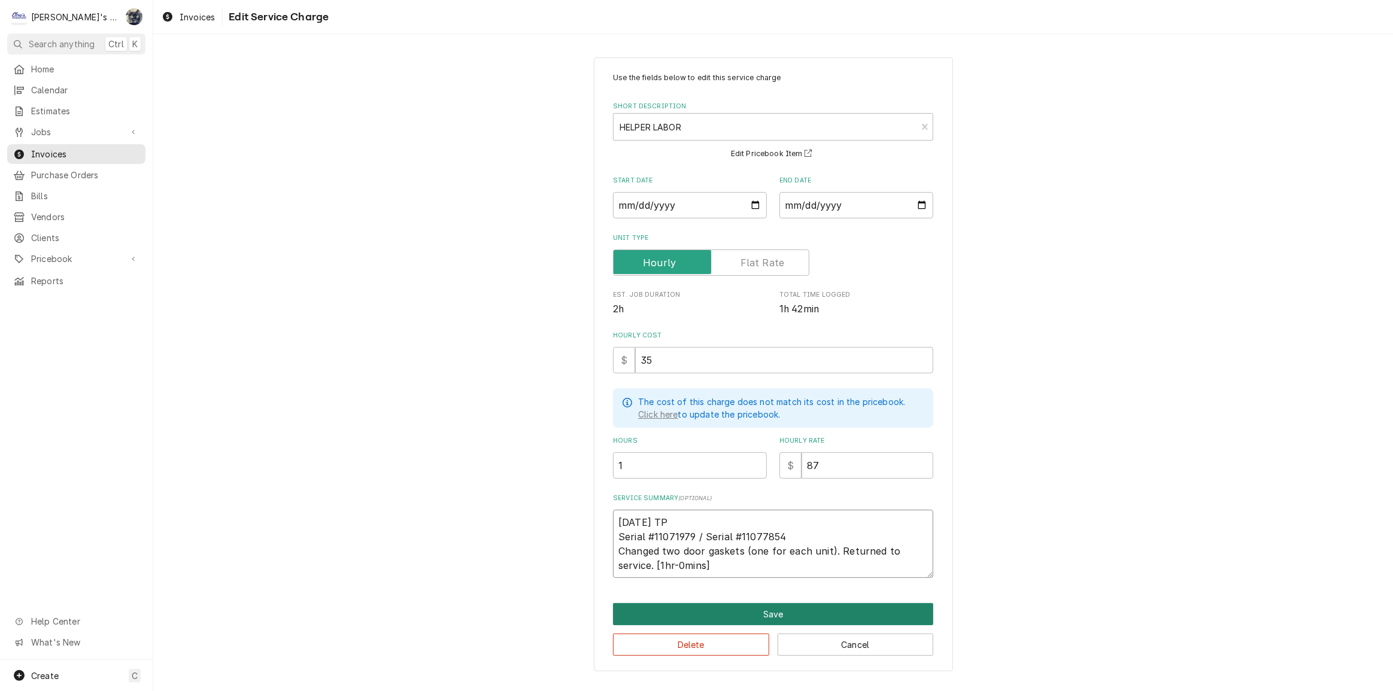
type textarea "[DATE] TP Serial #11071979 / Serial #11077854 Changed two door gaskets (one for…"
click at [670, 611] on button "Save" at bounding box center [773, 614] width 320 height 22
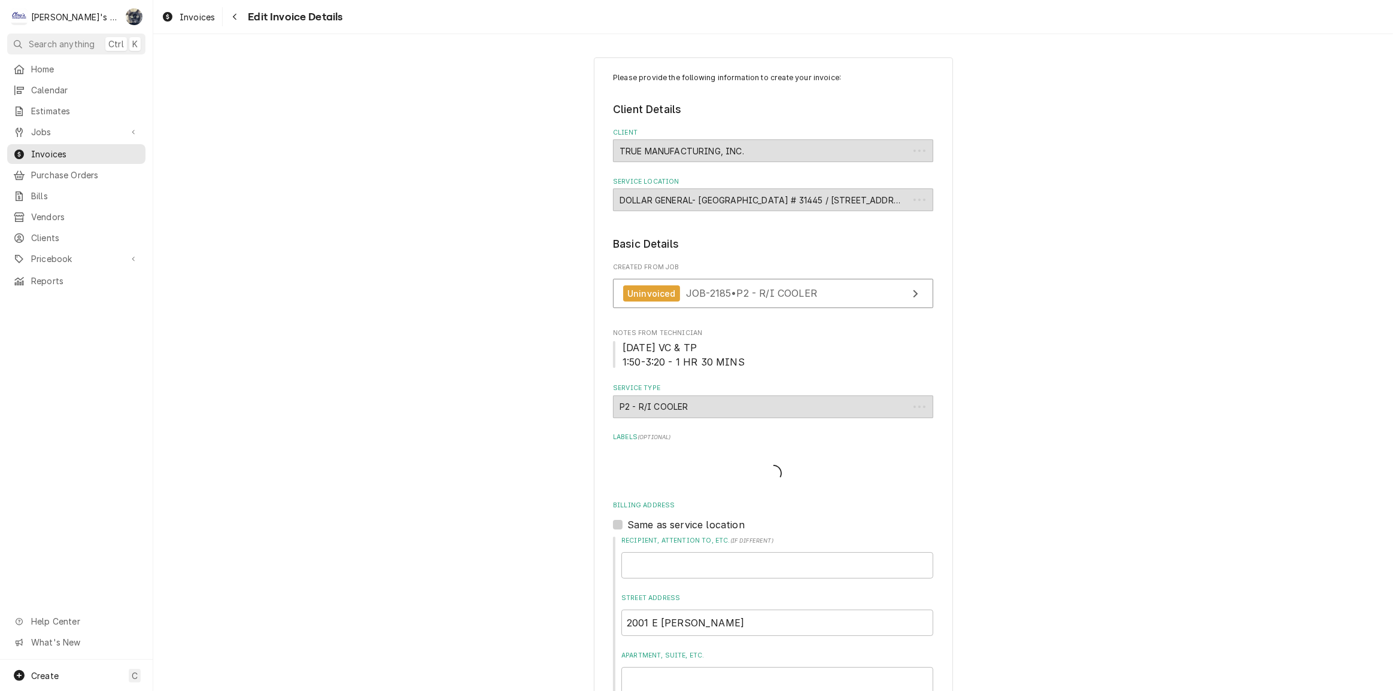
scroll to position [895, 0]
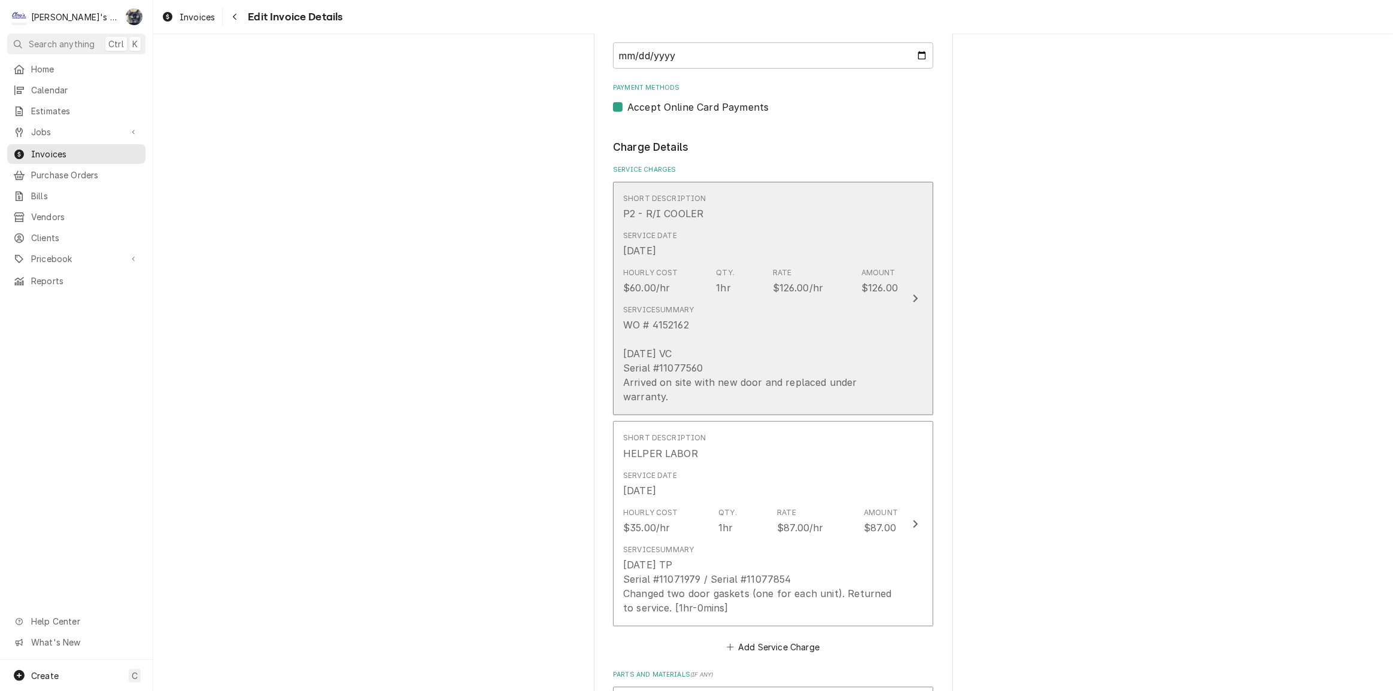
click at [663, 376] on div "WO # 4152162 [DATE] VC Serial #11077560 Arrived on site with new door and repla…" at bounding box center [760, 361] width 275 height 86
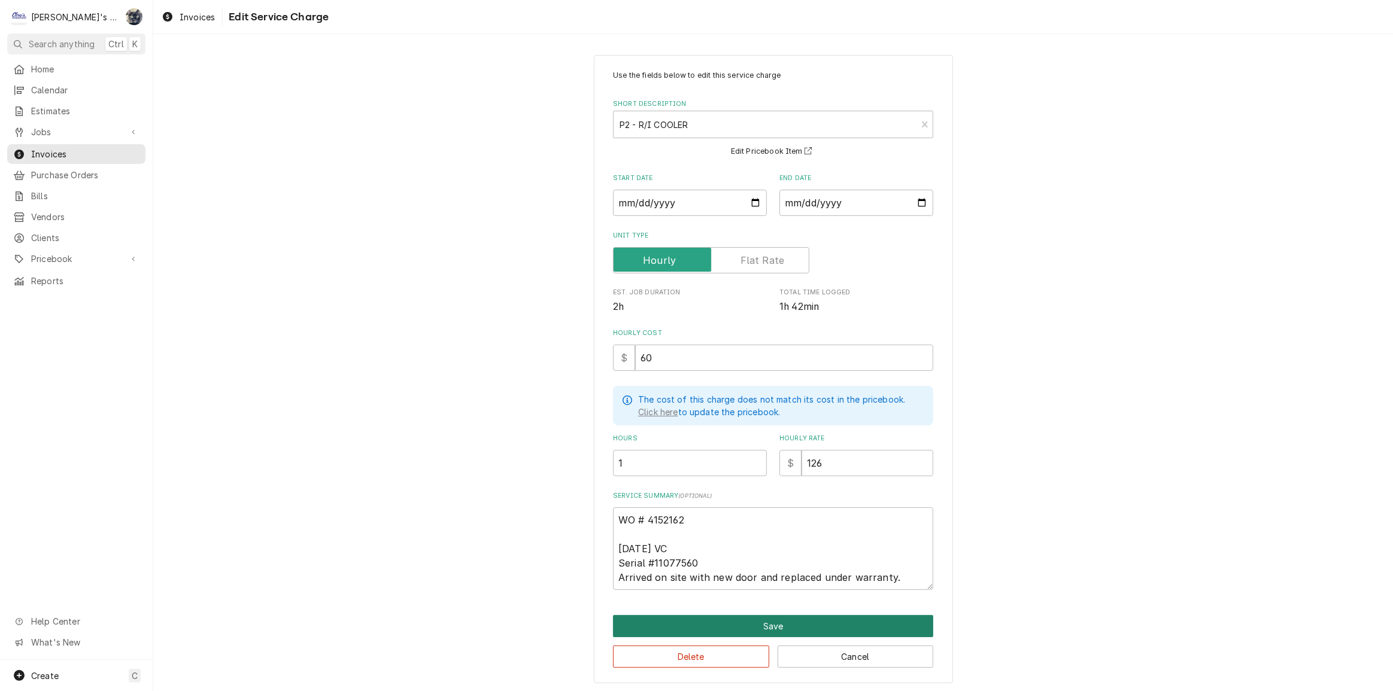
click at [686, 620] on button "Save" at bounding box center [773, 626] width 320 height 22
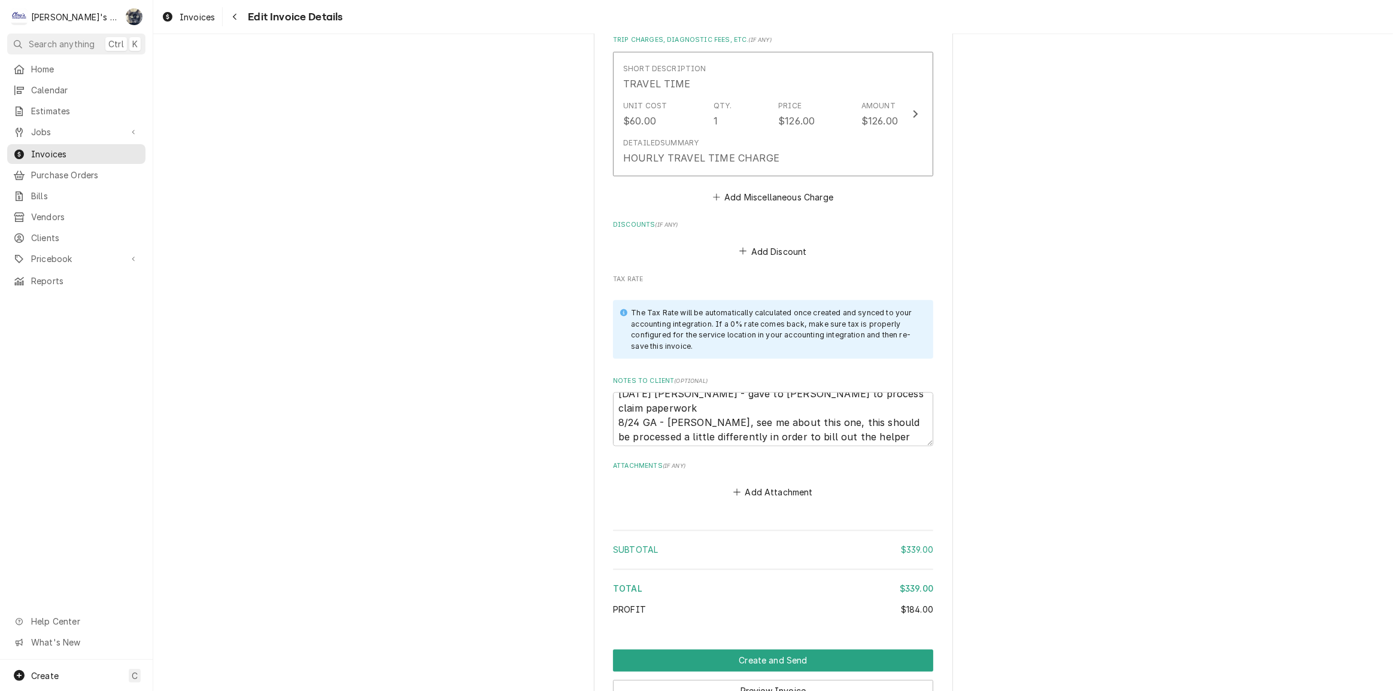
scroll to position [14, 0]
drag, startPoint x: 683, startPoint y: 427, endPoint x: 598, endPoint y: 393, distance: 91.4
type textarea "x"
type textarea "8/19/2025 Sarah - gave to Jeff to process claim paperwork"
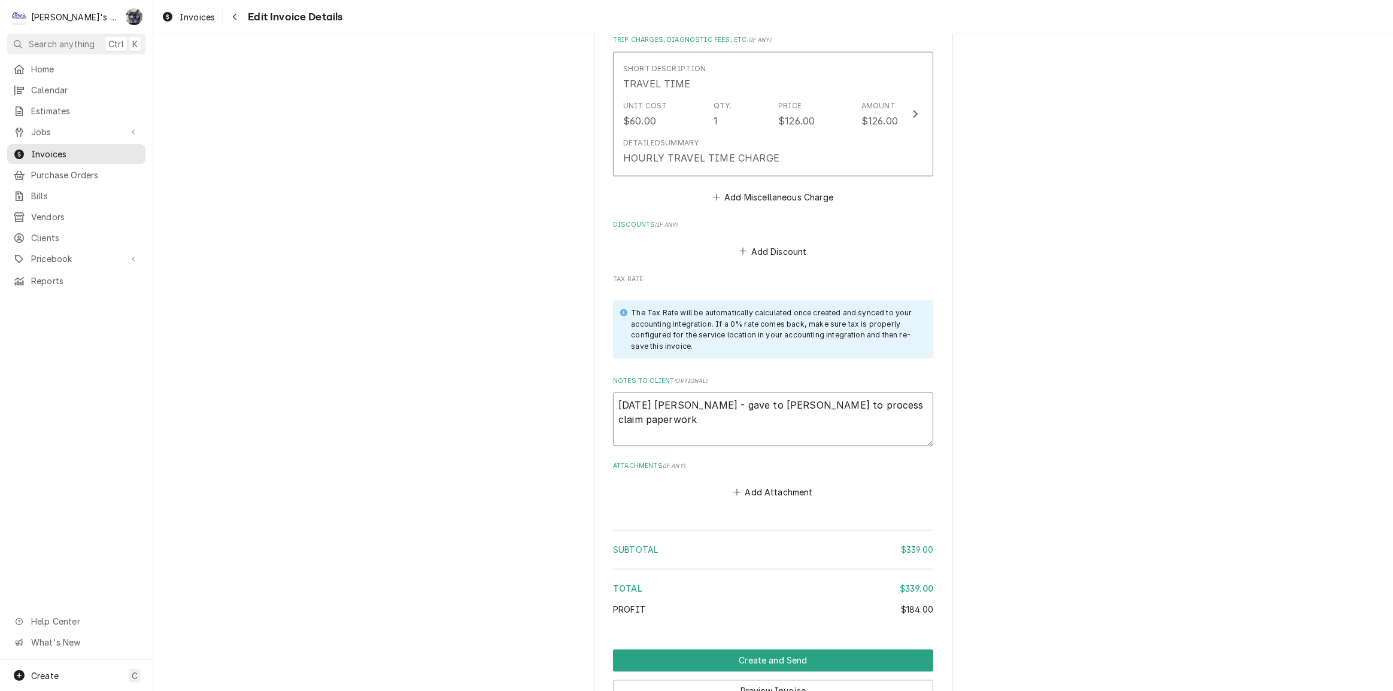
scroll to position [0, 0]
type textarea "x"
type textarea "8/19/2025 Sarah - gave to Jeff to process claim paperwork"
type textarea "x"
type textarea "8/19/2025 Sarah - gave to Jeff to process claim paperwor"
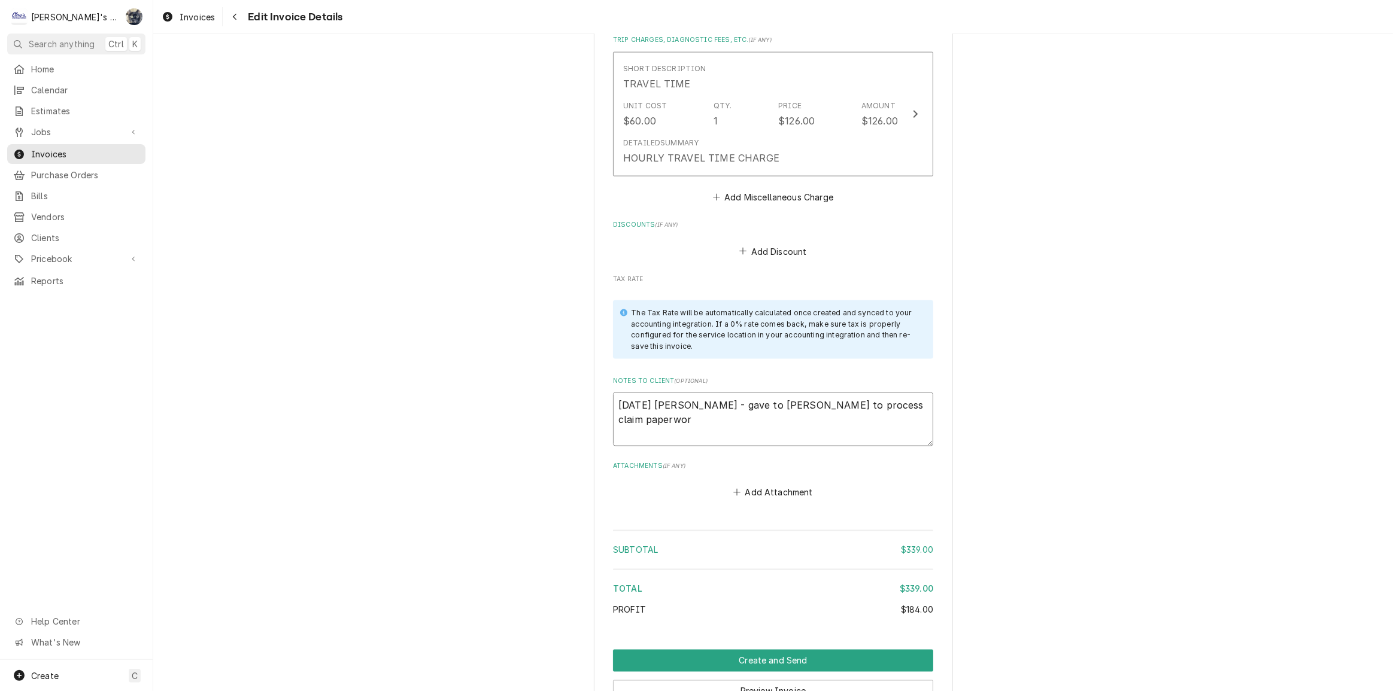
type textarea "x"
type textarea "8/19/2025 Sarah - gave to Jeff to process claim paperwo"
type textarea "x"
type textarea "8/19/2025 Sarah - gave to Jeff to process claim paperw"
type textarea "x"
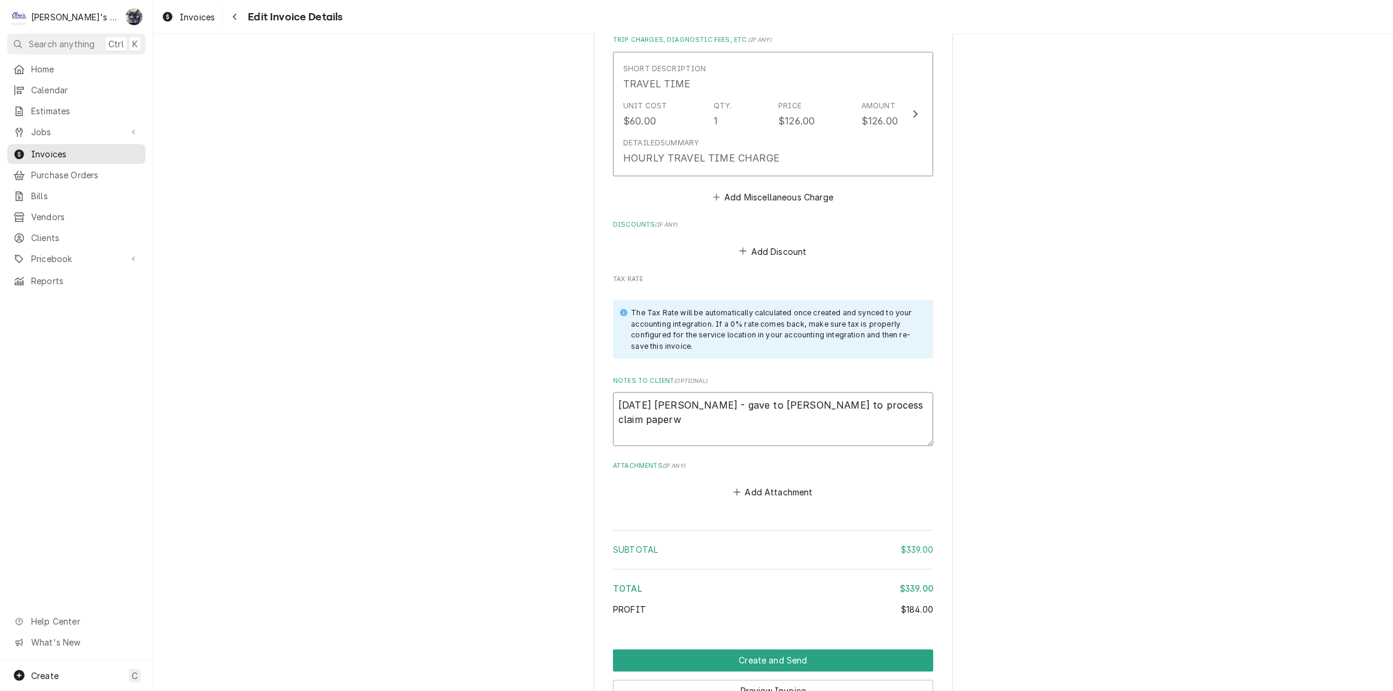
type textarea "8/19/2025 Sarah - gave to Jeff to process claim paper"
type textarea "x"
type textarea "8/19/2025 Sarah - gave to Jeff to process claim pape"
type textarea "x"
type textarea "8/19/2025 Sarah - gave to Jeff to process claim pap"
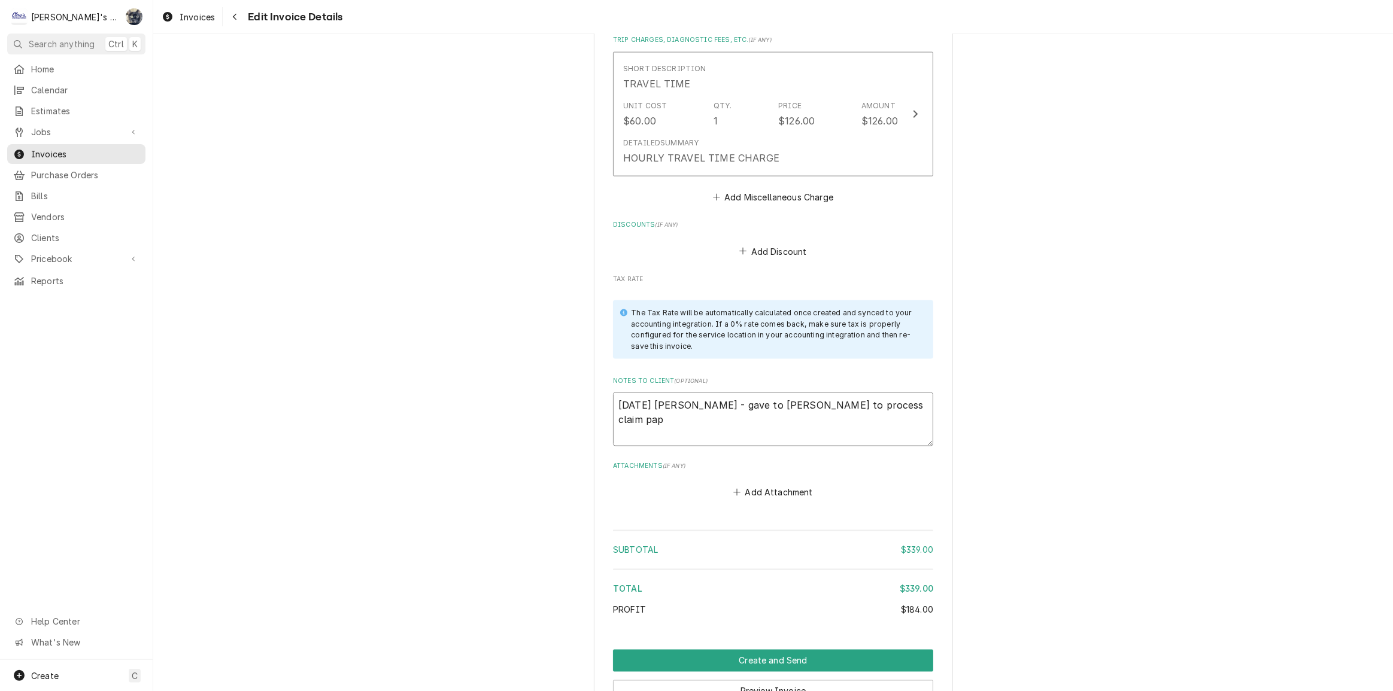
type textarea "x"
type textarea "8/19/2025 Sarah - gave to Jeff to process claim pa"
type textarea "x"
type textarea "8/19/2025 Sarah - gave to Jeff to process claim p"
type textarea "x"
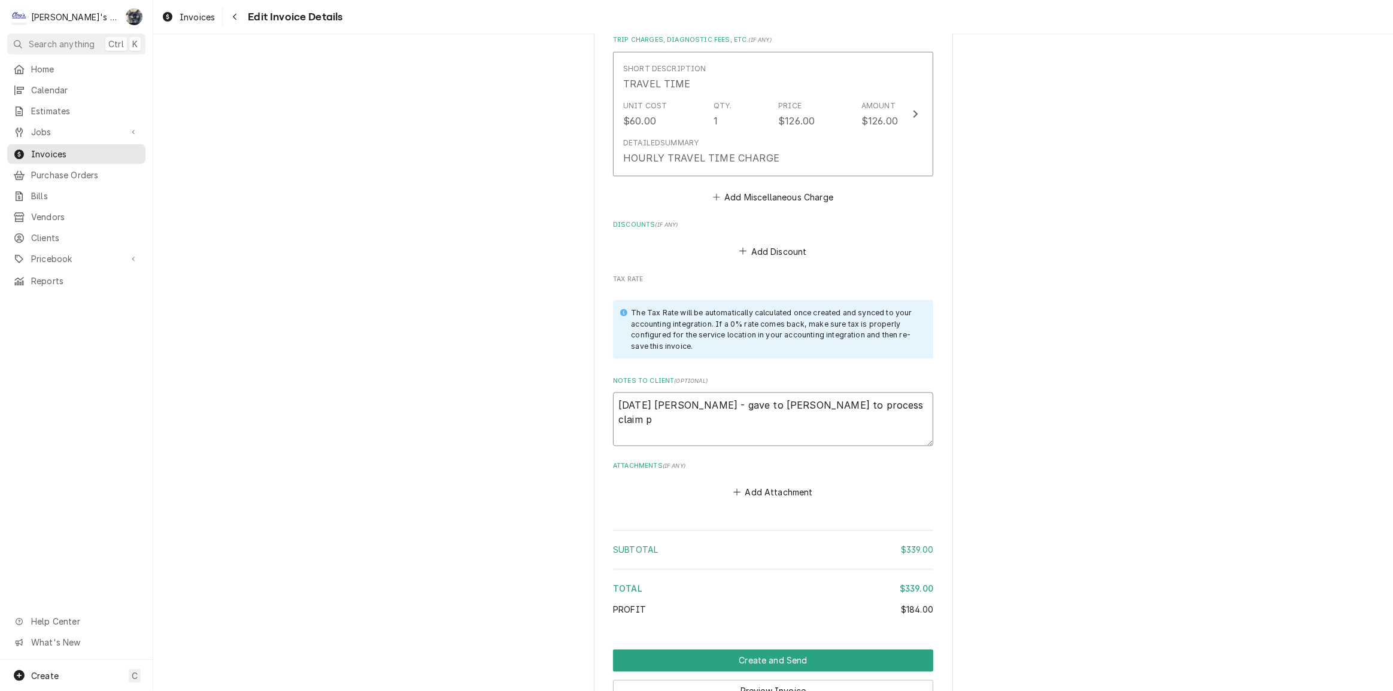
type textarea "8/19/2025 Sarah - gave to Jeff to process claim"
type textarea "x"
type textarea "8/19/2025 Sarah - gave to Jeff to process claim"
type textarea "x"
type textarea "8/19/2025 Sarah - gave to Jeff to process clai"
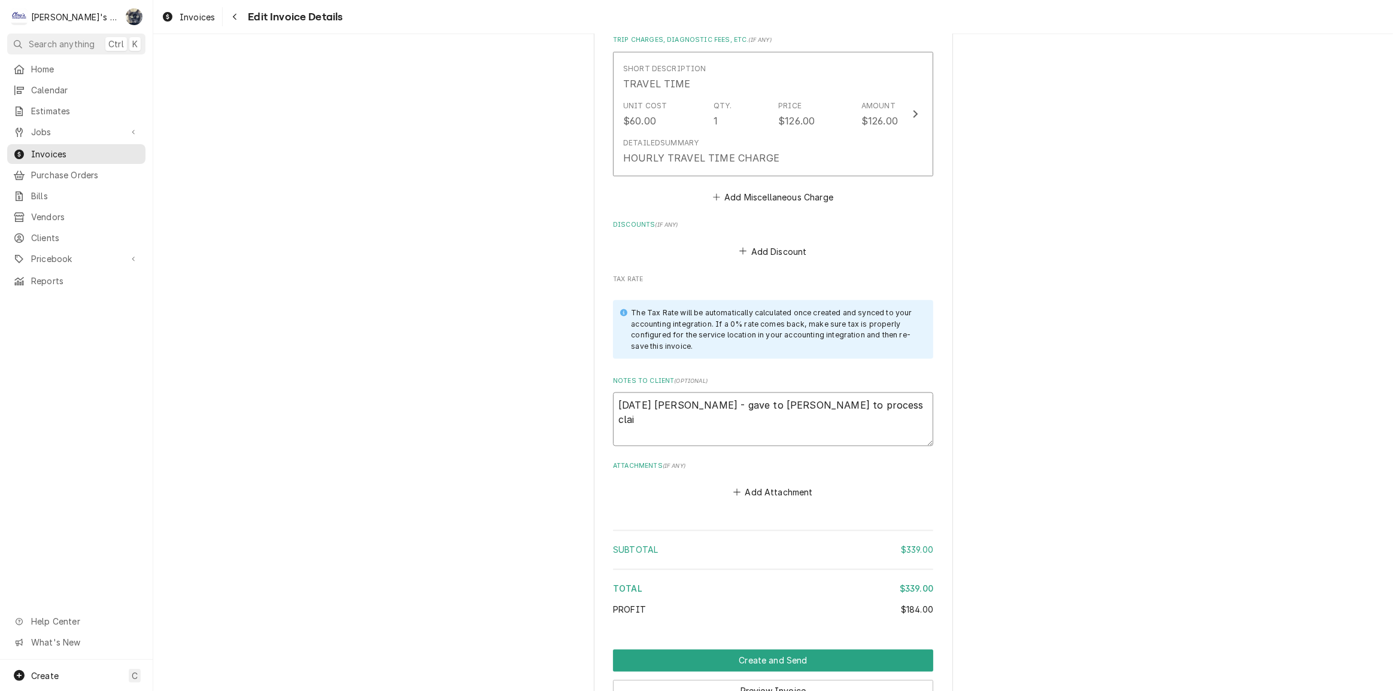
type textarea "x"
type textarea "8/19/2025 Sarah - gave to Jeff to process cla"
type textarea "x"
type textarea "8/19/2025 Sarah - gave to Jeff to process cl"
type textarea "x"
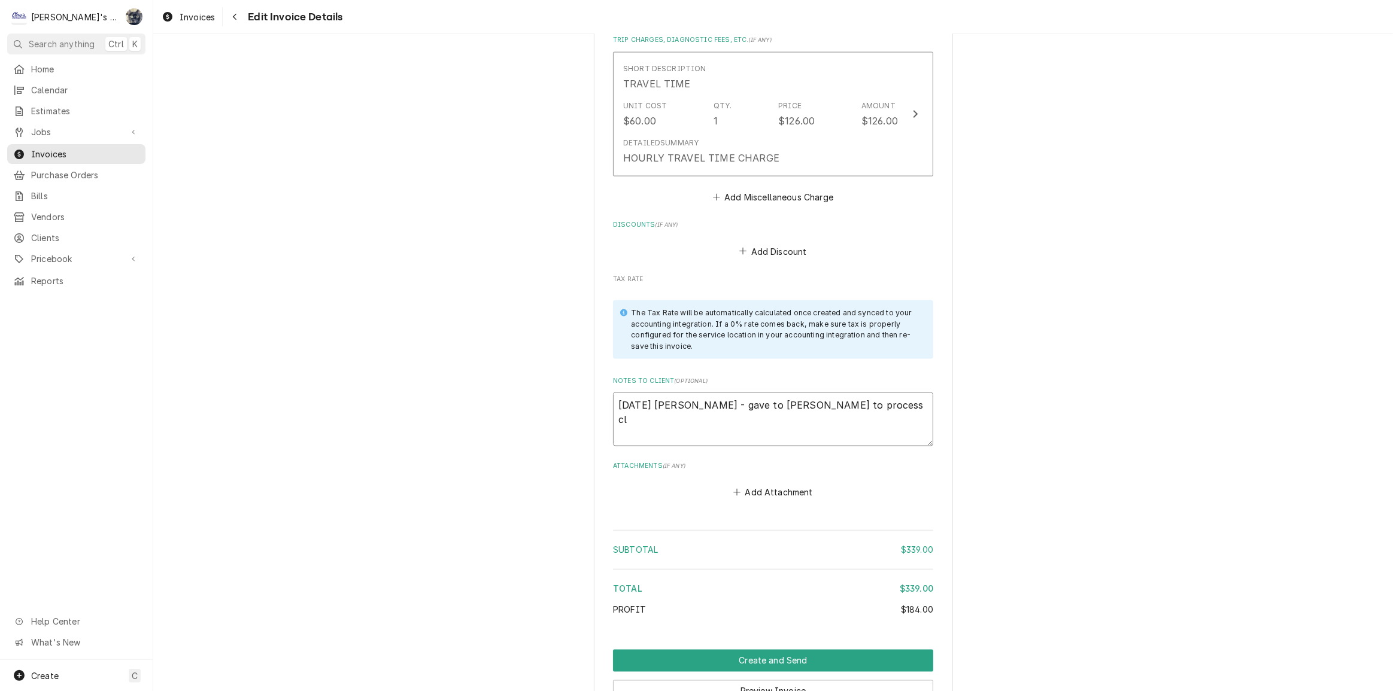
type textarea "8/19/2025 Sarah - gave to Jeff to process c"
type textarea "x"
type textarea "8/19/2025 Sarah - gave to Jeff to process"
type textarea "x"
type textarea "8/19/2025 Sarah - gave to Jeff to process"
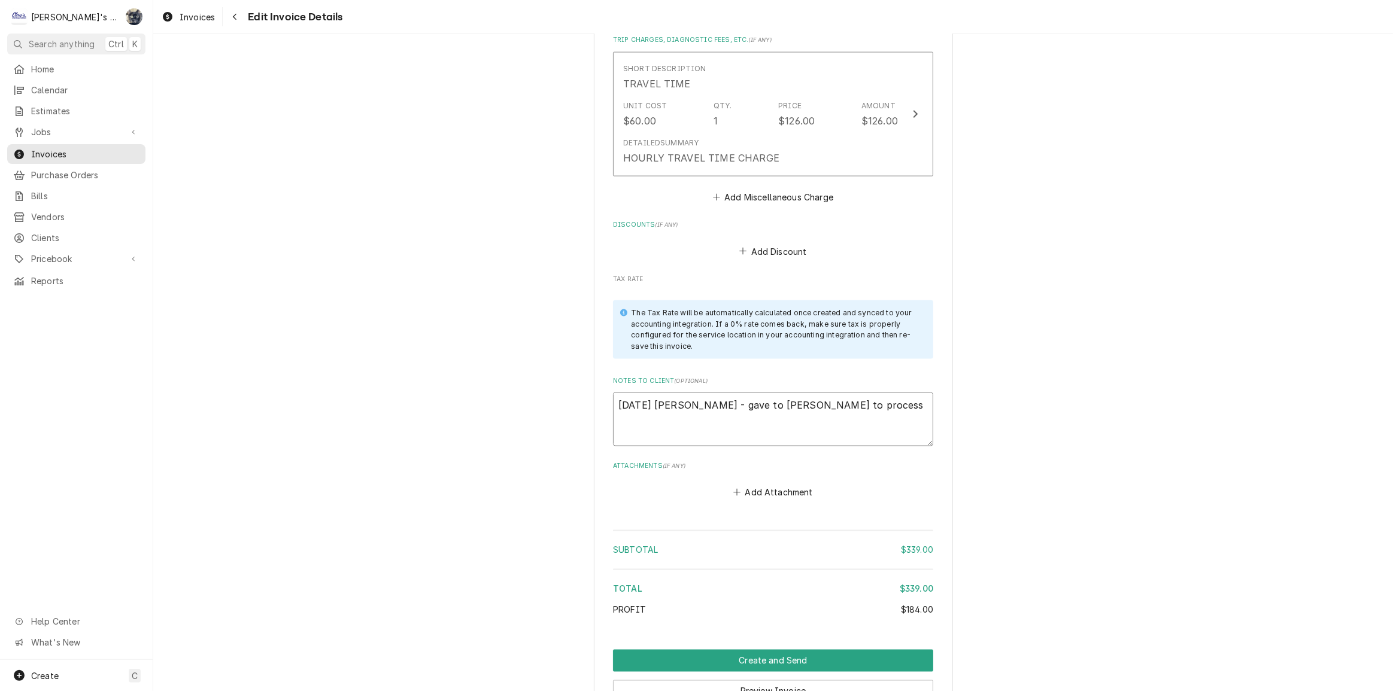
type textarea "x"
type textarea "8/19/2025 Sarah - gave to Jeff to proces"
type textarea "x"
type textarea "8/19/2025 Sarah - gave to Jeff to proce"
type textarea "x"
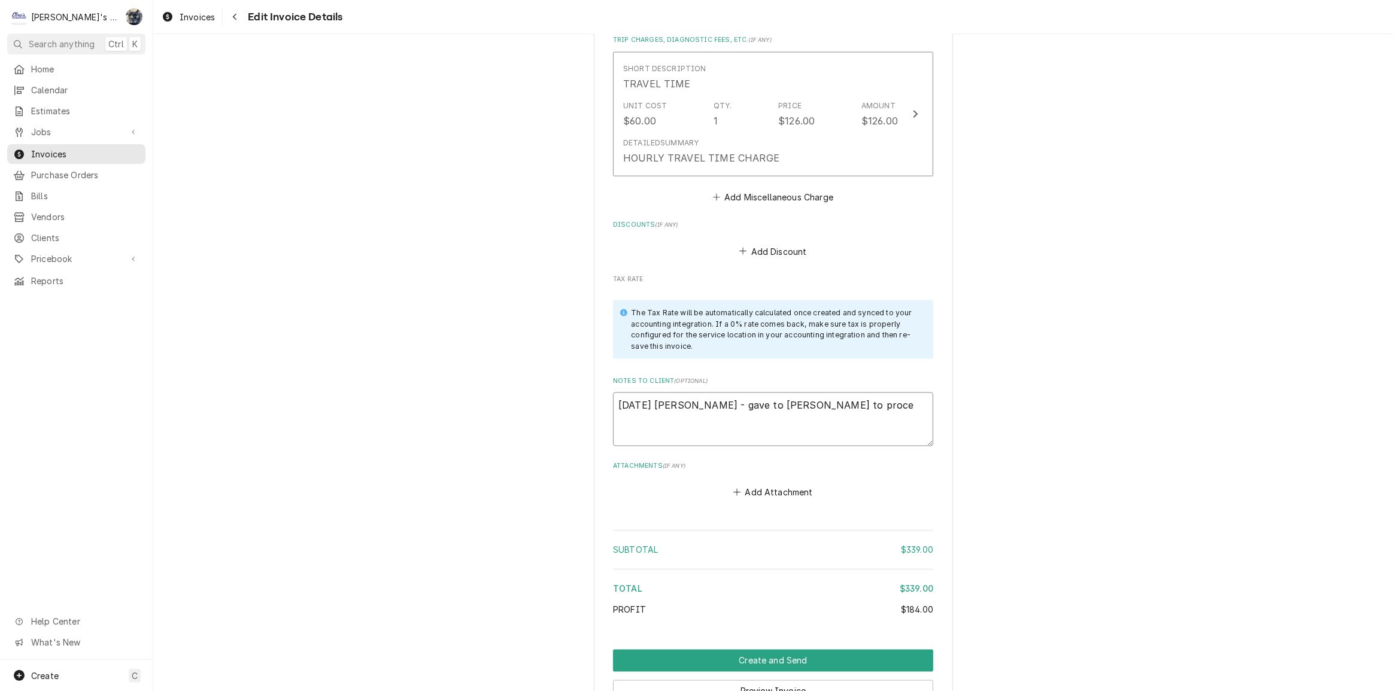
type textarea "8/19/2025 Sarah - gave to Jeff to proc"
type textarea "x"
type textarea "8/19/2025 Sarah - gave to Jeff to pro"
type textarea "x"
type textarea "8/19/2025 Sarah - gave to Jeff to p"
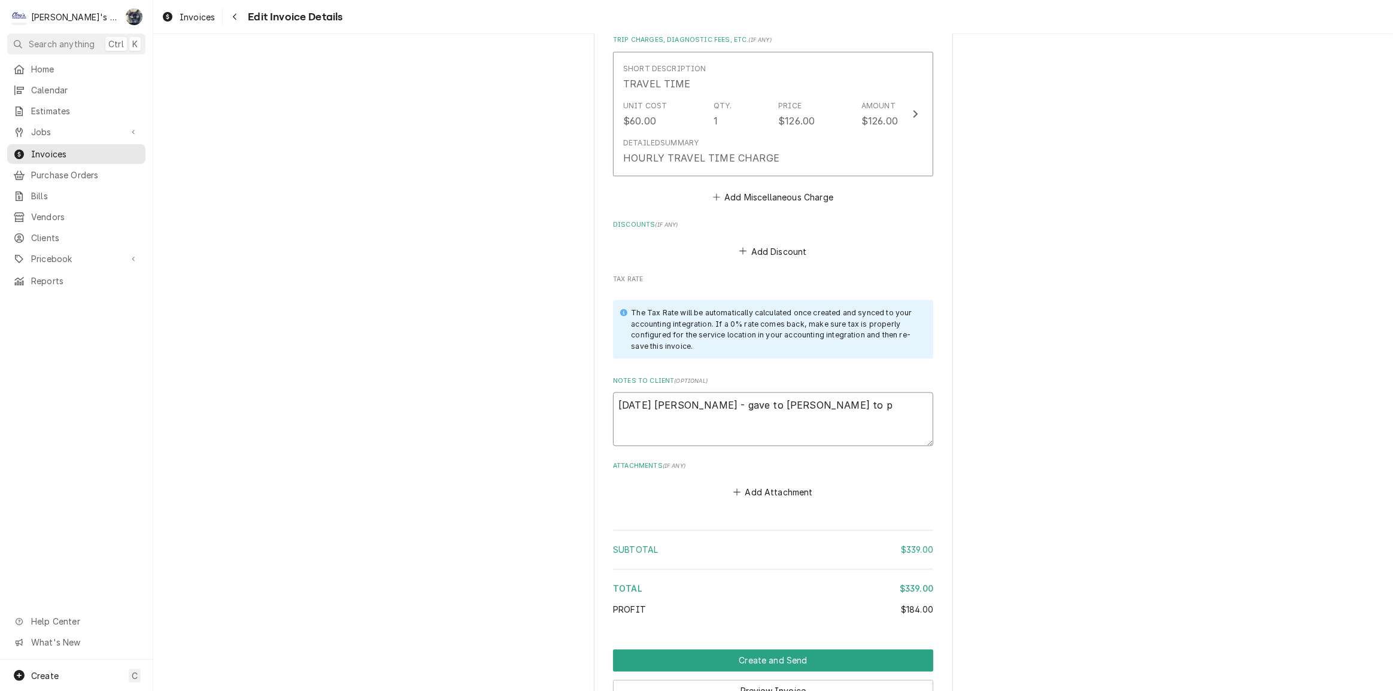
type textarea "x"
type textarea "8/19/2025 Sarah - gave to Jeff to"
type textarea "x"
type textarea "8/19/2025 Sarah - gave to Jeff to"
type textarea "x"
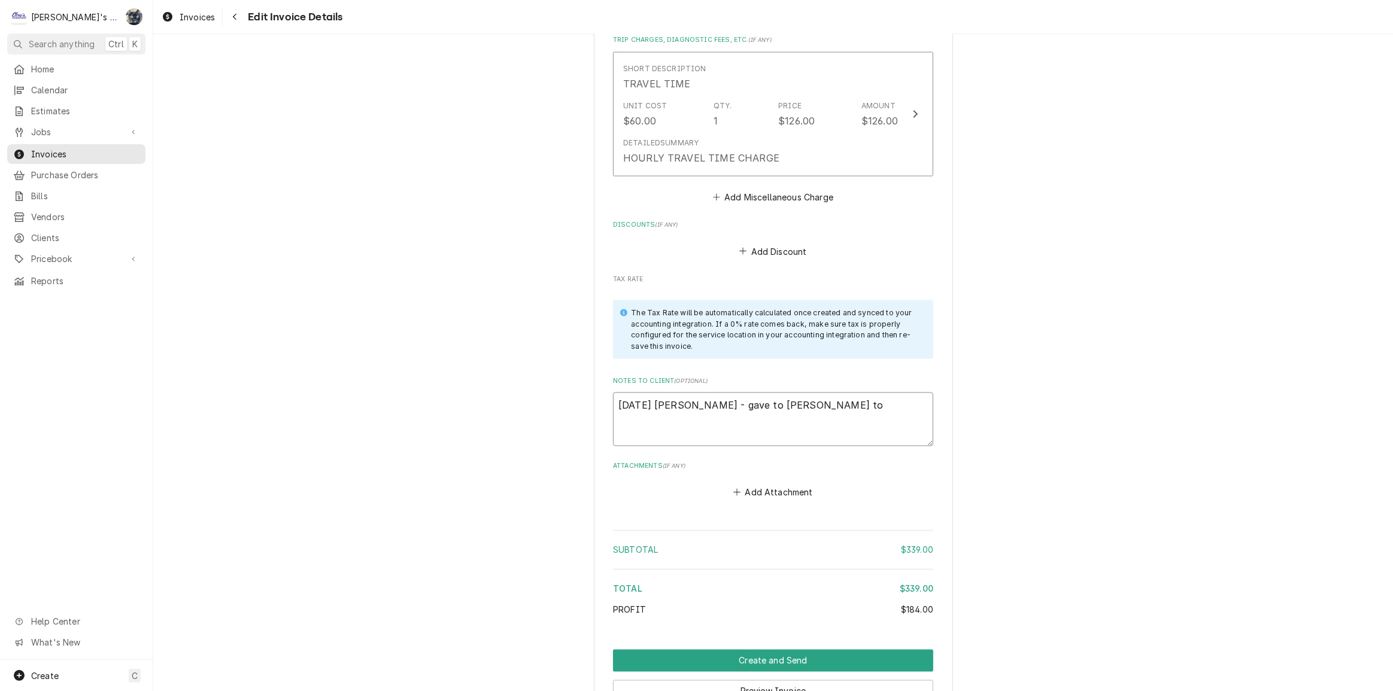
type textarea "8/19/2025 Sarah - gave to Jeff t"
type textarea "x"
type textarea "8/19/2025 Sarah - gave to Jeff"
type textarea "x"
type textarea "8/19/2025 Sarah - gave to Jeff"
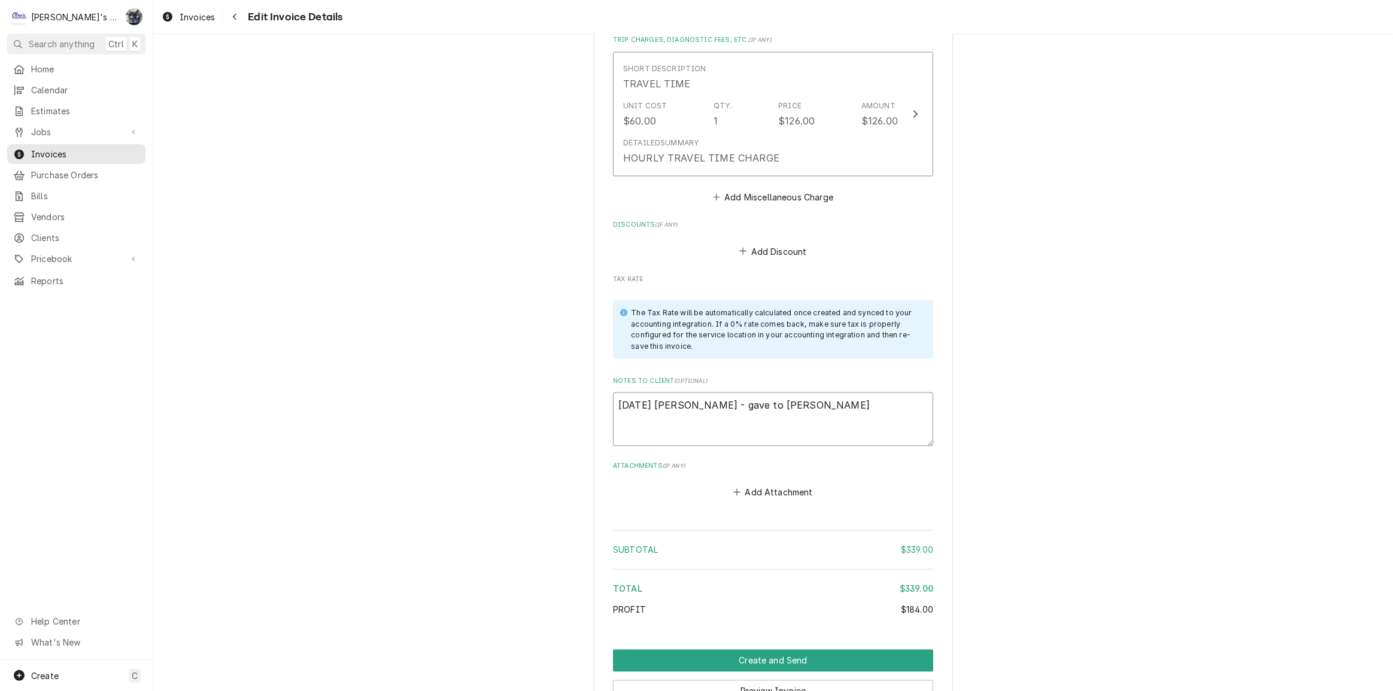
type textarea "x"
type textarea "8/19/2025 Sarah - gave to Jef"
type textarea "x"
type textarea "8/19/2025 Sarah - gave to Je"
type textarea "x"
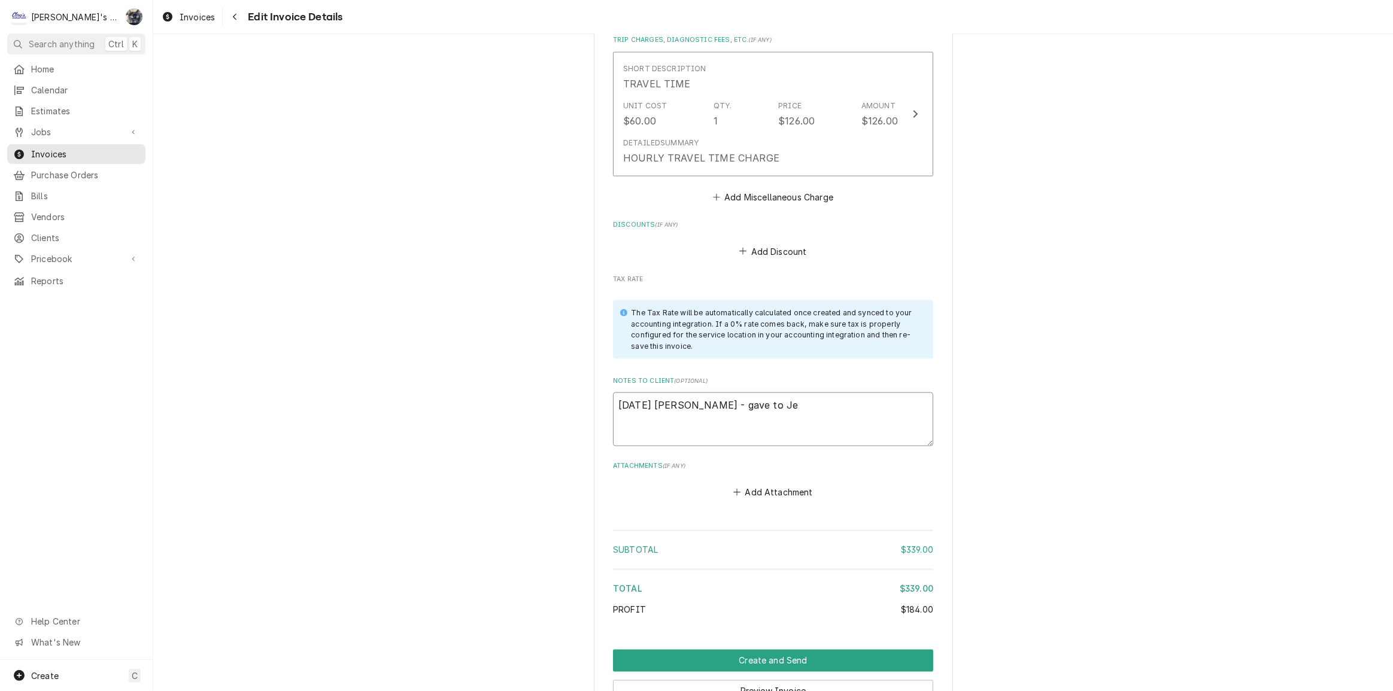
type textarea "8/19/2025 Sarah - gave to J"
type textarea "x"
type textarea "8/19/2025 Sarah - gave to"
type textarea "x"
type textarea "8/19/2025 Sarah - gave to"
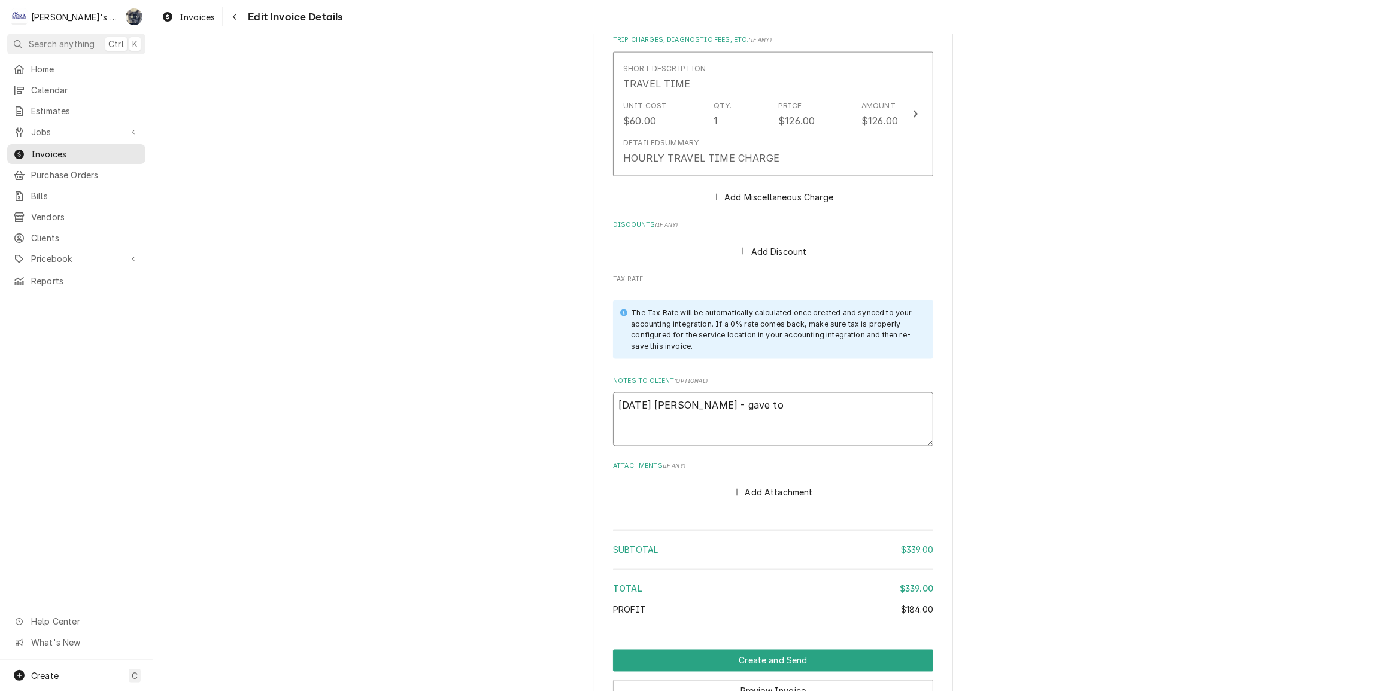
type textarea "x"
type textarea "8/19/2025 Sarah - gave t"
type textarea "x"
type textarea "8/19/2025 Sarah - gave"
type textarea "x"
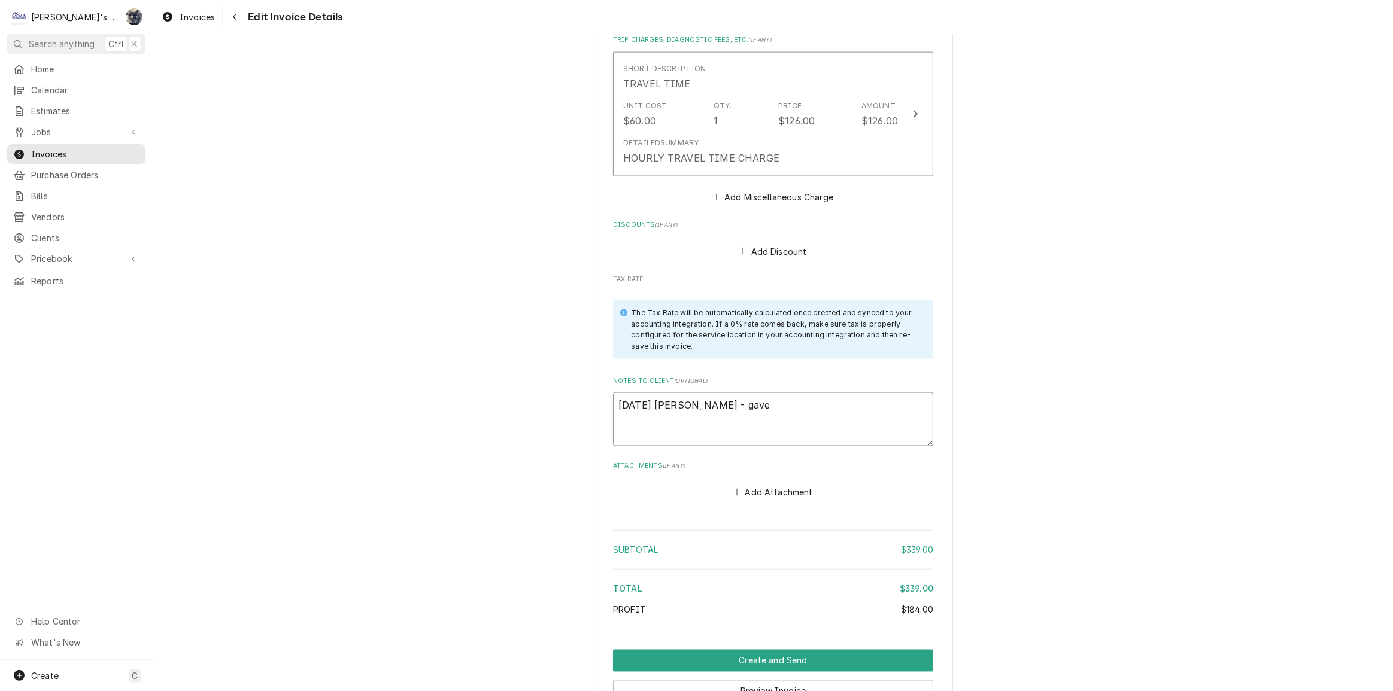
type textarea "8/19/2025 Sarah - gave"
type textarea "x"
type textarea "8/19/2025 Sarah - gav"
type textarea "x"
type textarea "8/19/2025 Sarah - ga"
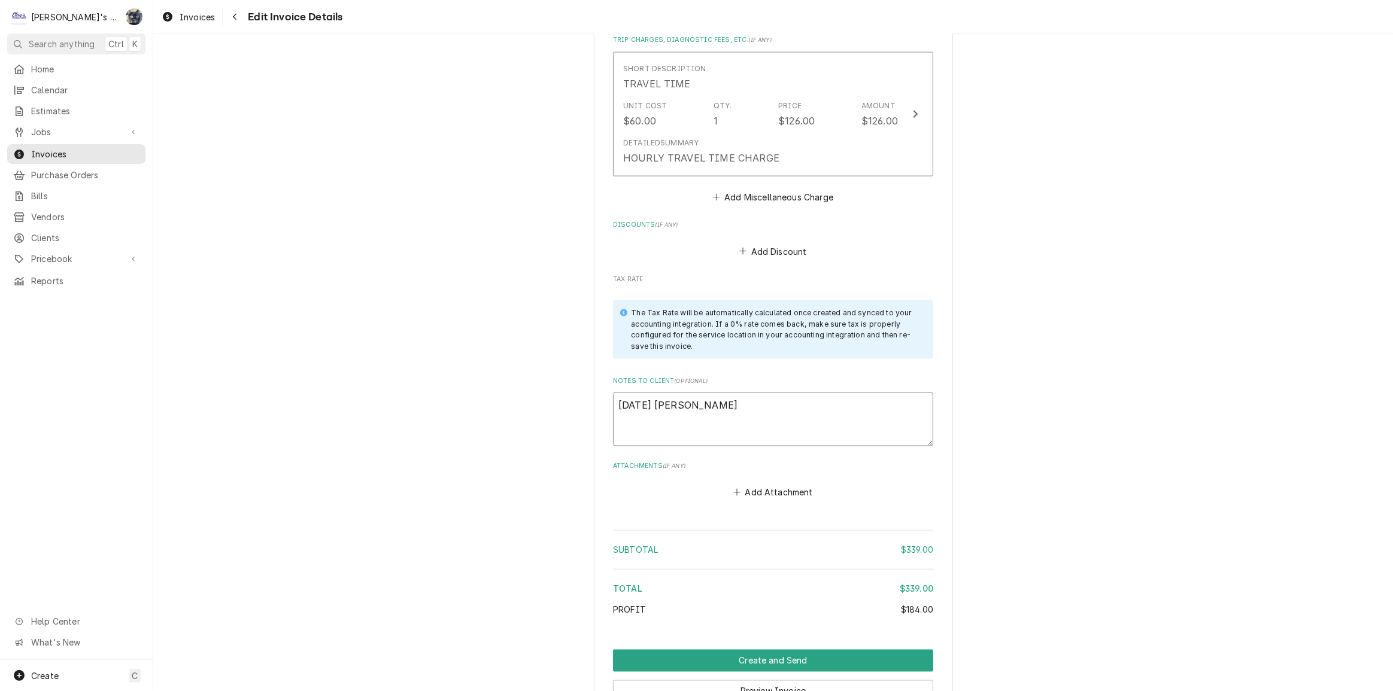
type textarea "x"
type textarea "8/19/2025 Sarah - g"
type textarea "x"
type textarea "8/19/2025 Sarah -"
type textarea "x"
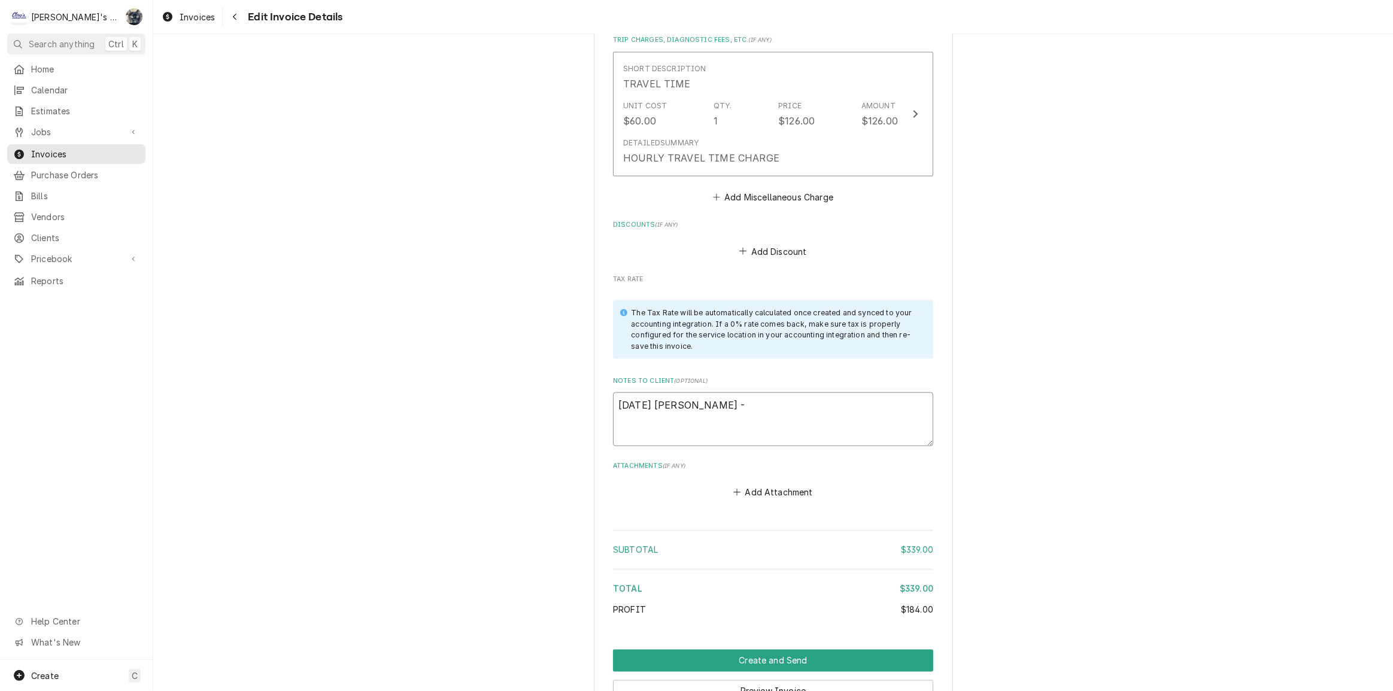
type textarea "8/19/2025 Sarah -"
type textarea "x"
type textarea "8/19/2025 Sarah"
type textarea "x"
type textarea "8/19/2025 Sarah"
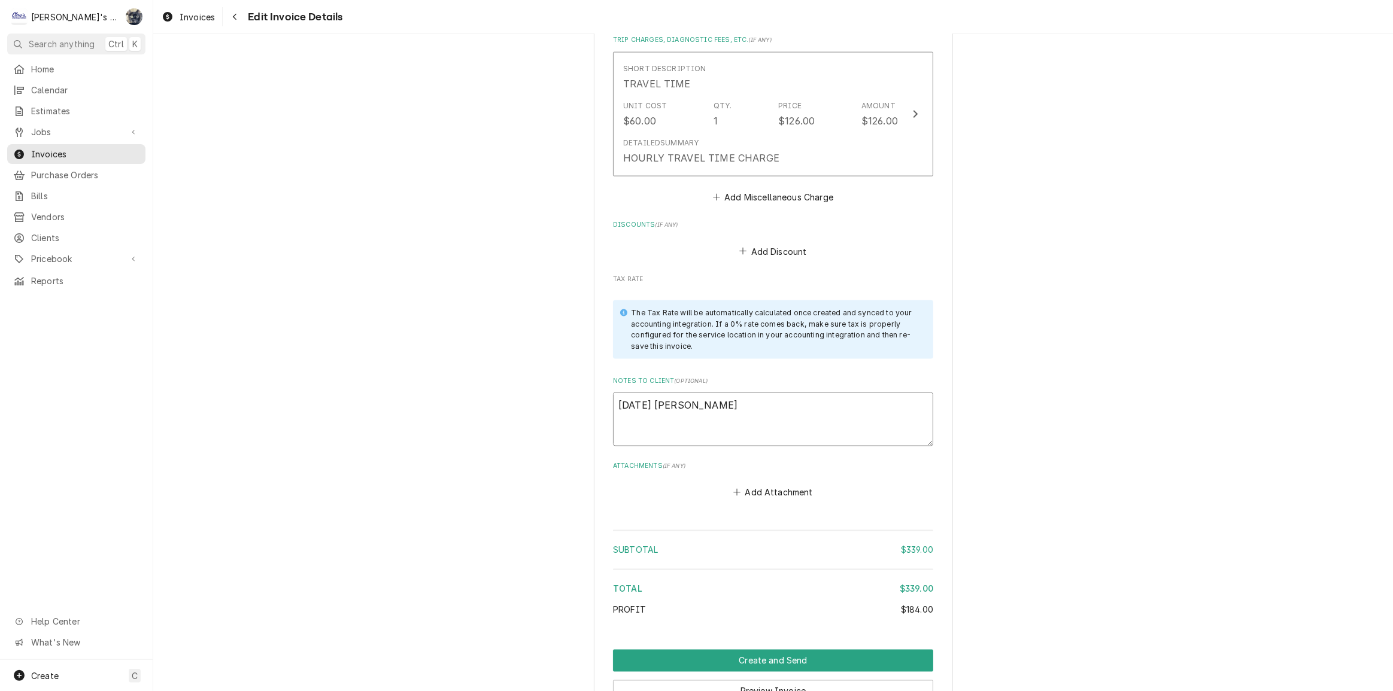
type textarea "x"
type textarea "8/19/2025 Sara"
type textarea "x"
type textarea "8/19/2025 Sar"
type textarea "x"
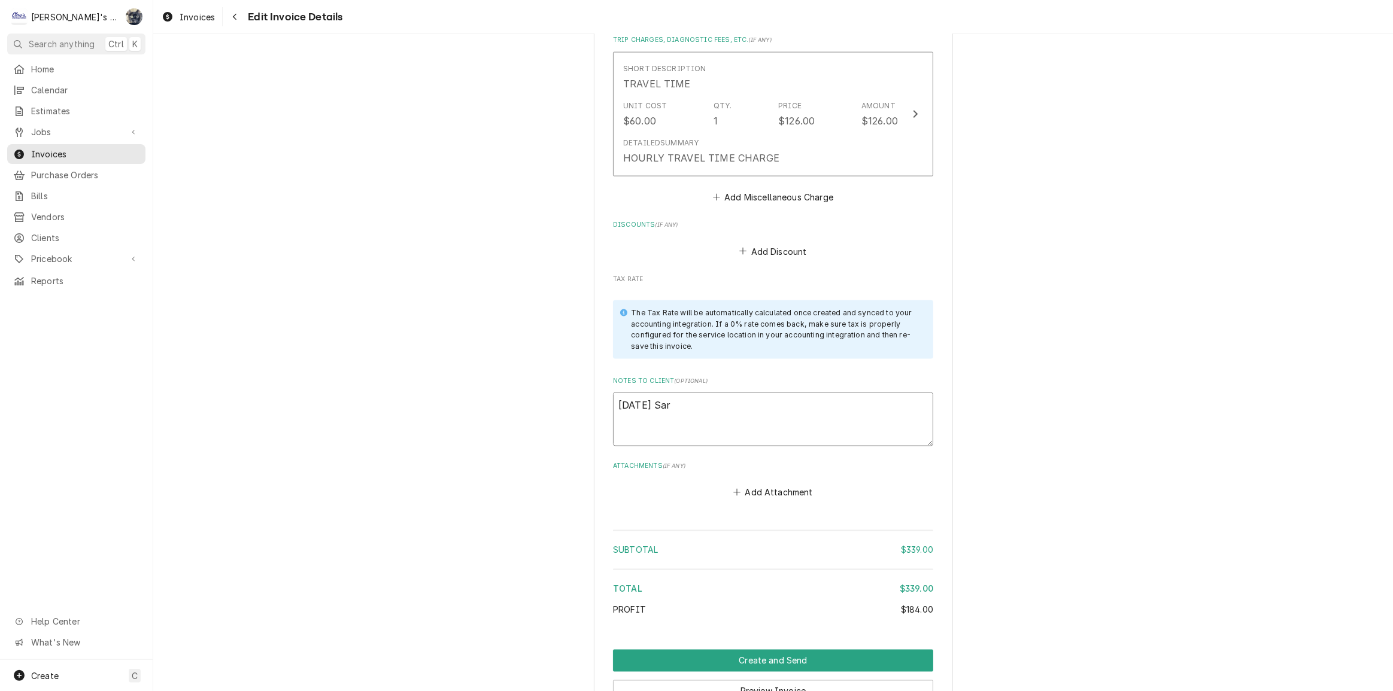
type textarea "8/19/2025 Sa"
type textarea "x"
type textarea "8/19/2025 S"
type textarea "x"
type textarea "8/19/2025"
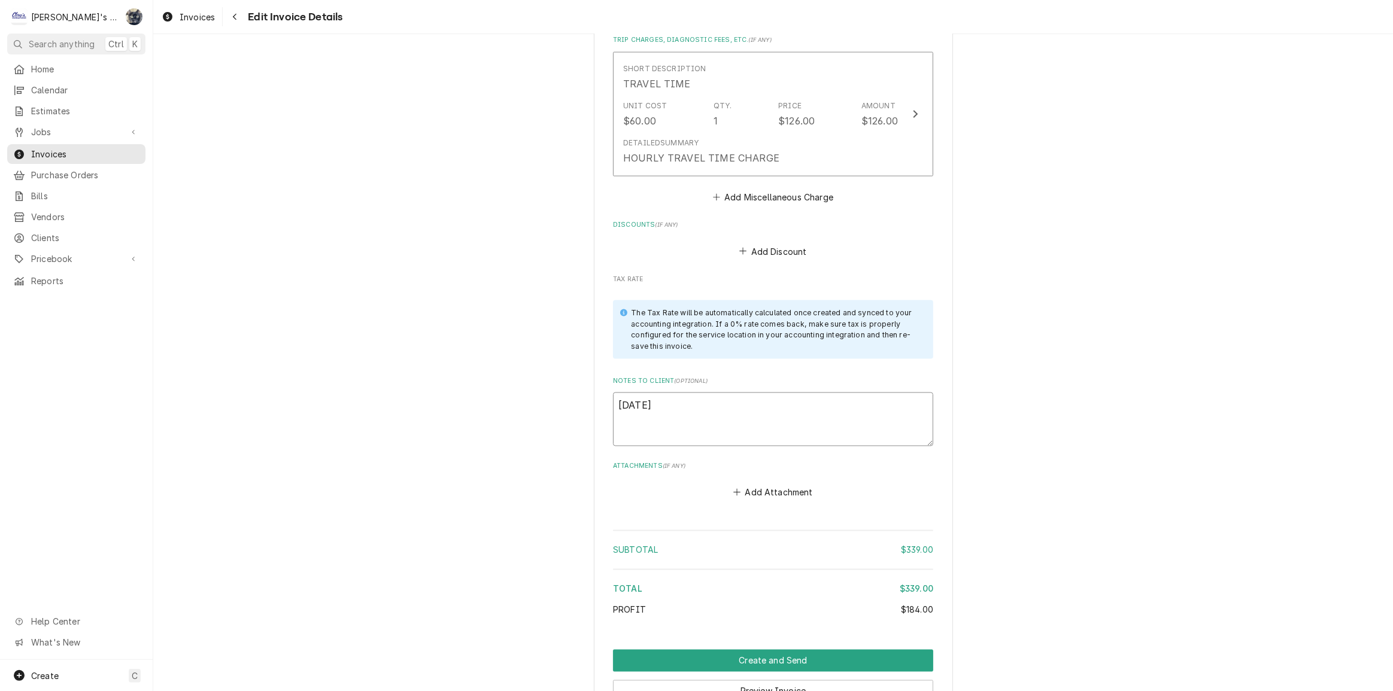
type textarea "x"
type textarea "8/19/2025"
type textarea "x"
type textarea "8/19/202"
type textarea "x"
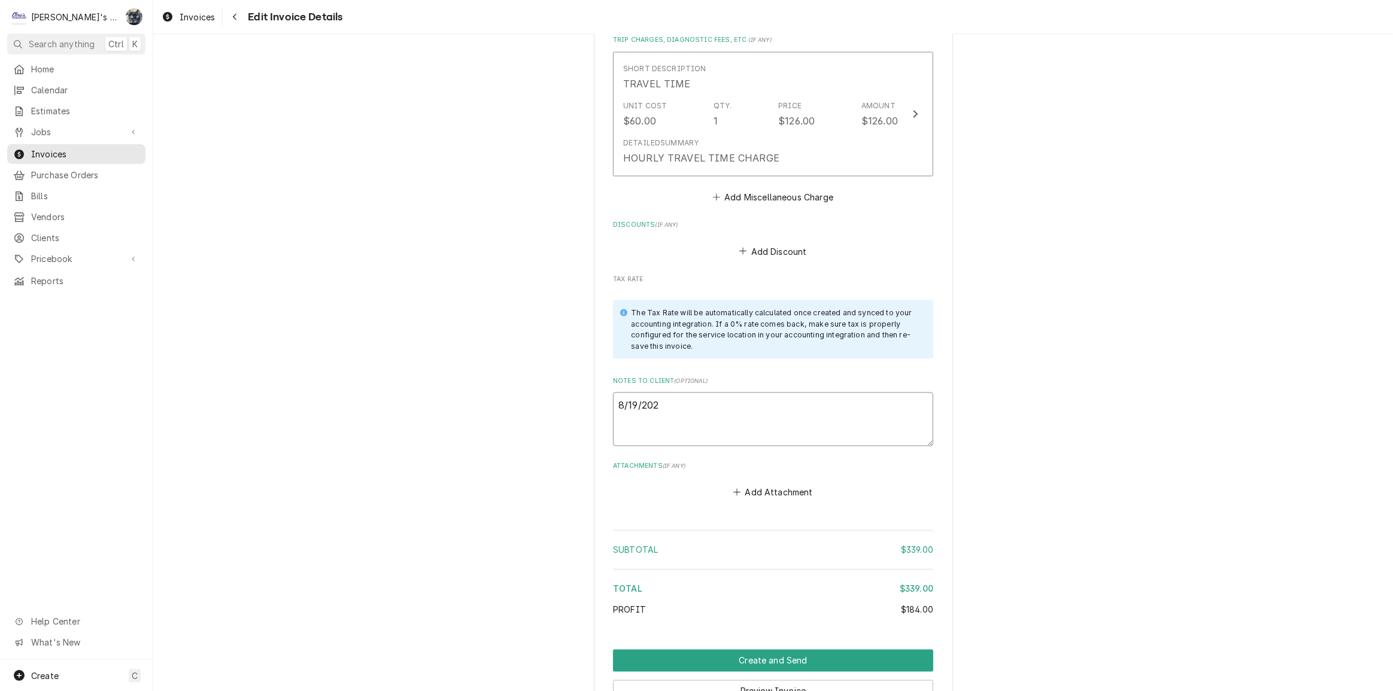
type textarea "8/19/20"
type textarea "x"
type textarea "8/19/2"
type textarea "x"
type textarea "8/19/"
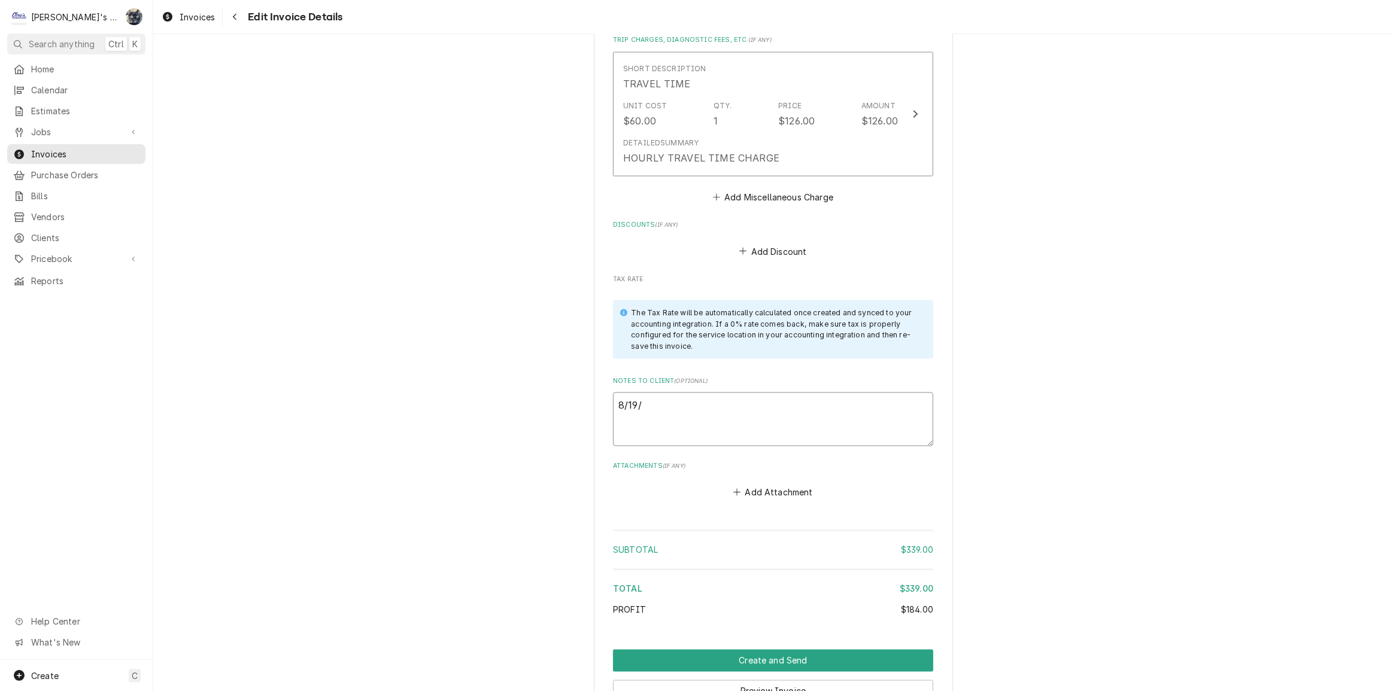
type textarea "x"
type textarea "8/19"
type textarea "x"
type textarea "8/1"
type textarea "x"
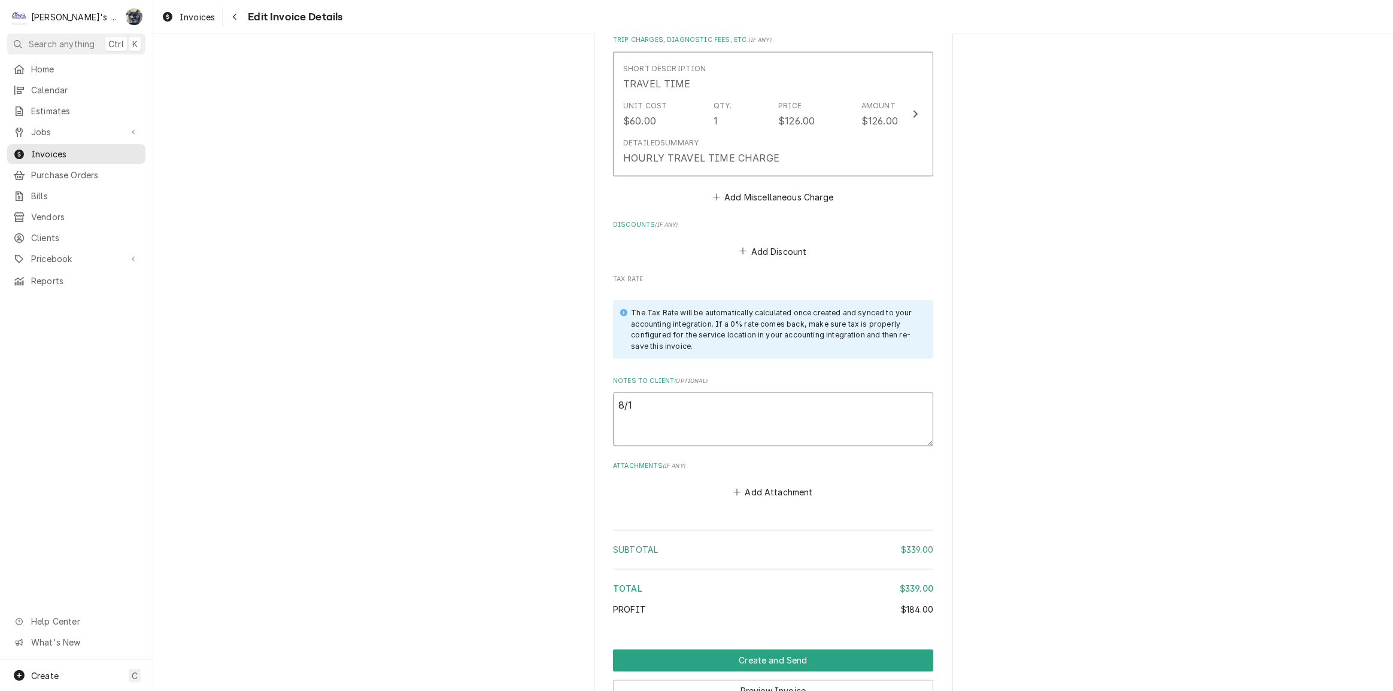
type textarea "8/"
type textarea "x"
type textarea "8"
type textarea "x"
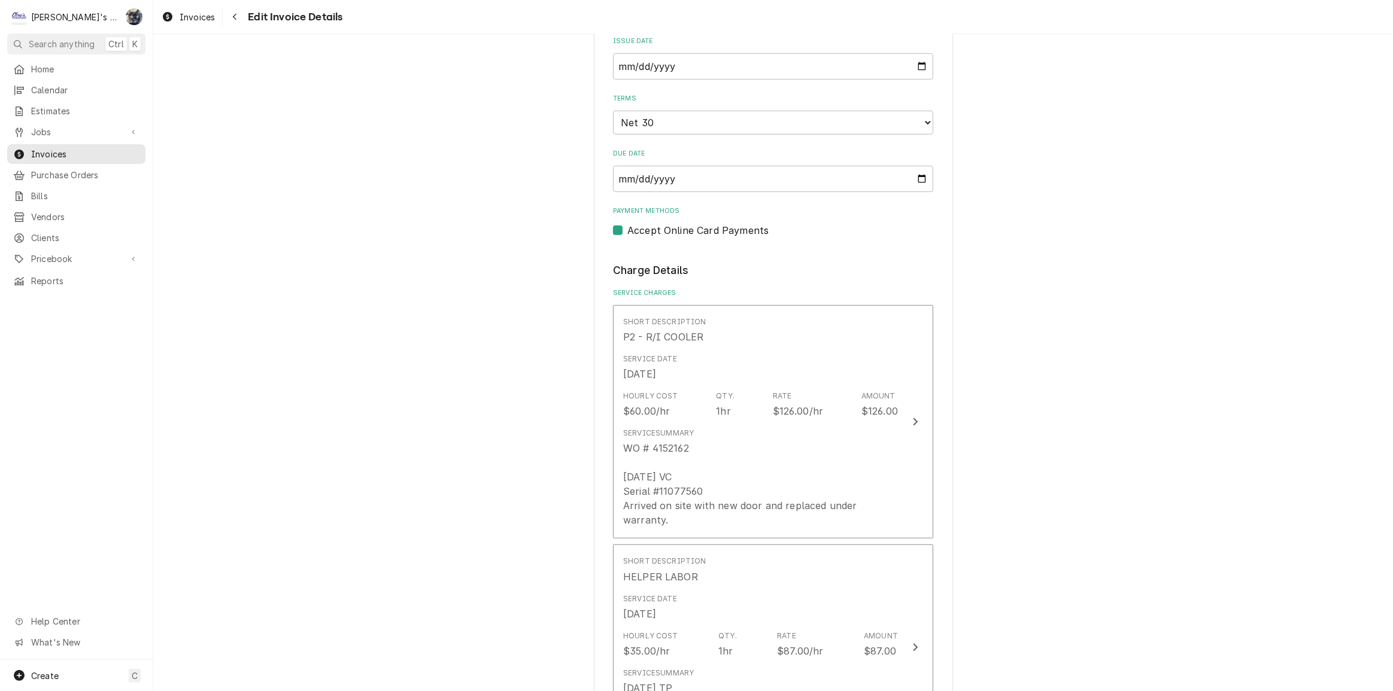
scroll to position [445, 0]
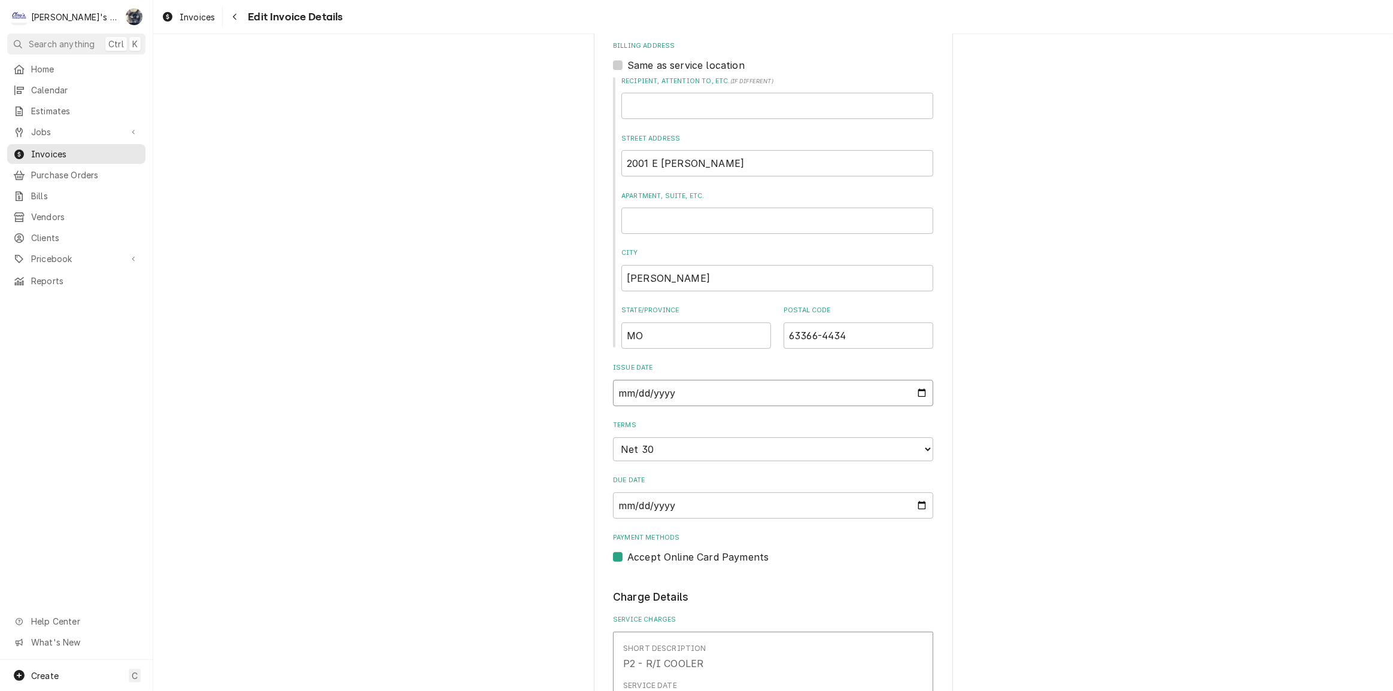
click at [911, 393] on input "2025-08-29" at bounding box center [773, 393] width 320 height 26
type textarea "x"
type input "2025-09-17"
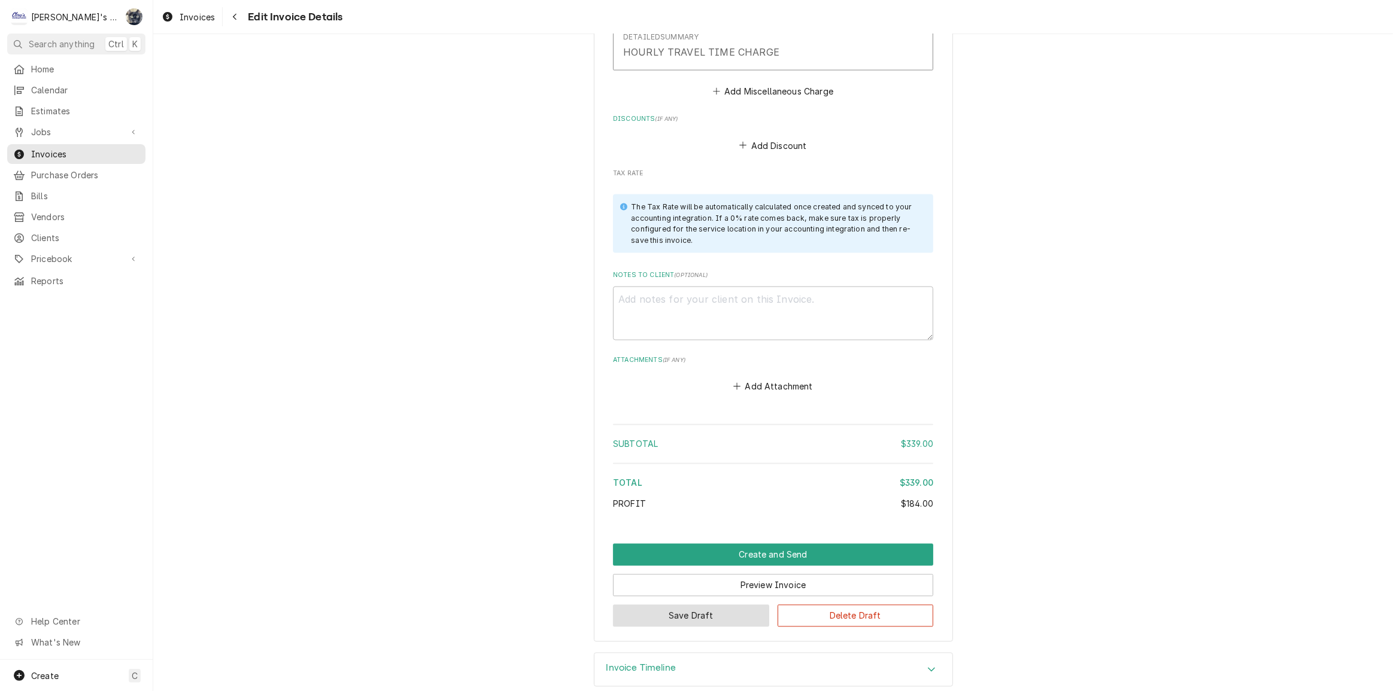
click at [700, 605] on button "Save Draft" at bounding box center [691, 616] width 156 height 22
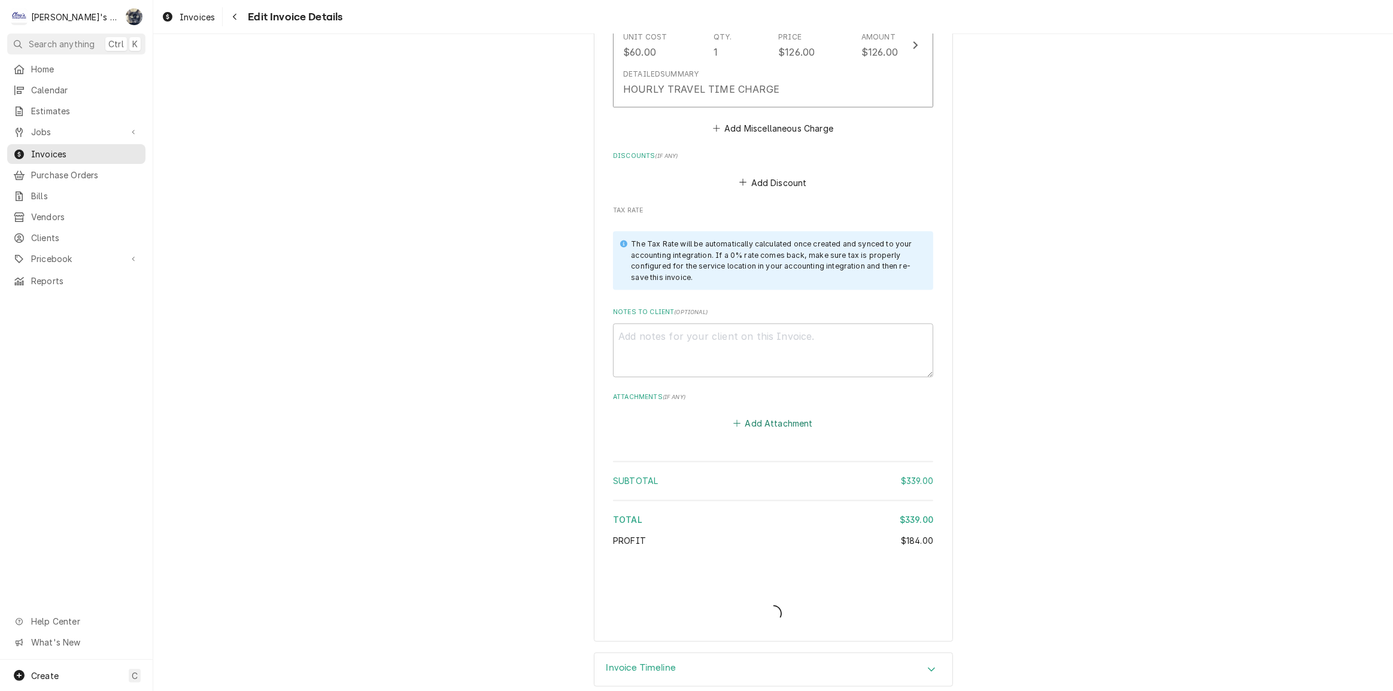
type textarea "x"
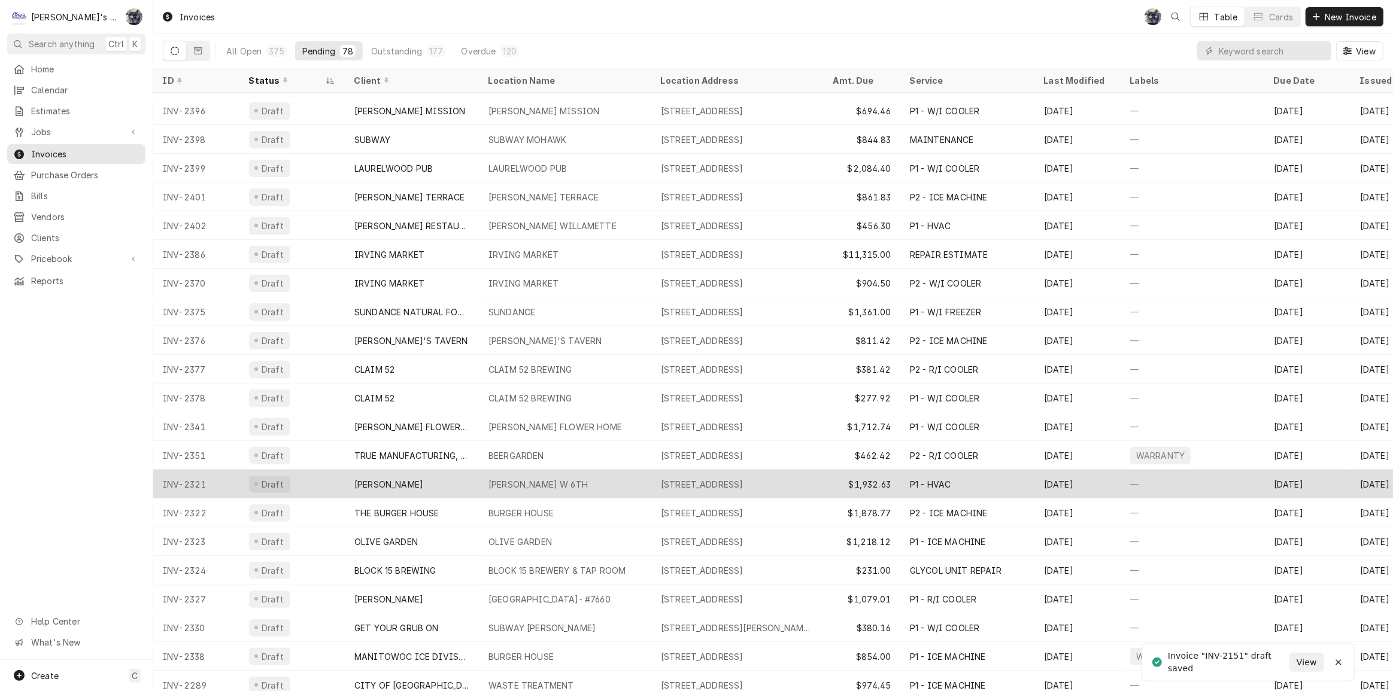
scroll to position [240, 0]
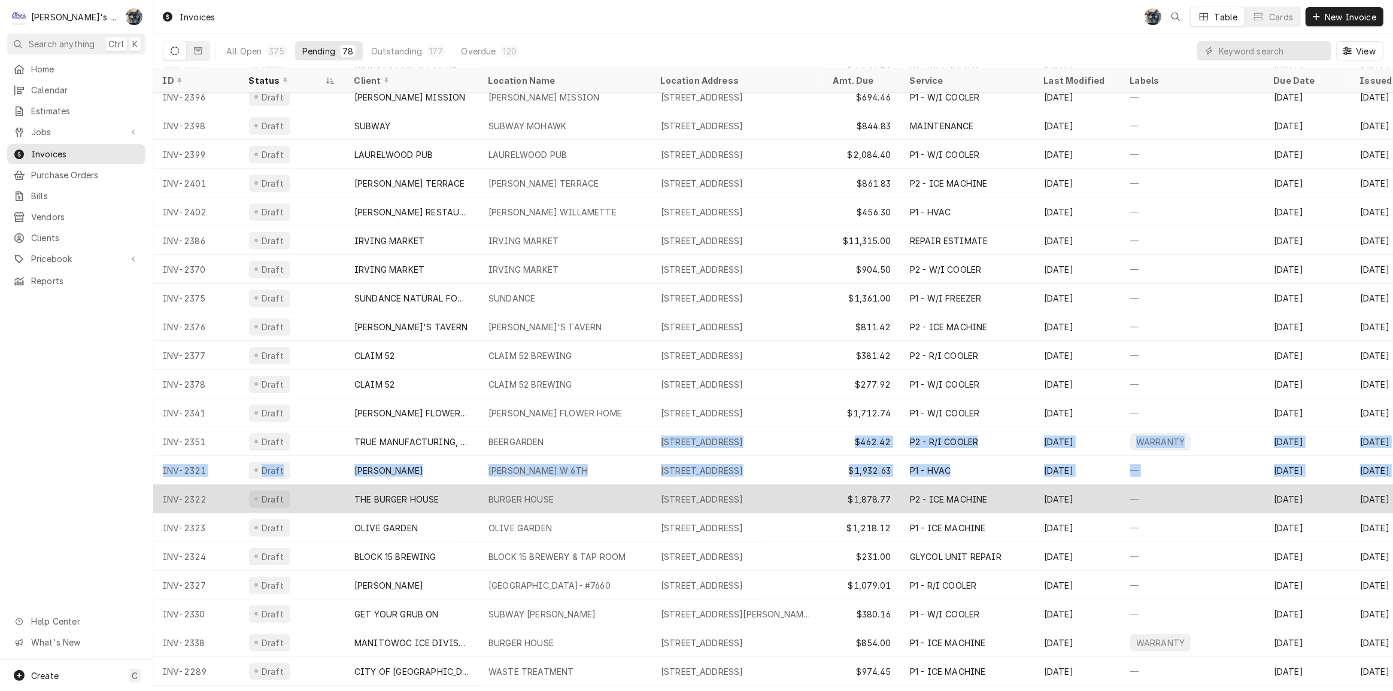
drag, startPoint x: 551, startPoint y: 437, endPoint x: 594, endPoint y: 510, distance: 84.8
click at [594, 451] on tbody "INV-2393 Draft DAIRY [GEOGRAPHIC_DATA][STREET_ADDRESS][STREET_ADDRESS] $1,023.5…" at bounding box center [773, 152] width 1240 height 599
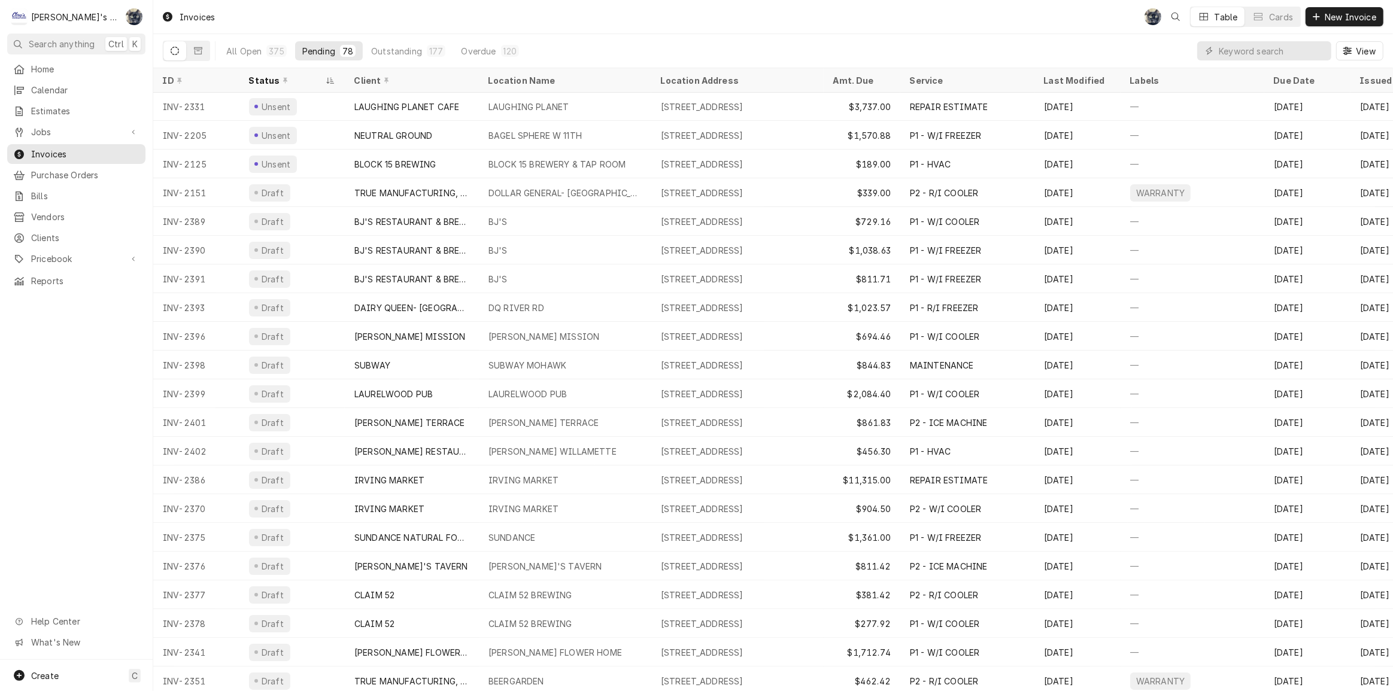
scroll to position [0, 0]
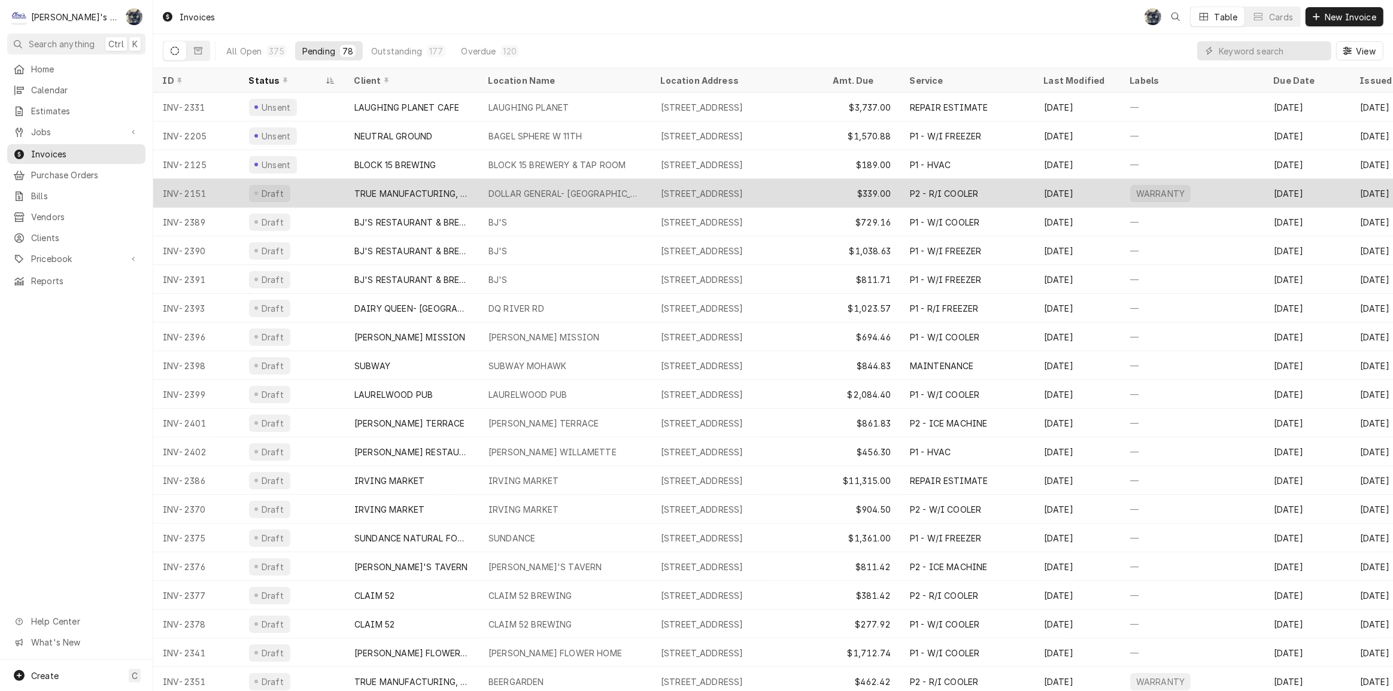
click at [574, 191] on div "DOLLAR GENERAL- [GEOGRAPHIC_DATA] # 31445" at bounding box center [564, 193] width 153 height 13
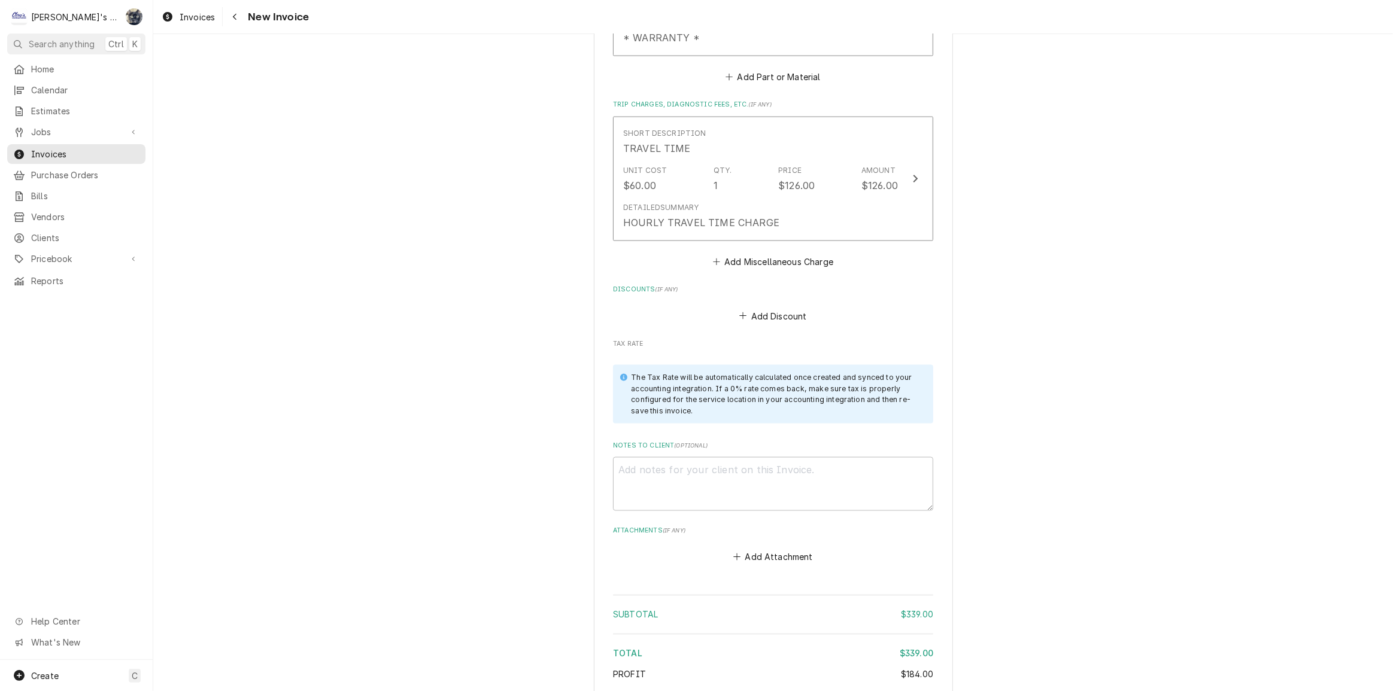
scroll to position [2184, 0]
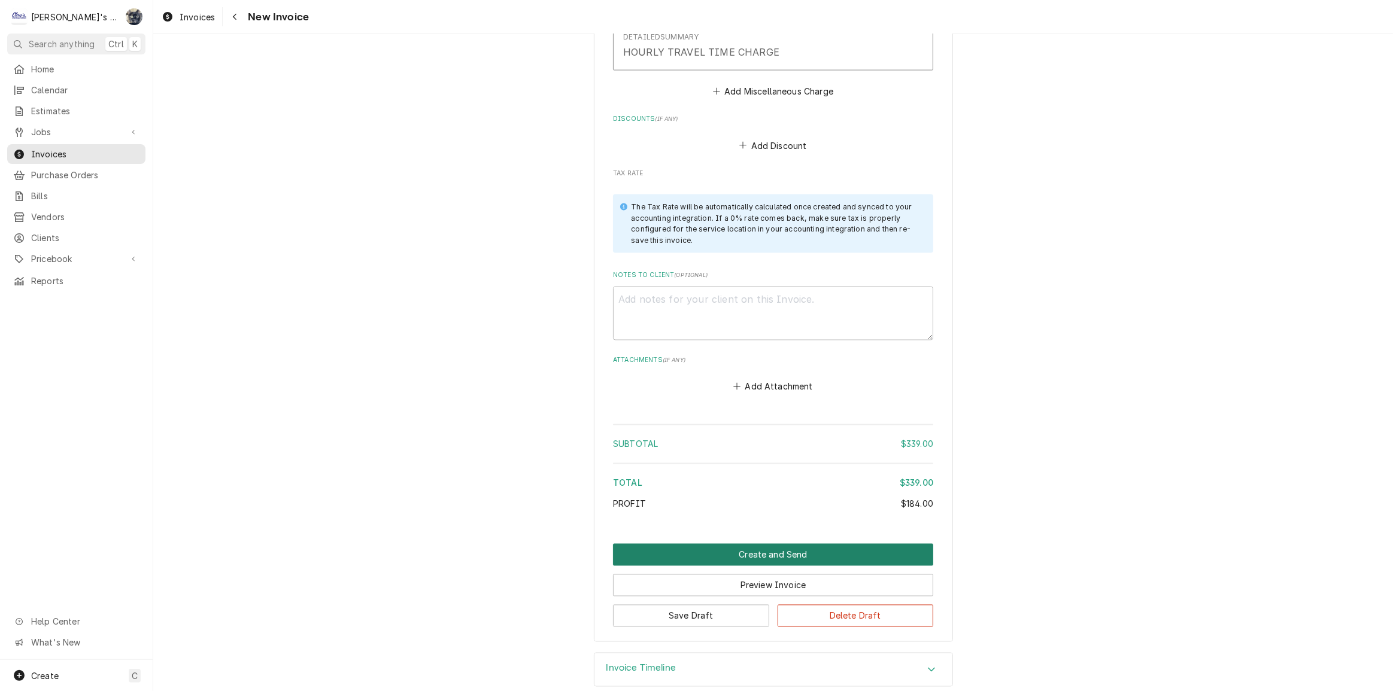
click at [766, 544] on button "Create and Send" at bounding box center [773, 555] width 320 height 22
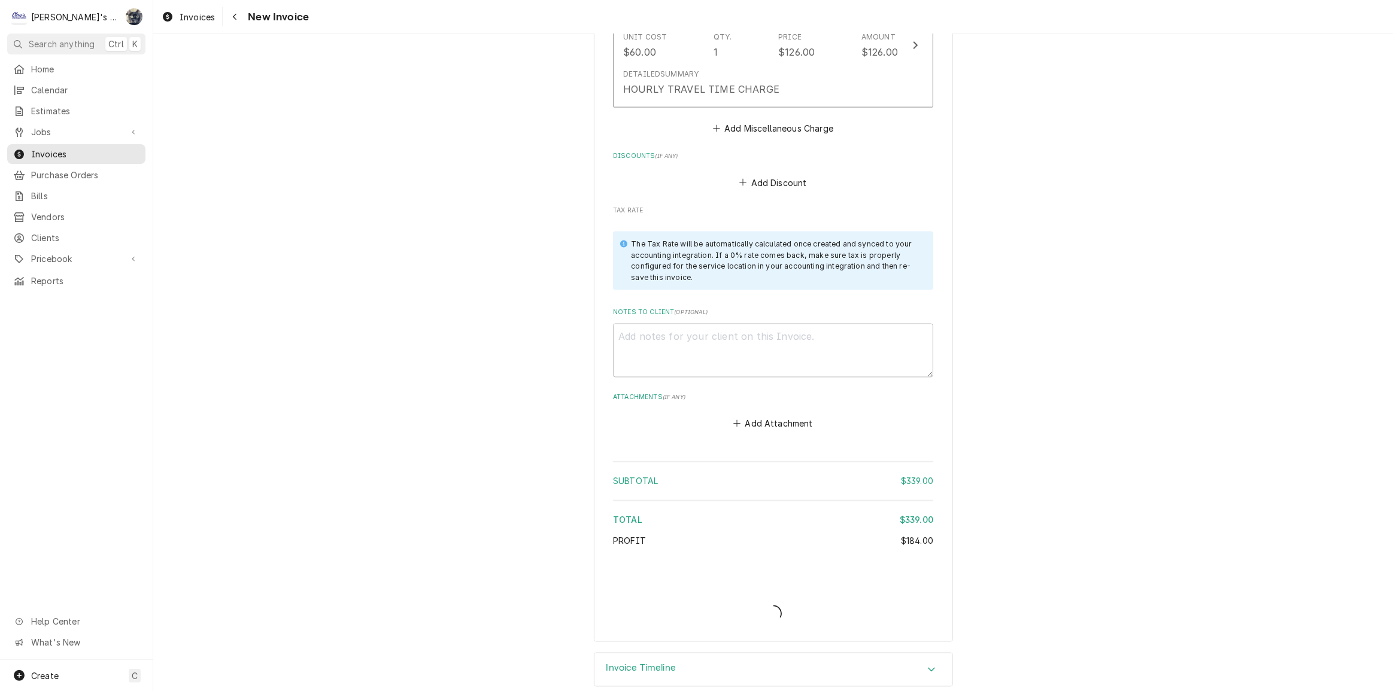
type textarea "x"
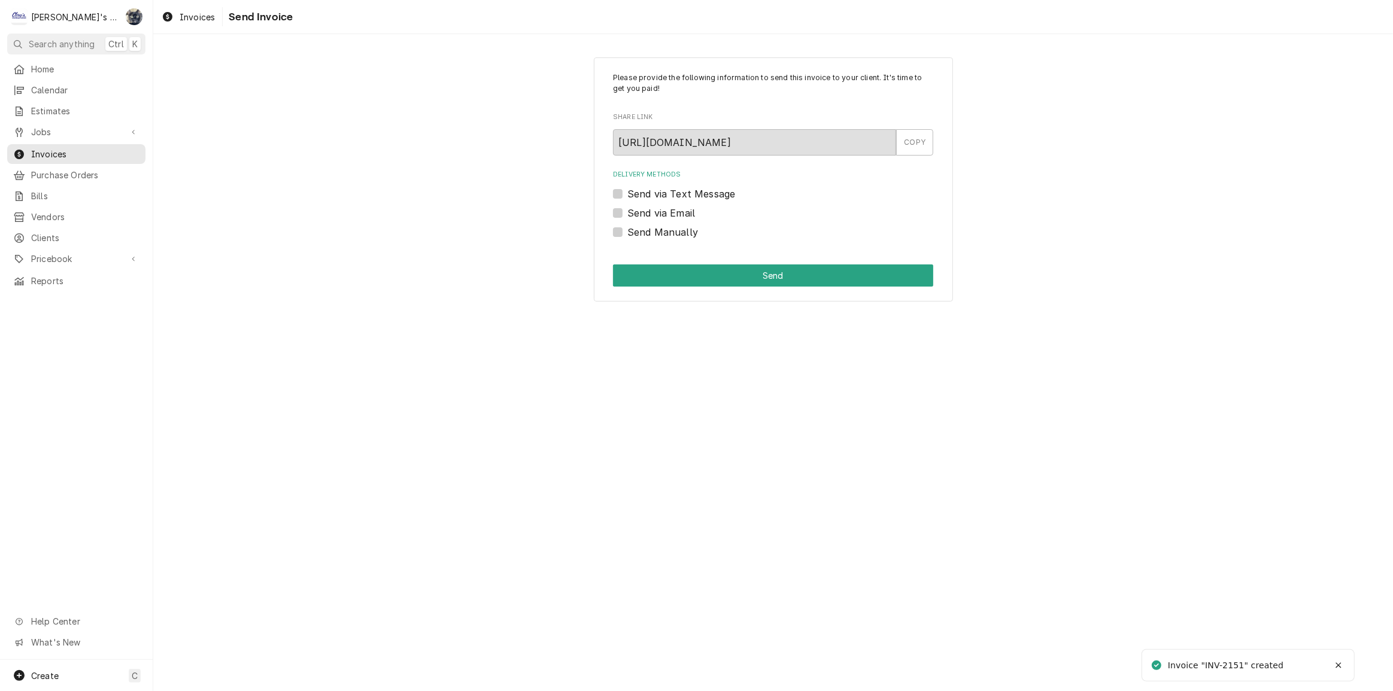
click at [627, 230] on label "Send Manually" at bounding box center [662, 232] width 71 height 14
click at [627, 230] on input "Send Manually" at bounding box center [787, 238] width 320 height 26
checkbox input "true"
click at [628, 277] on button "Send" at bounding box center [773, 276] width 320 height 22
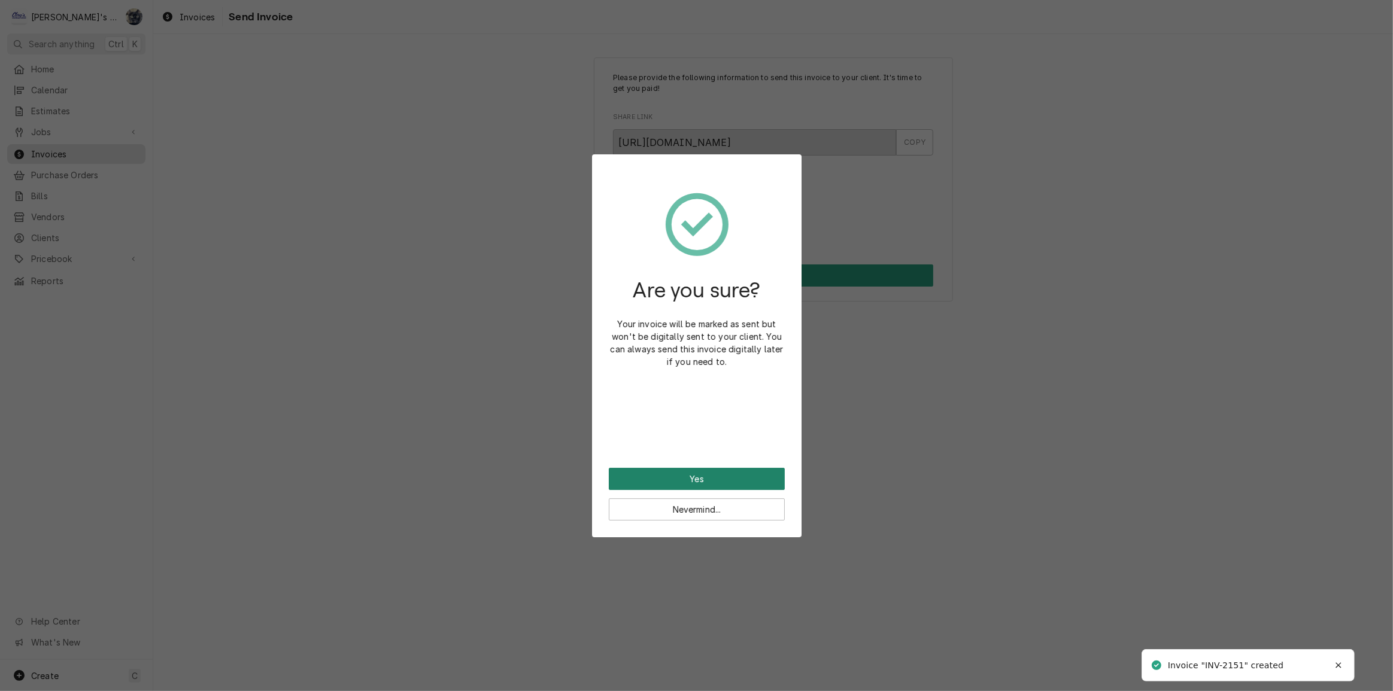
click at [649, 479] on button "Yes" at bounding box center [697, 479] width 176 height 22
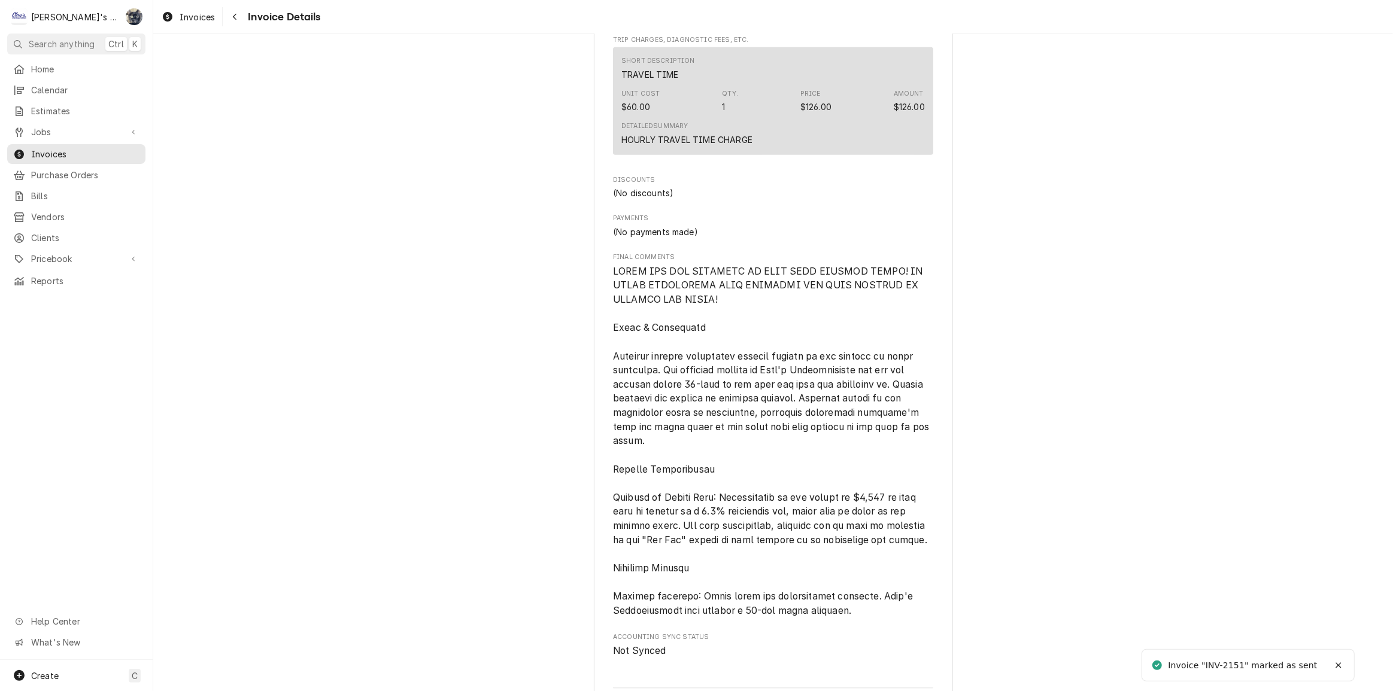
scroll to position [1968, 0]
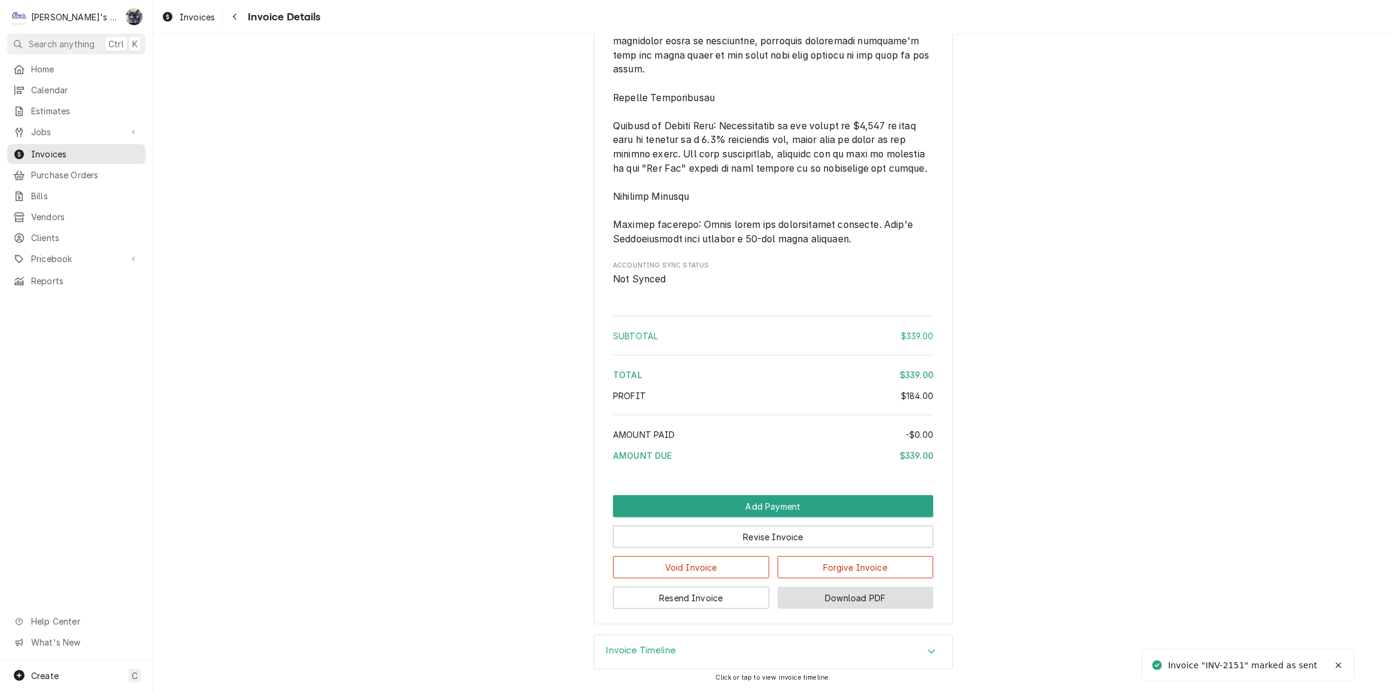
click at [839, 599] on button "Download PDF" at bounding box center [856, 598] width 156 height 22
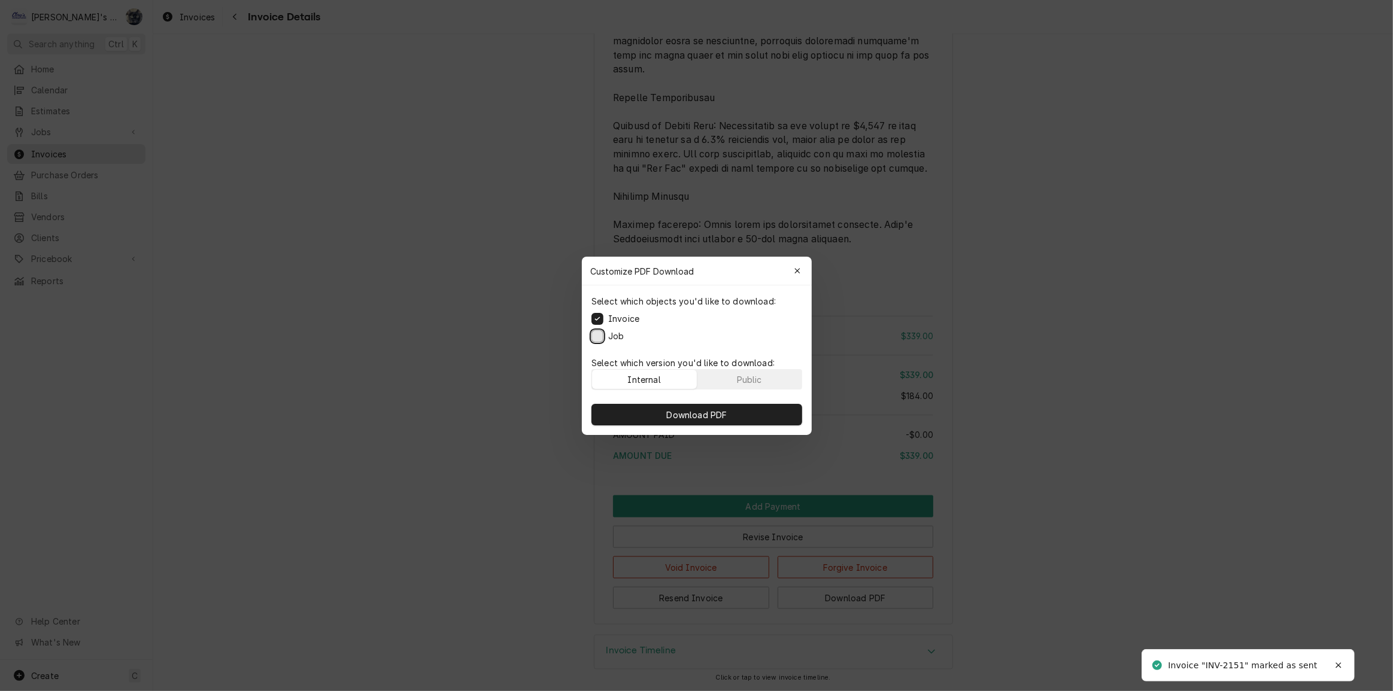
click at [597, 335] on button "Job" at bounding box center [597, 336] width 12 height 12
click at [655, 406] on button "Download PDF" at bounding box center [696, 415] width 211 height 22
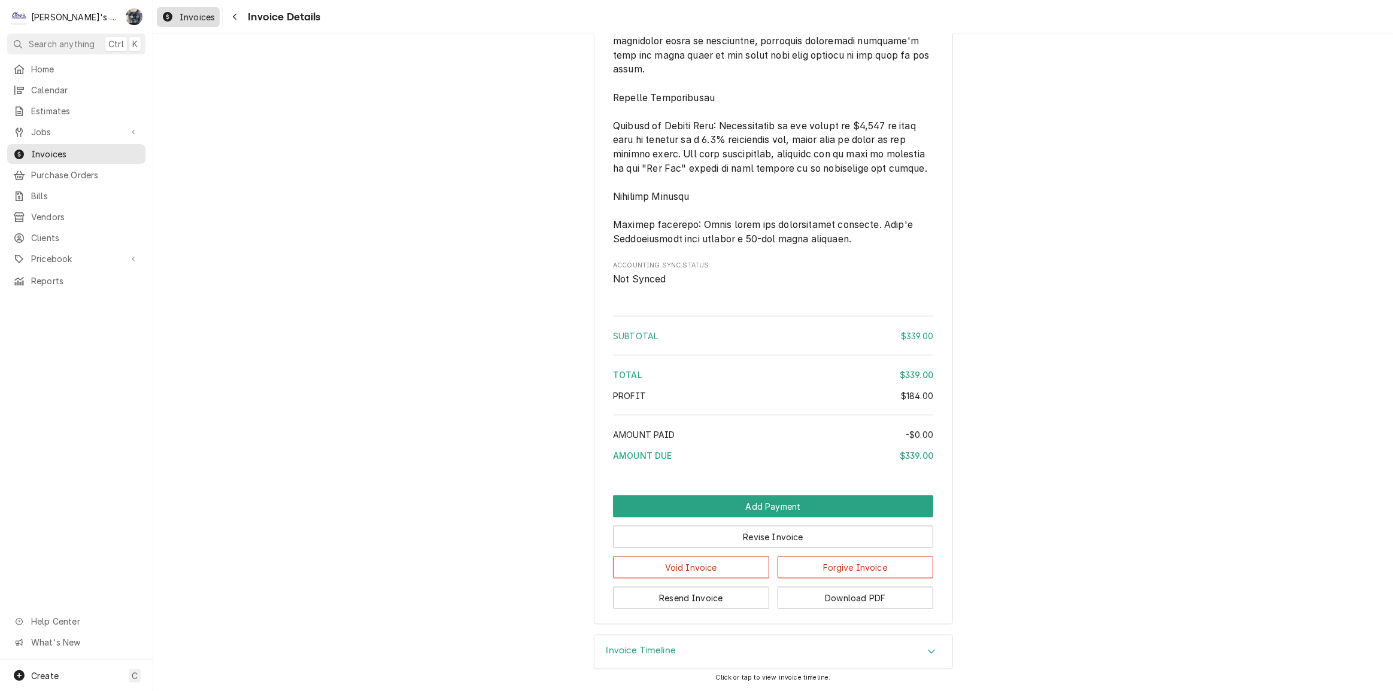
click at [193, 17] on span "Invoices" at bounding box center [197, 17] width 35 height 13
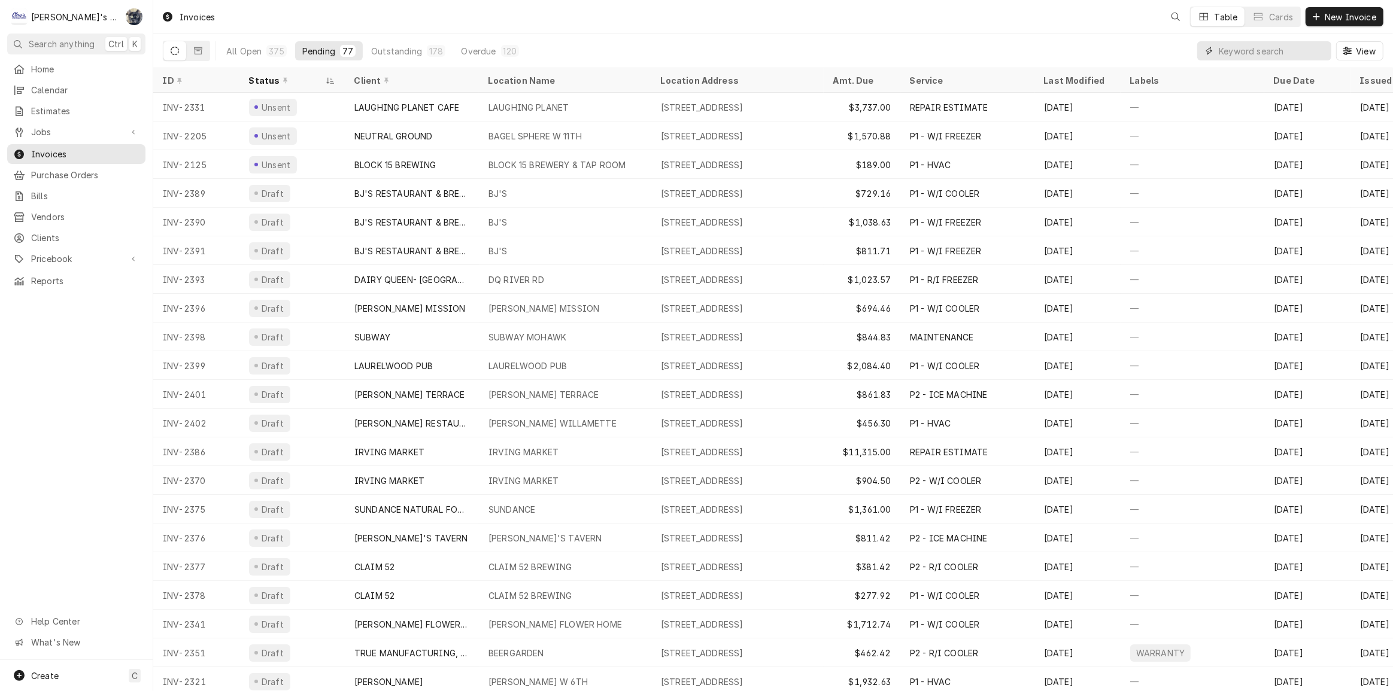
click at [1245, 57] on input "Dynamic Content Wrapper" at bounding box center [1272, 50] width 107 height 19
type input "2165"
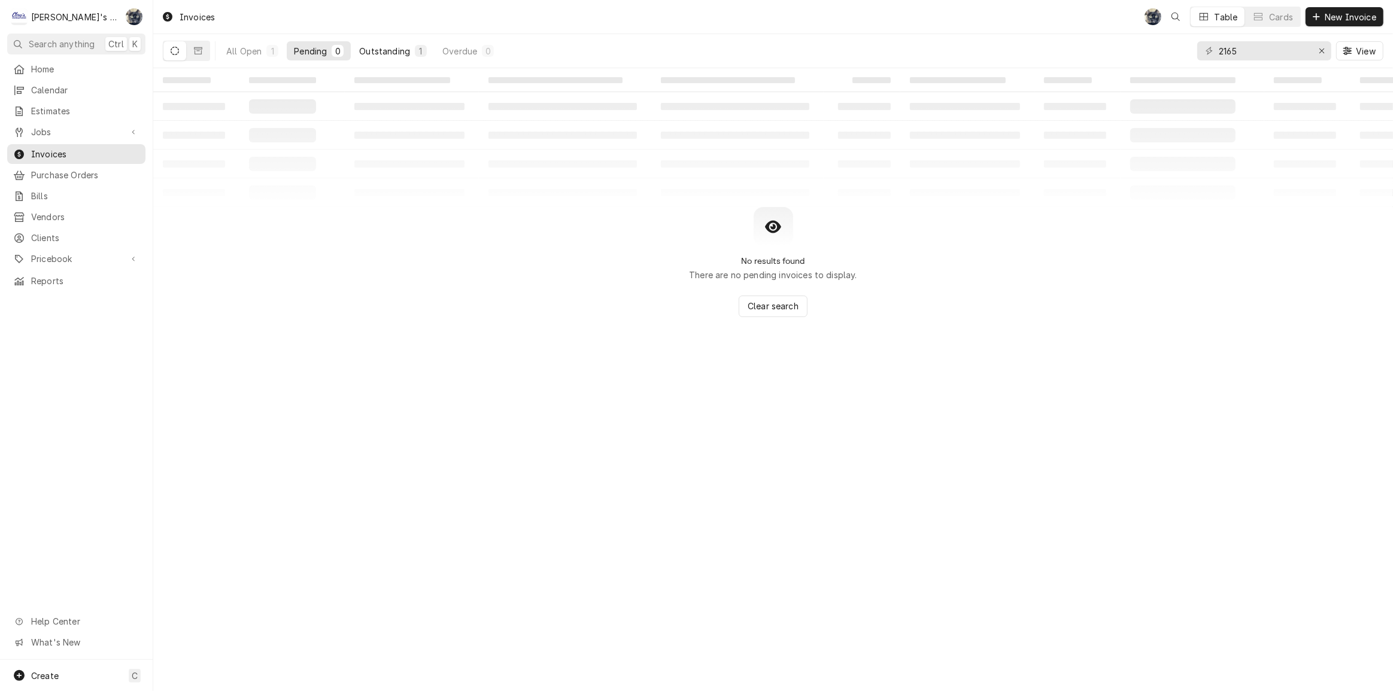
click at [376, 48] on div "Outstanding" at bounding box center [384, 51] width 51 height 13
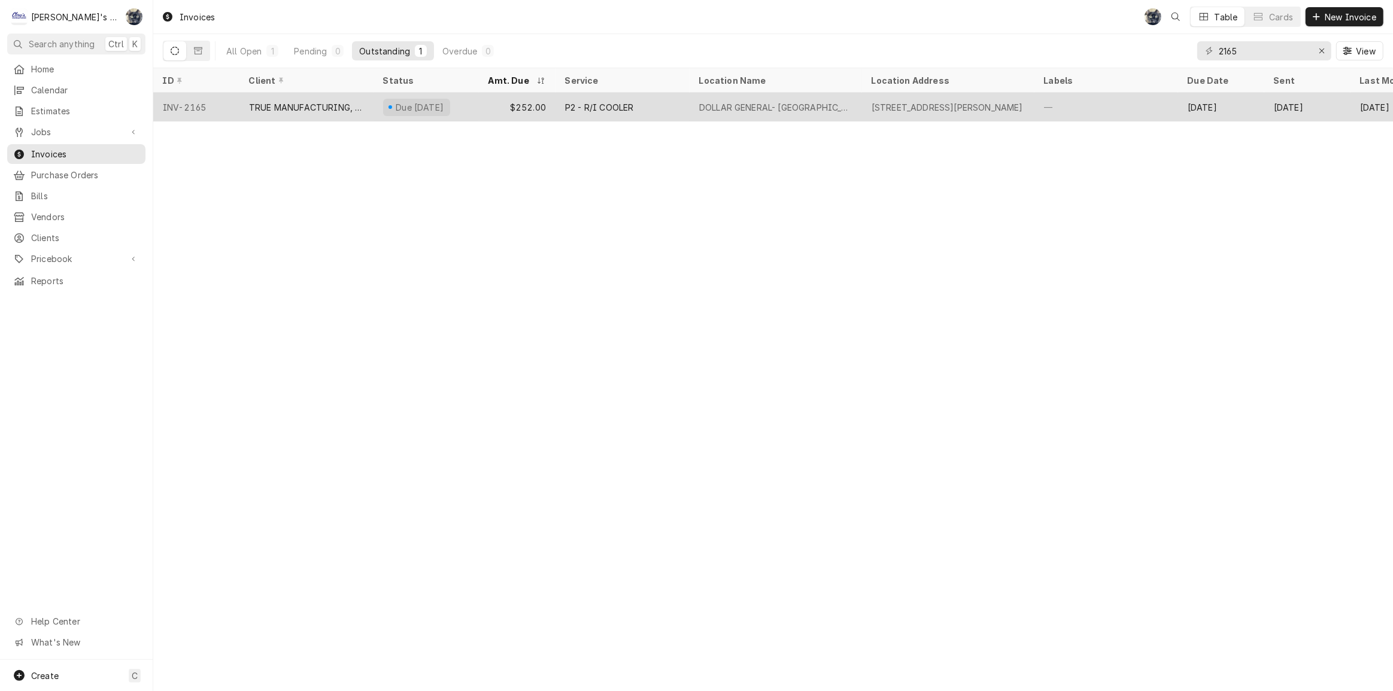
click at [439, 107] on div "Due [DATE]" at bounding box center [419, 107] width 51 height 13
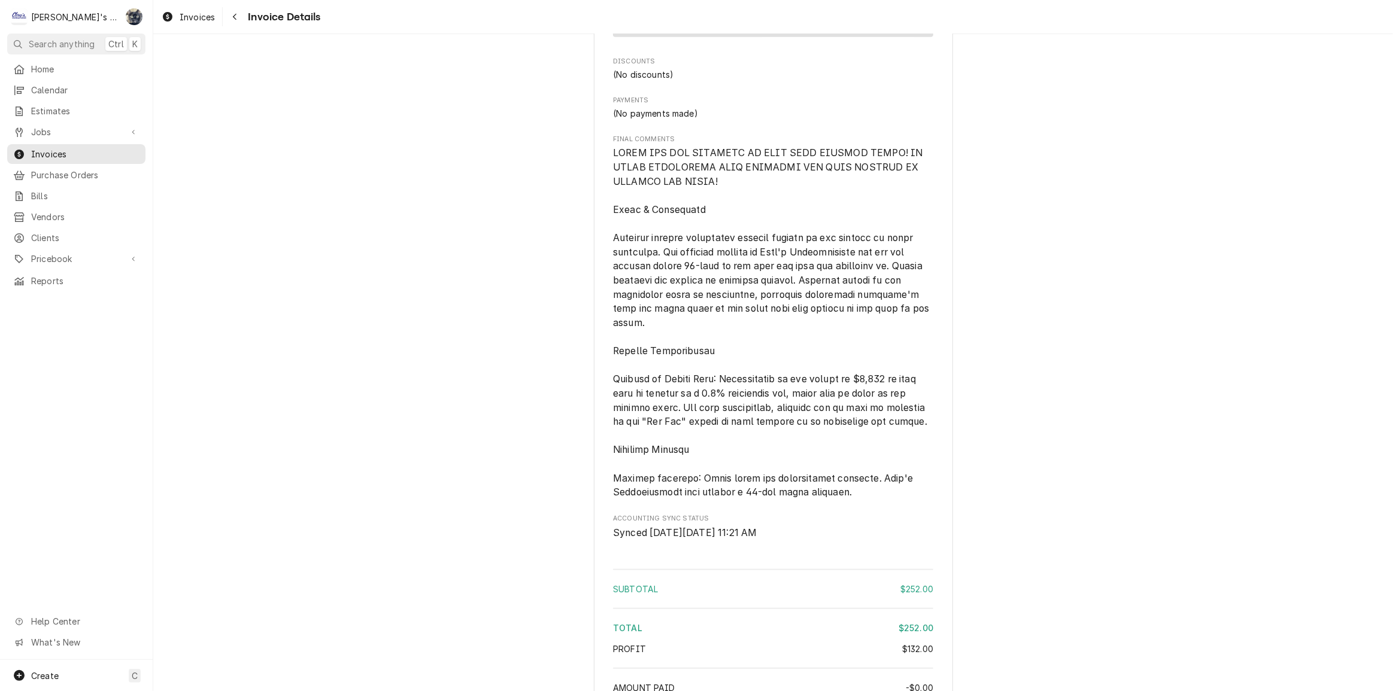
scroll to position [1556, 0]
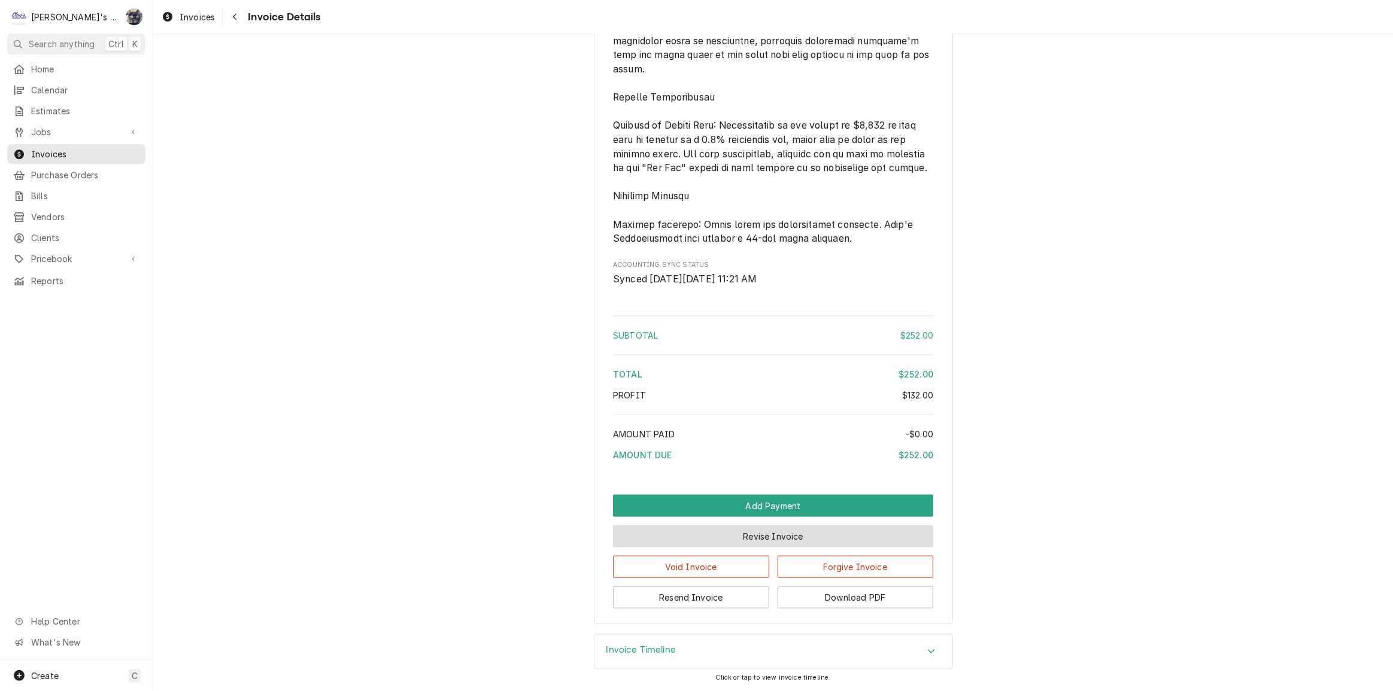
click at [746, 537] on button "Revise Invoice" at bounding box center [773, 537] width 320 height 22
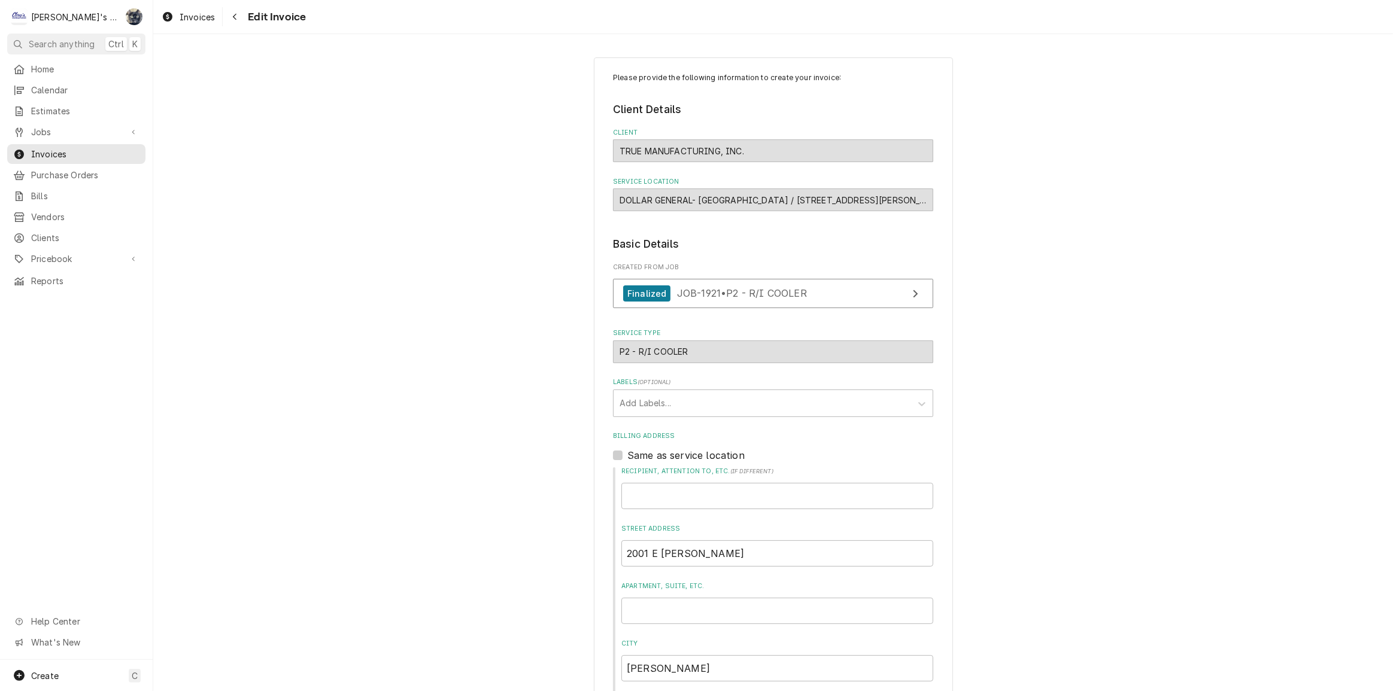
scroll to position [381, 0]
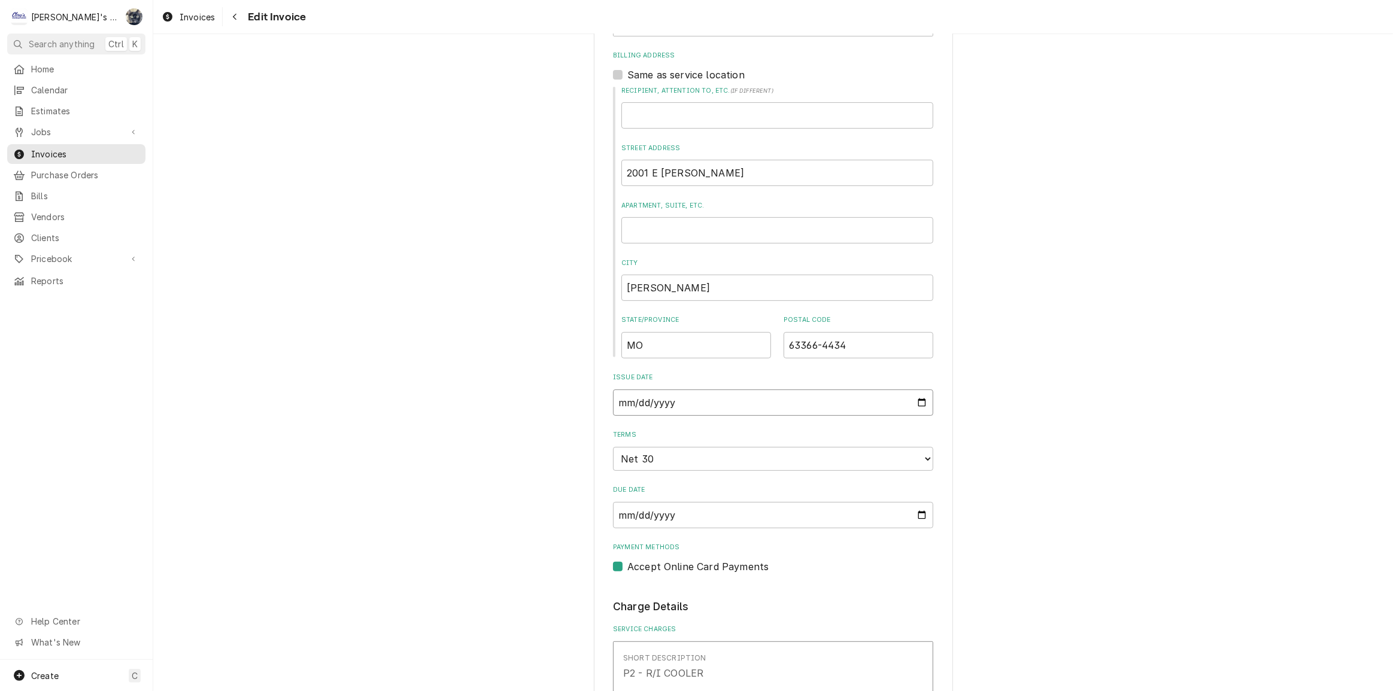
click at [920, 402] on input "[DATE]" at bounding box center [773, 403] width 320 height 26
type textarea "x"
type input "[DATE]"
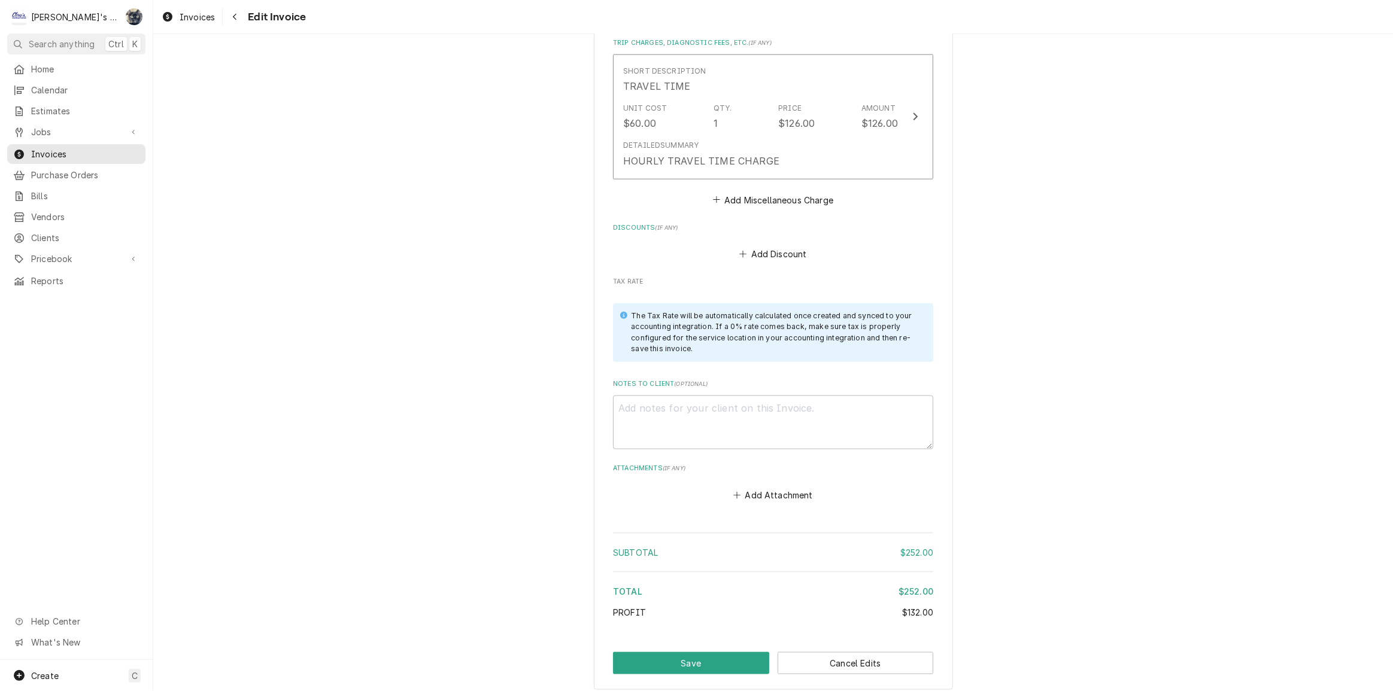
scroll to position [1639, 0]
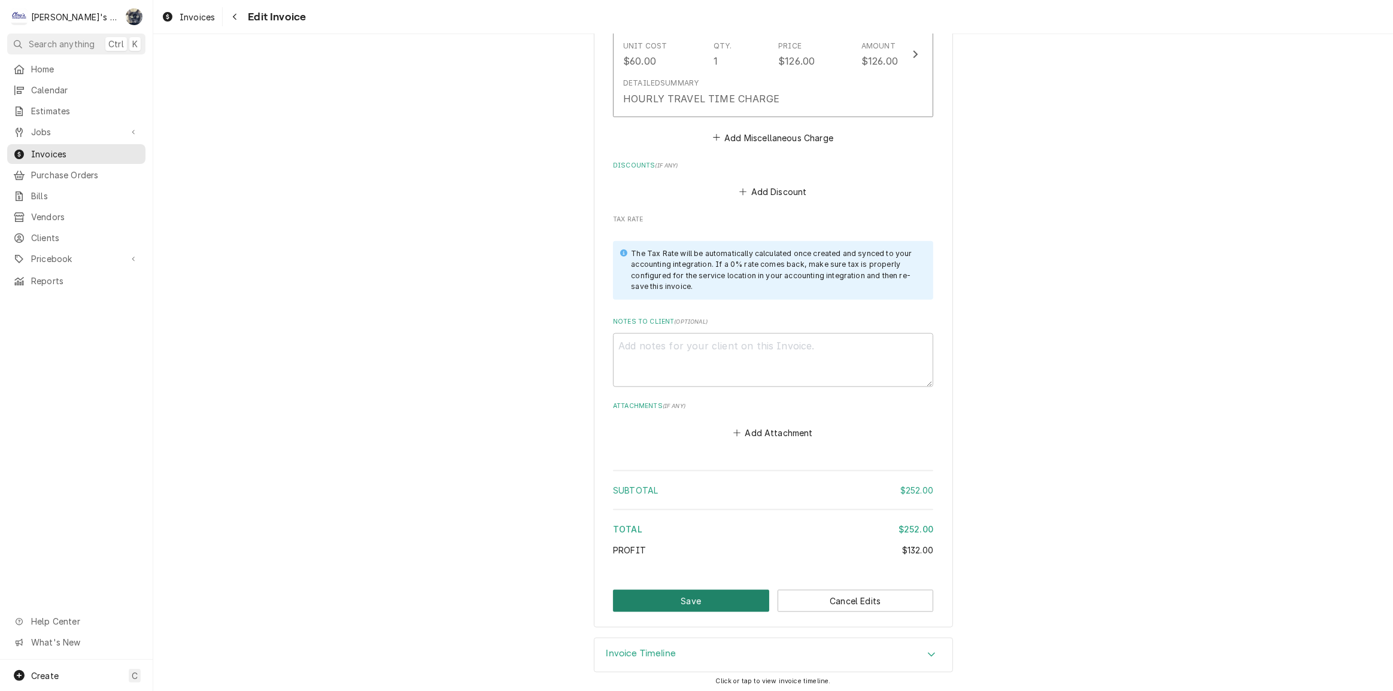
click at [706, 597] on button "Save" at bounding box center [691, 601] width 156 height 22
type textarea "x"
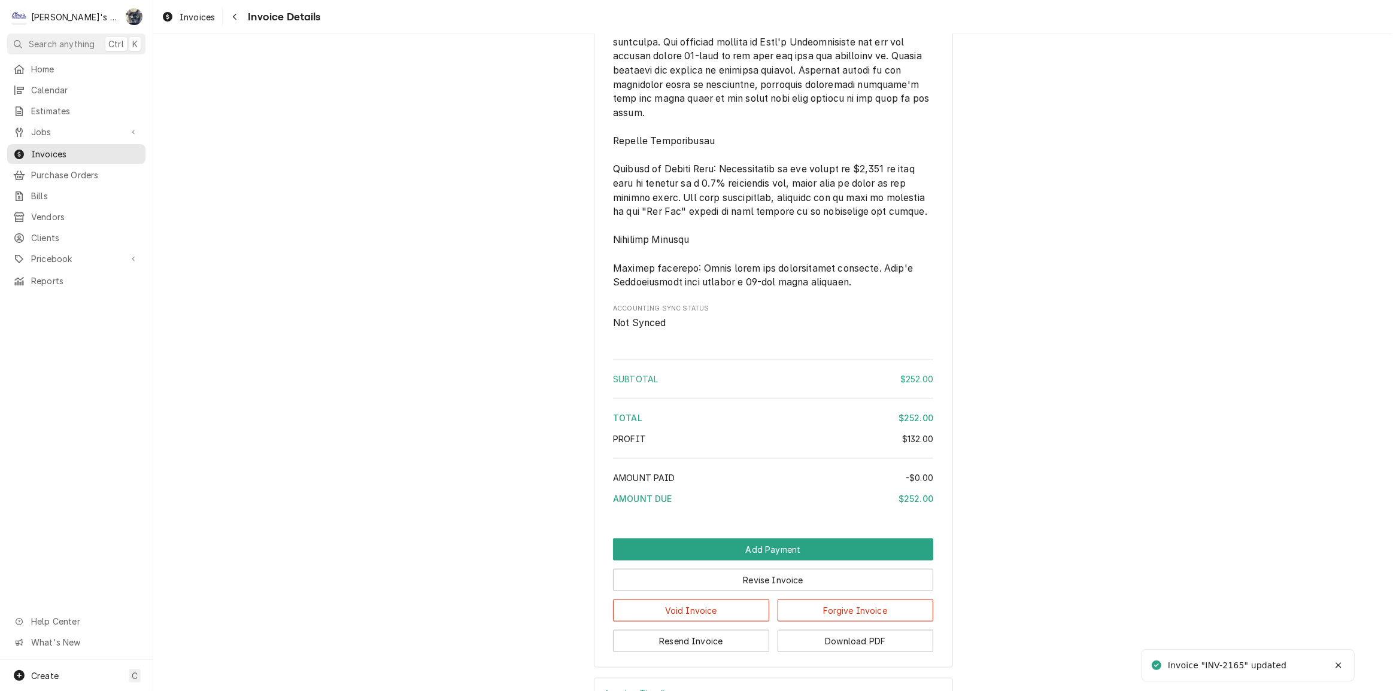
scroll to position [1556, 0]
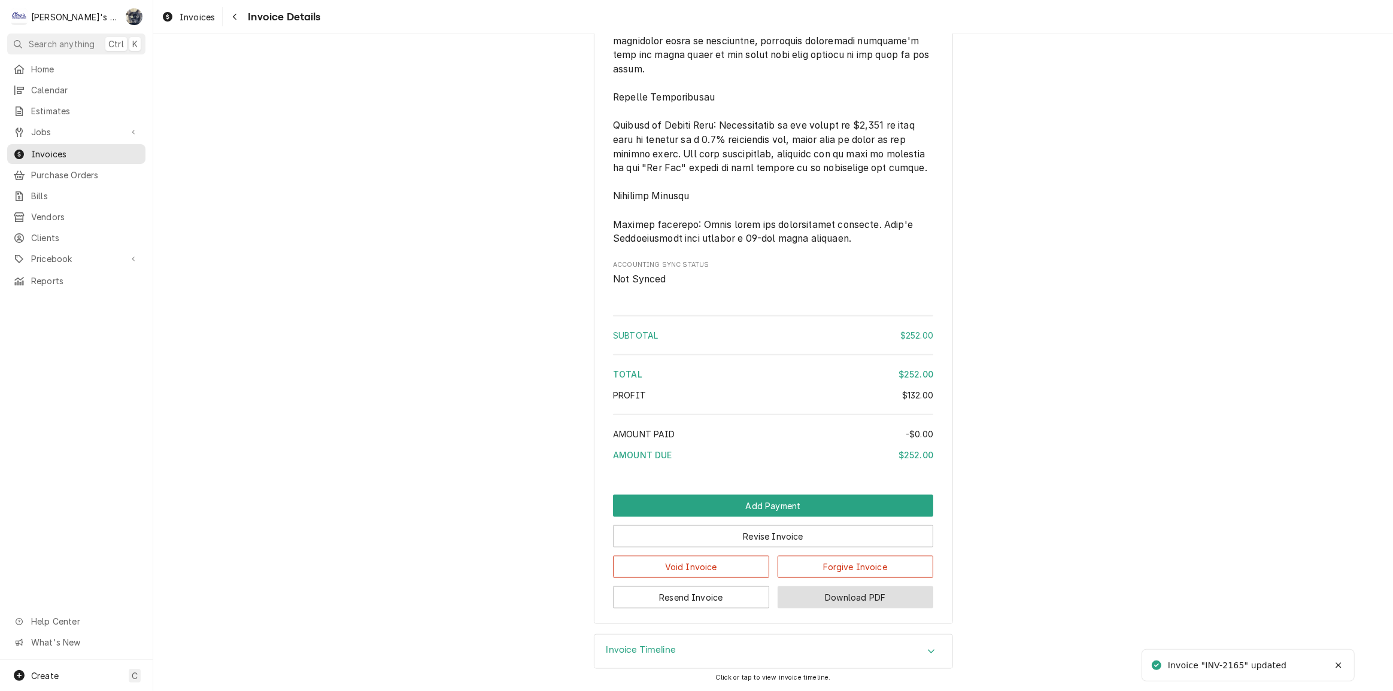
click at [822, 604] on button "Download PDF" at bounding box center [856, 598] width 156 height 22
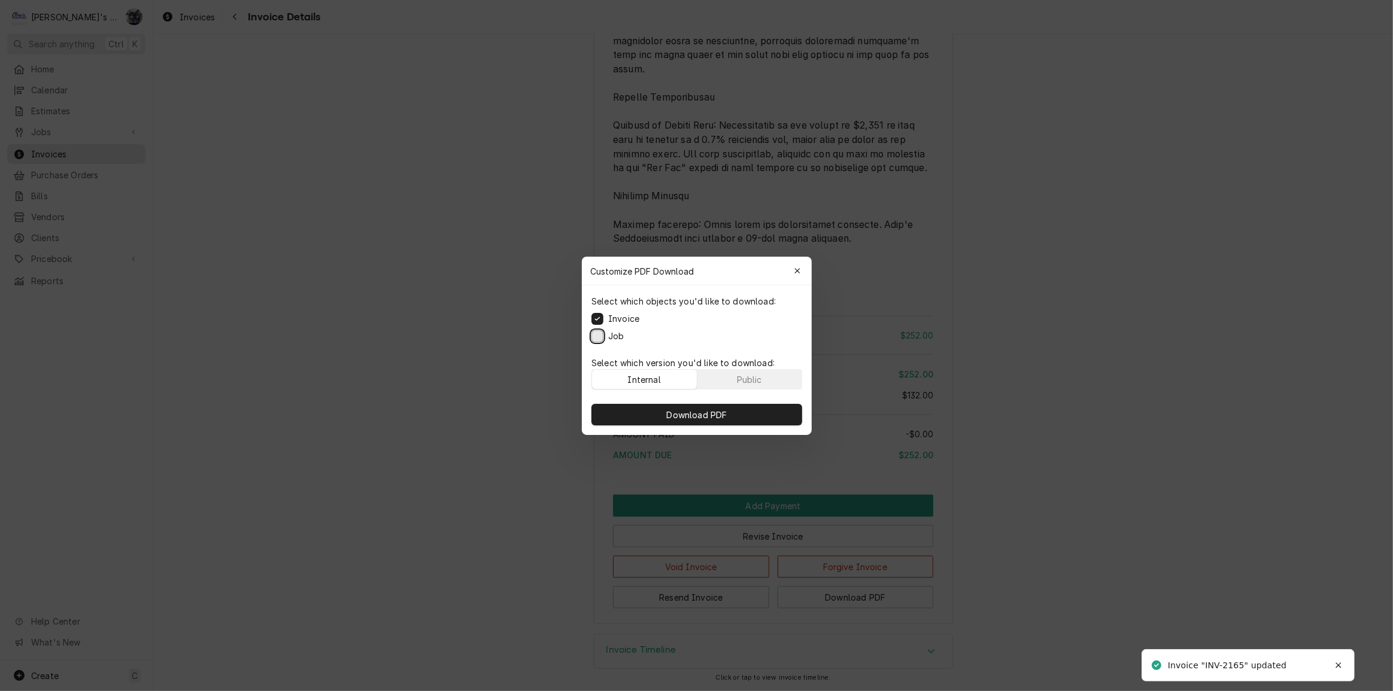
click at [601, 333] on button "Job" at bounding box center [597, 336] width 12 height 12
click at [635, 410] on button "Download PDF" at bounding box center [696, 415] width 211 height 22
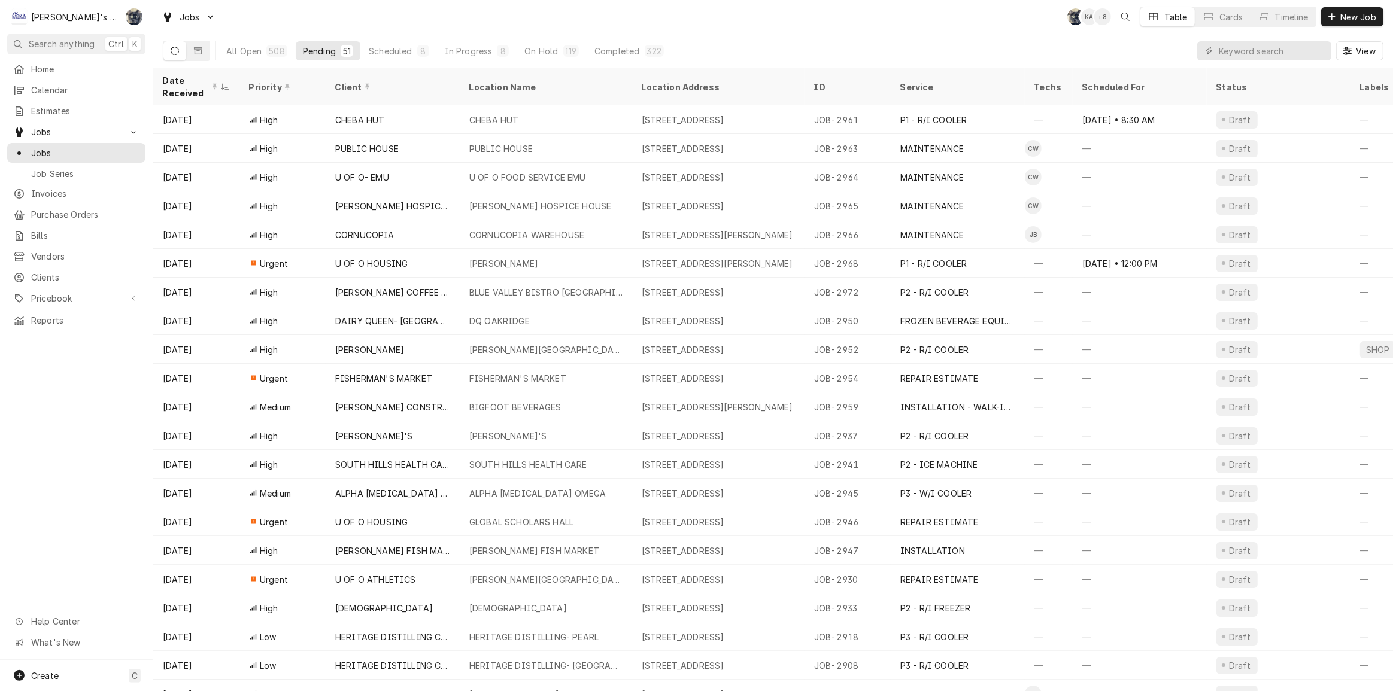
click at [536, 17] on div "Jobs SB KA + 8 Table Cards Timeline New Job" at bounding box center [773, 17] width 1240 height 34
click at [497, 51] on div "8" at bounding box center [503, 51] width 12 height 12
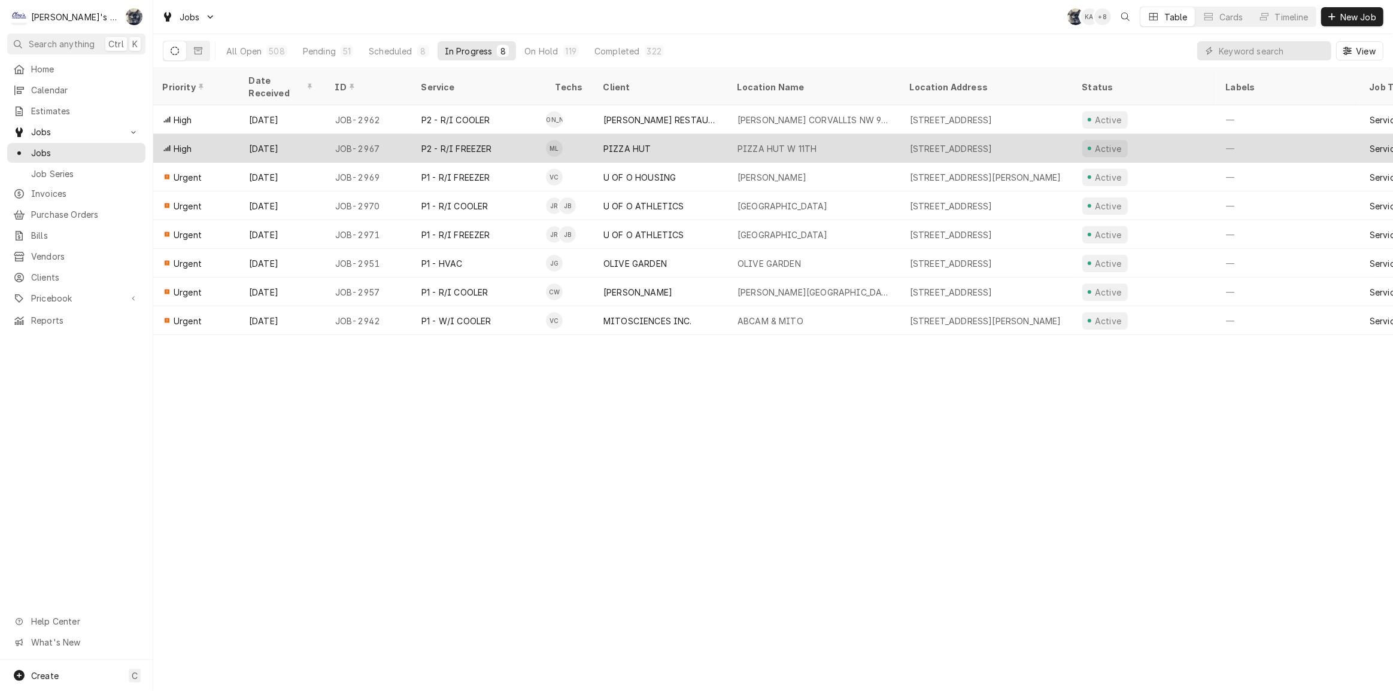
click at [787, 142] on div "PIZZA HUT W 11TH" at bounding box center [777, 148] width 80 height 13
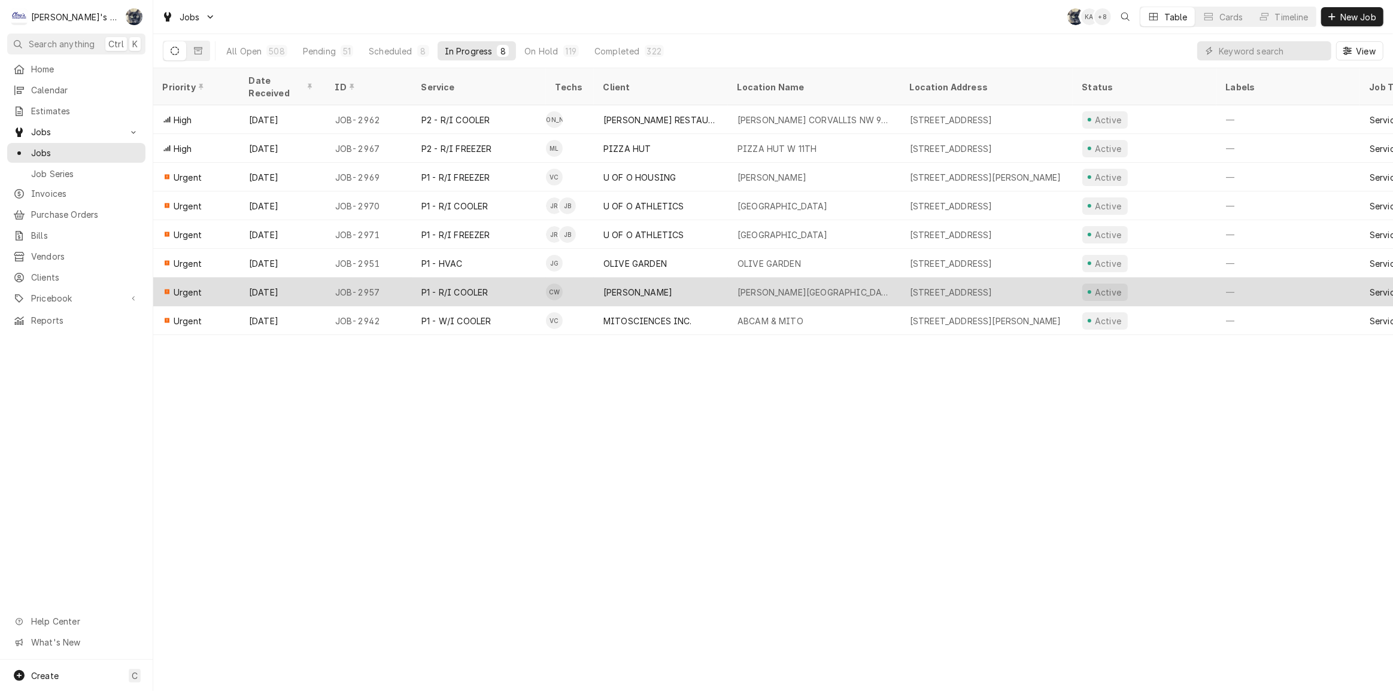
click at [691, 281] on div "[PERSON_NAME]" at bounding box center [661, 292] width 134 height 29
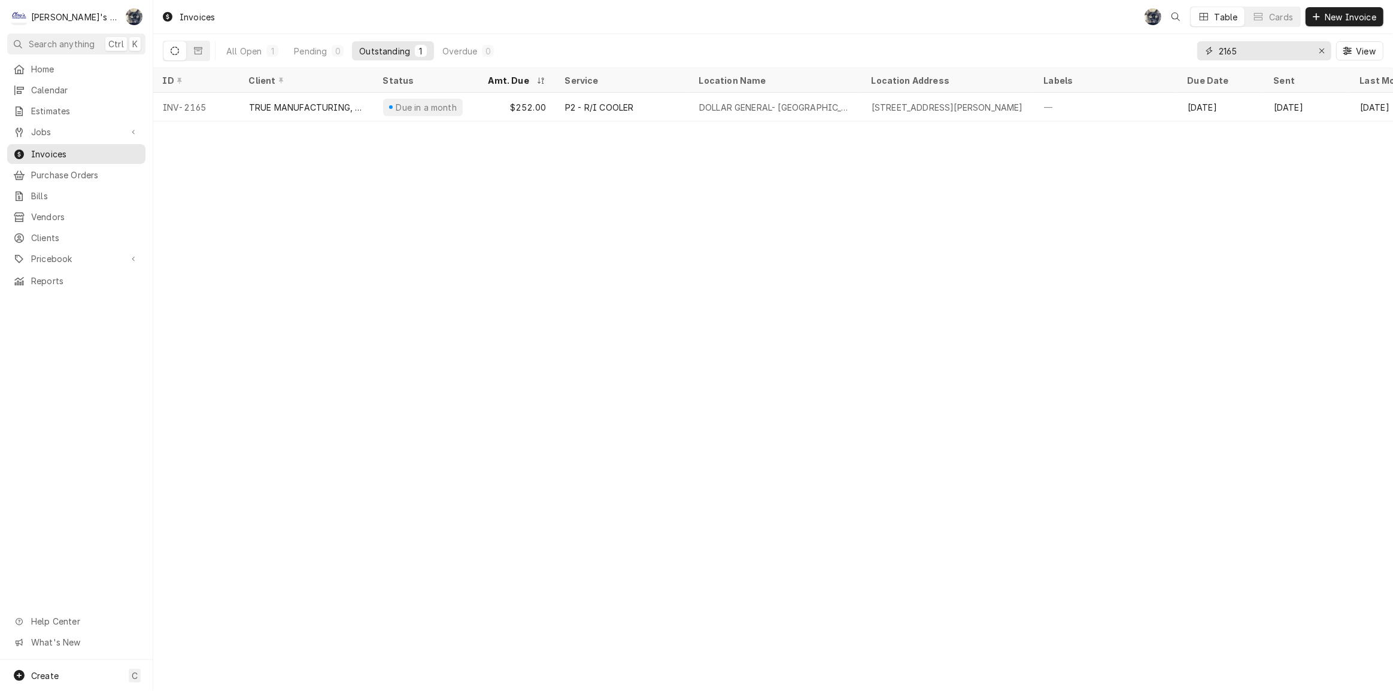
click at [1321, 51] on icon "Erase input" at bounding box center [1322, 51] width 7 height 8
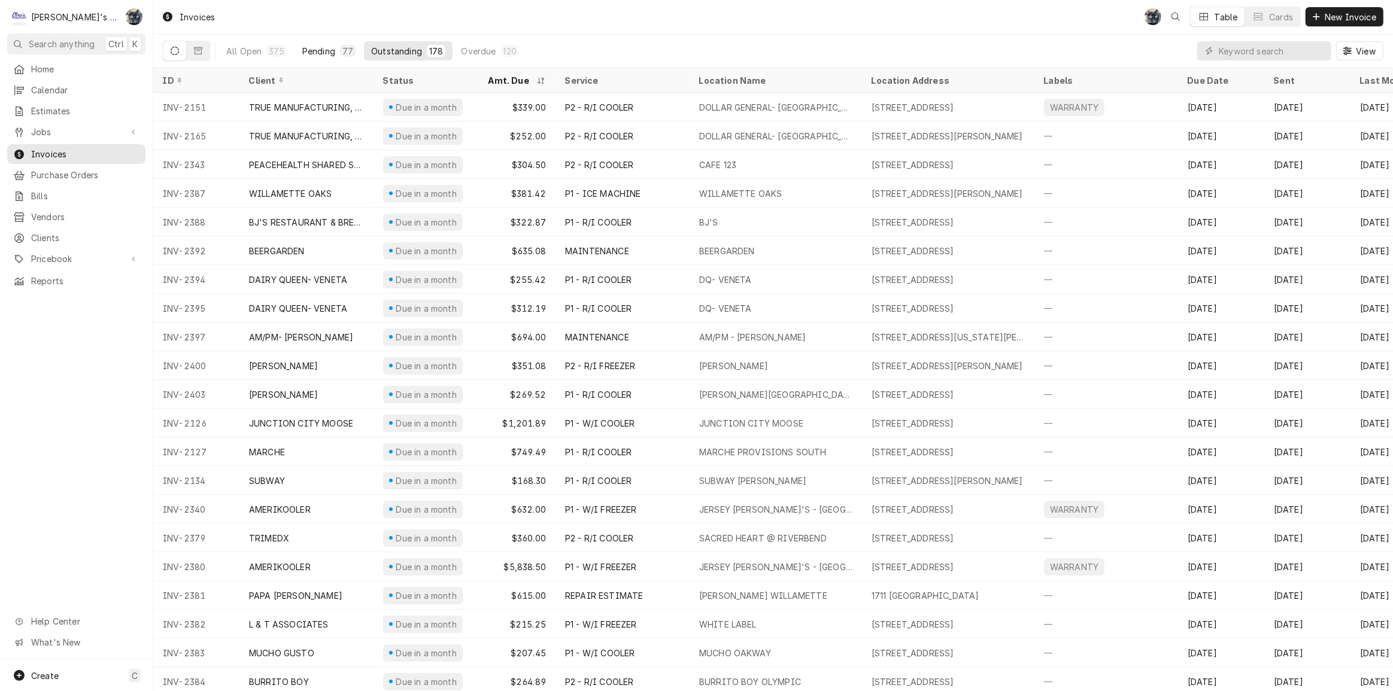
click at [342, 46] on div "77" at bounding box center [347, 51] width 11 height 13
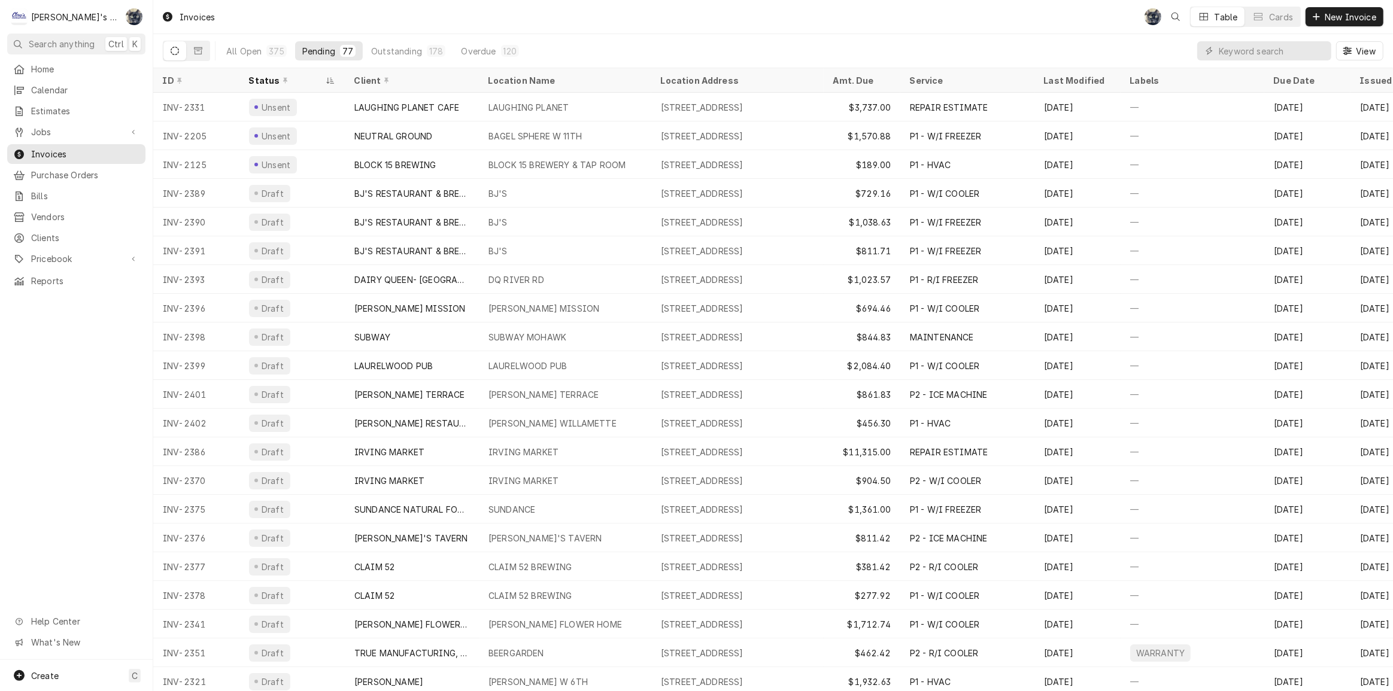
click at [57, 382] on div "Home Calendar Estimates Jobs Jobs Job Series Invoices Purchase Orders Bills Ven…" at bounding box center [76, 359] width 153 height 601
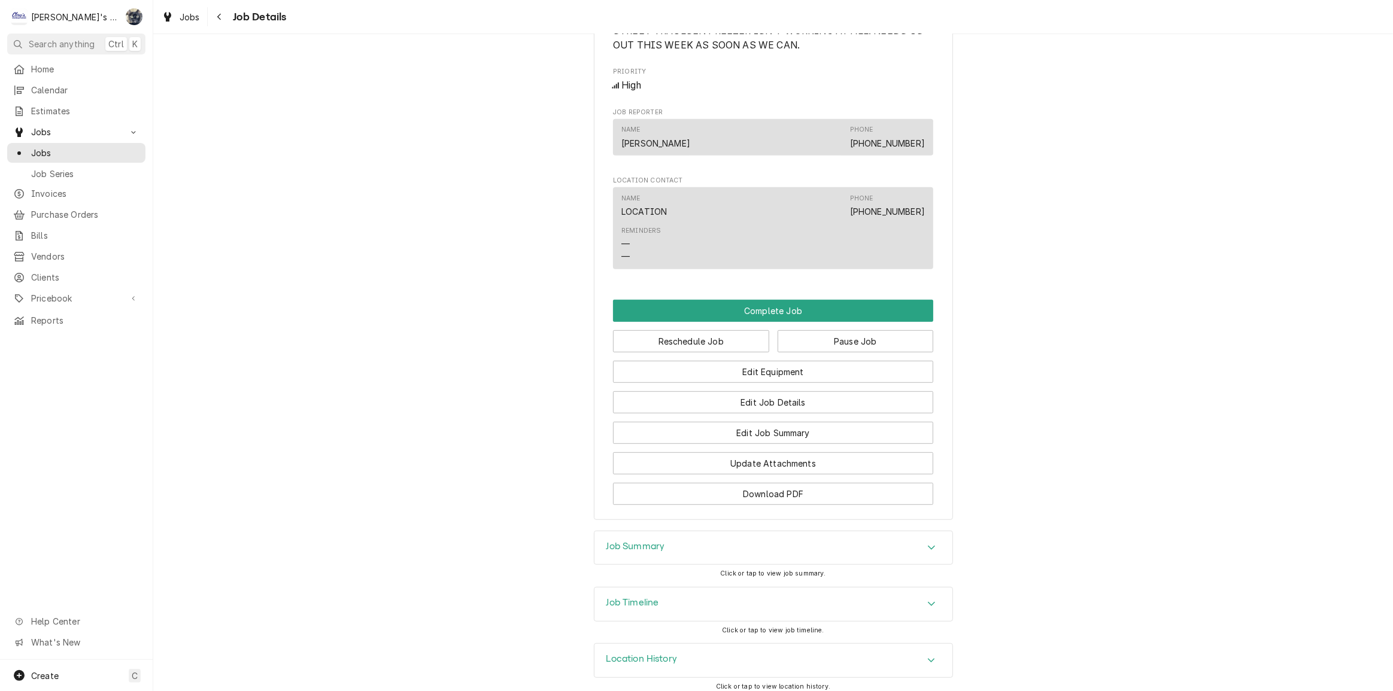
scroll to position [711, 0]
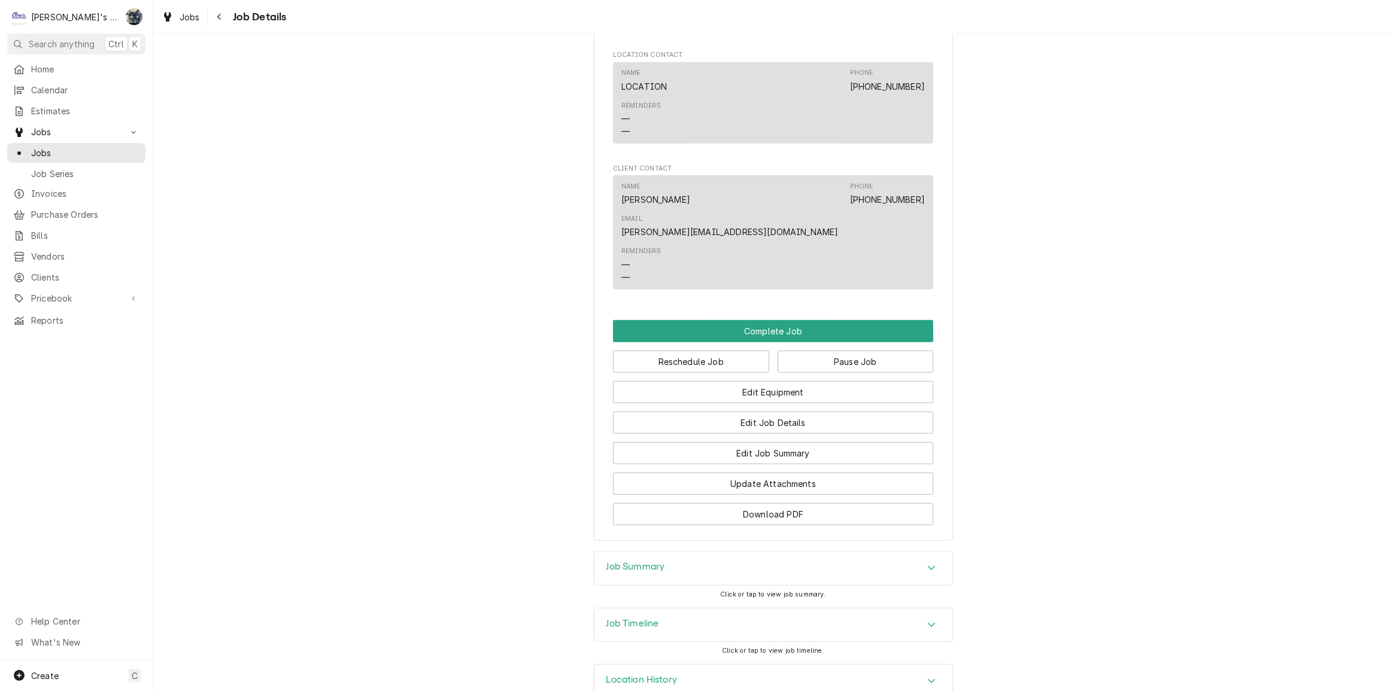
scroll to position [879, 0]
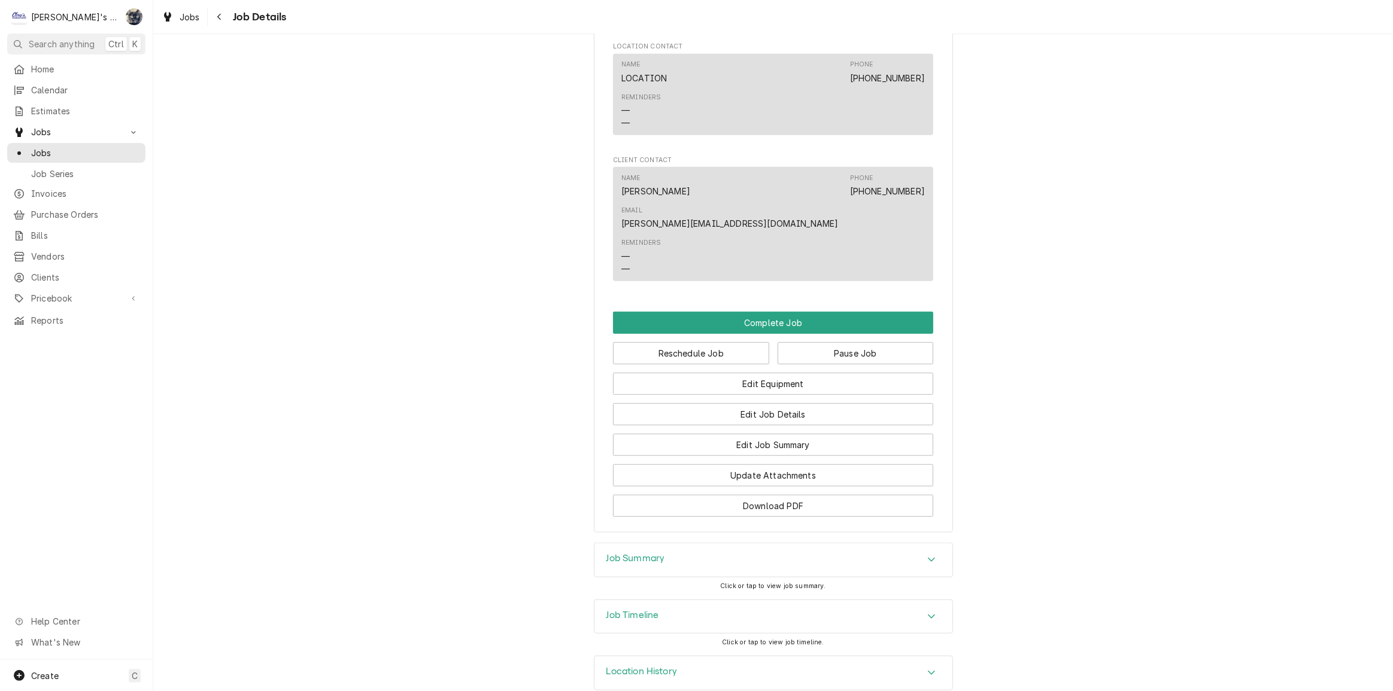
click at [634, 553] on h3 "Job Summary" at bounding box center [635, 558] width 59 height 11
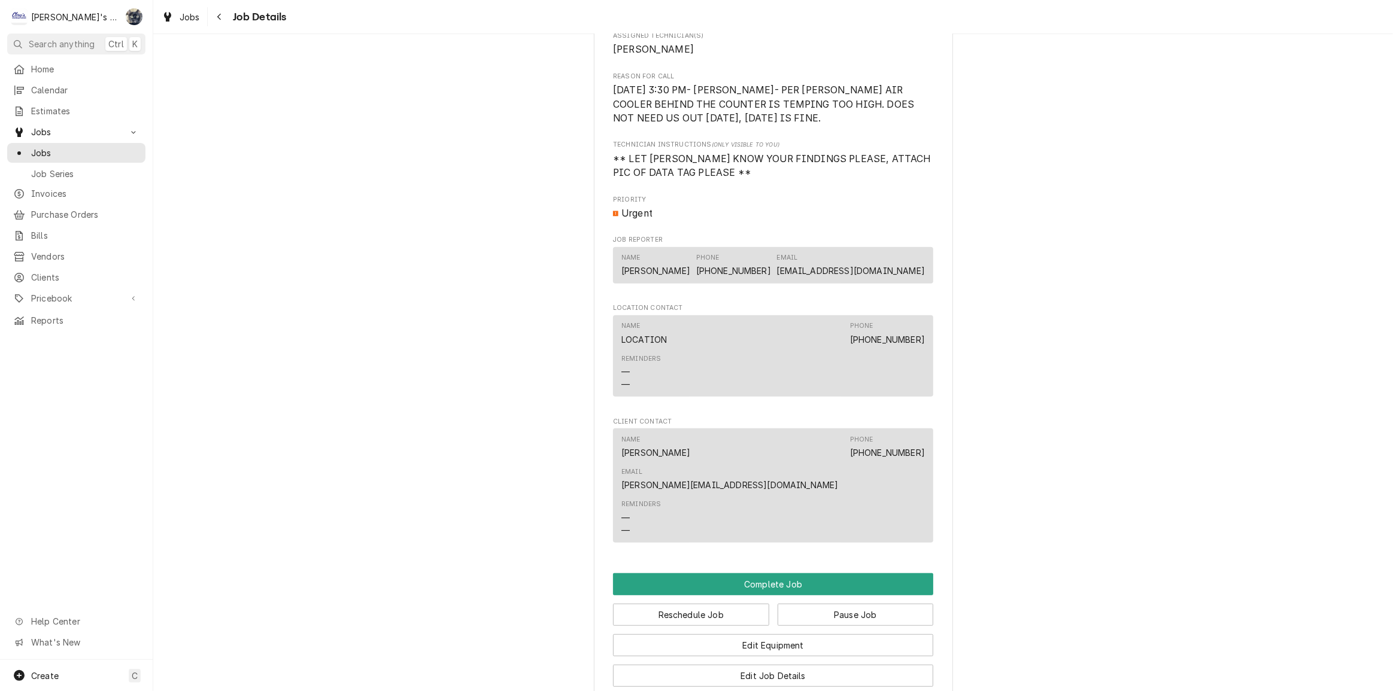
scroll to position [584, 0]
